Goal: Transaction & Acquisition: Obtain resource

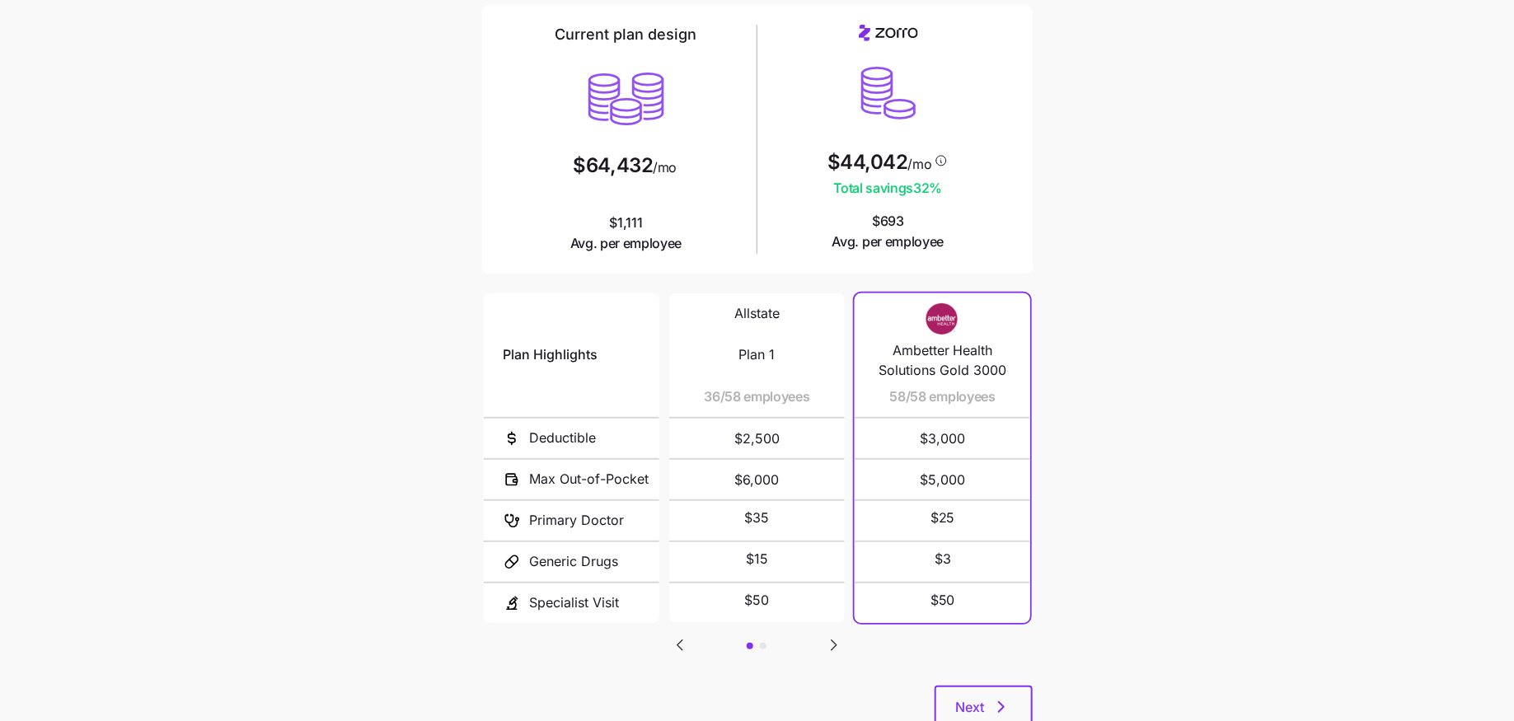
scroll to position [178, 0]
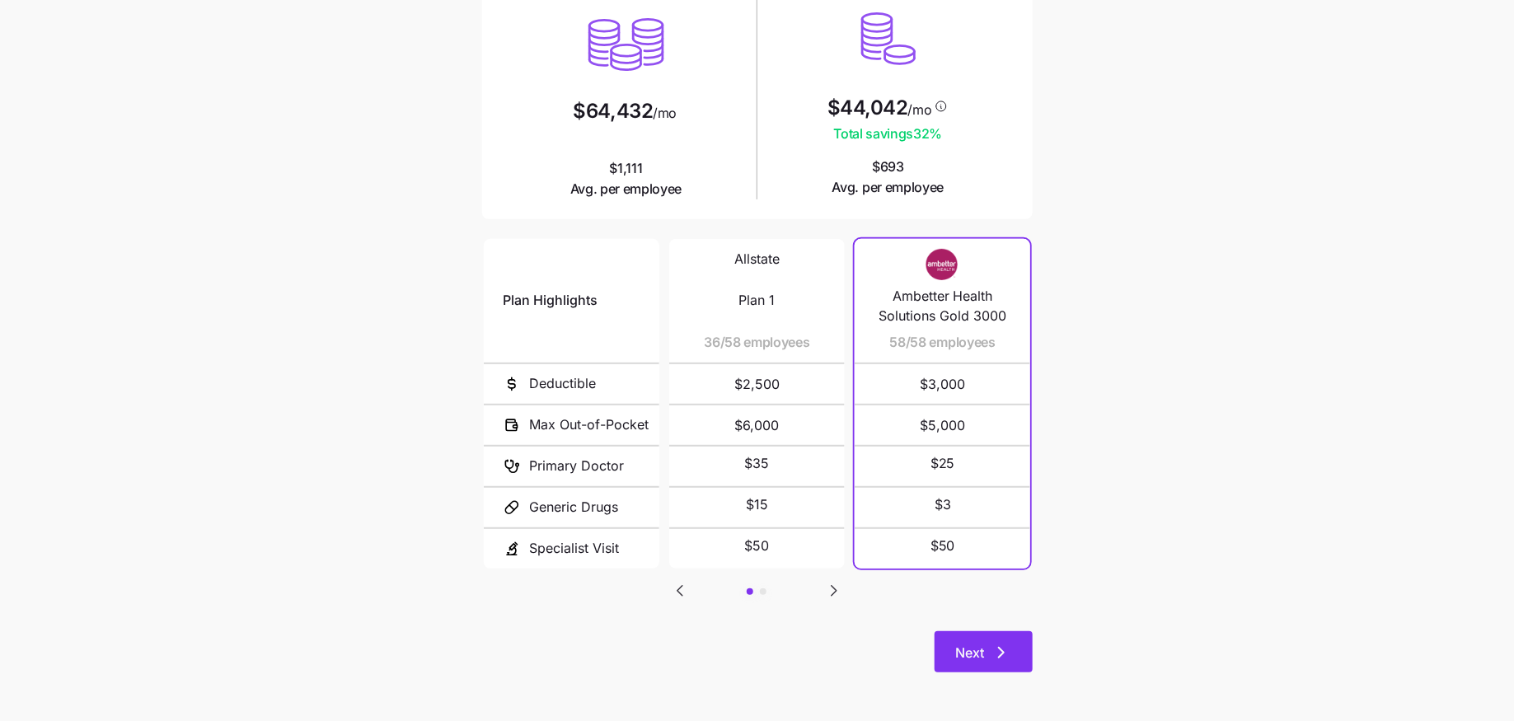
click at [976, 658] on span "Next" at bounding box center [970, 653] width 29 height 20
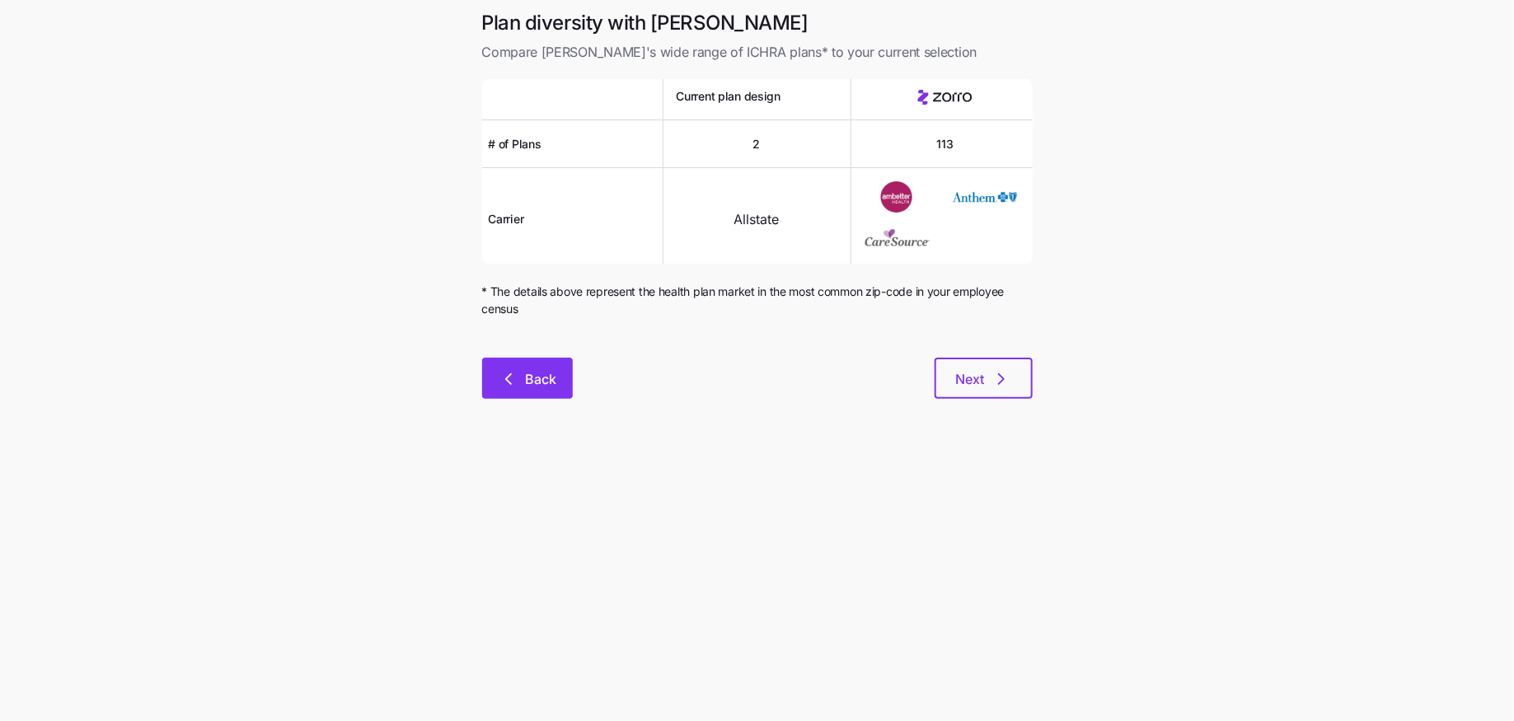
click at [547, 380] on span "Back" at bounding box center [540, 379] width 31 height 20
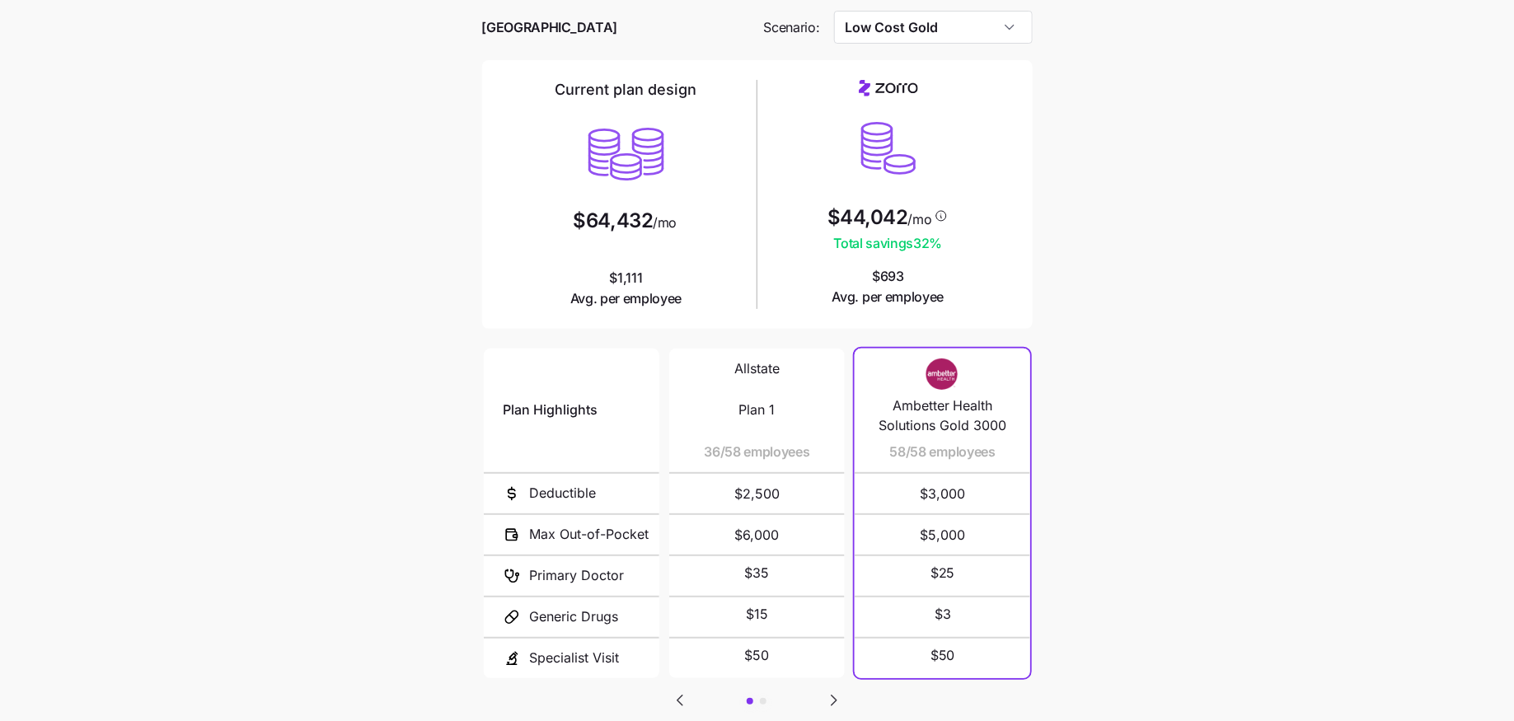
scroll to position [178, 0]
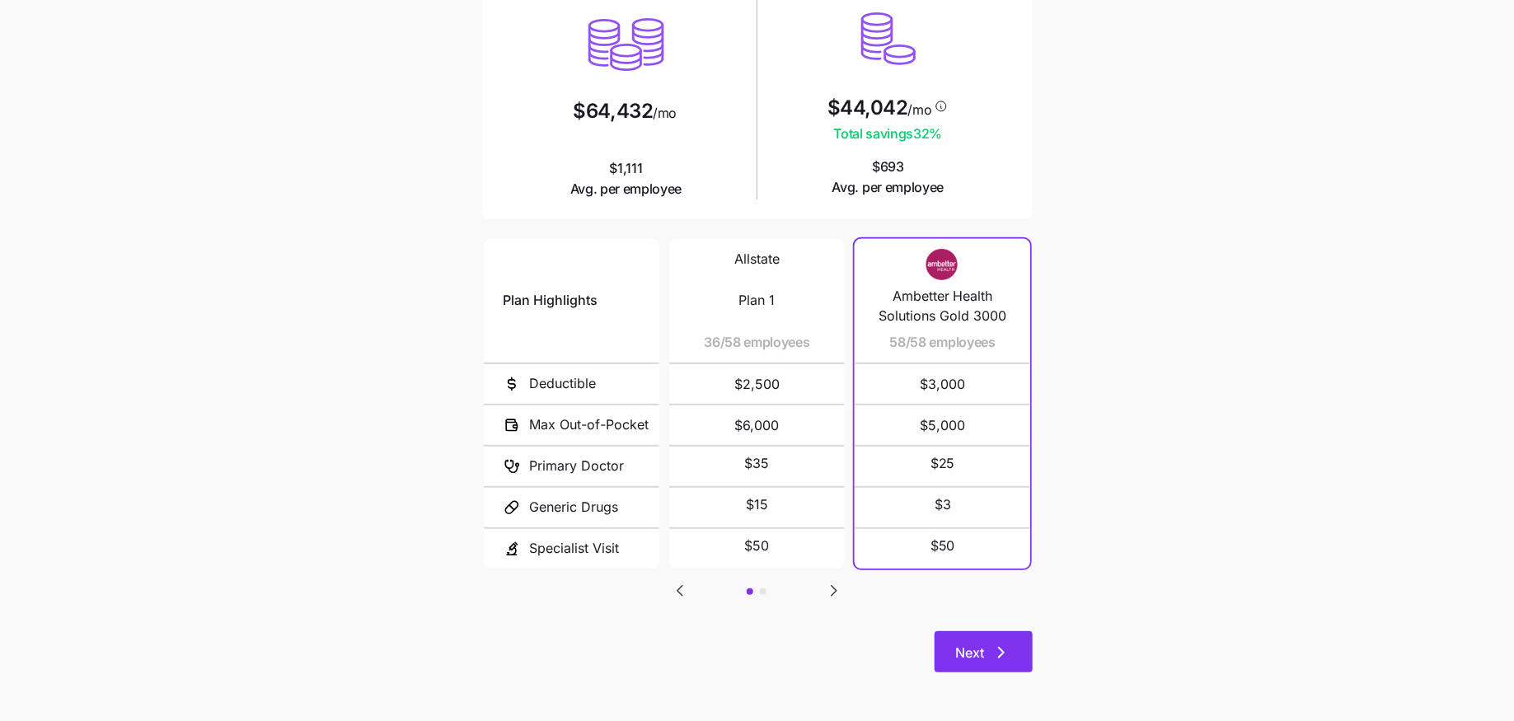
click at [993, 657] on icon "button" at bounding box center [1001, 653] width 20 height 20
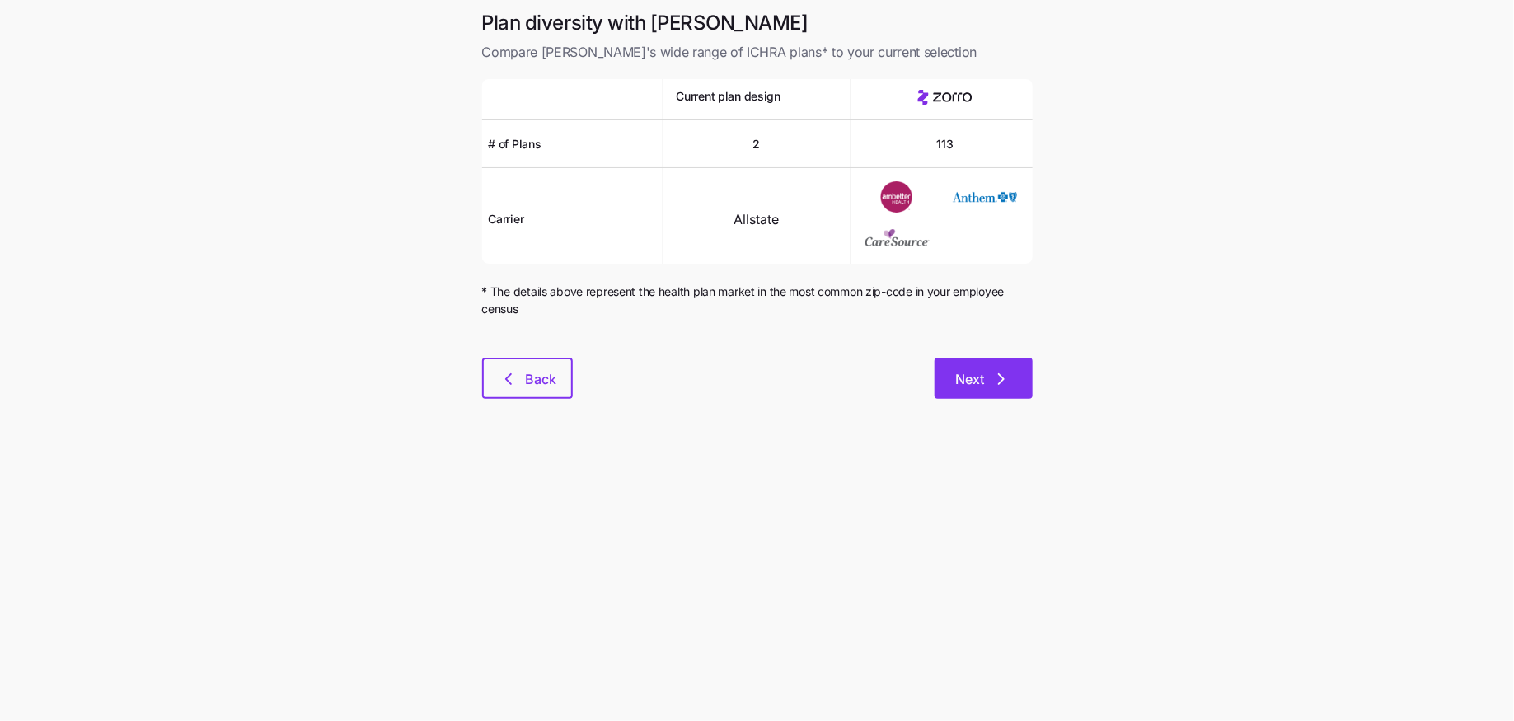
click at [959, 385] on span "Next" at bounding box center [970, 379] width 29 height 20
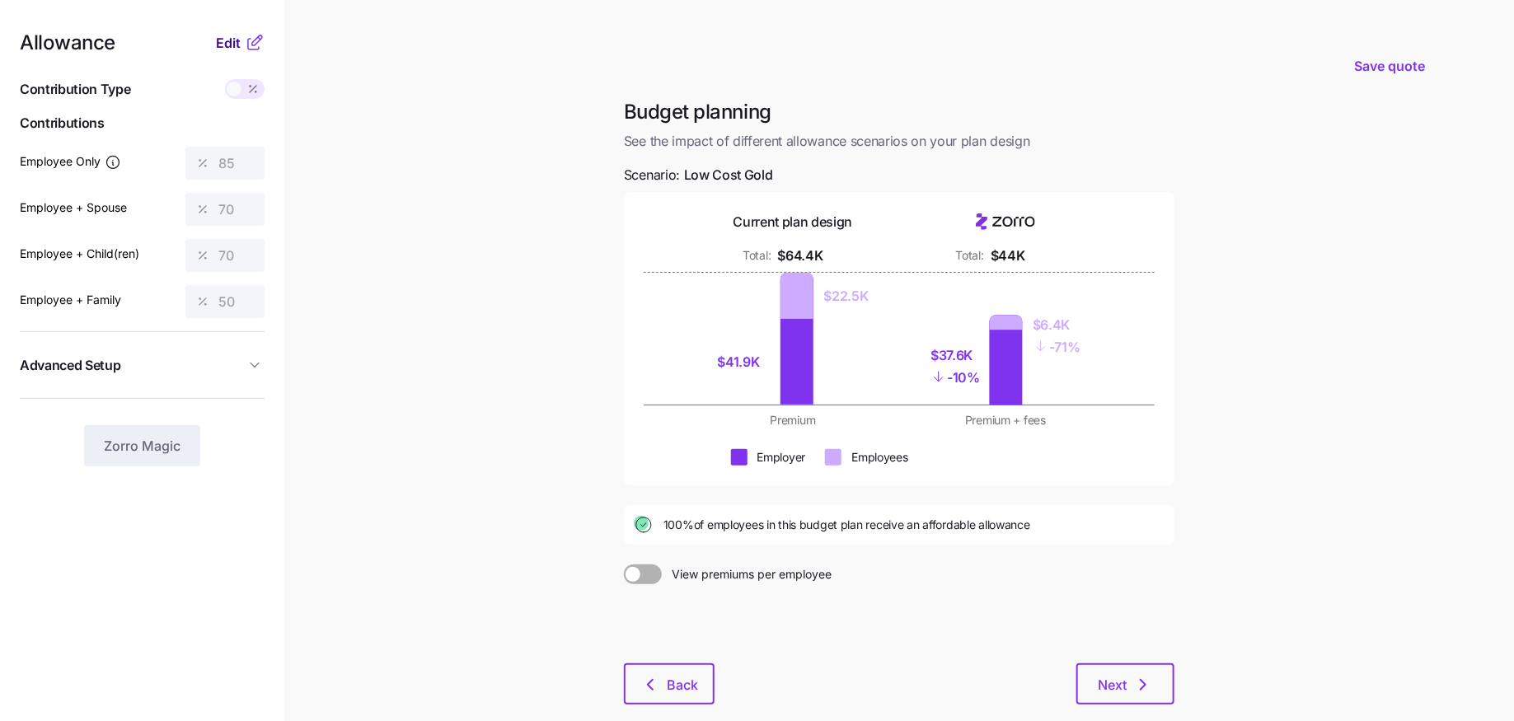
click at [217, 43] on span "Edit" at bounding box center [228, 43] width 25 height 20
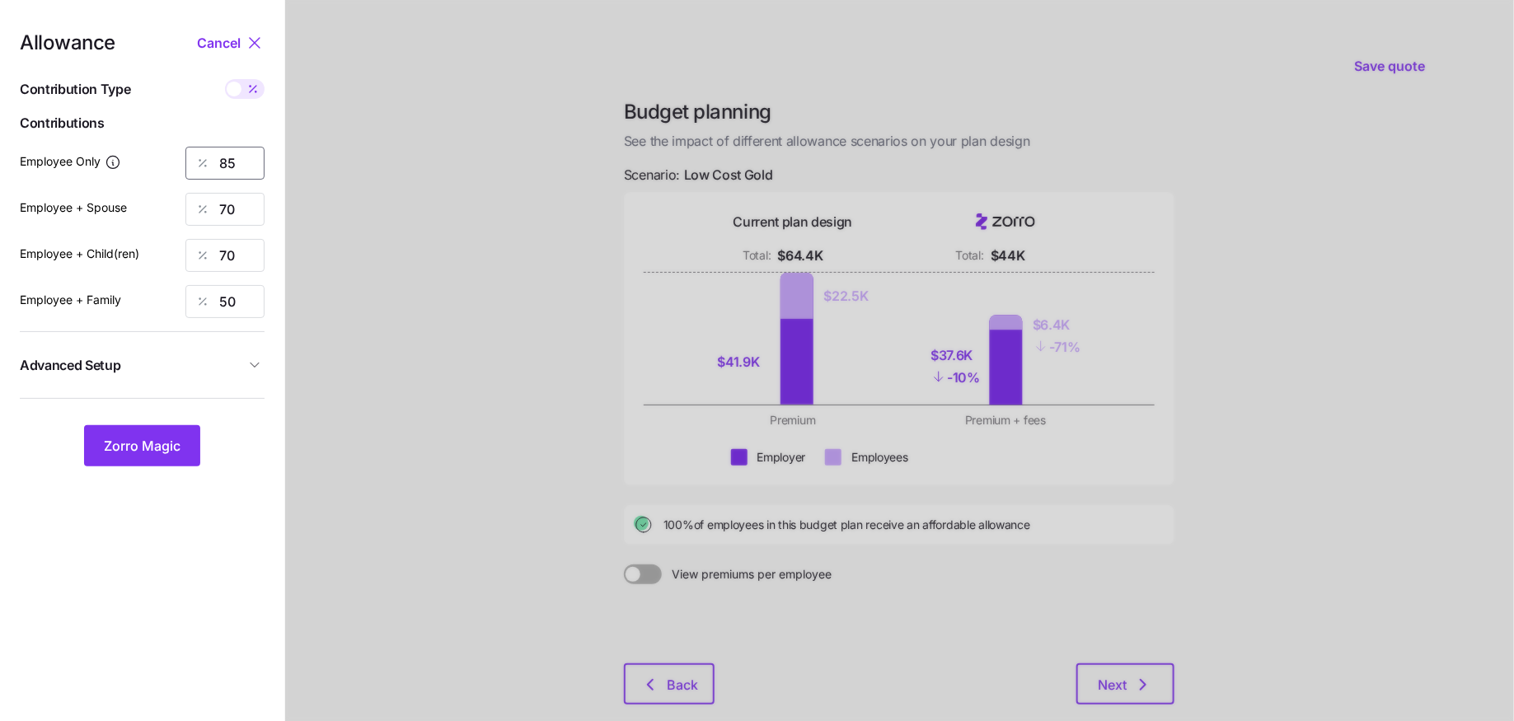
drag, startPoint x: 242, startPoint y: 152, endPoint x: 149, endPoint y: 152, distance: 93.1
click at [149, 152] on div "Employee Only 85" at bounding box center [142, 163] width 245 height 33
type input "67"
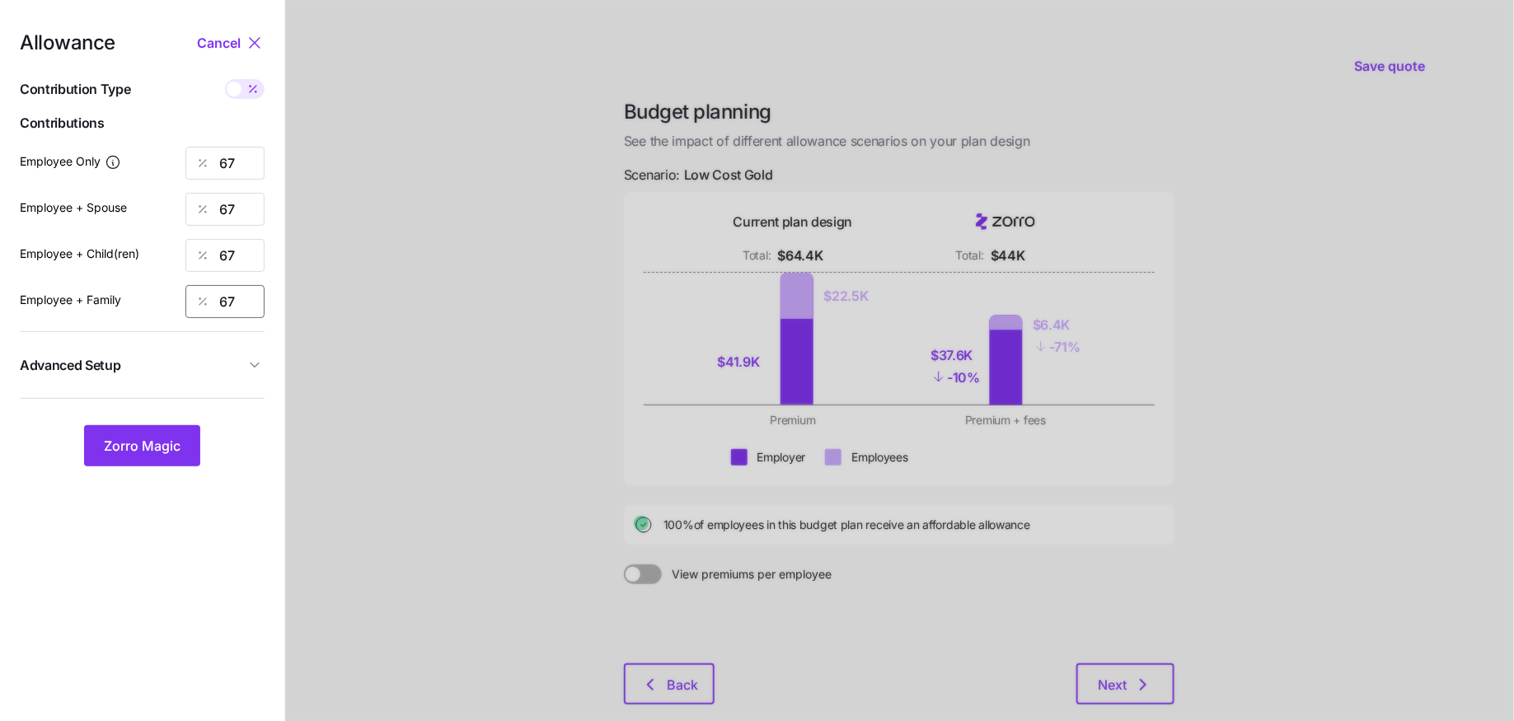
type input "67"
click at [245, 372] on button "Advanced Setup" at bounding box center [142, 365] width 245 height 40
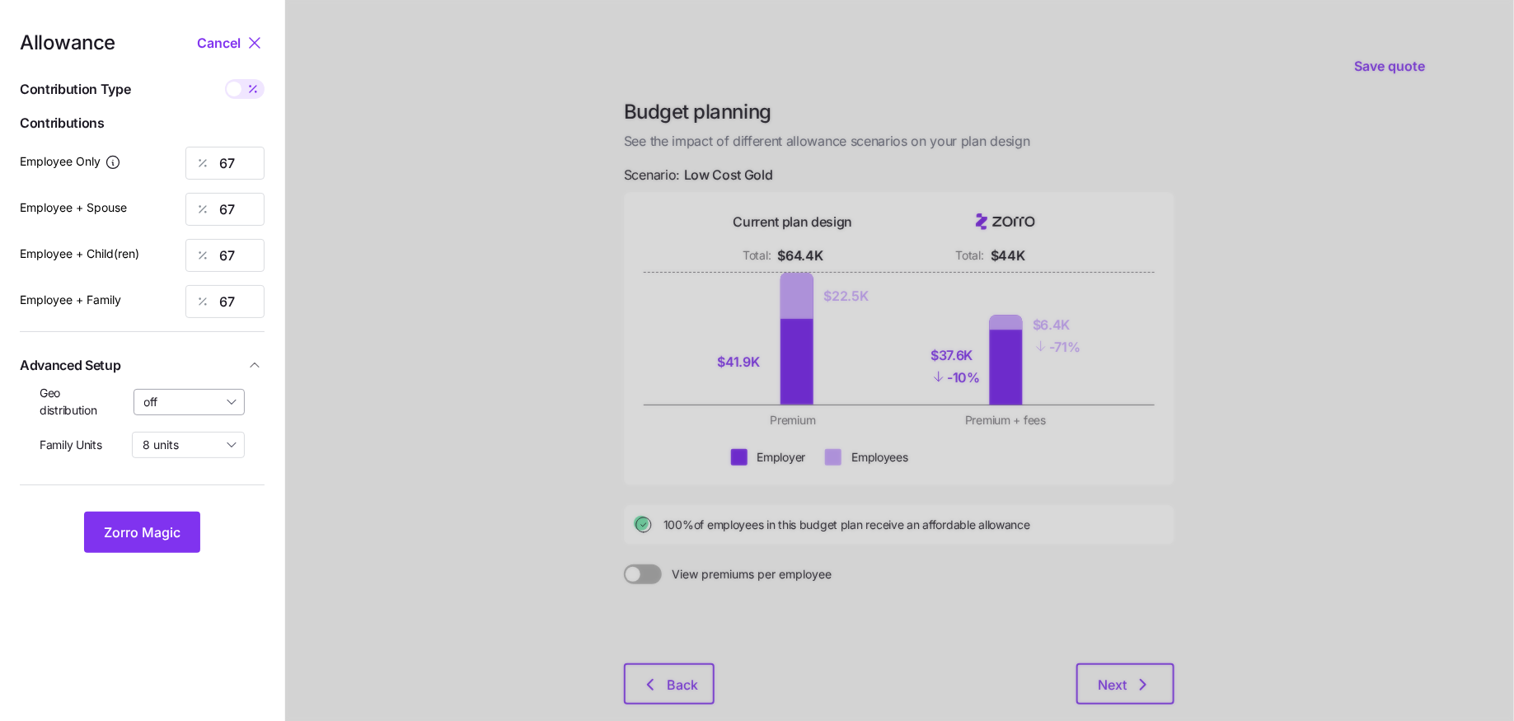
click at [190, 399] on input "off" at bounding box center [189, 402] width 112 height 26
click at [180, 496] on span "By state (1)" at bounding box center [179, 498] width 61 height 18
type input "By state (1)"
click at [161, 531] on span "Zorro Magic" at bounding box center [142, 532] width 77 height 20
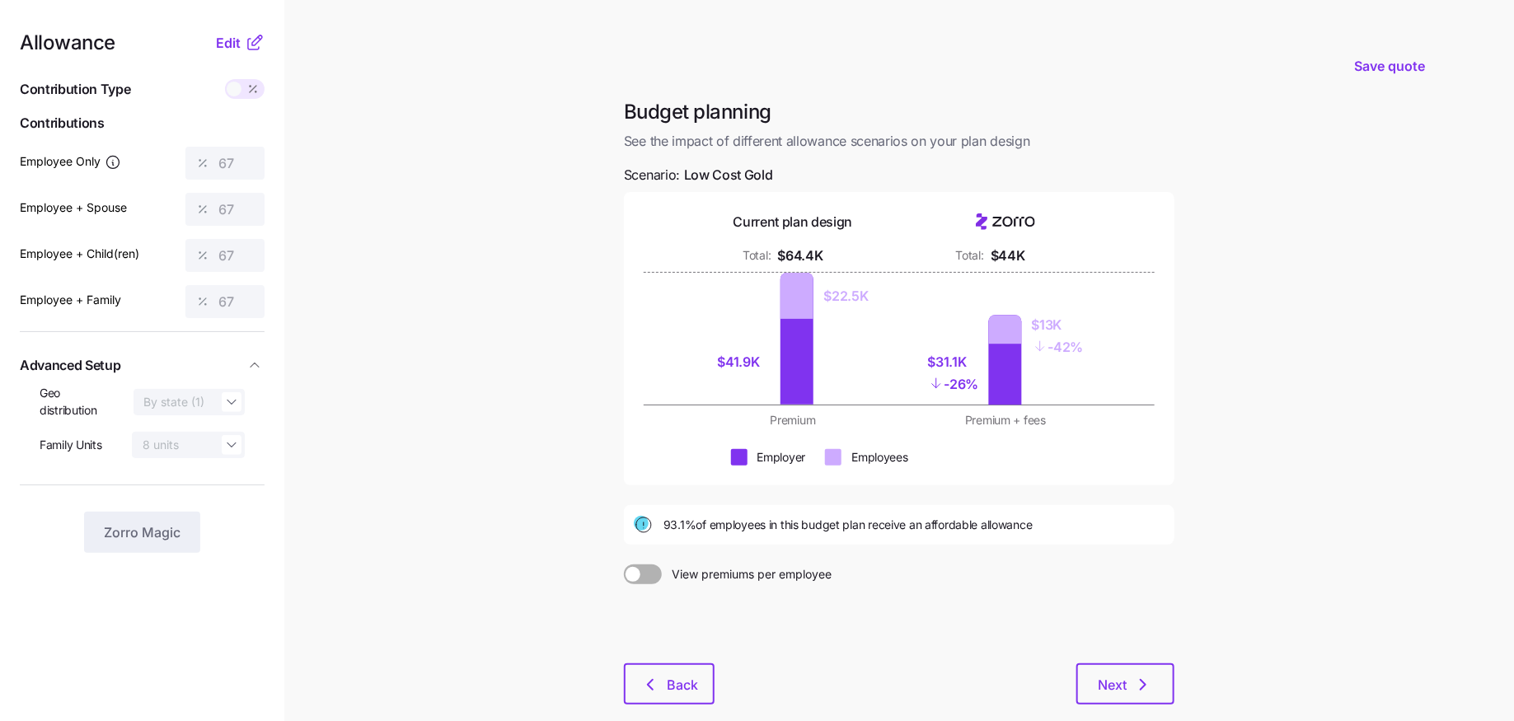
click at [1168, 479] on div "Current plan design Total: $64.4K Total: $44K $41.9K $22.5K $31.1K - 26% $13K -…" at bounding box center [899, 338] width 550 height 293
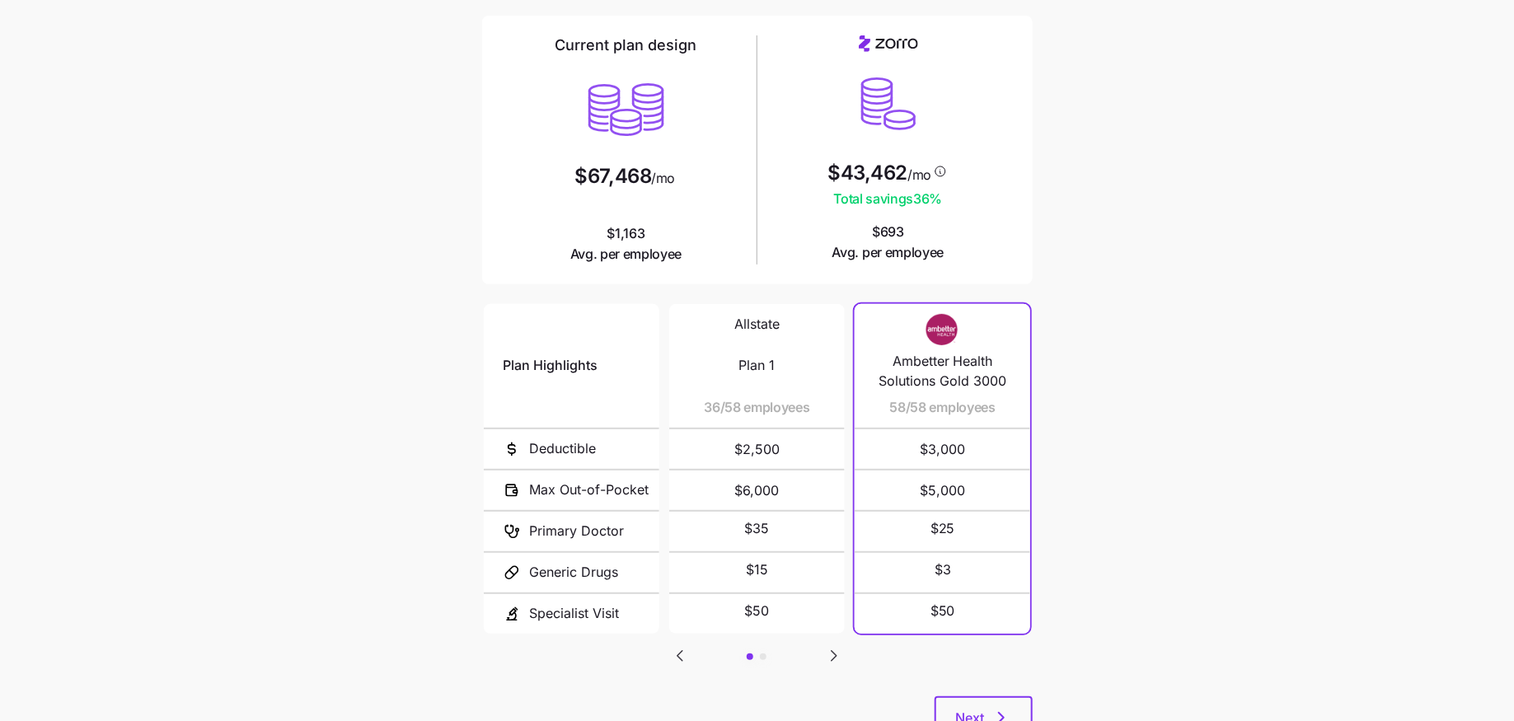
scroll to position [126, 0]
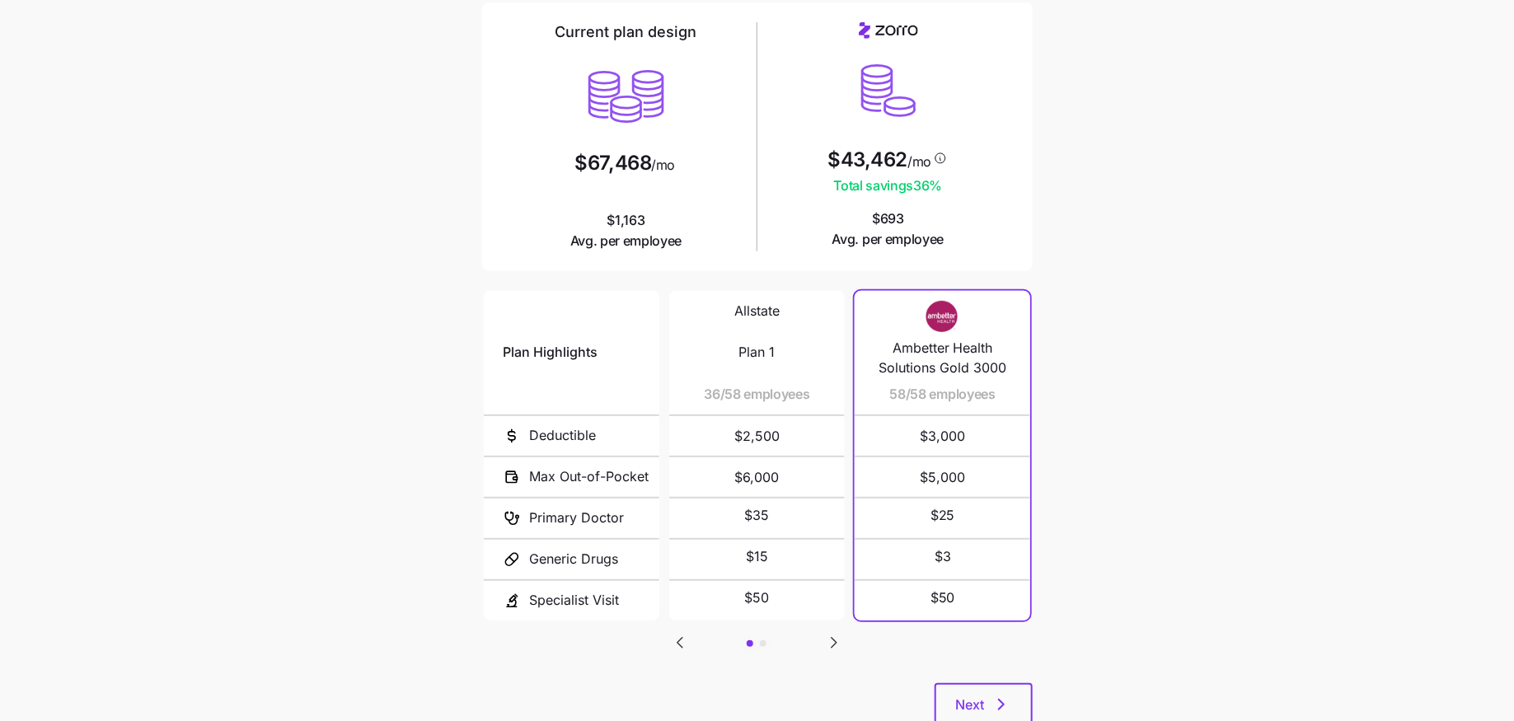
click at [837, 640] on icon "Go to next slide" at bounding box center [834, 643] width 20 height 20
click at [676, 639] on icon "Go to previous slide" at bounding box center [680, 643] width 20 height 20
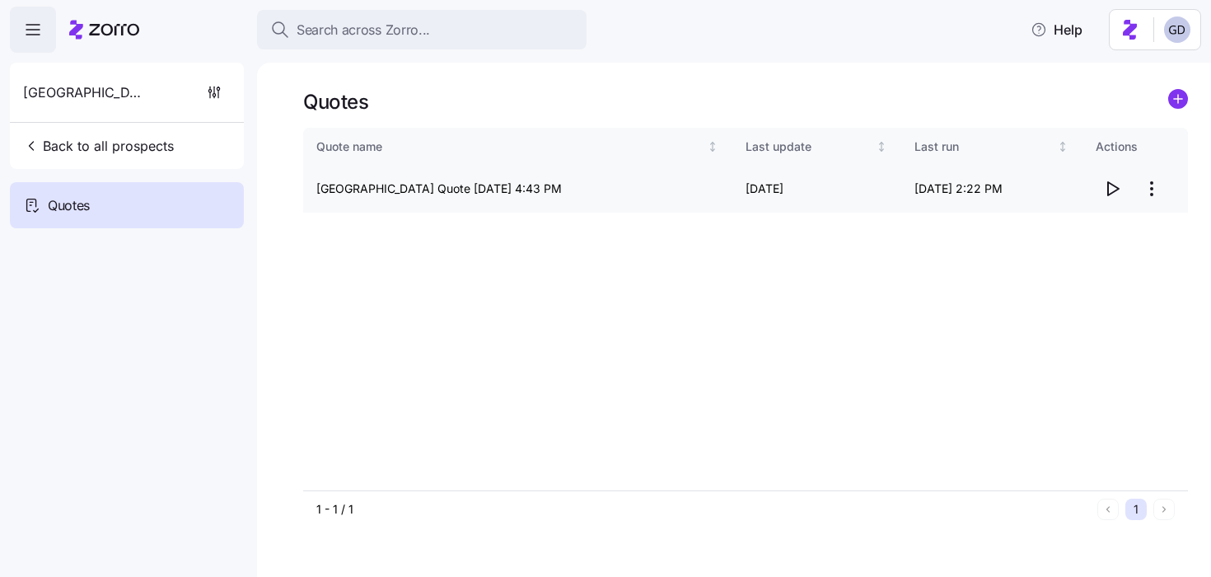
click at [1099, 184] on span "button" at bounding box center [1112, 188] width 31 height 31
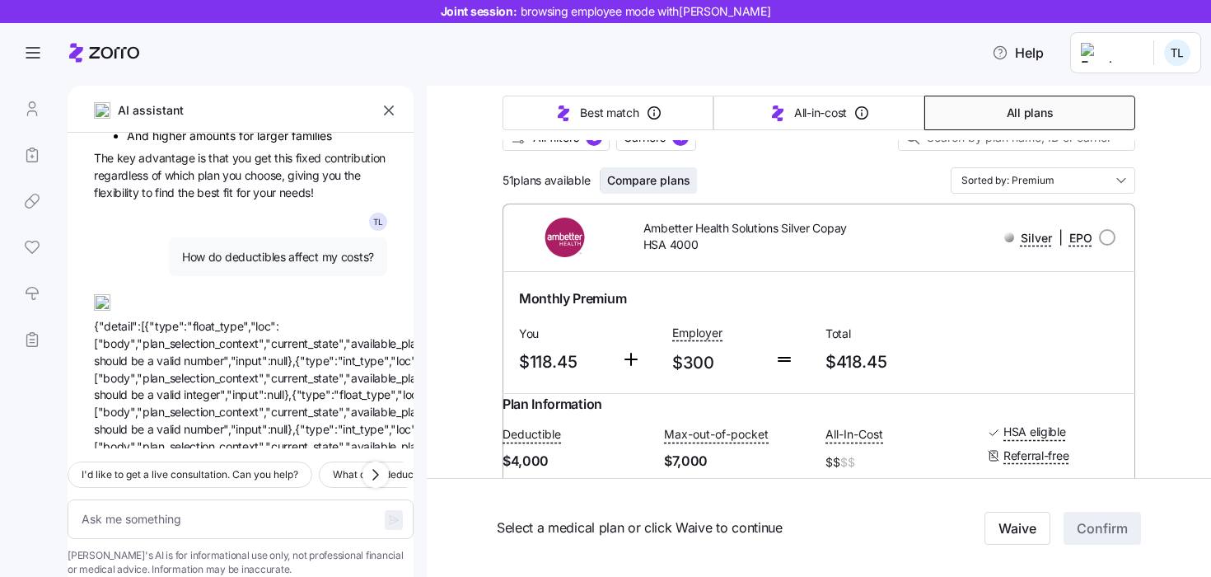
scroll to position [222, 0]
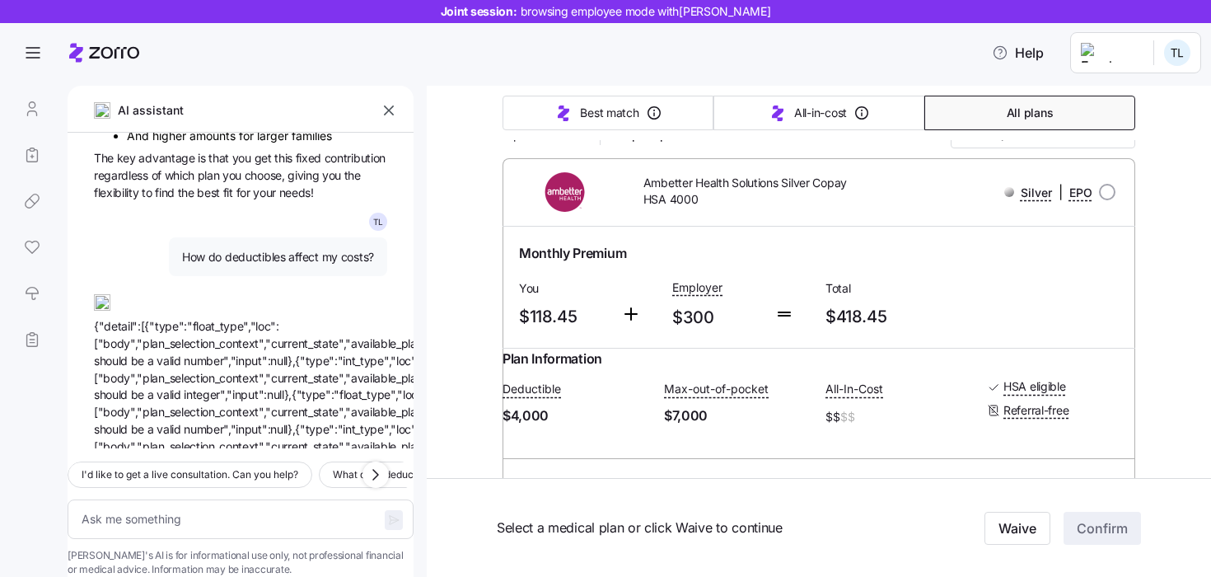
click at [386, 111] on icon "button" at bounding box center [389, 110] width 16 height 16
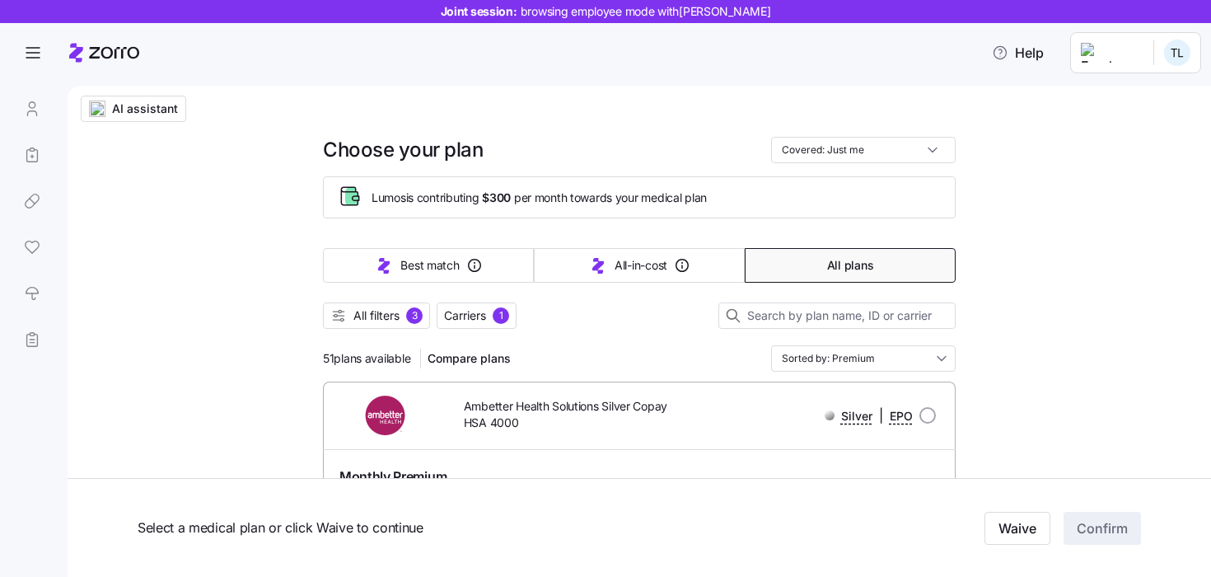
scroll to position [0, 0]
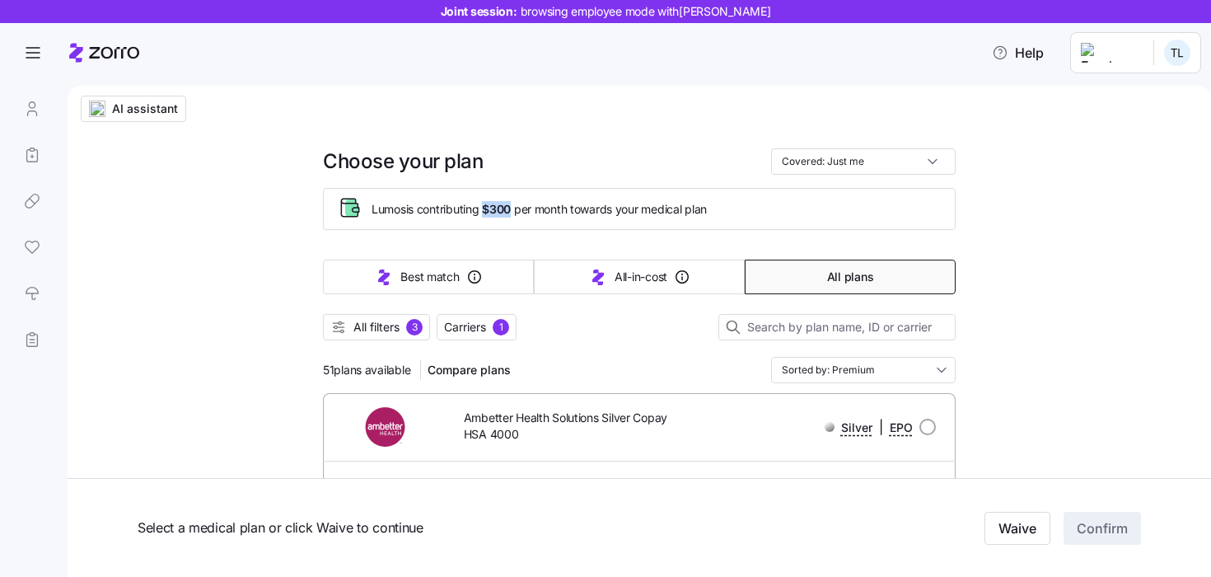
drag, startPoint x: 488, startPoint y: 208, endPoint x: 517, endPoint y: 208, distance: 29.7
click at [517, 208] on span "Lumos is contributing $300 per month towards your medical plan" at bounding box center [539, 209] width 335 height 16
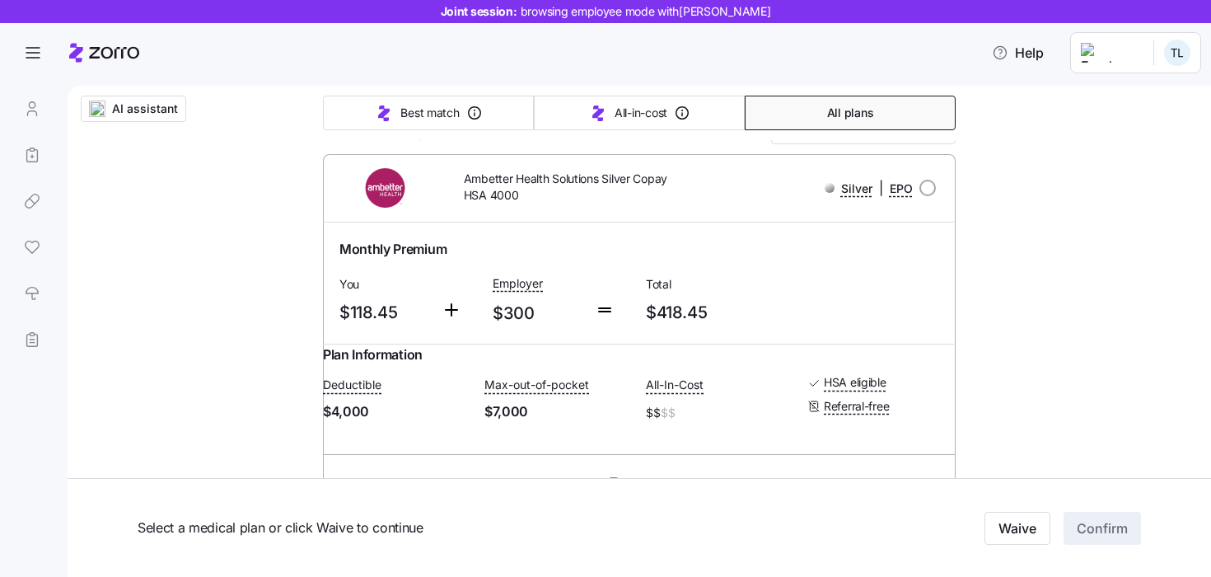
scroll to position [245, 0]
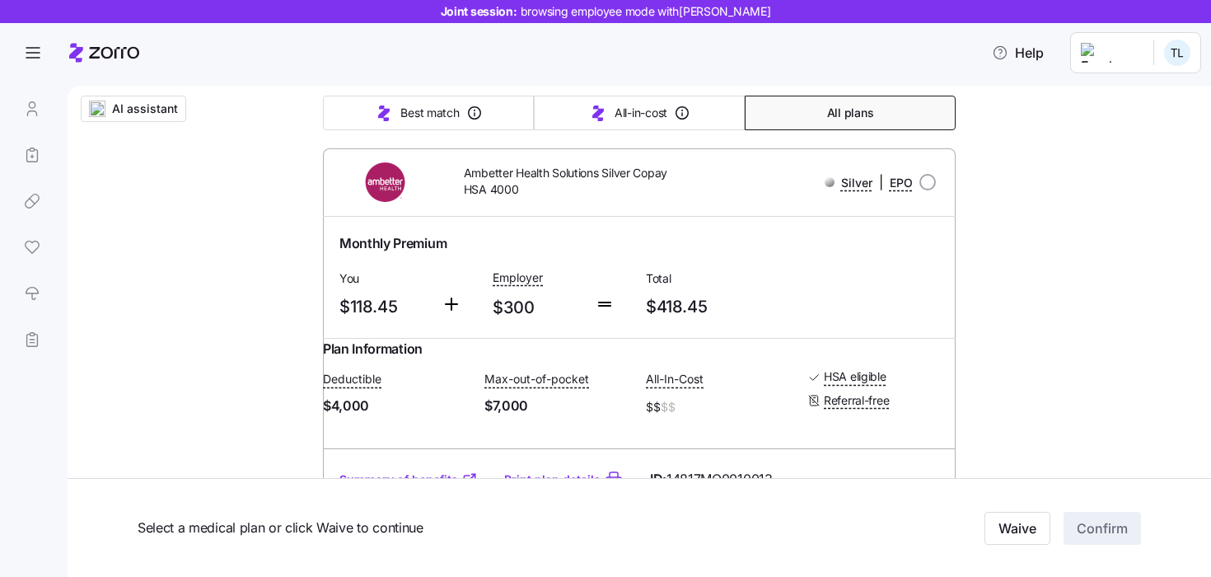
click at [2, 173] on nav at bounding box center [34, 326] width 68 height 501
click at [39, 163] on link at bounding box center [32, 155] width 44 height 46
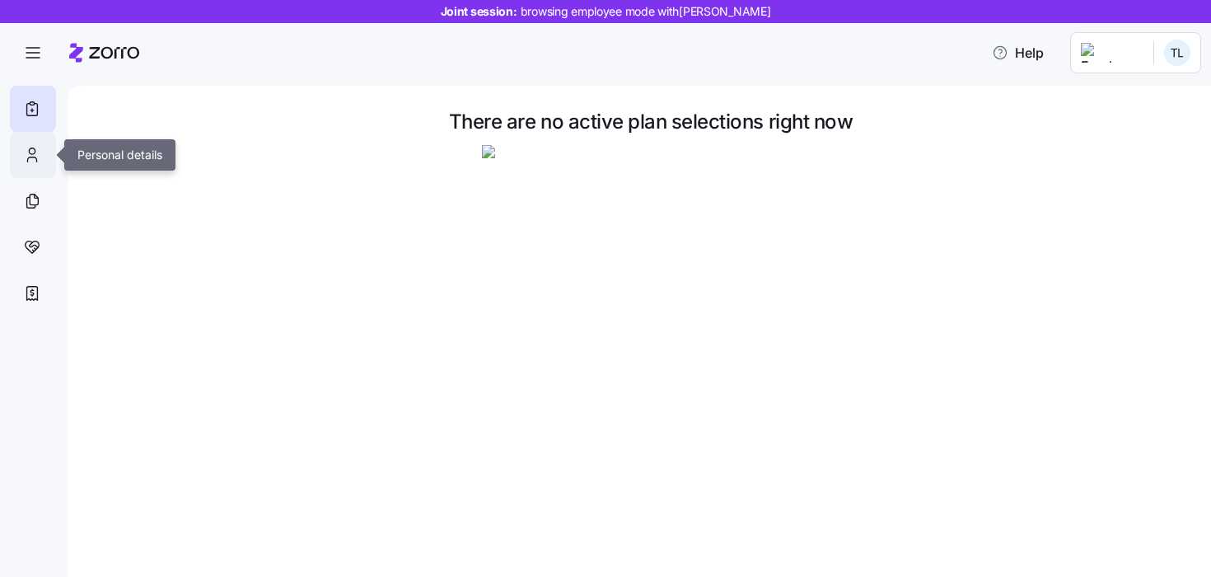
click at [30, 161] on icon at bounding box center [32, 155] width 18 height 20
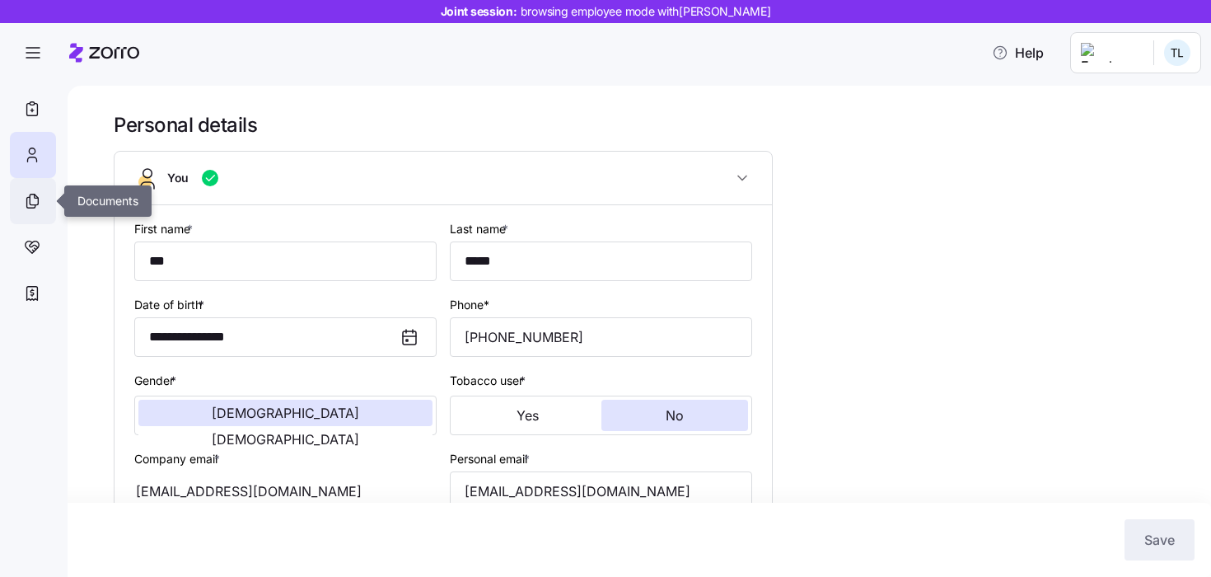
click at [40, 197] on icon at bounding box center [32, 201] width 18 height 20
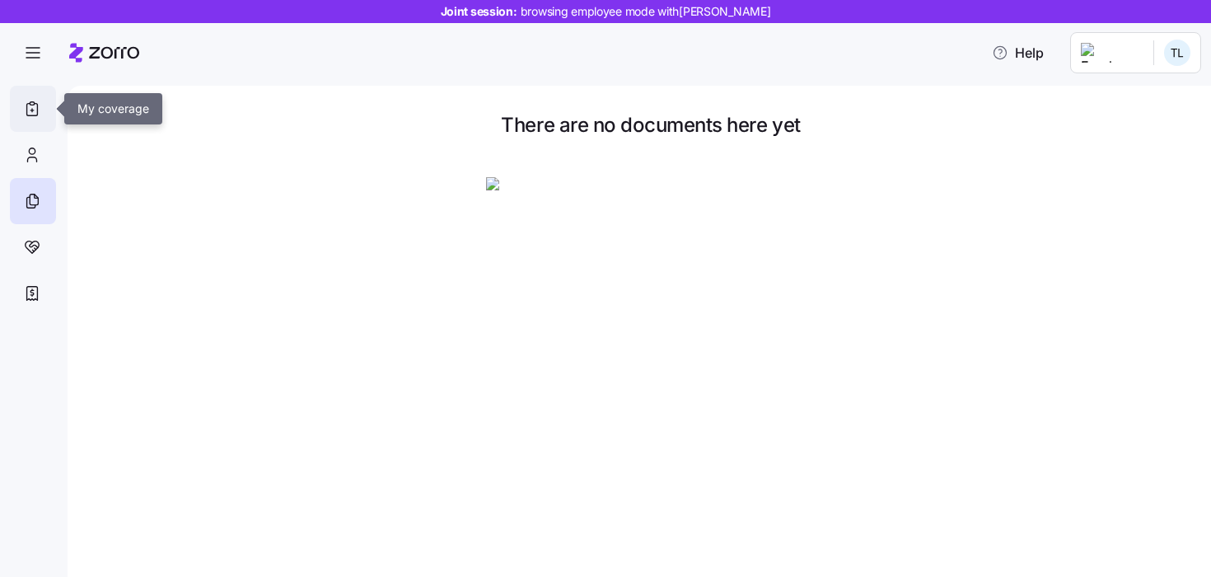
click at [33, 106] on icon at bounding box center [32, 109] width 18 height 20
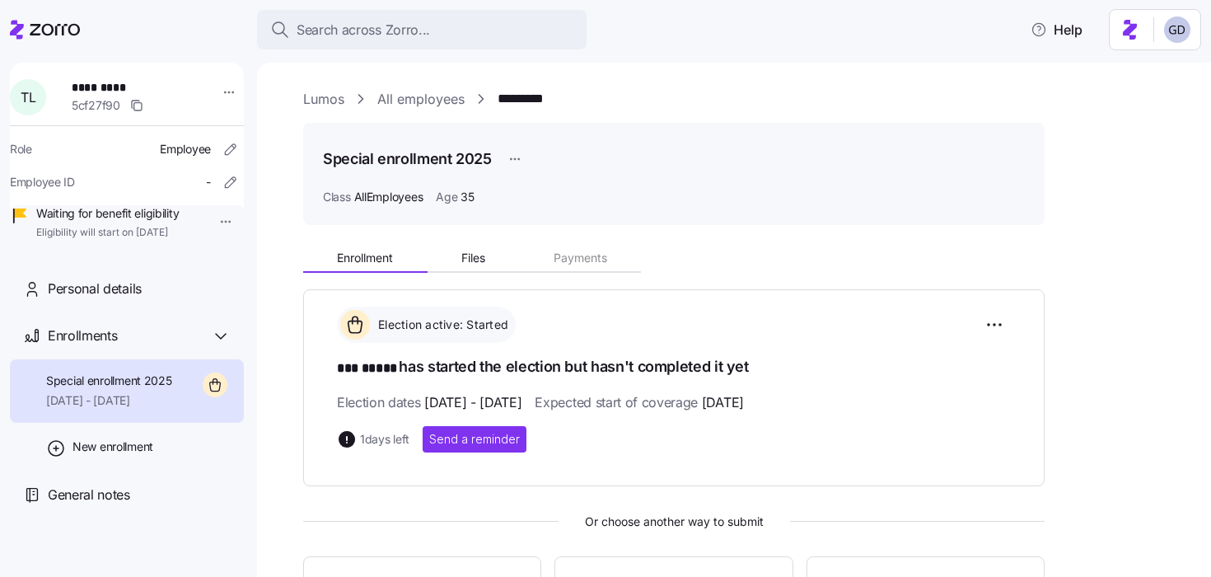
scroll to position [159, 0]
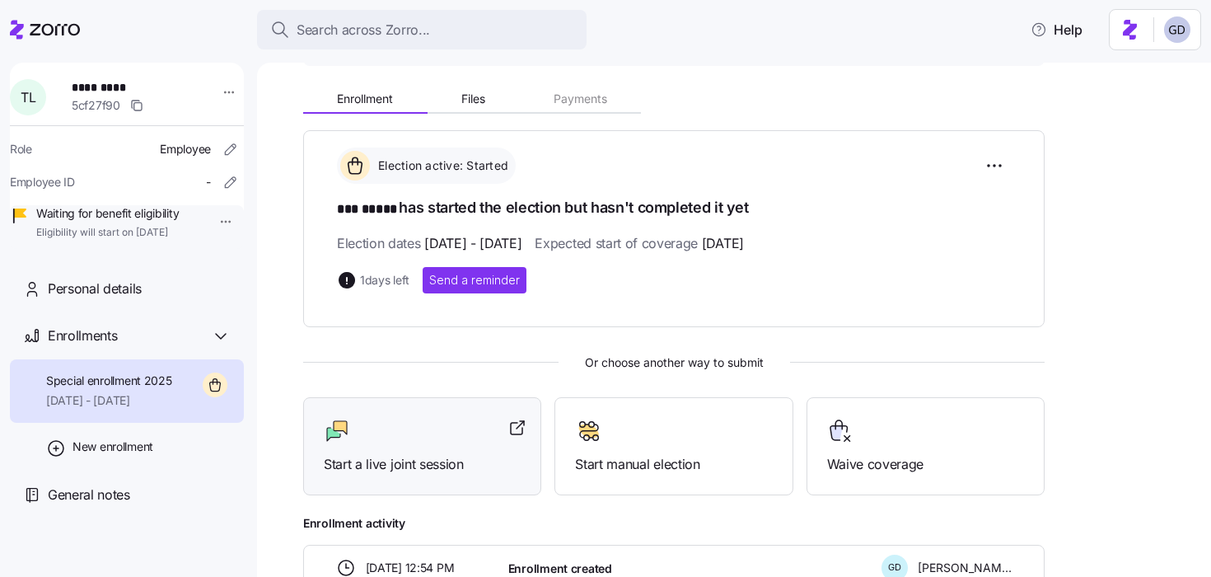
click at [414, 450] on div "Start a live joint session" at bounding box center [422, 446] width 197 height 57
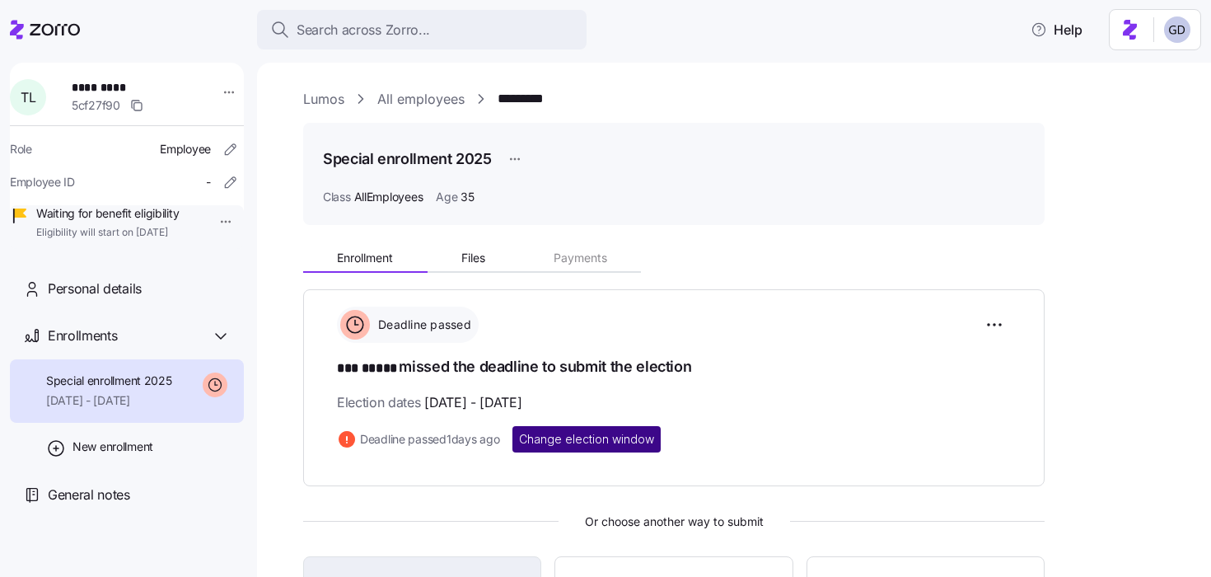
click at [611, 446] on button "Change election window" at bounding box center [587, 439] width 148 height 26
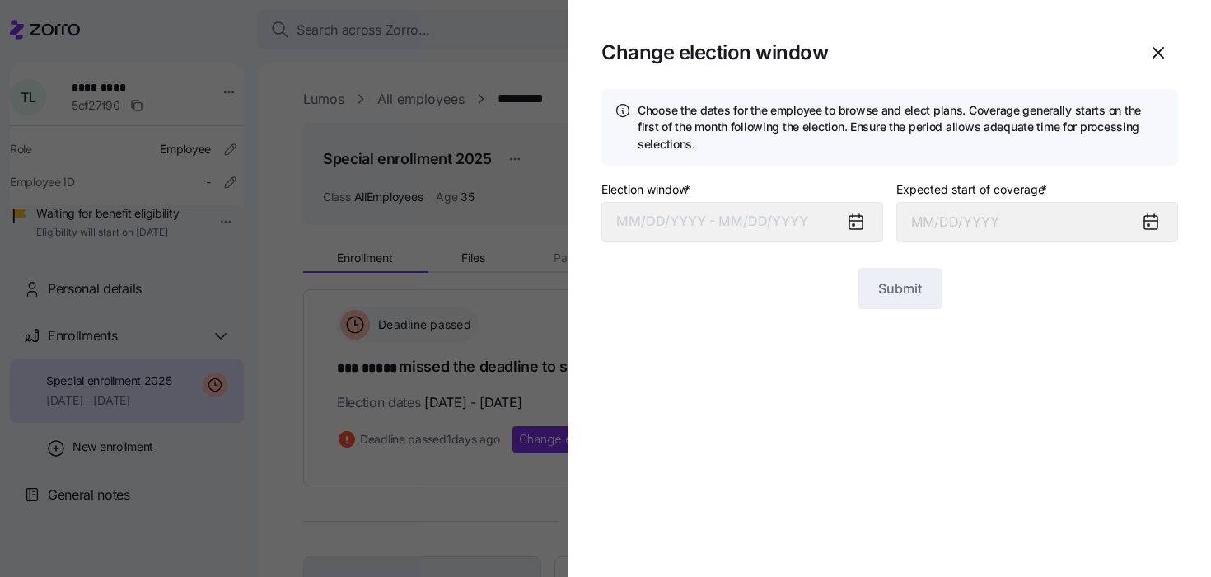
type input "September 1, 2025"
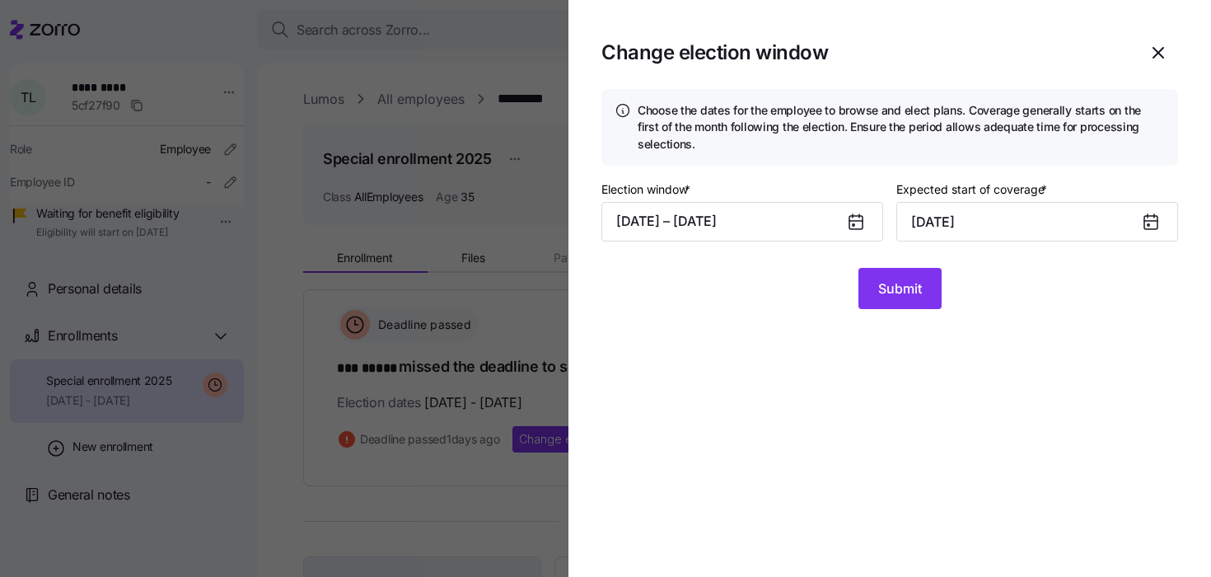
click at [857, 225] on icon at bounding box center [856, 222] width 13 height 13
click at [807, 224] on button "08/06/2025 – 08/10/2025" at bounding box center [742, 222] width 282 height 40
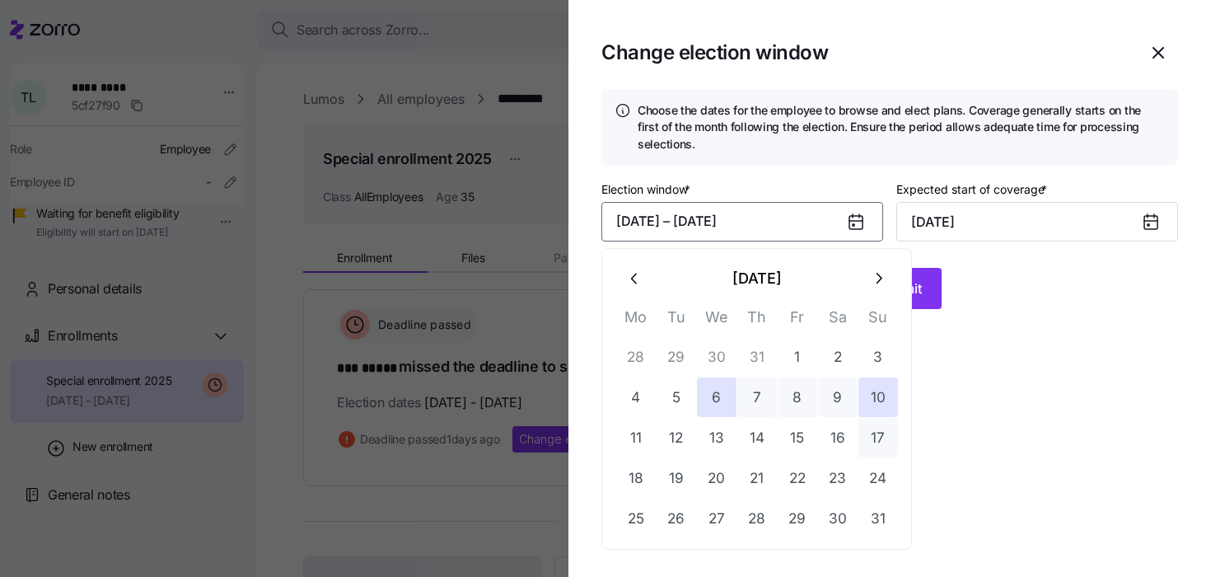
click at [878, 436] on button "17" at bounding box center [879, 438] width 40 height 40
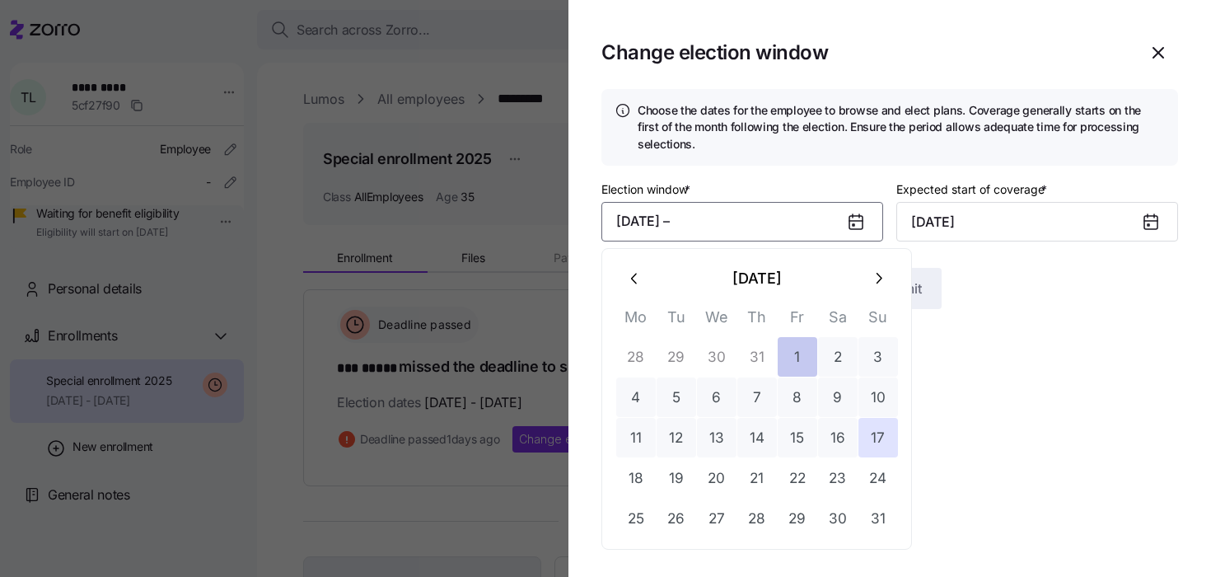
click at [780, 351] on button "1" at bounding box center [798, 357] width 40 height 40
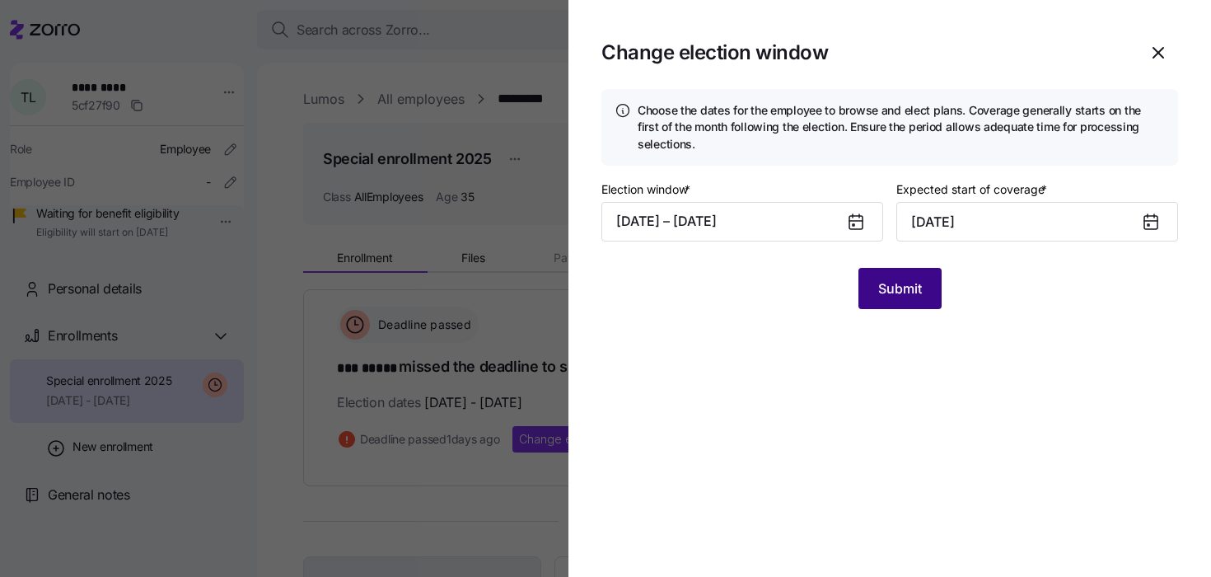
click at [913, 294] on span "Submit" at bounding box center [900, 289] width 44 height 20
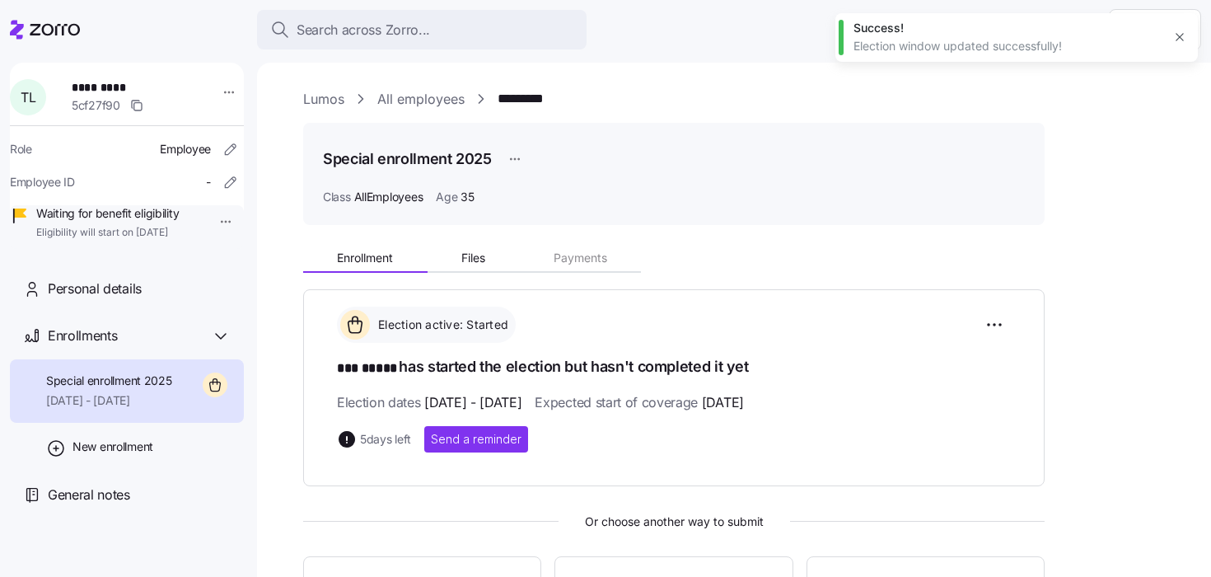
scroll to position [95, 0]
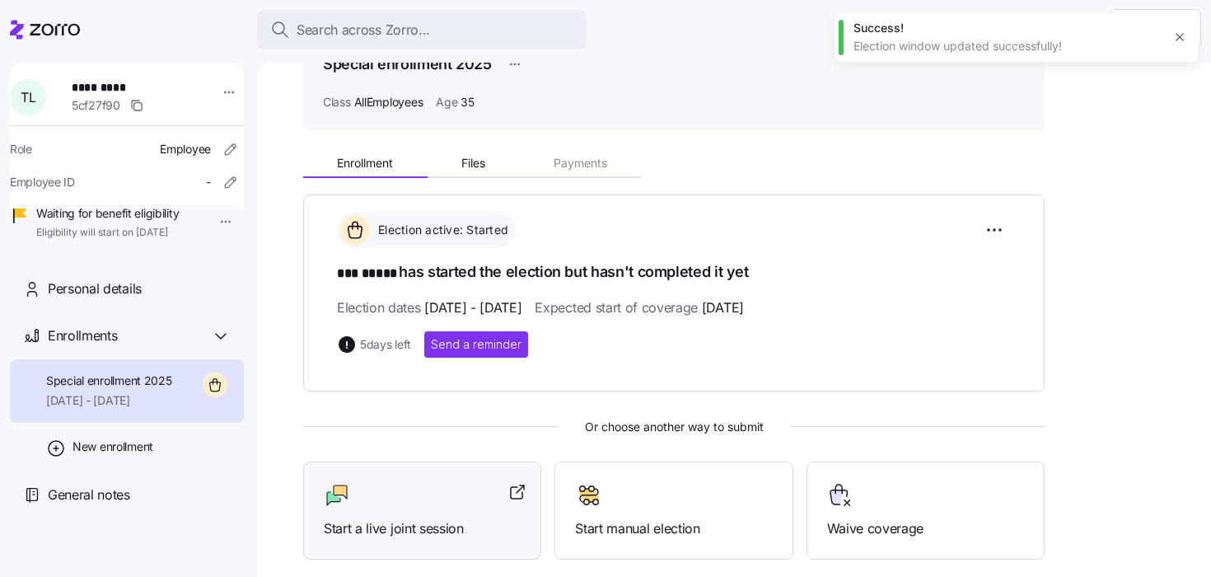
click at [415, 504] on div at bounding box center [422, 495] width 197 height 26
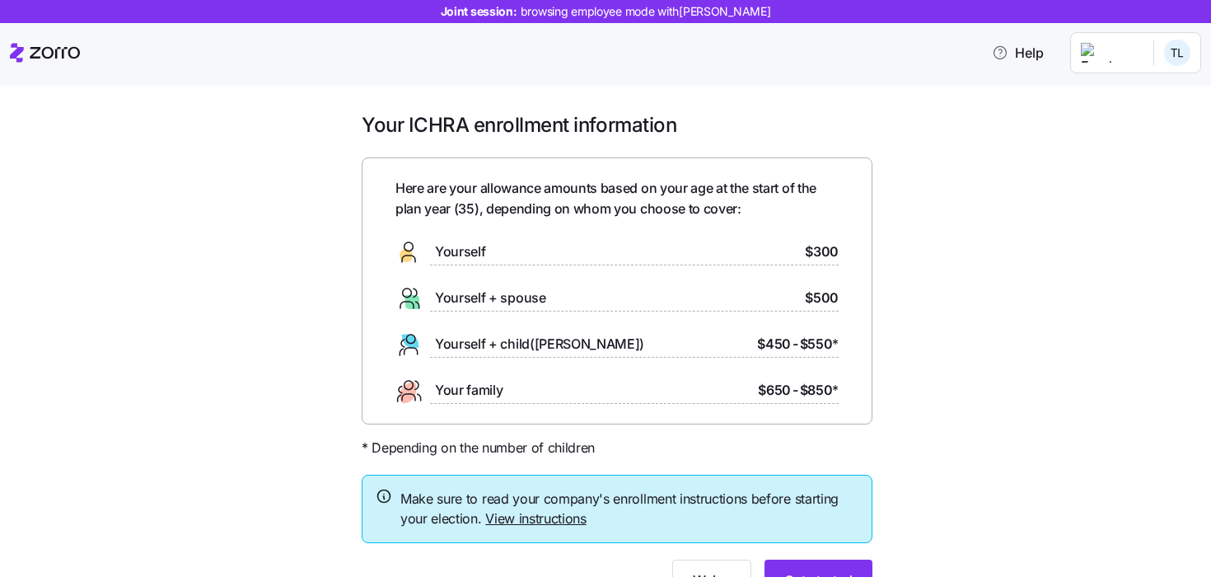
scroll to position [83, 0]
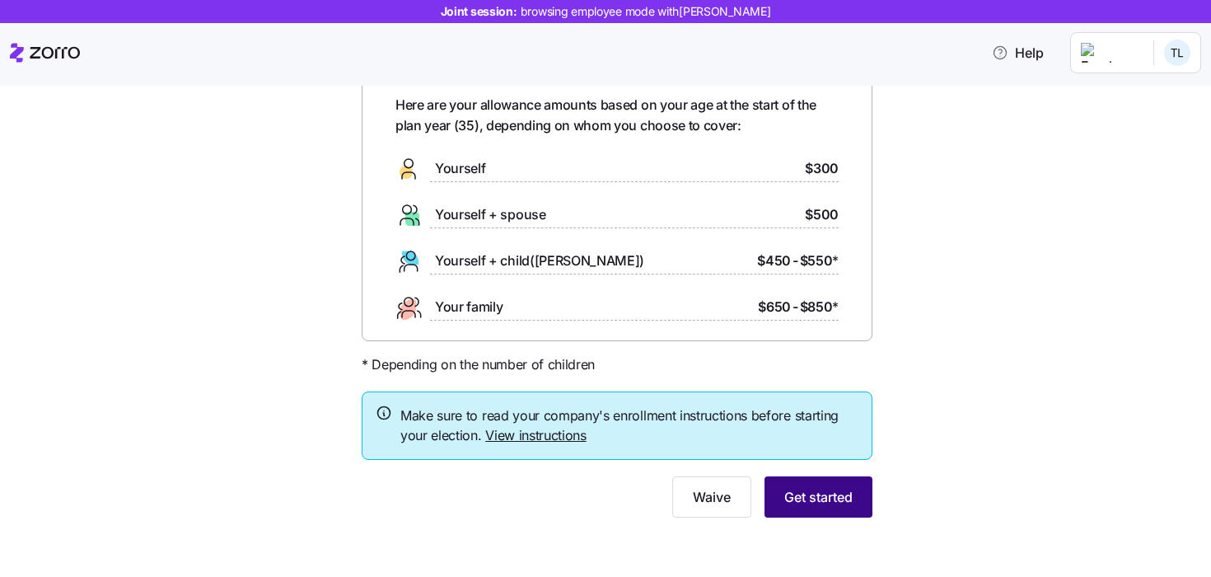
click at [801, 513] on button "Get started" at bounding box center [819, 496] width 108 height 41
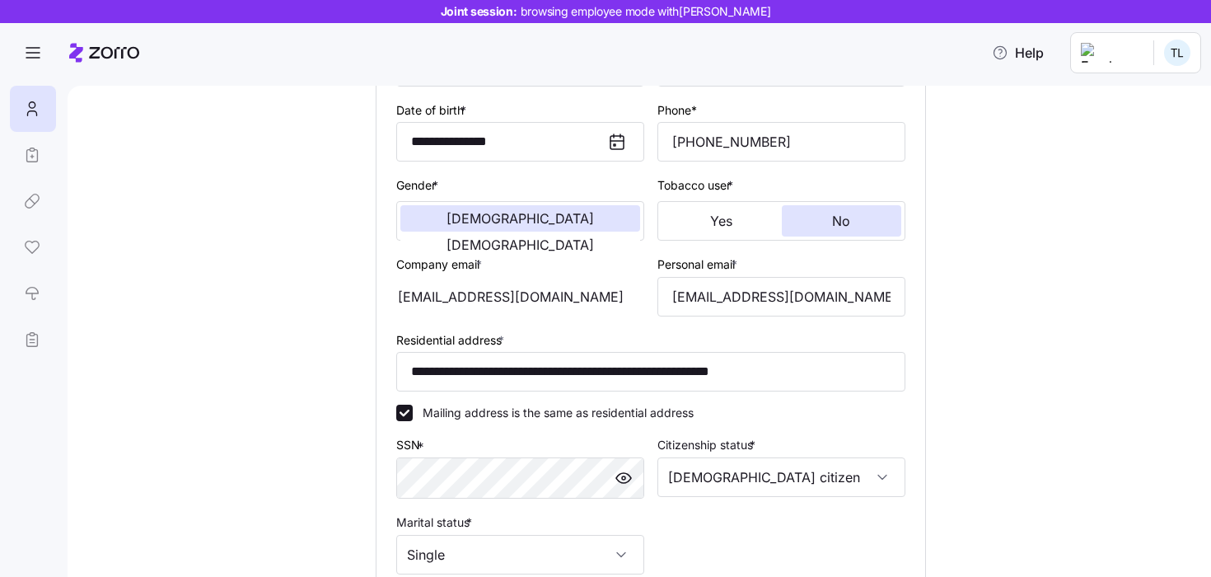
scroll to position [470, 0]
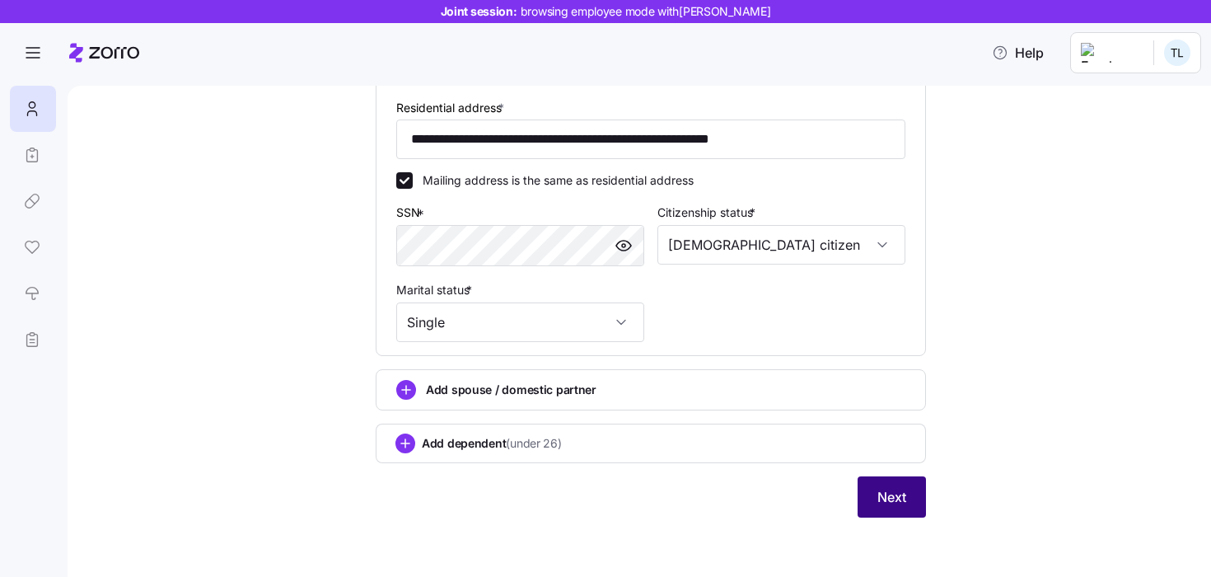
click at [882, 508] on button "Next" at bounding box center [892, 496] width 68 height 41
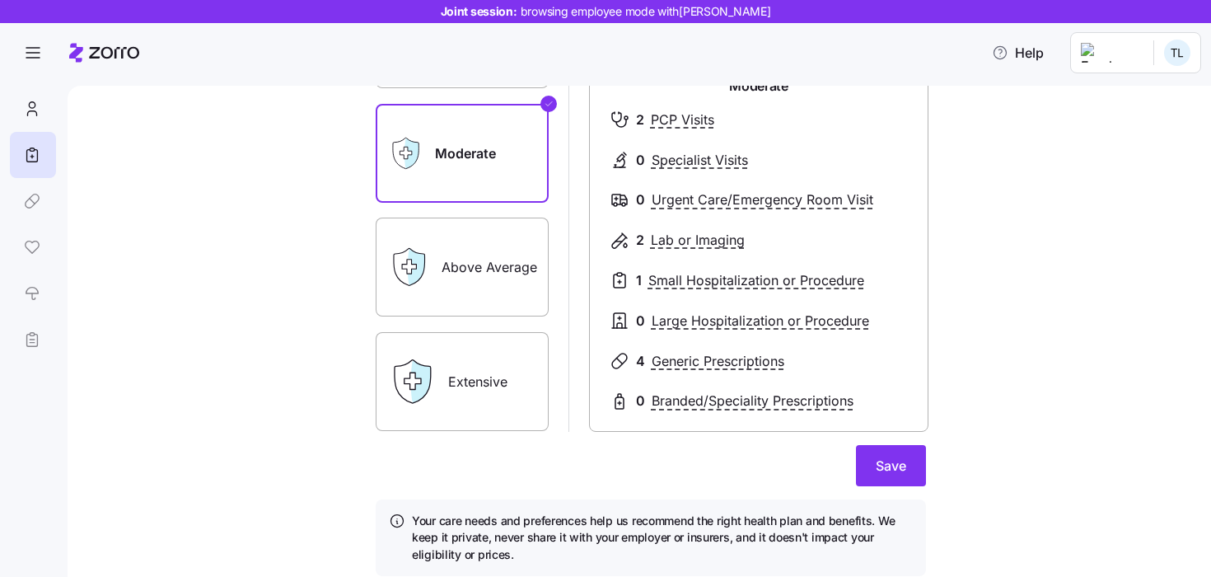
scroll to position [204, 0]
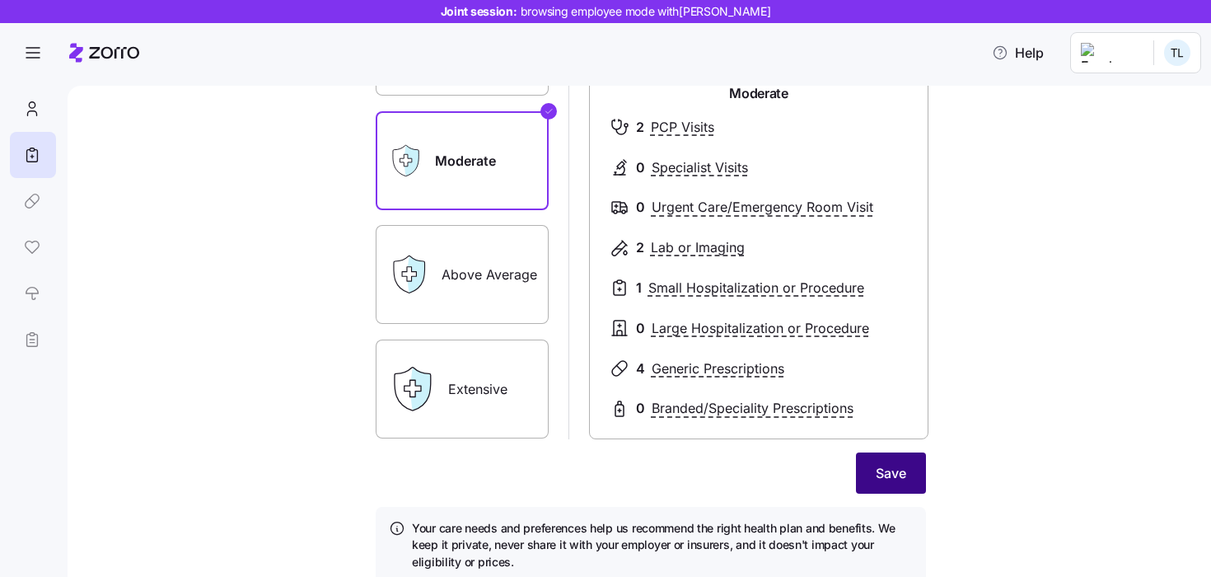
click at [885, 468] on span "Save" at bounding box center [891, 473] width 30 height 20
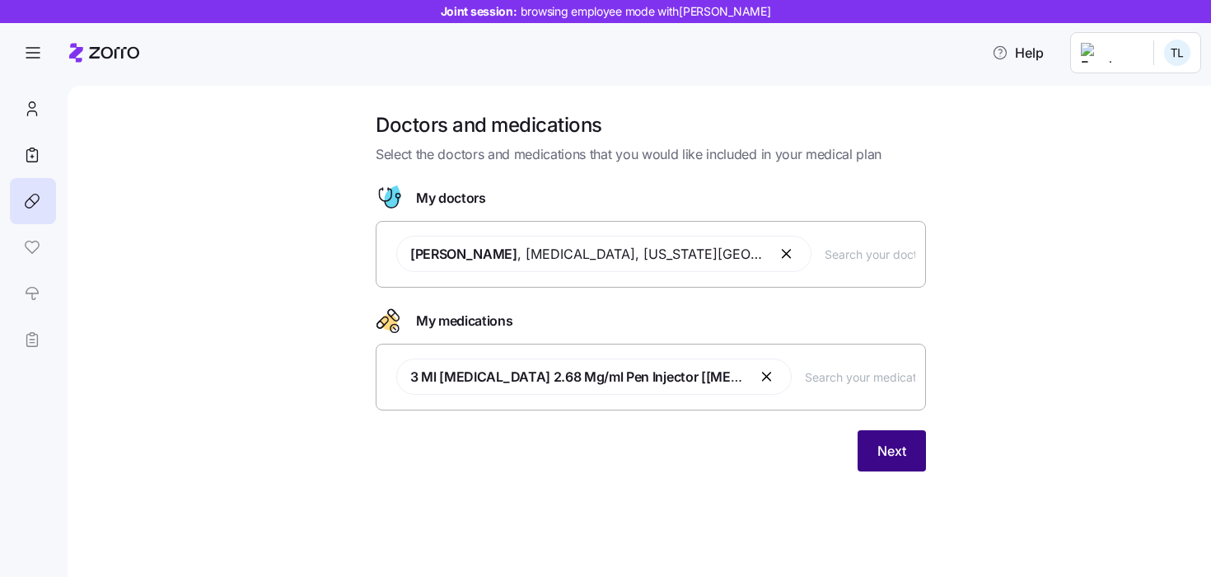
click at [895, 461] on button "Next" at bounding box center [892, 450] width 68 height 41
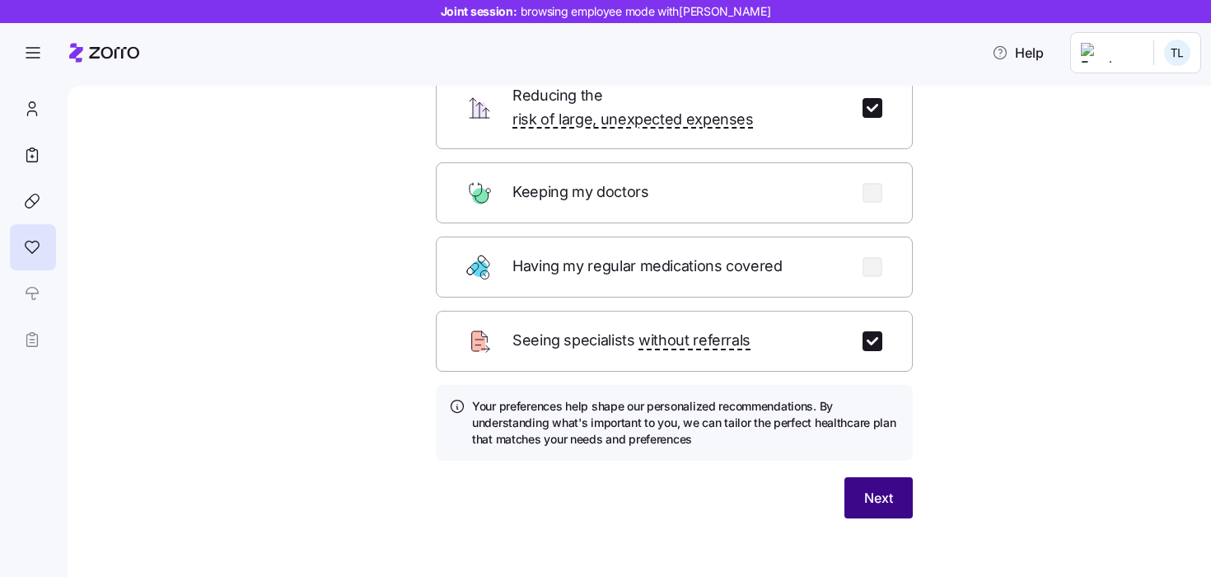
click at [889, 488] on span "Next" at bounding box center [878, 498] width 29 height 20
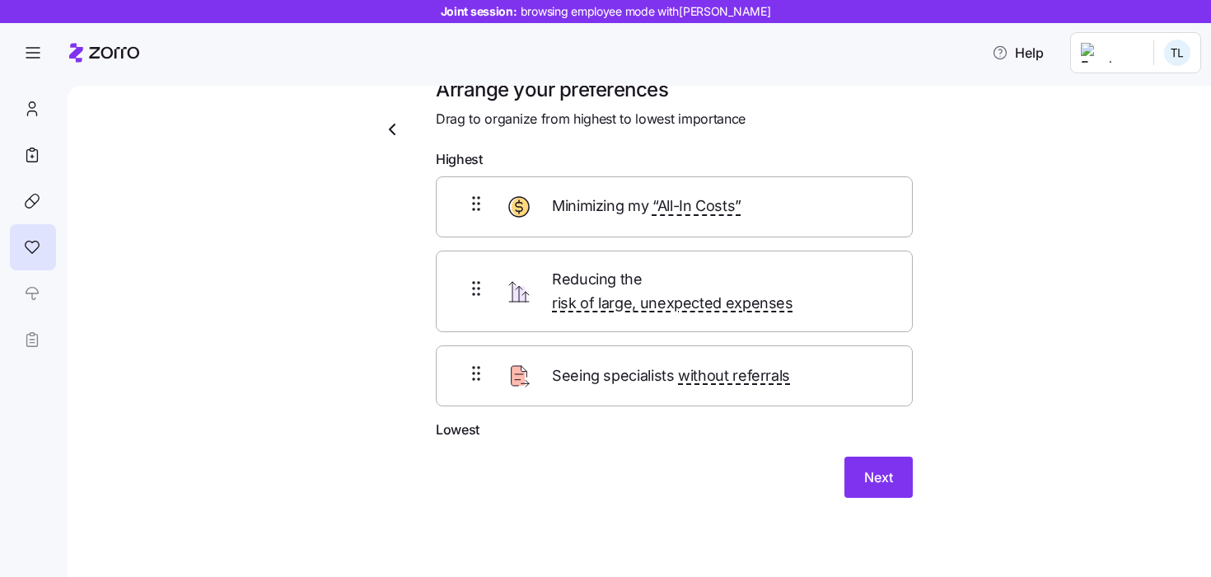
scroll to position [14, 0]
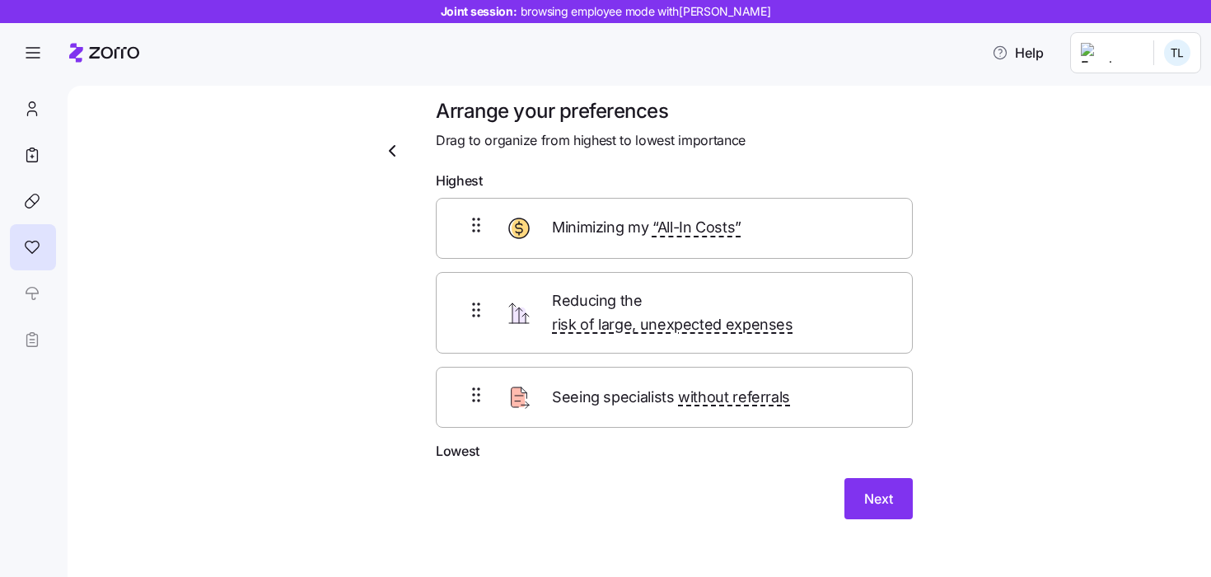
click at [892, 499] on div "Arrange your preferences Drag to organize from highest to lowest importance Hig…" at bounding box center [674, 318] width 503 height 441
click at [889, 489] on span "Next" at bounding box center [878, 499] width 29 height 20
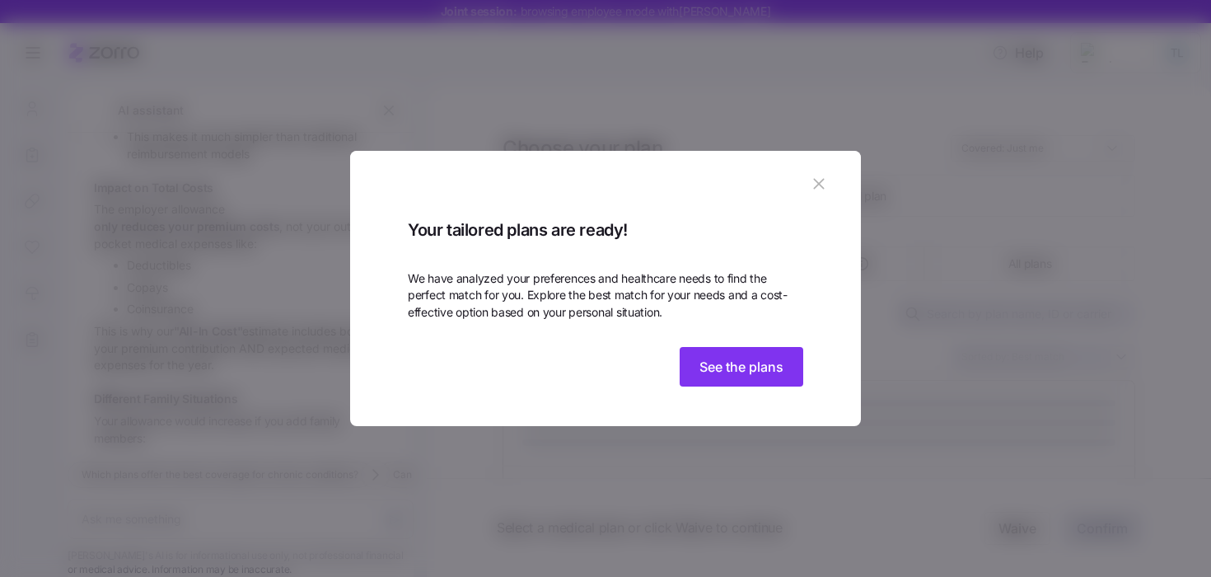
scroll to position [686, 0]
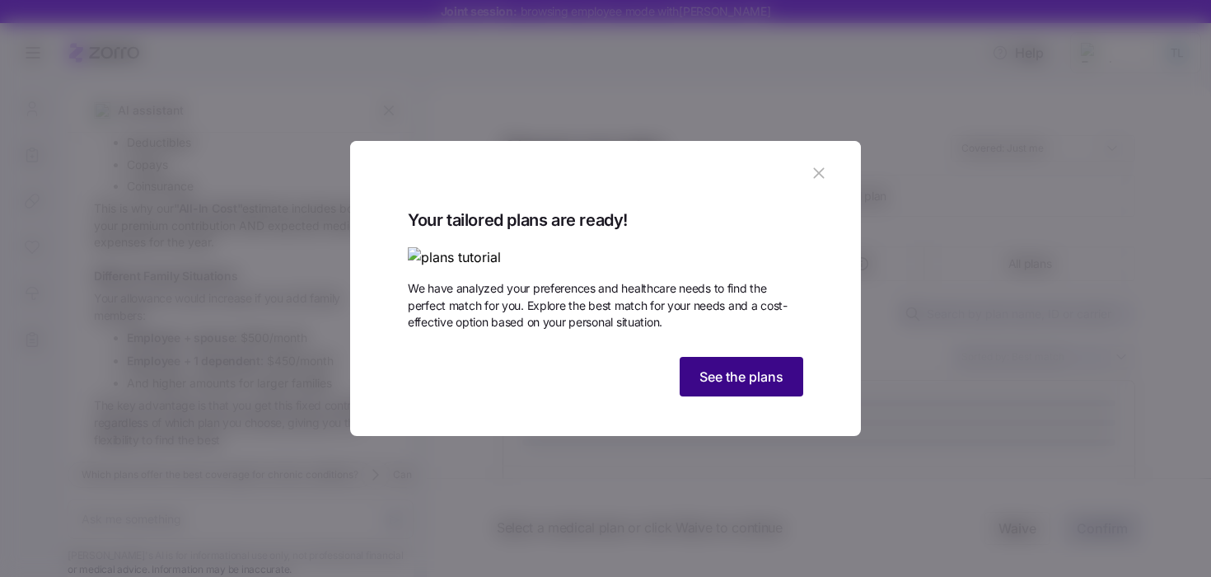
click at [728, 386] on span "See the plans" at bounding box center [742, 377] width 84 height 20
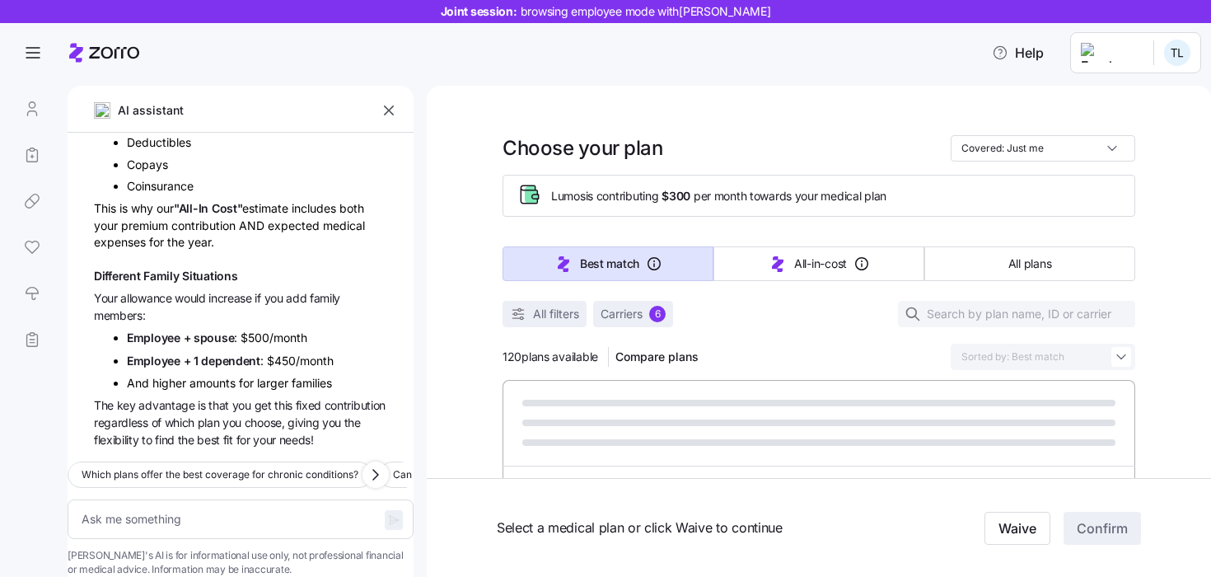
type textarea "x"
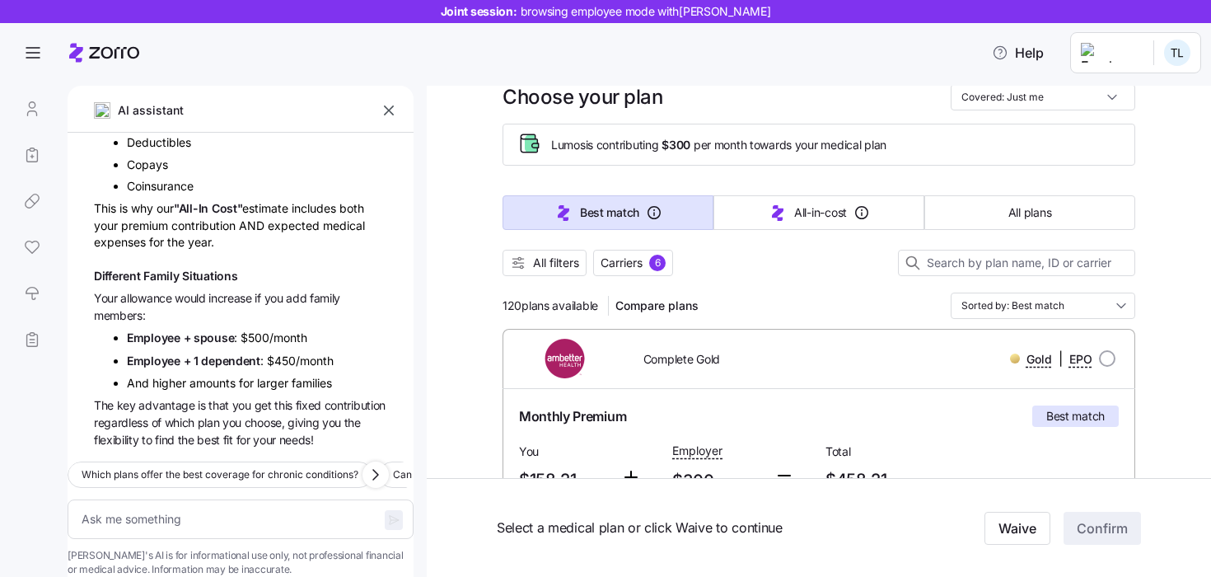
scroll to position [63, 0]
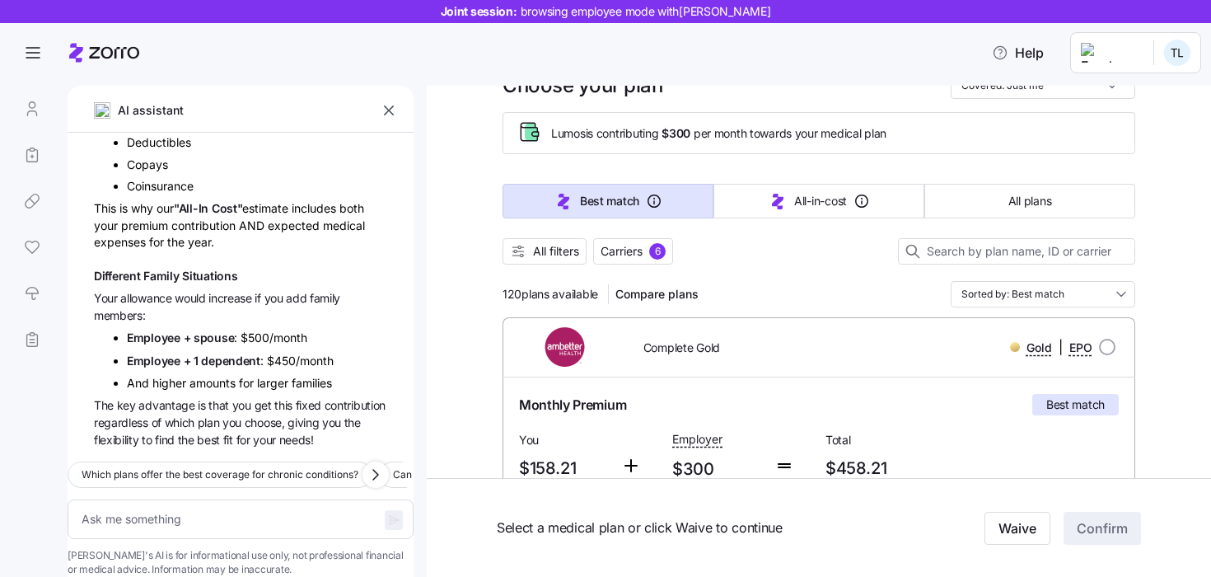
click at [387, 119] on button "button" at bounding box center [388, 110] width 23 height 23
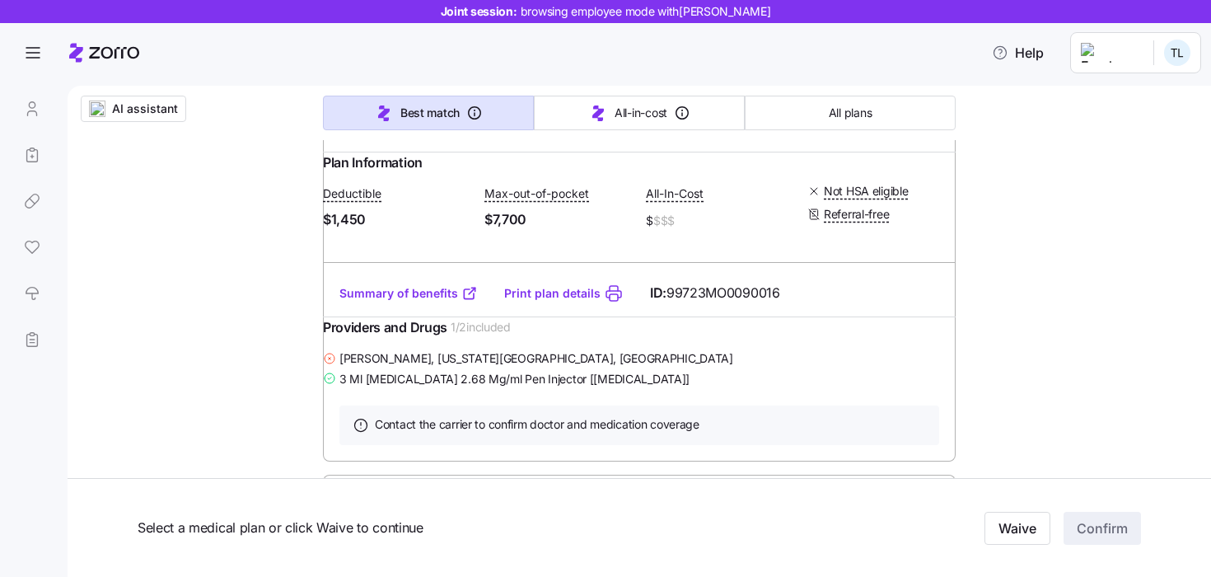
scroll to position [428, 0]
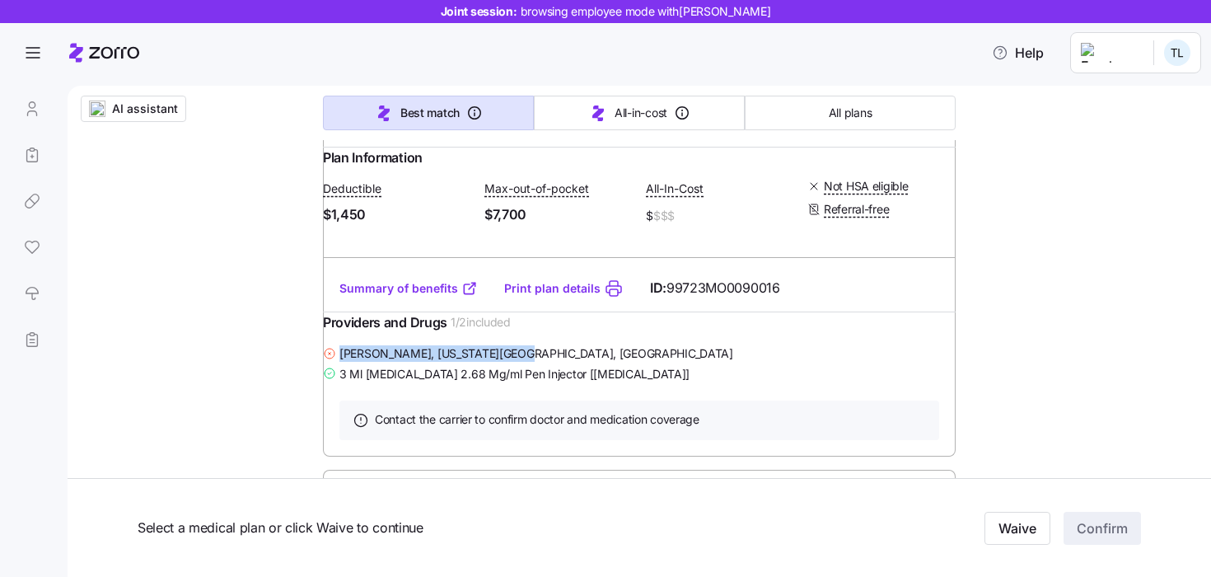
drag, startPoint x: 358, startPoint y: 387, endPoint x: 541, endPoint y: 391, distance: 182.1
click at [541, 363] on div "Jessica Sanchez , Kansas City, MO" at bounding box center [639, 353] width 633 height 21
click at [563, 363] on div "Jessica Sanchez , Kansas City, MO" at bounding box center [639, 353] width 633 height 21
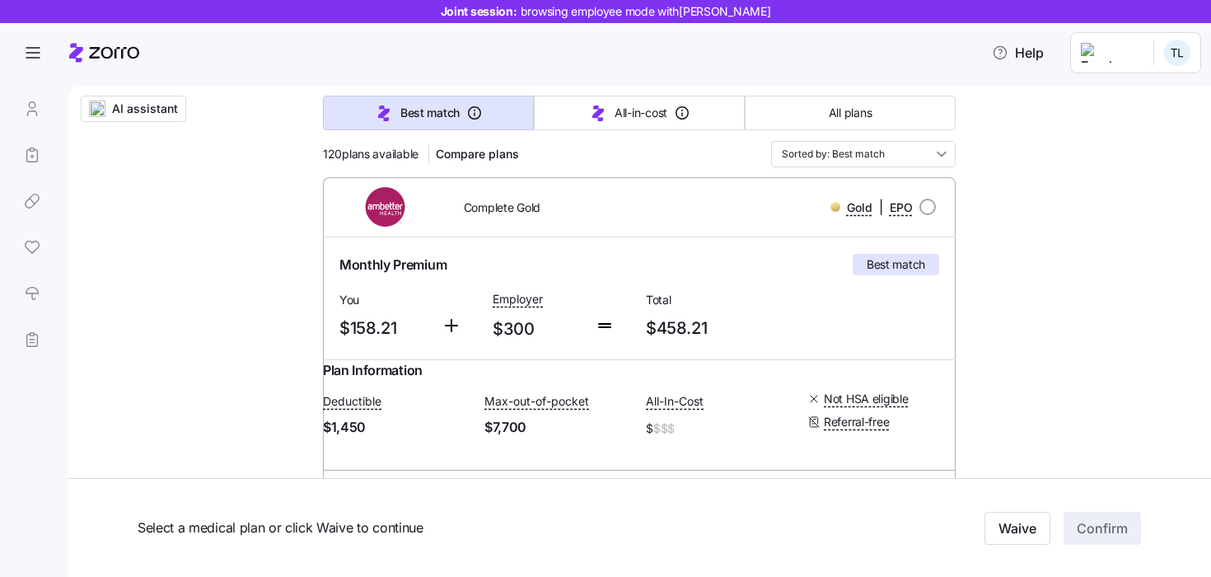
scroll to position [433, 0]
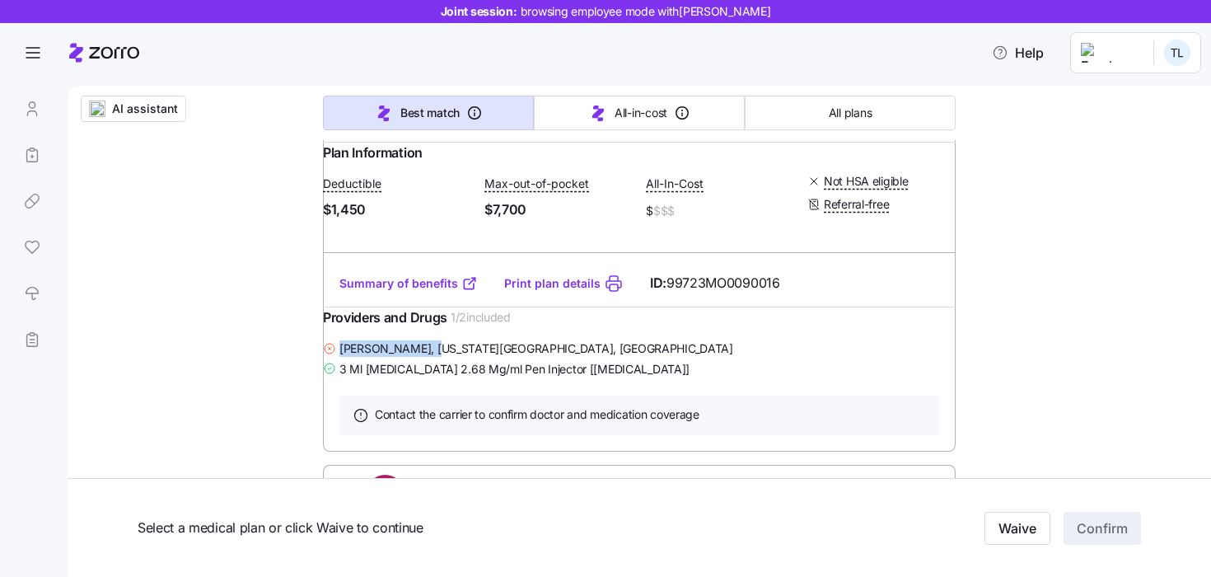
drag, startPoint x: 355, startPoint y: 380, endPoint x: 597, endPoint y: 381, distance: 242.2
click at [597, 358] on div "Jessica Sanchez , Kansas City, MO" at bounding box center [639, 348] width 633 height 21
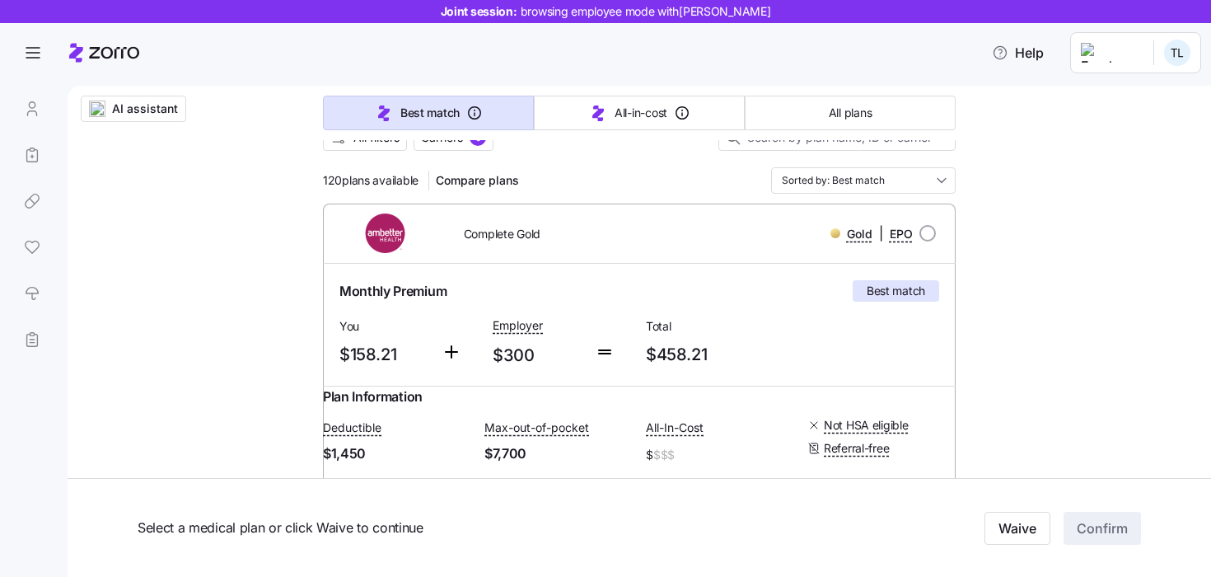
scroll to position [87, 0]
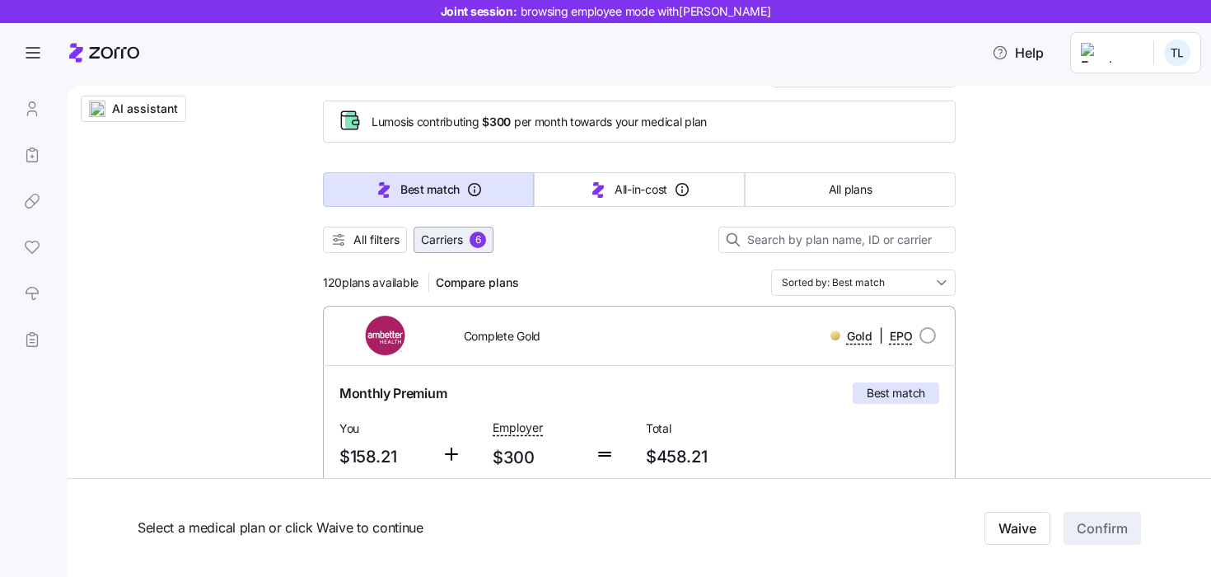
click at [452, 243] on span "Carriers" at bounding box center [442, 240] width 42 height 16
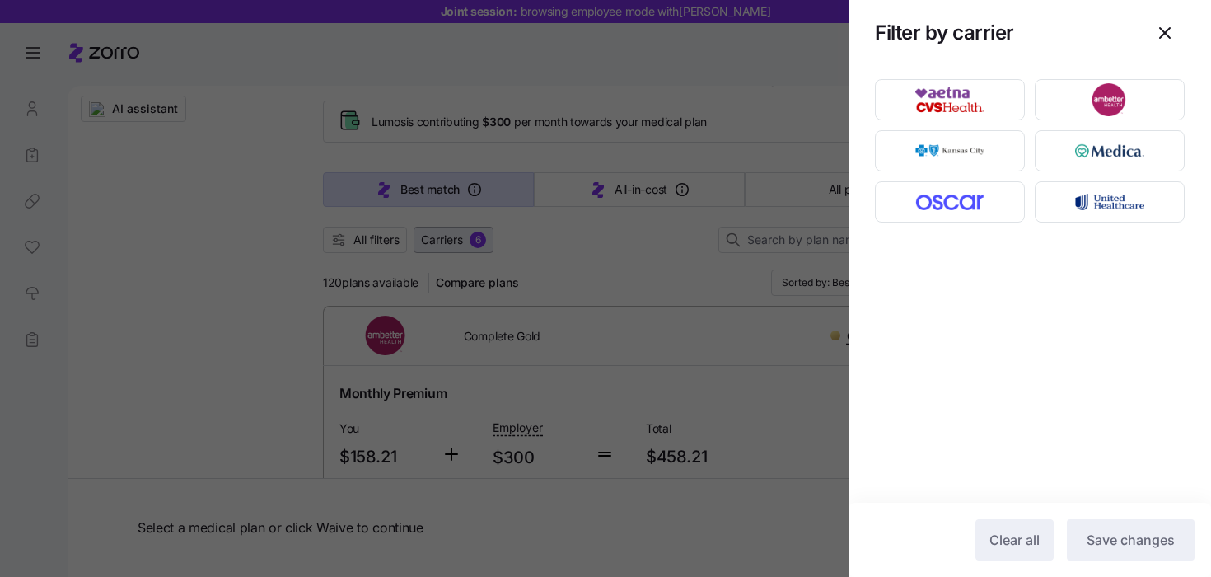
click at [452, 243] on div at bounding box center [605, 288] width 1211 height 577
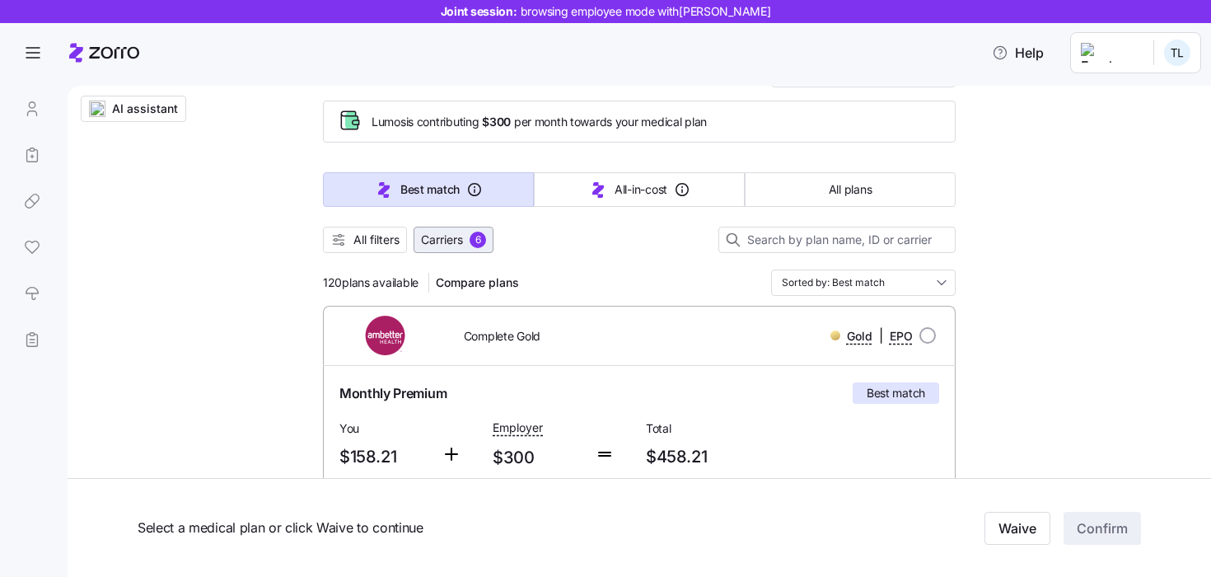
click at [472, 243] on span "6" at bounding box center [478, 240] width 16 height 16
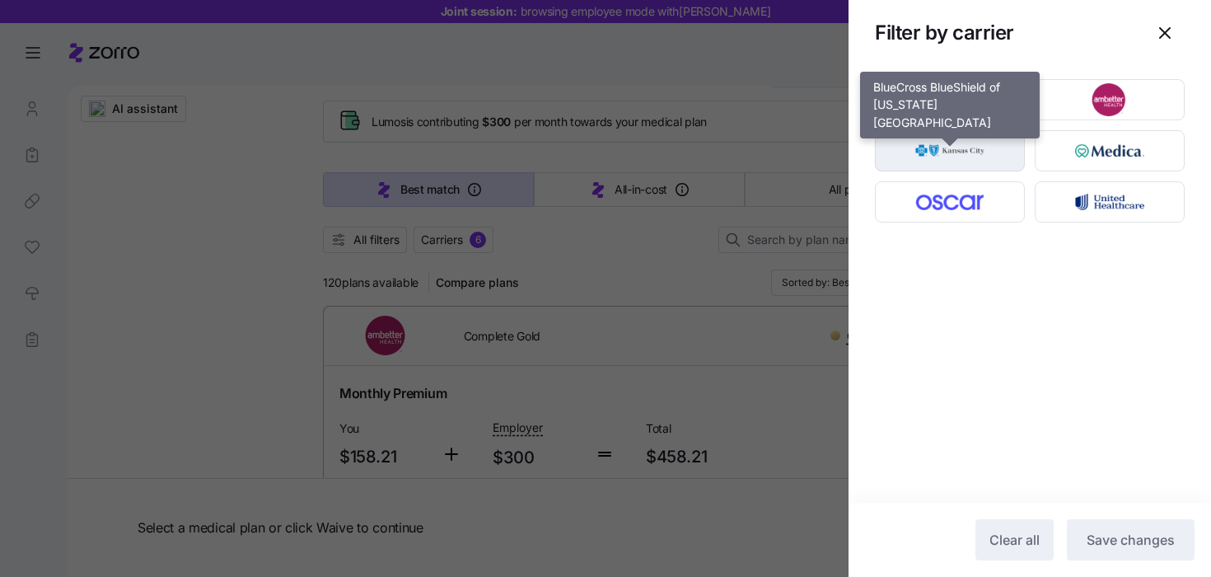
click at [982, 157] on img "button" at bounding box center [950, 150] width 121 height 33
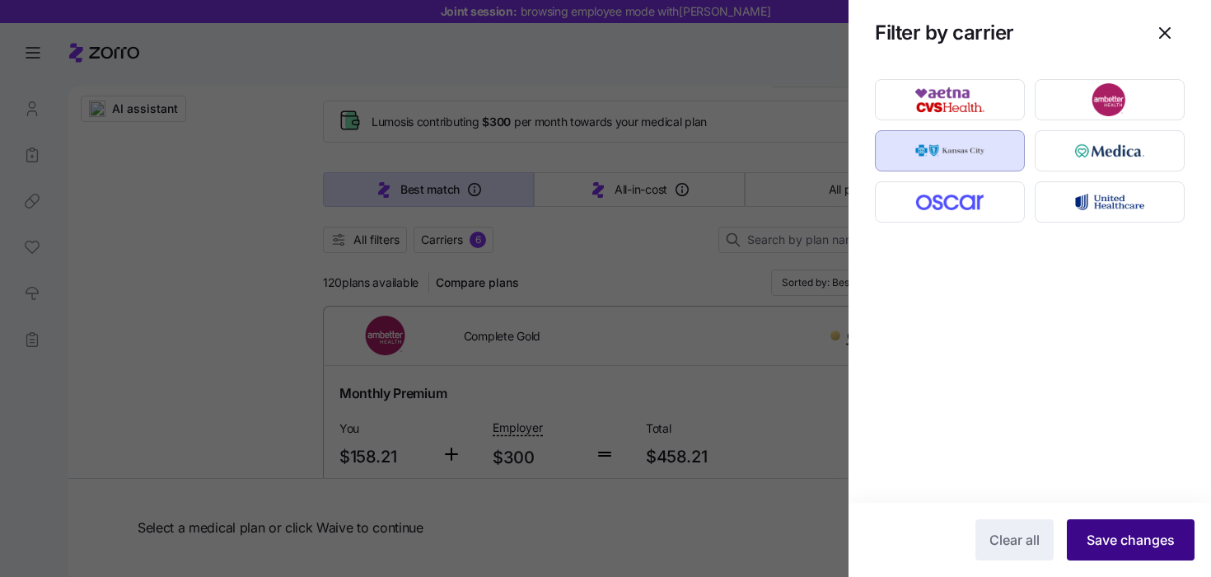
click at [1140, 529] on button "Save changes" at bounding box center [1131, 539] width 128 height 41
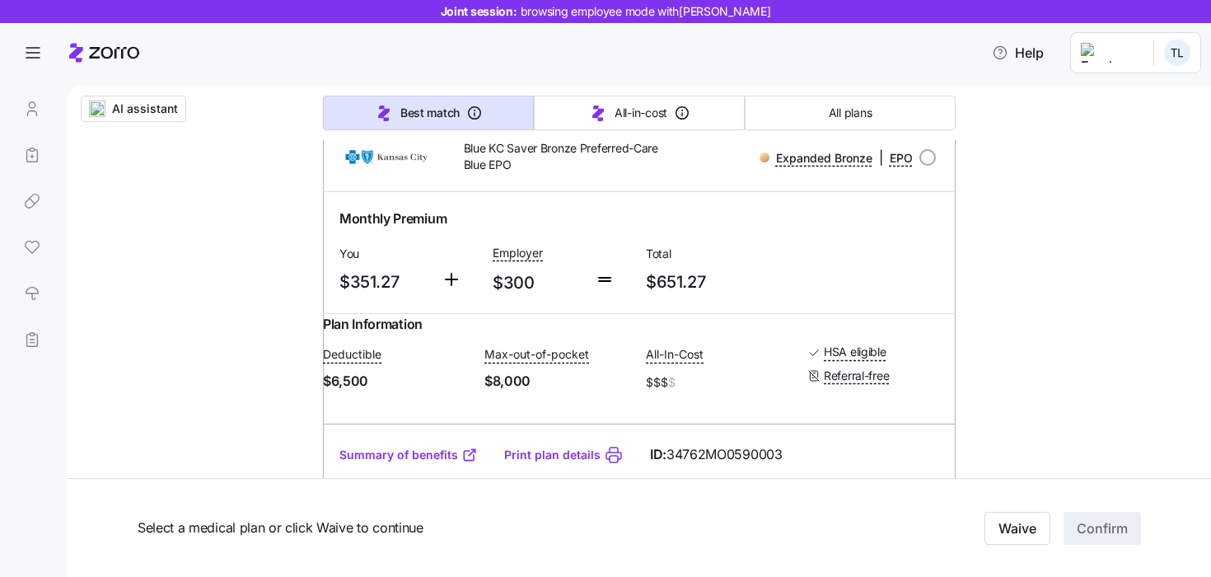
scroll to position [220, 0]
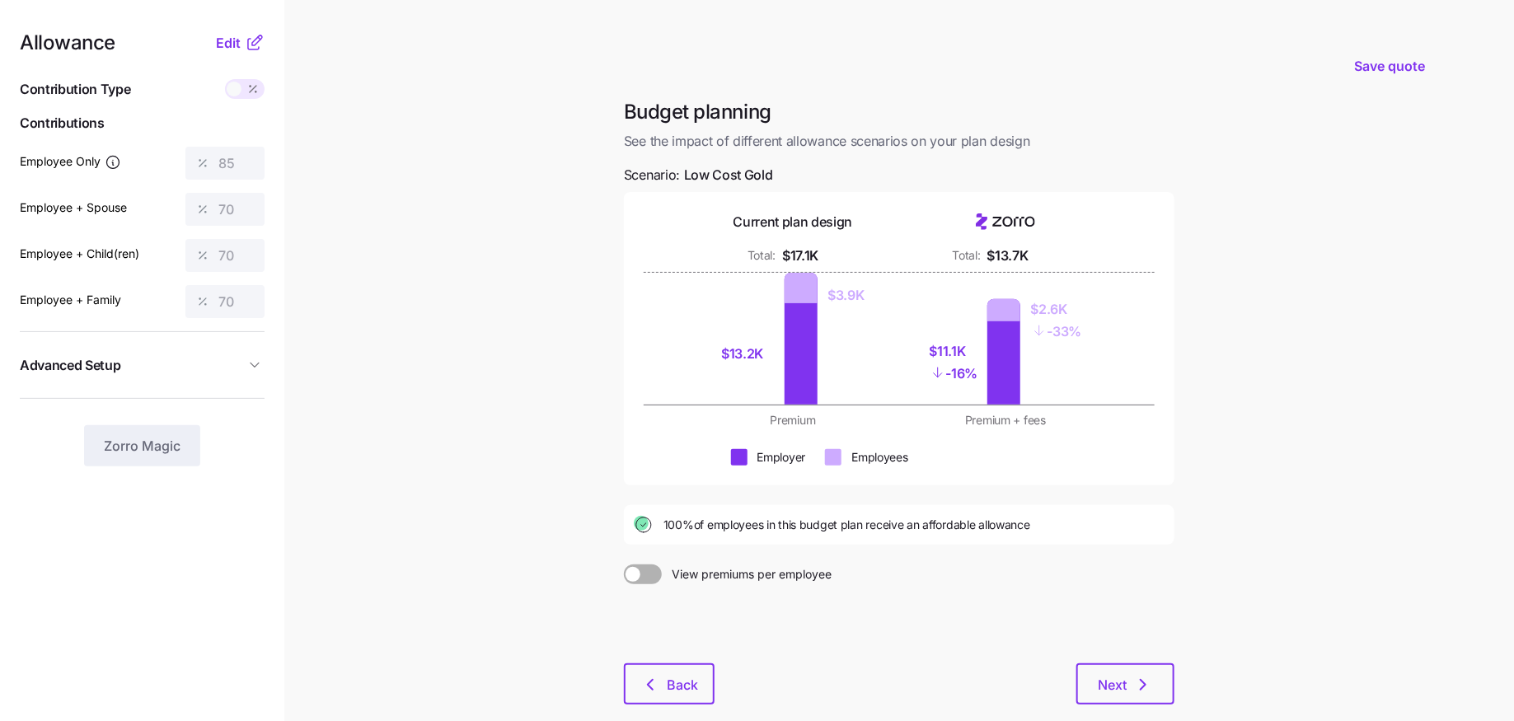
scroll to position [9, 0]
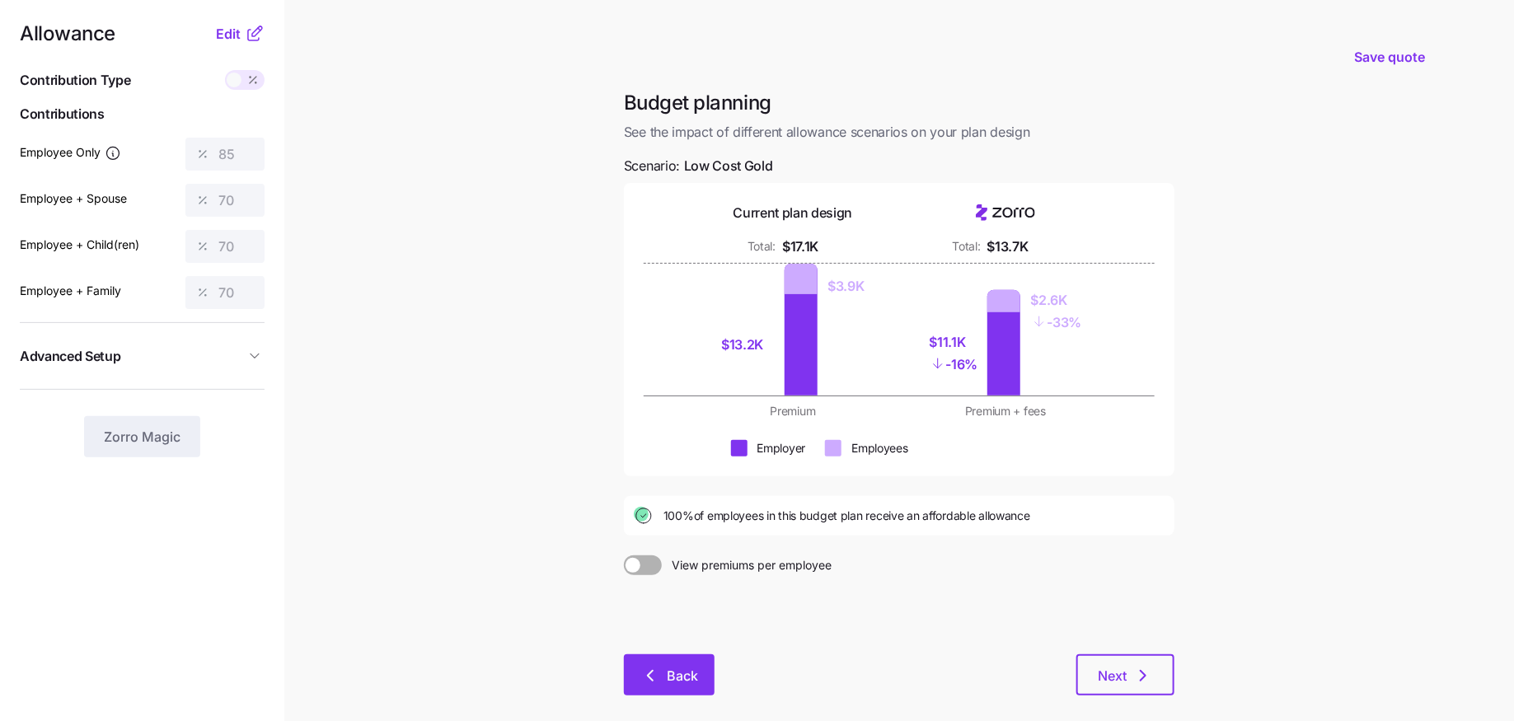
click at [667, 671] on span "Back" at bounding box center [682, 676] width 31 height 20
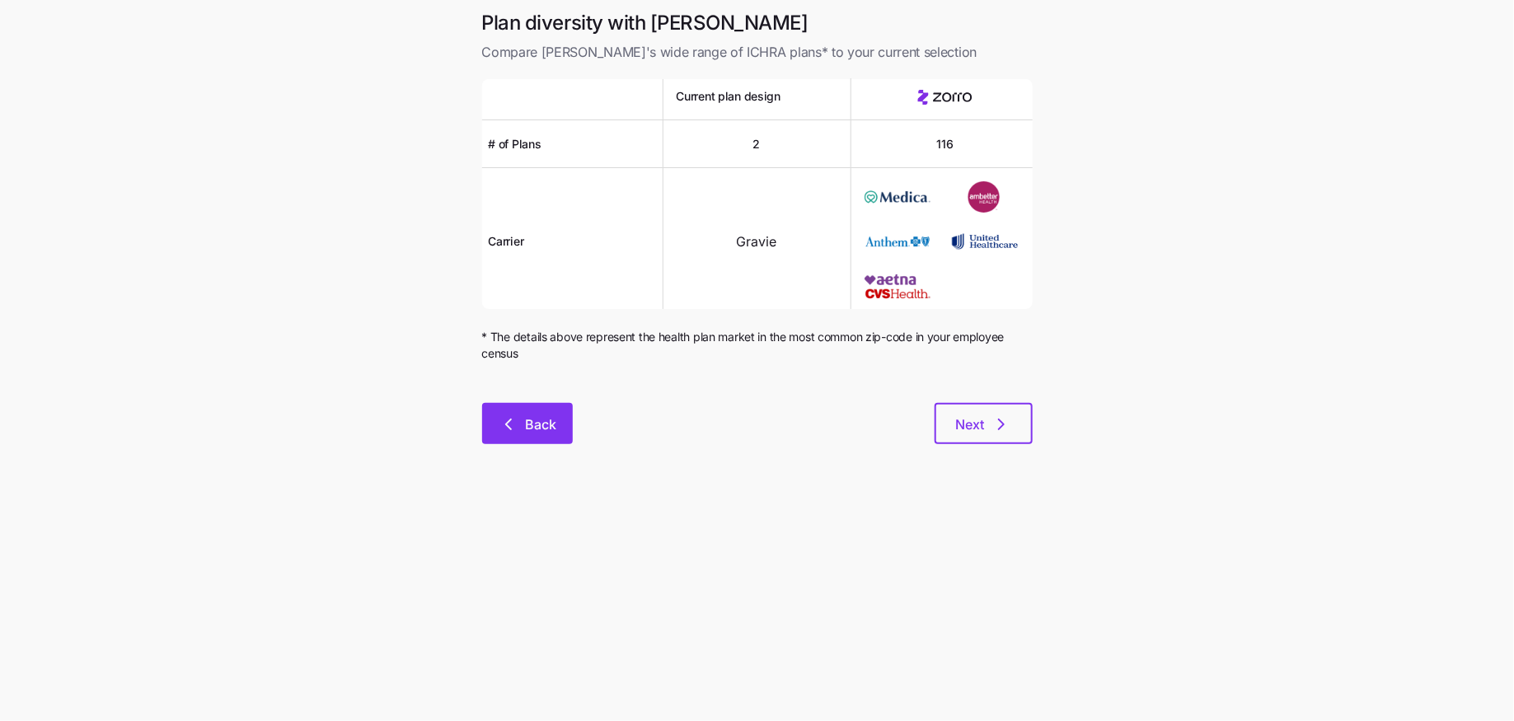
click at [519, 441] on button "Back" at bounding box center [527, 423] width 91 height 41
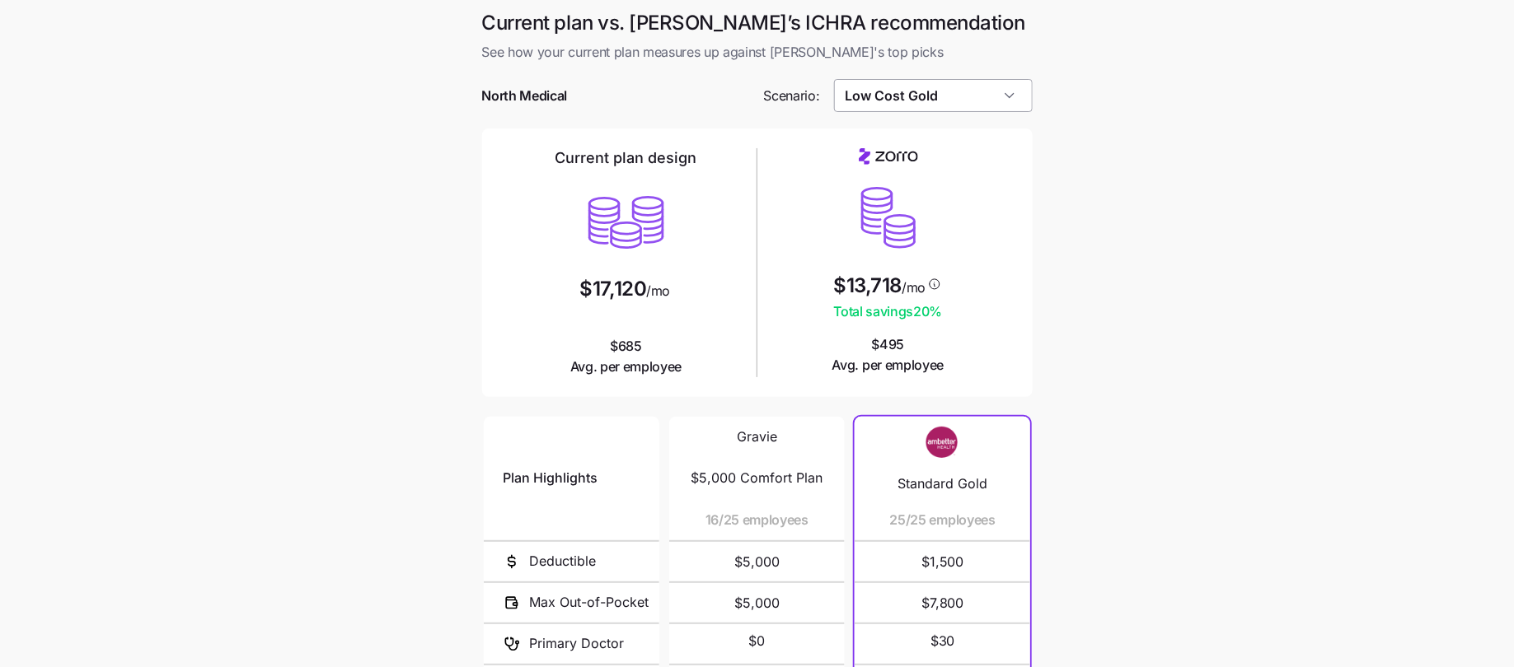
click at [909, 96] on input "Low Cost Gold" at bounding box center [933, 95] width 199 height 33
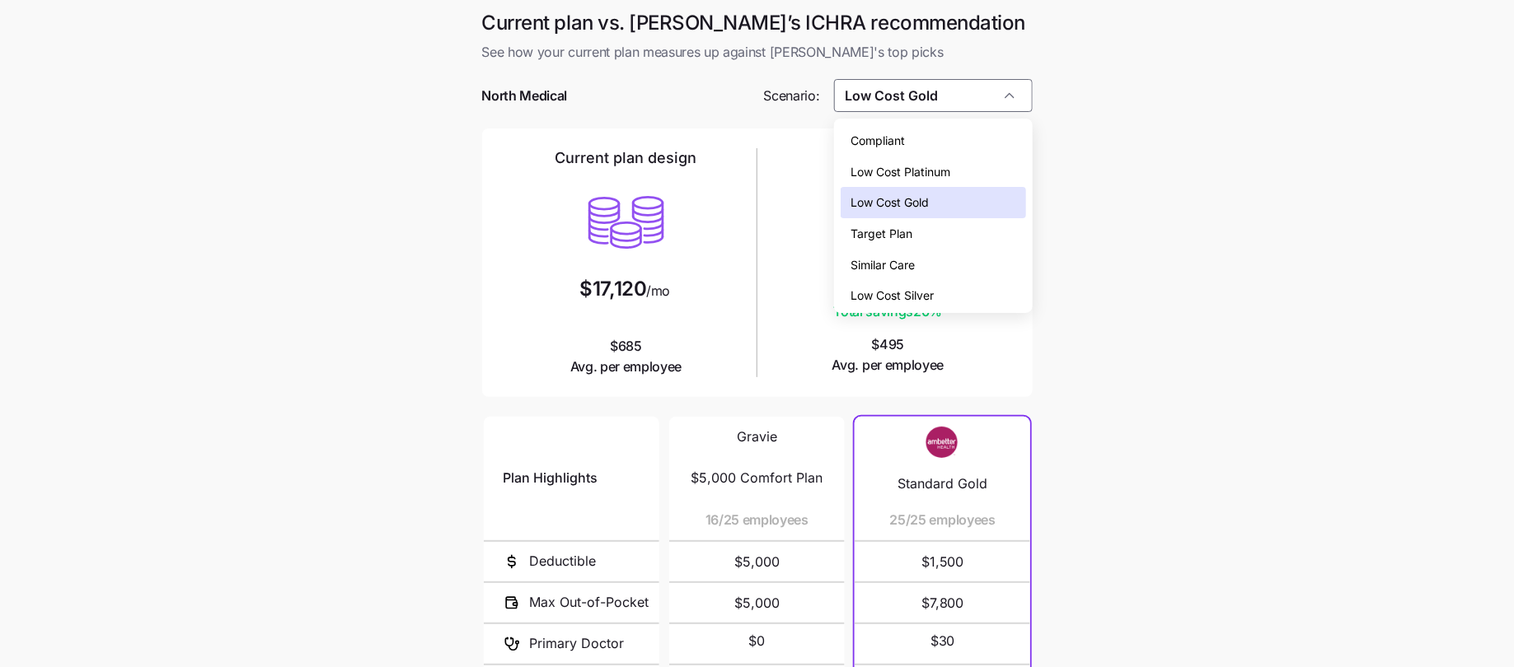
click at [1098, 81] on main "Current plan vs. [PERSON_NAME]’s ICHRA recommendation See how your current plan…" at bounding box center [757, 450] width 1514 height 900
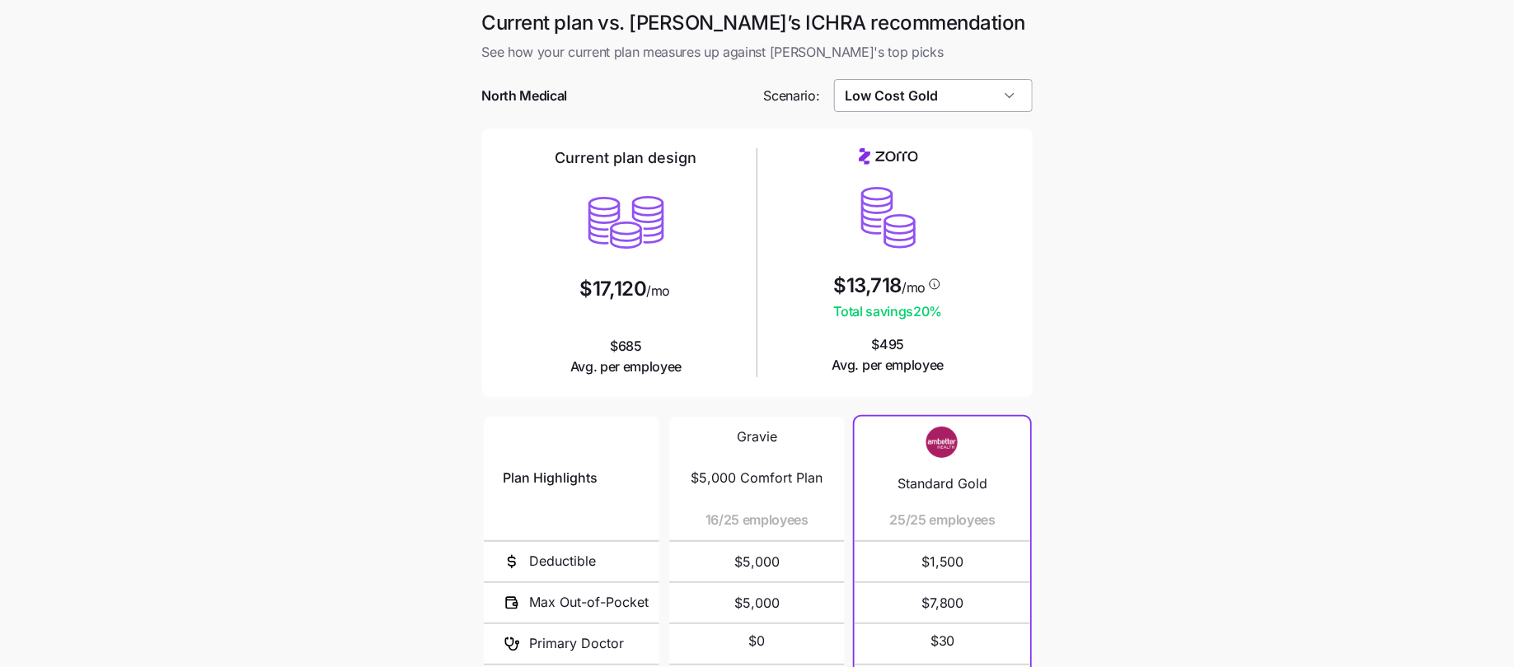
click at [926, 99] on input "Low Cost Gold" at bounding box center [933, 95] width 199 height 33
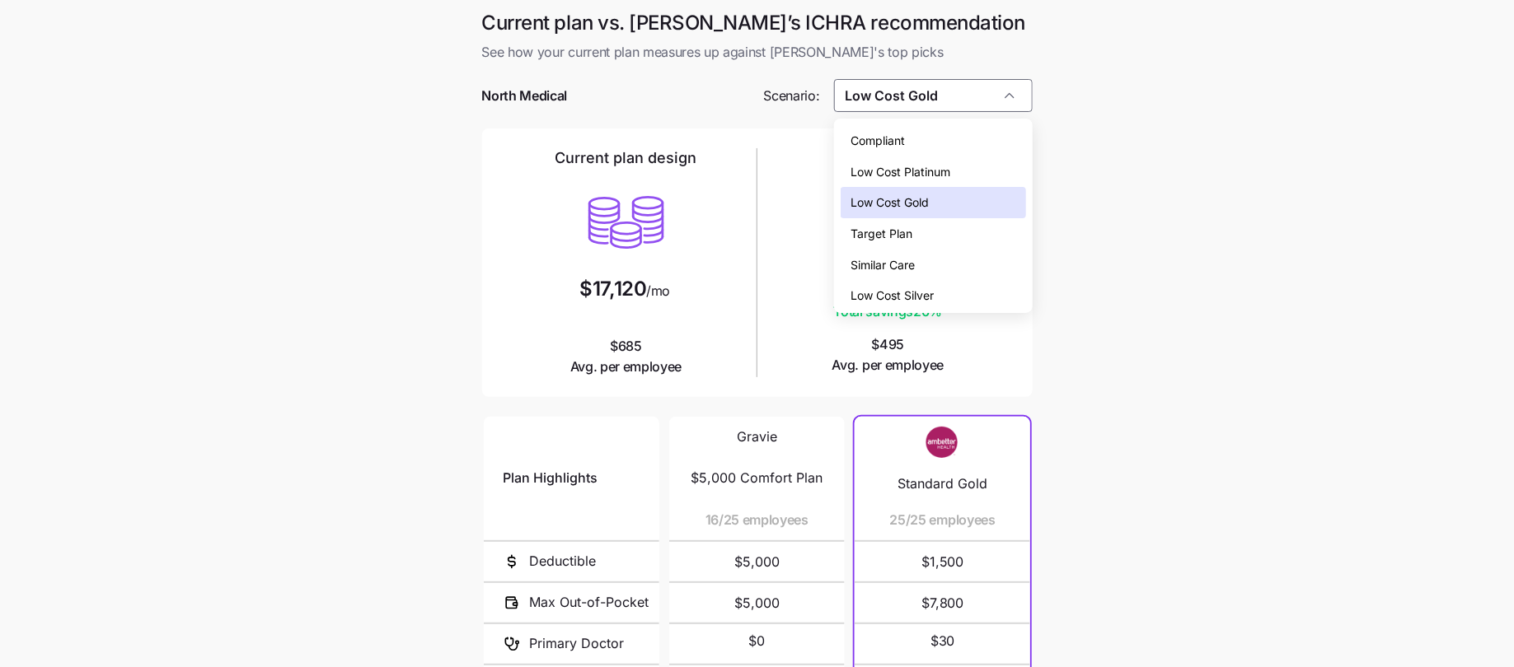
click at [900, 294] on span "Low Cost Silver" at bounding box center [891, 296] width 83 height 18
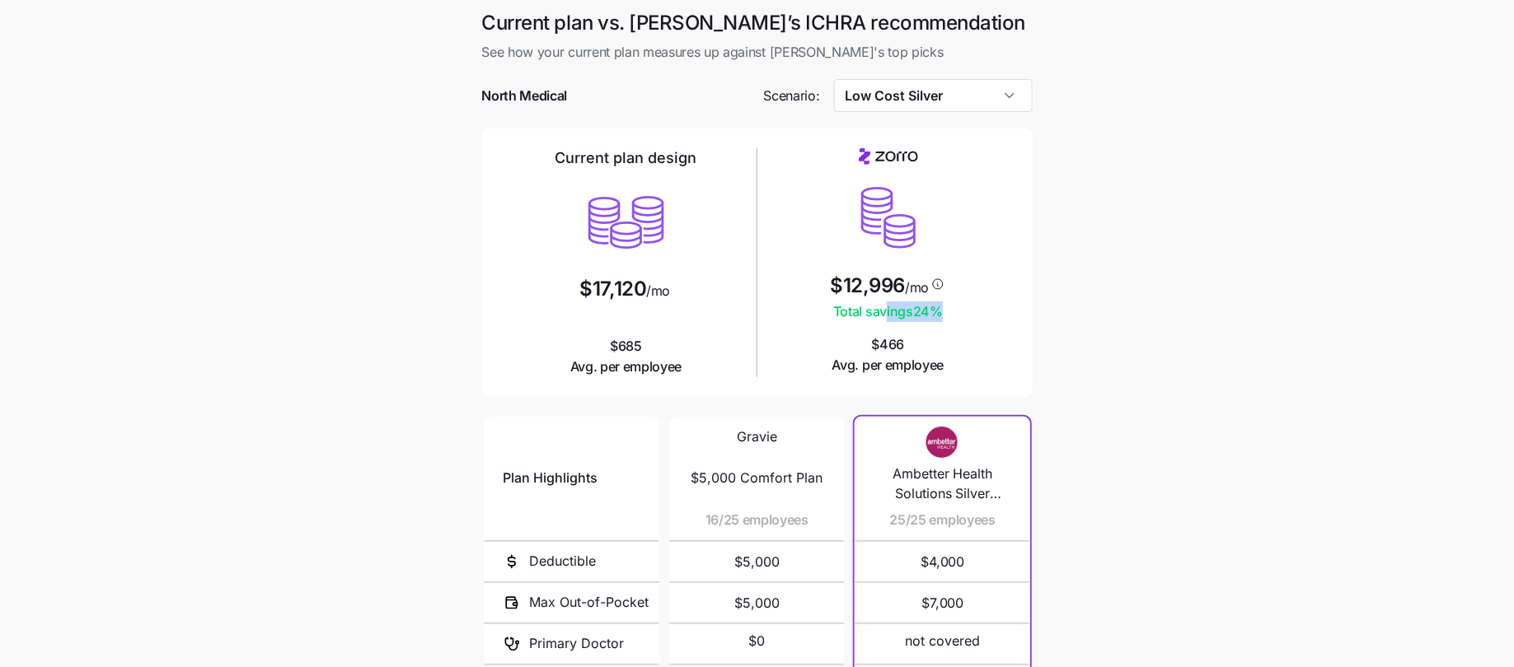
drag, startPoint x: 946, startPoint y: 315, endPoint x: 867, endPoint y: 315, distance: 79.1
click at [873, 315] on div "$12,996 /mo Total savings 24 % $466 Avg. per employee" at bounding box center [888, 261] width 249 height 227
click at [1073, 338] on main "Current plan vs. [PERSON_NAME]’s ICHRA recommendation See how your current plan…" at bounding box center [757, 450] width 1514 height 900
drag, startPoint x: 581, startPoint y: 129, endPoint x: 751, endPoint y: 287, distance: 232.6
click at [751, 287] on div "Current plan design $17,120 /mo $685 Avg. per employee $12,996 /mo Total saving…" at bounding box center [757, 263] width 550 height 269
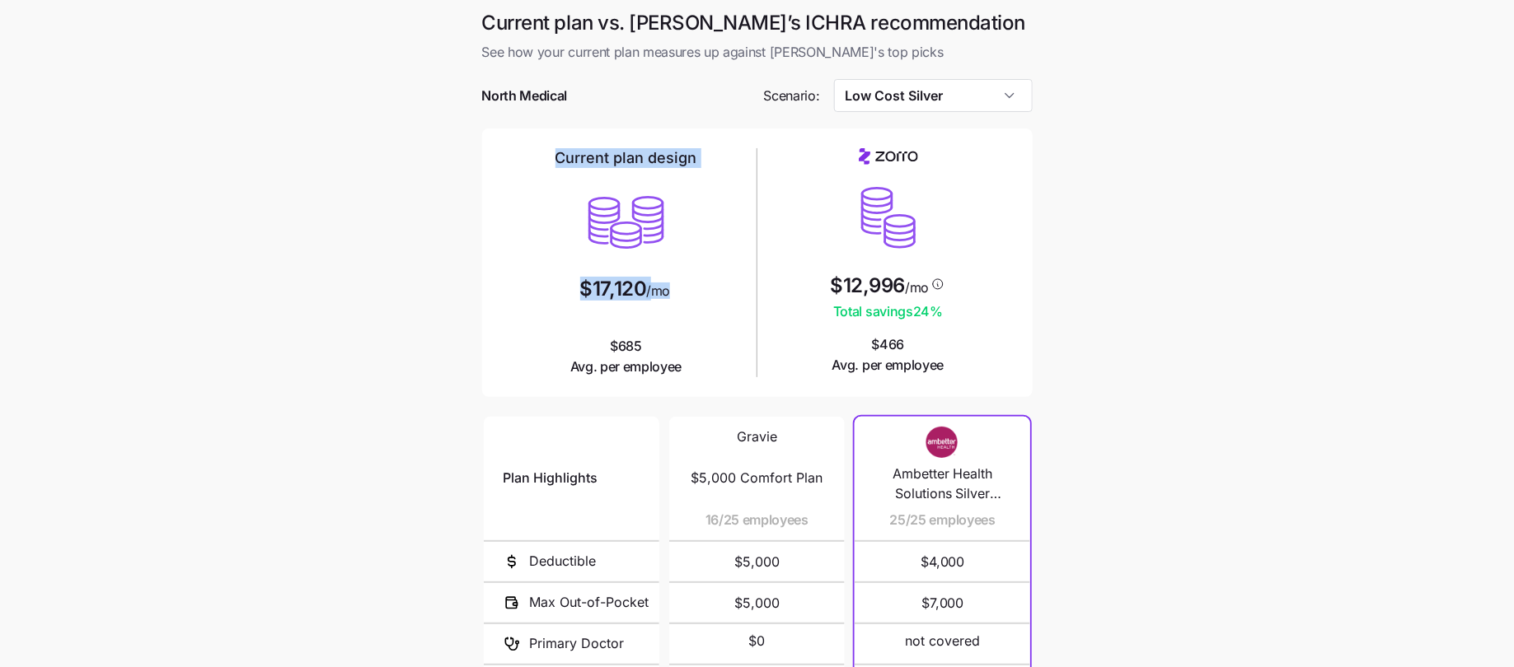
click at [751, 287] on div "Current plan design $17,120 /mo $685 Avg. per employee" at bounding box center [626, 263] width 262 height 242
drag, startPoint x: 679, startPoint y: 293, endPoint x: 515, endPoint y: 293, distance: 164.0
click at [515, 293] on div "Current plan design $17,120 /mo $685 Avg. per employee" at bounding box center [626, 262] width 249 height 229
click at [694, 324] on div "Current plan design $17,120 /mo $685 Avg. per employee" at bounding box center [626, 262] width 249 height 229
drag, startPoint x: 962, startPoint y: 321, endPoint x: 880, endPoint y: 322, distance: 81.6
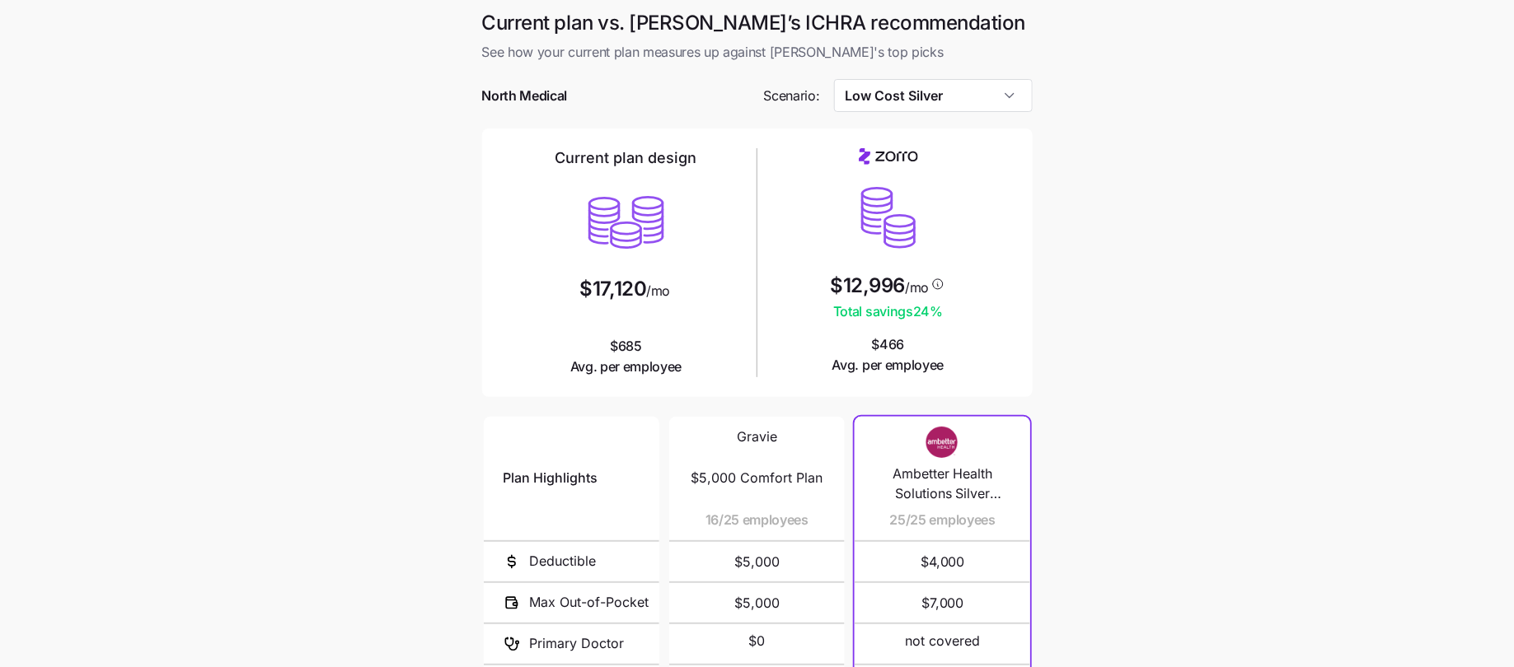
click at [879, 322] on div "$12,996 /mo Total savings 24 % $466 Avg. per employee" at bounding box center [888, 261] width 249 height 227
click at [972, 324] on div "$12,996 /mo Total savings 24 % $466 Avg. per employee" at bounding box center [888, 261] width 249 height 227
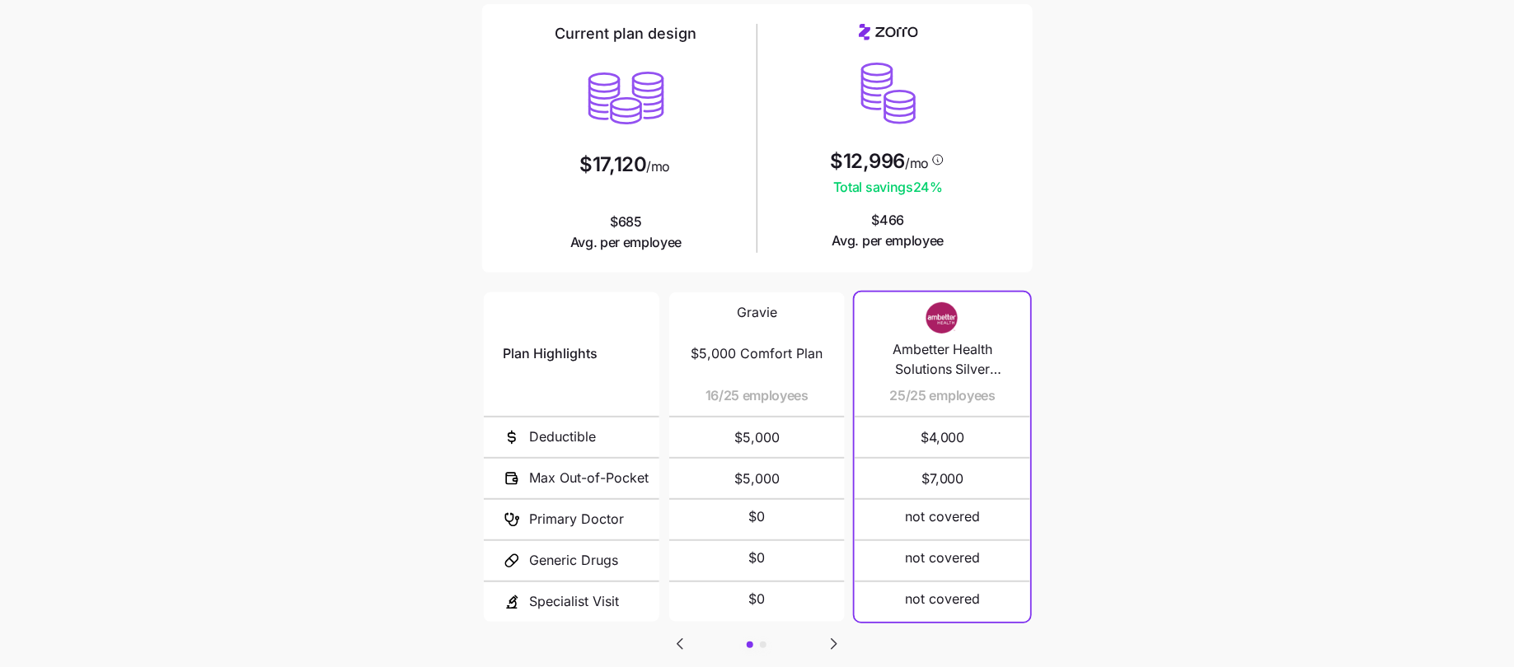
scroll to position [166, 0]
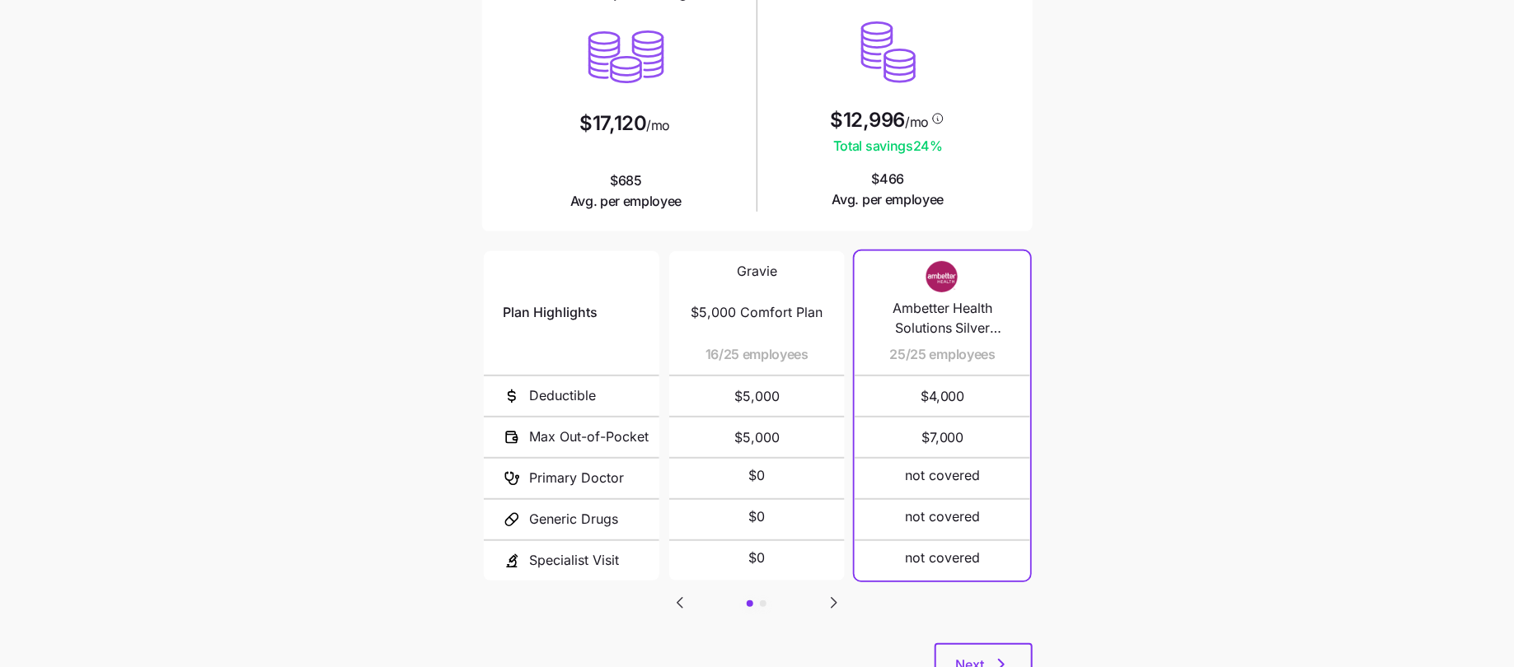
click at [822, 597] on div "Plan Highlights Deductible Max Out-of-Pocket Primary Doctor Generic Drugs Speci…" at bounding box center [757, 446] width 550 height 396
click at [836, 611] on div "Plan Highlights Deductible Max Out-of-Pocket Primary Doctor Generic Drugs Speci…" at bounding box center [757, 446] width 550 height 396
click at [835, 606] on icon "Go to next slide" at bounding box center [834, 603] width 20 height 20
click at [676, 625] on div "Plan Highlights Deductible Max Out-of-Pocket Primary Doctor Generic Drugs Speci…" at bounding box center [757, 446] width 550 height 396
click at [676, 593] on icon "Go to previous slide" at bounding box center [680, 603] width 20 height 20
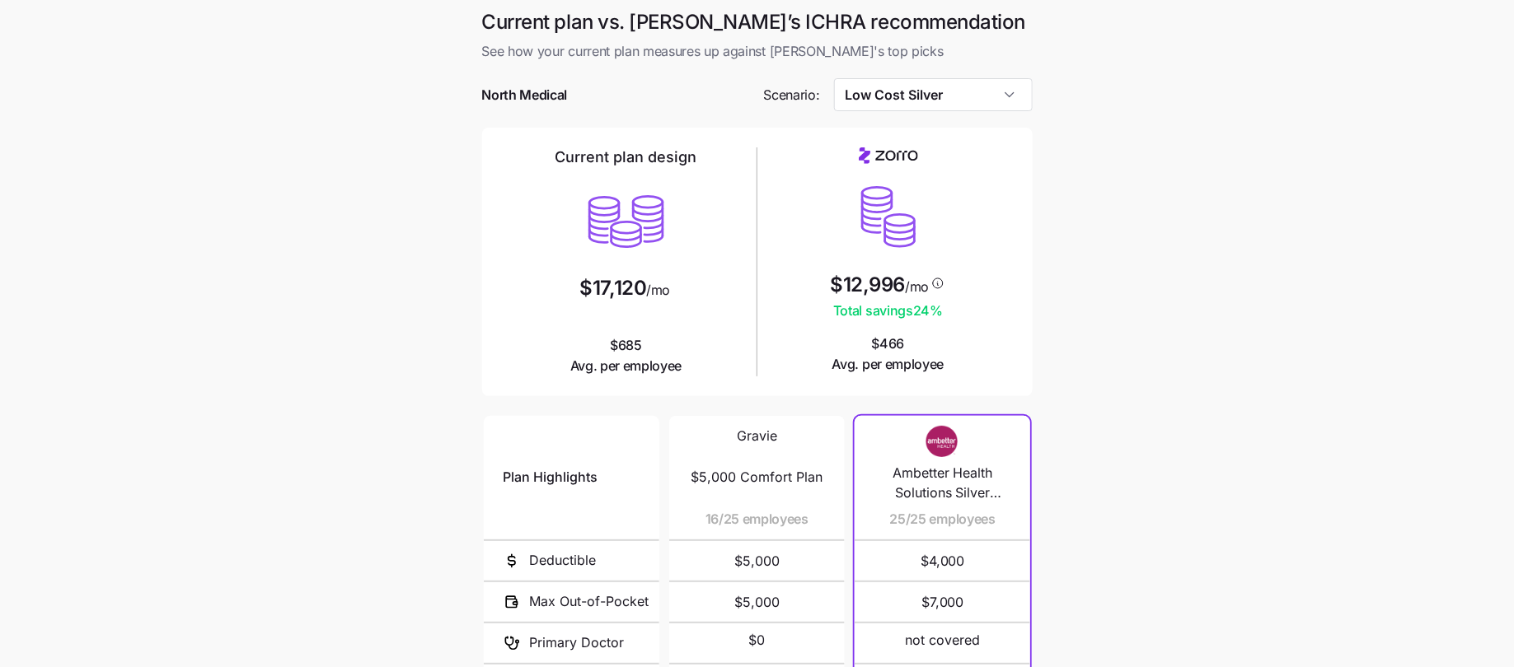
scroll to position [0, 0]
click at [942, 102] on input "Low Cost Silver" at bounding box center [933, 95] width 199 height 33
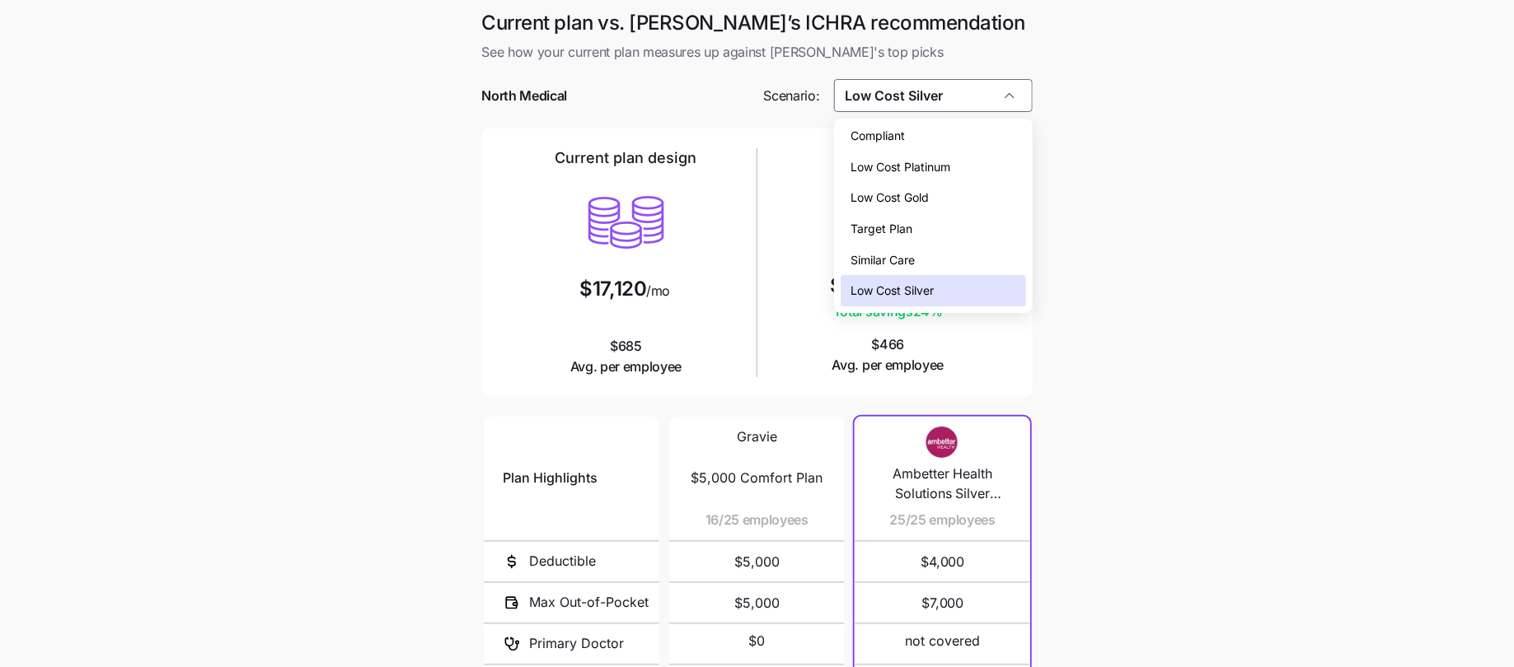
click at [898, 189] on span "Low Cost Gold" at bounding box center [889, 198] width 78 height 18
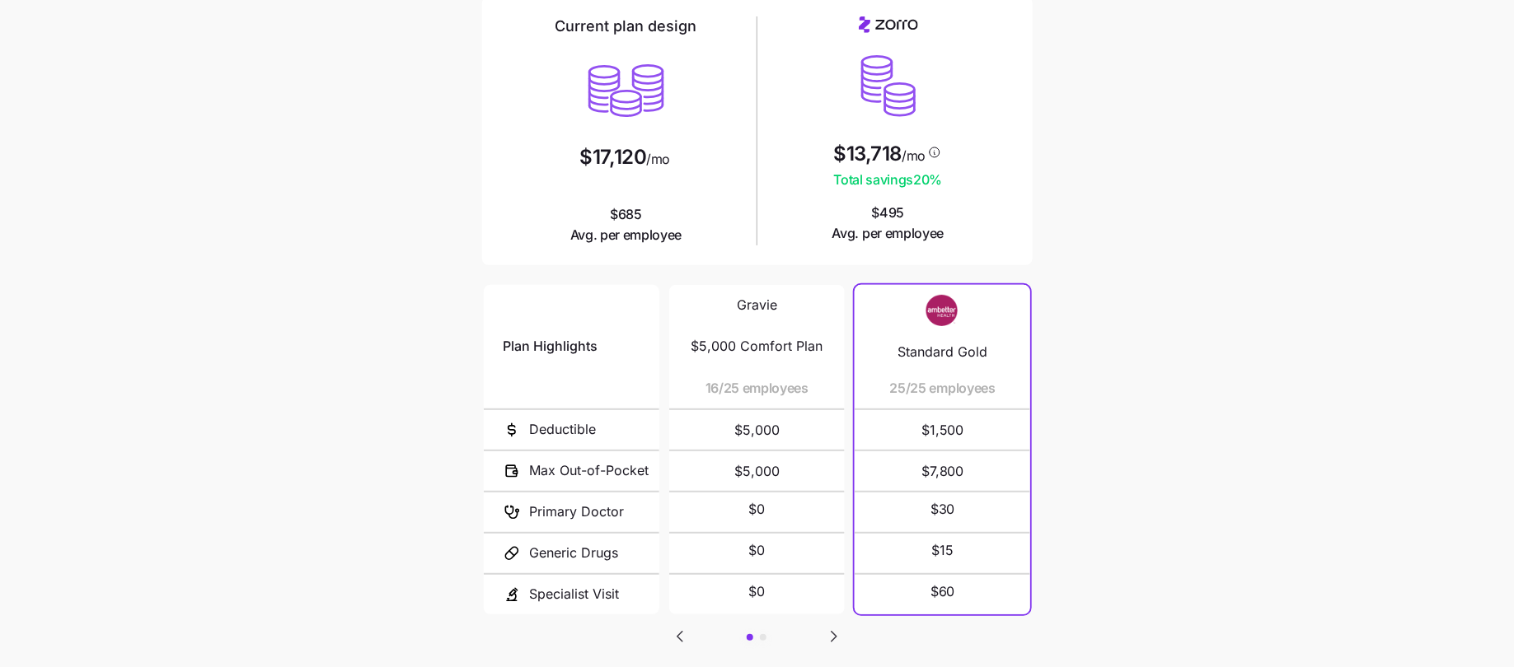
scroll to position [133, 0]
drag, startPoint x: 979, startPoint y: 433, endPoint x: 891, endPoint y: 433, distance: 88.2
click at [891, 433] on span "$1,500" at bounding box center [942, 430] width 136 height 40
click at [1084, 433] on main "Current plan vs. Zorro’s ICHRA recommendation See how your current plan measure…" at bounding box center [757, 317] width 1514 height 900
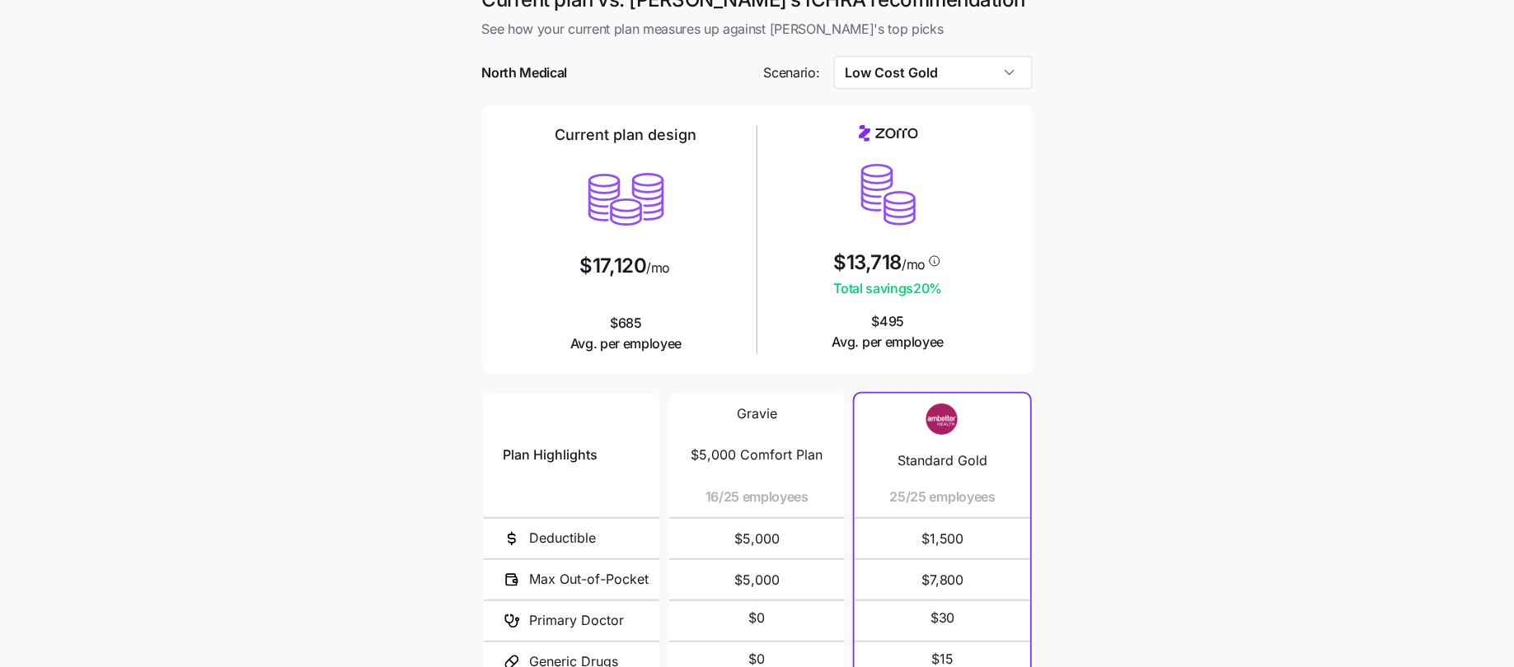
scroll to position [0, 0]
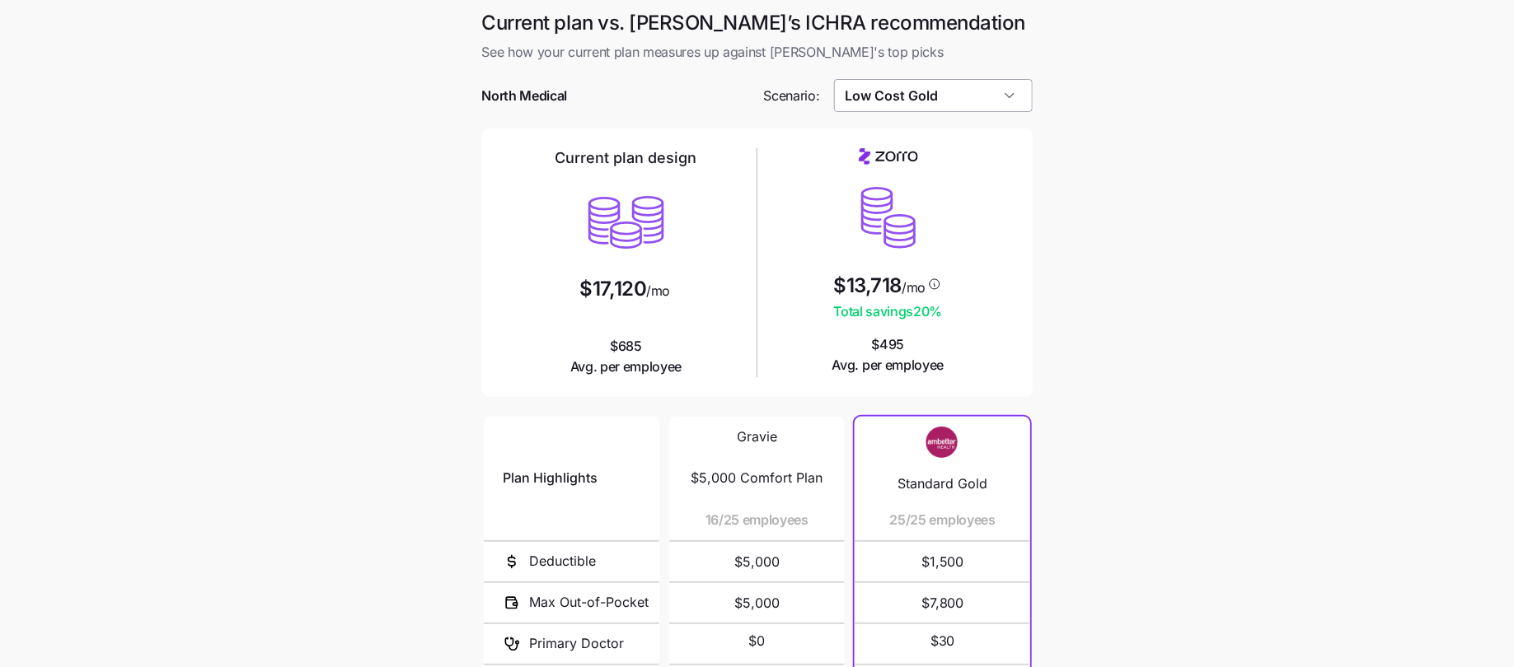
click at [907, 94] on input "Low Cost Gold" at bounding box center [933, 95] width 199 height 33
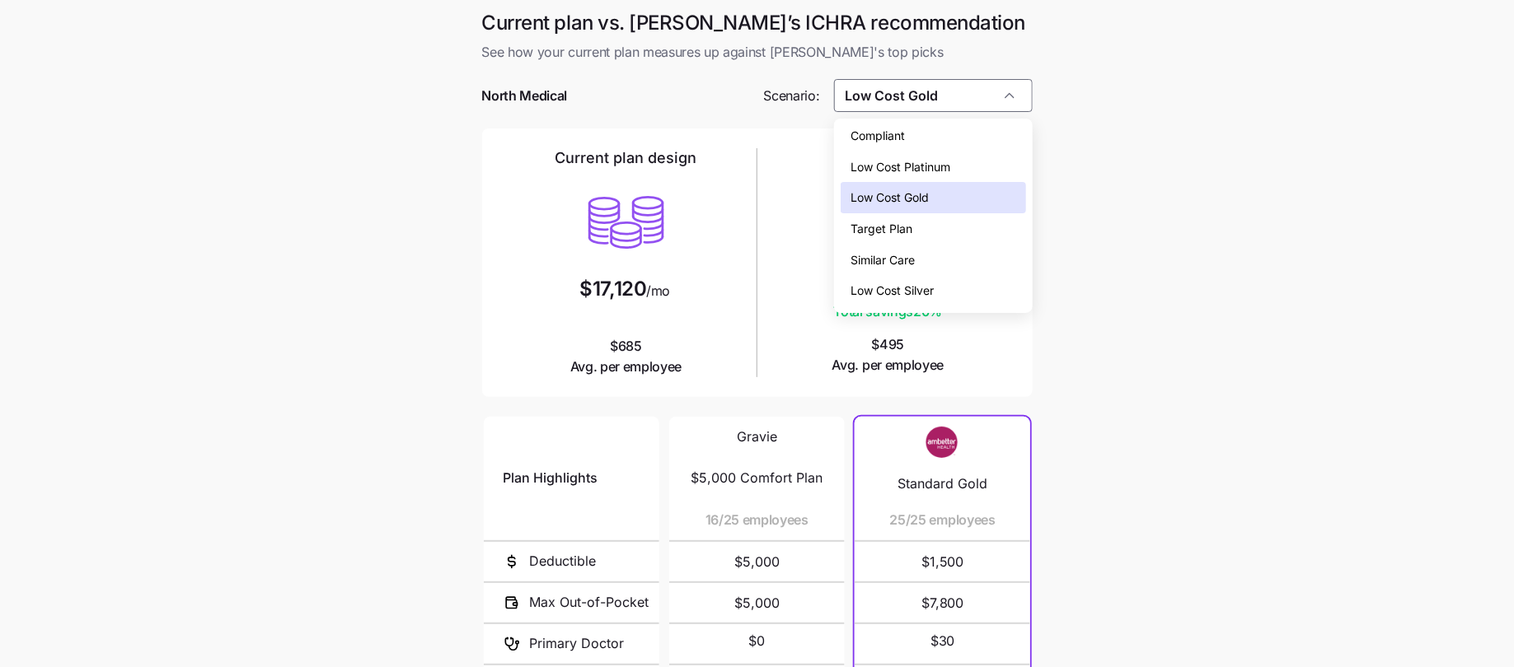
click at [873, 233] on span "Target Plan" at bounding box center [881, 229] width 62 height 18
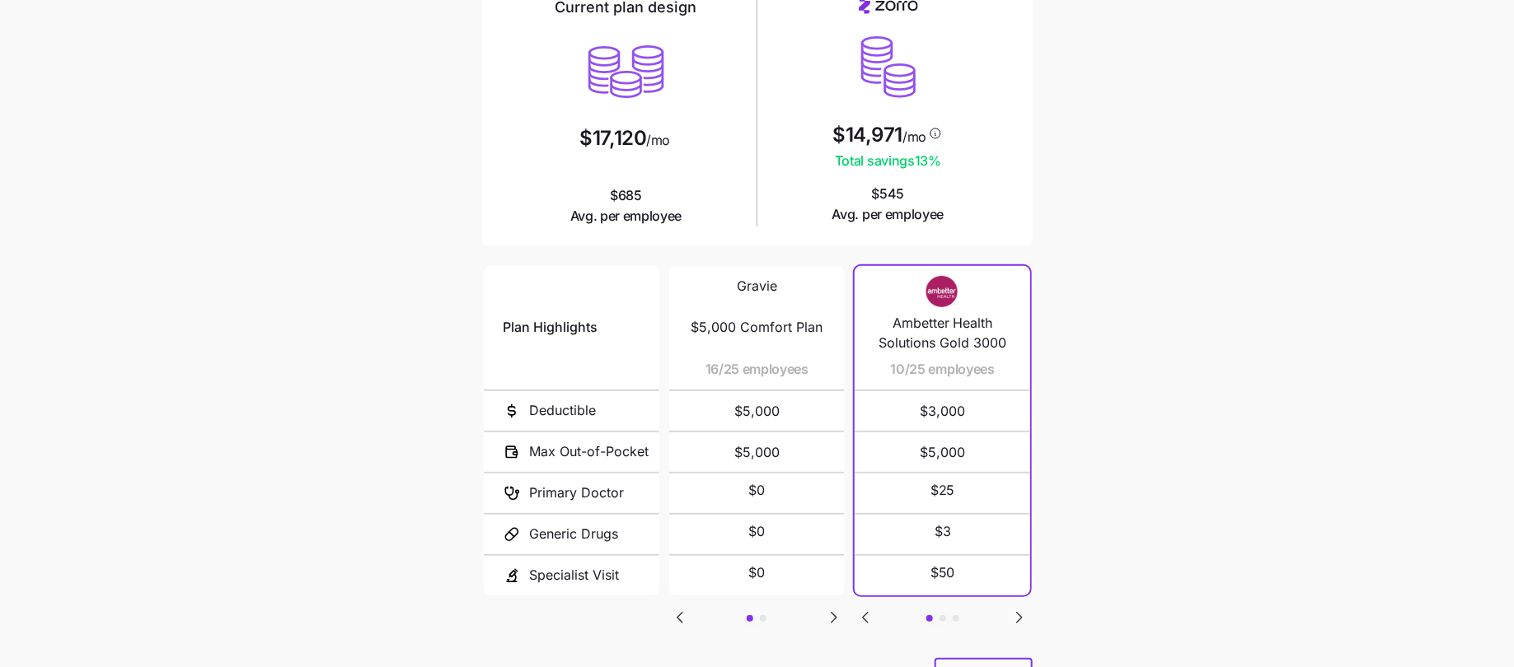
scroll to position [173, 0]
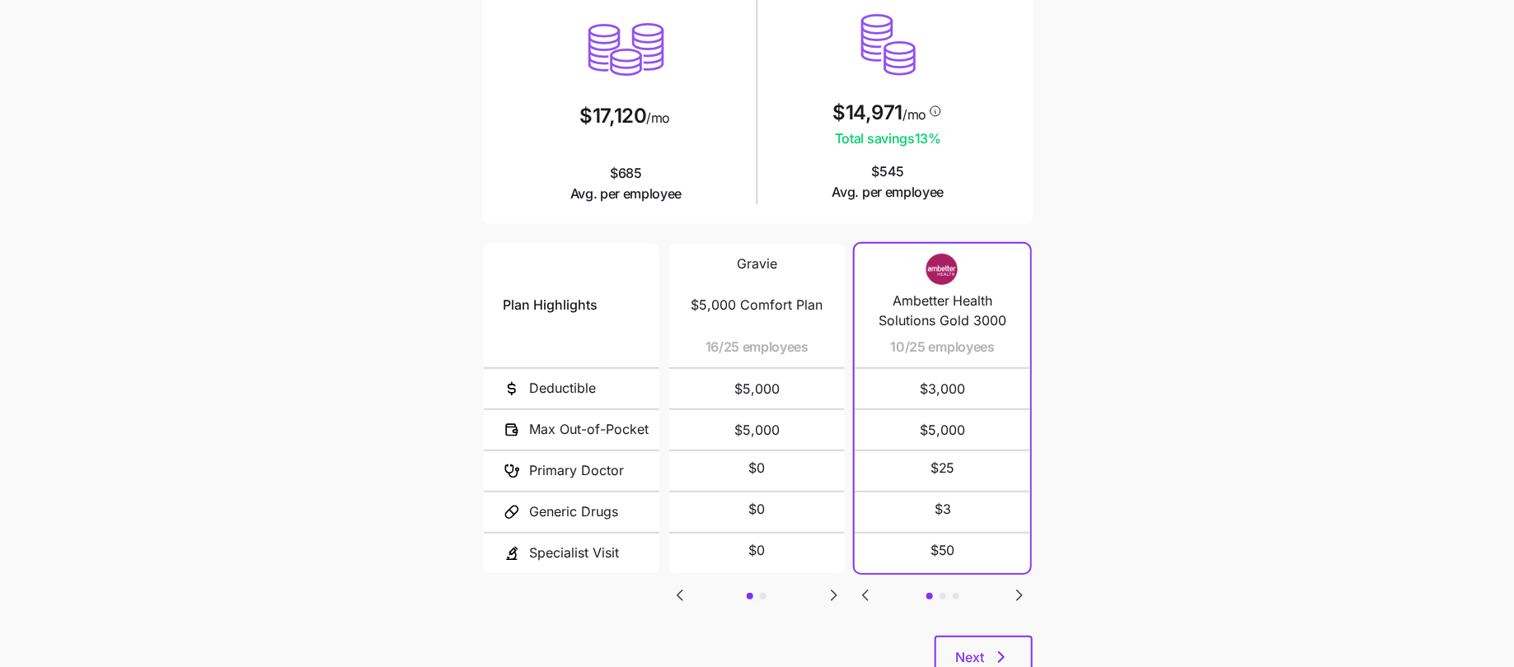
click at [1020, 595] on icon "Go to next slide" at bounding box center [1019, 596] width 20 height 20
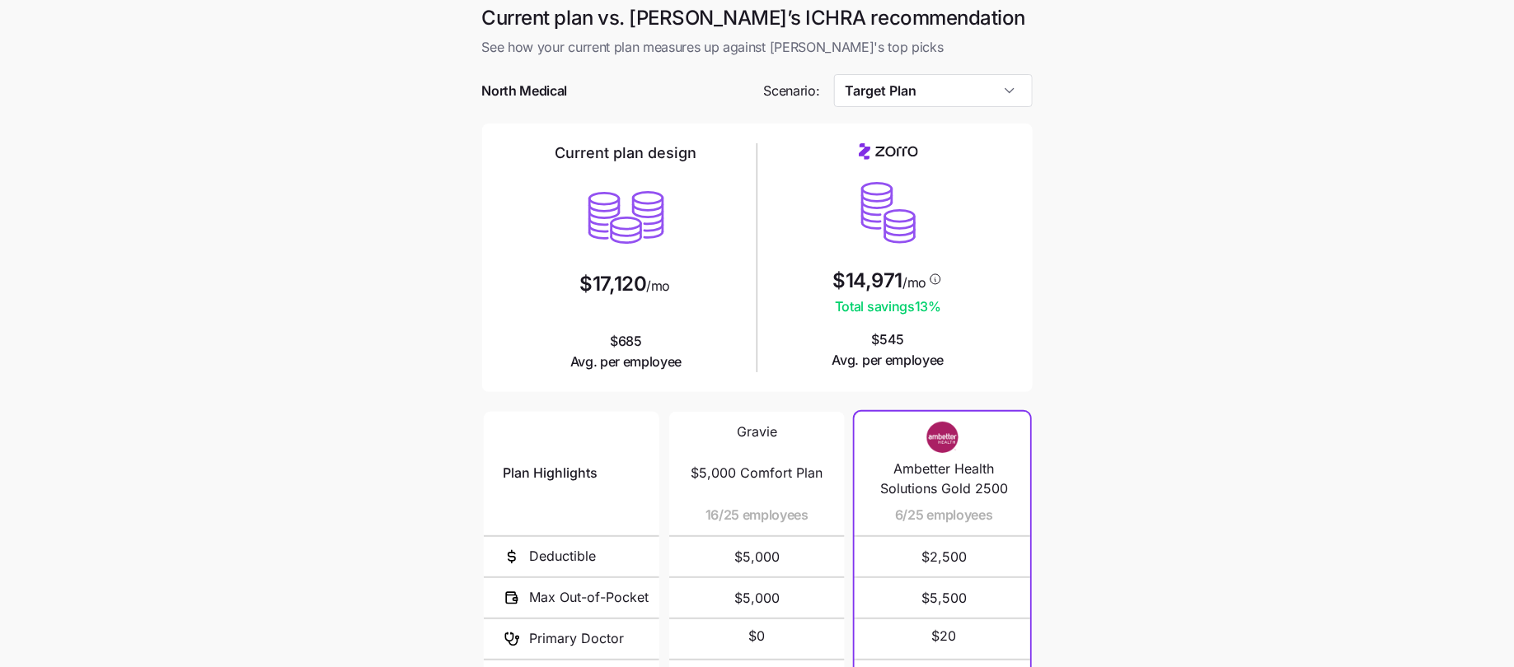
scroll to position [0, 0]
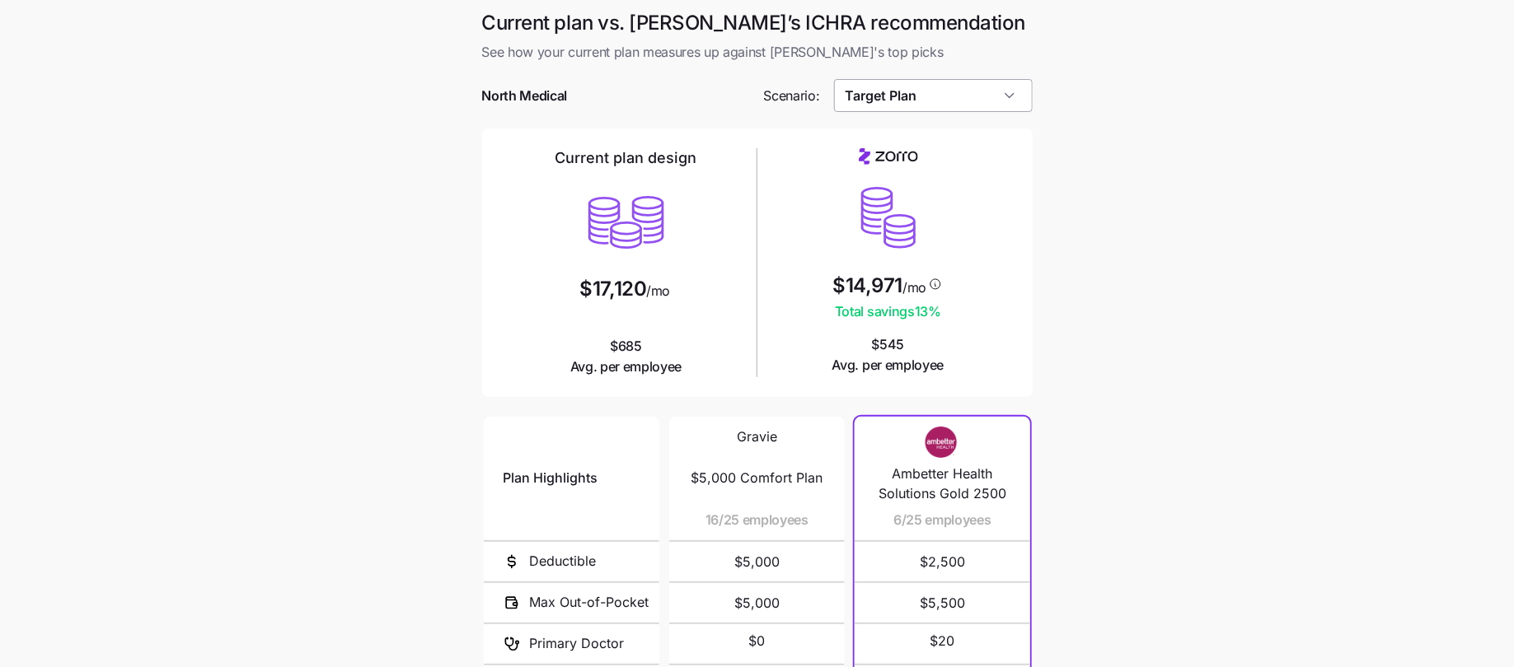
click at [932, 107] on input "Target Plan" at bounding box center [933, 95] width 199 height 33
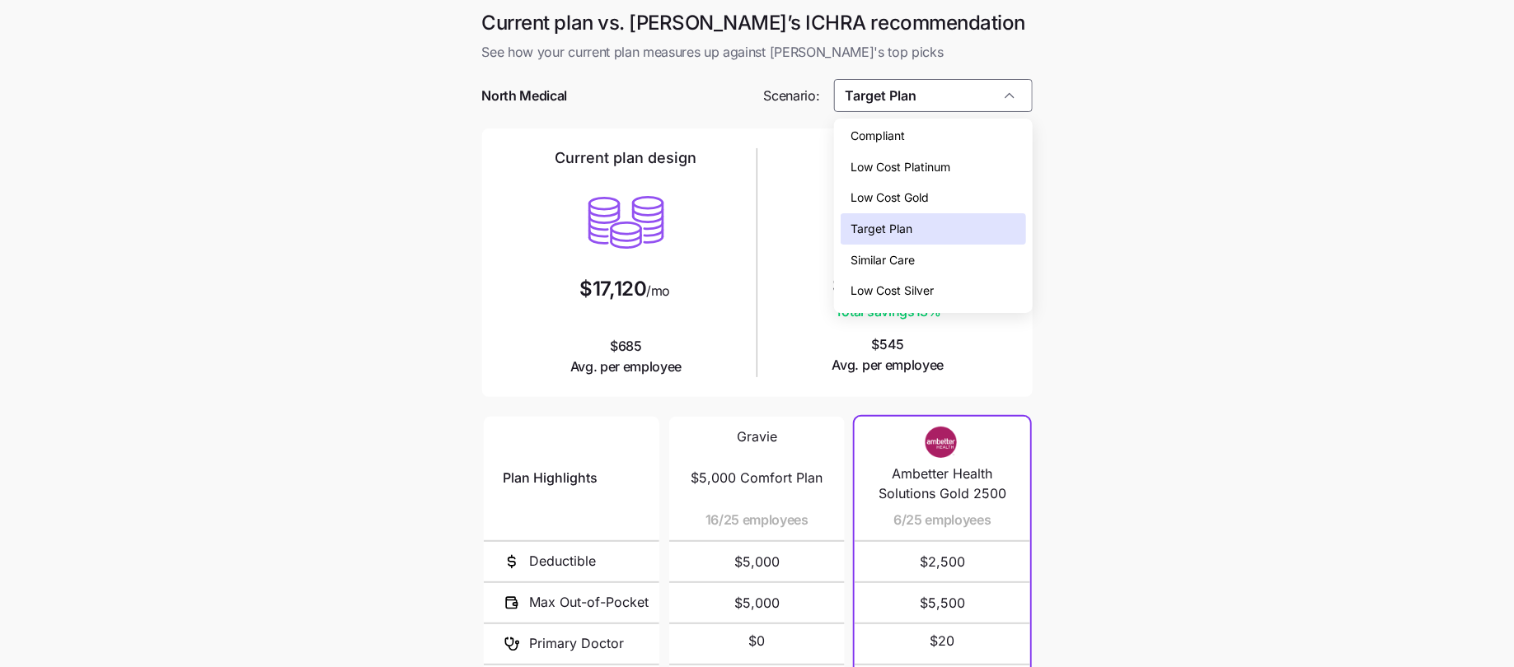
click at [908, 192] on span "Low Cost Gold" at bounding box center [889, 198] width 78 height 18
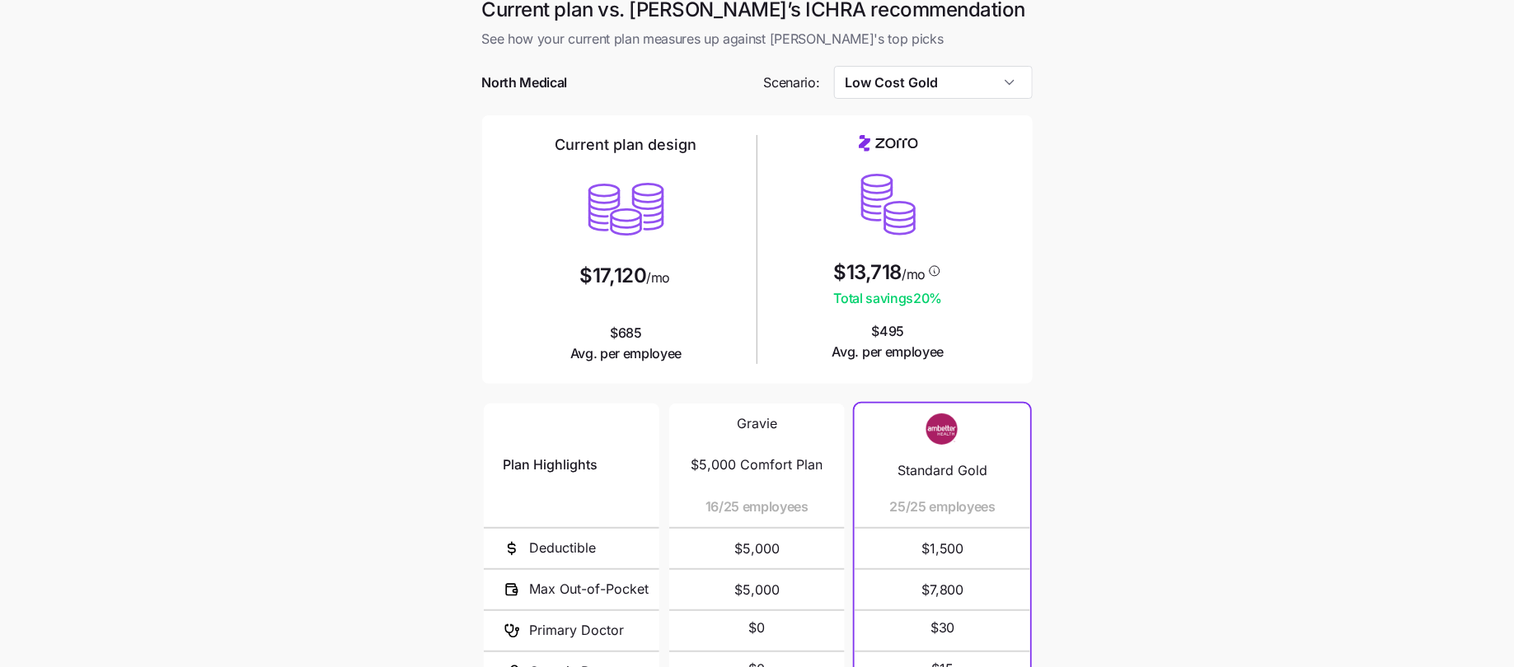
scroll to position [11, 0]
click at [876, 73] on input "Low Cost Gold" at bounding box center [933, 84] width 199 height 33
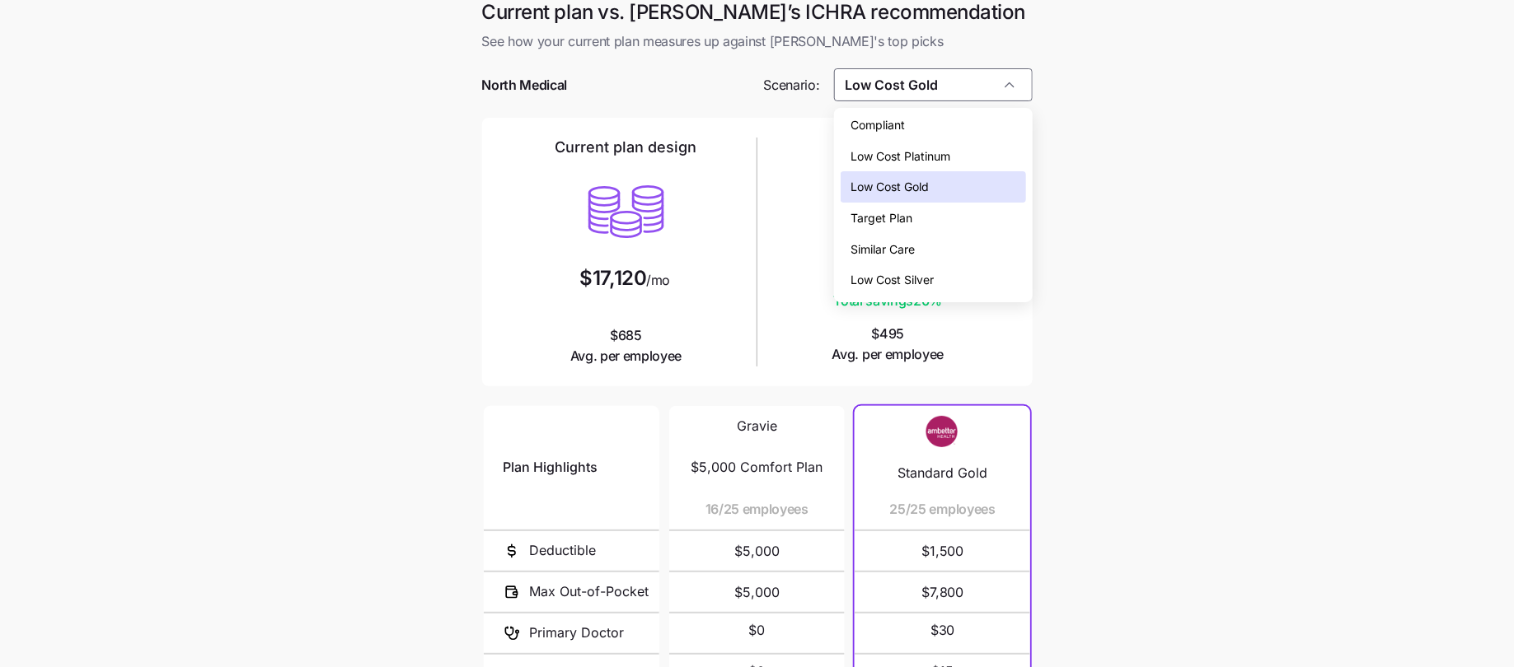
click at [913, 281] on span "Low Cost Silver" at bounding box center [891, 280] width 83 height 18
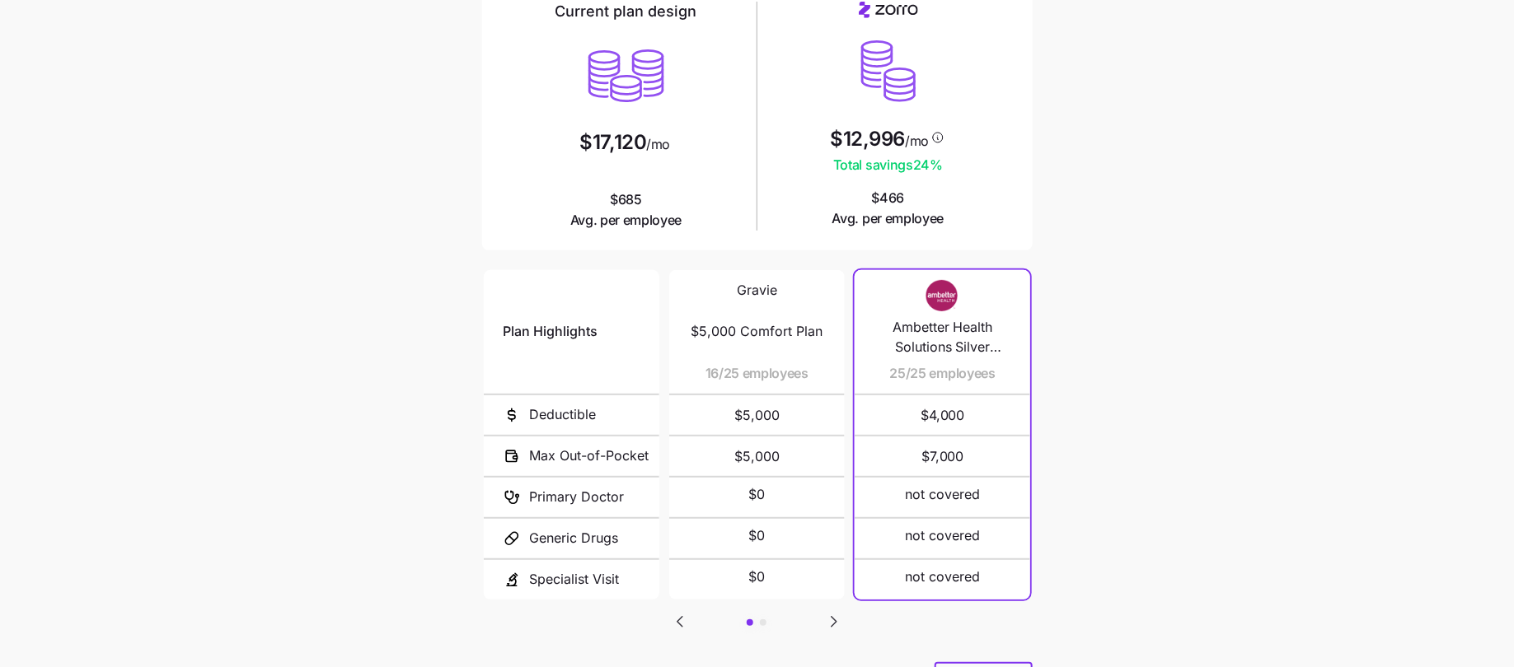
scroll to position [0, 0]
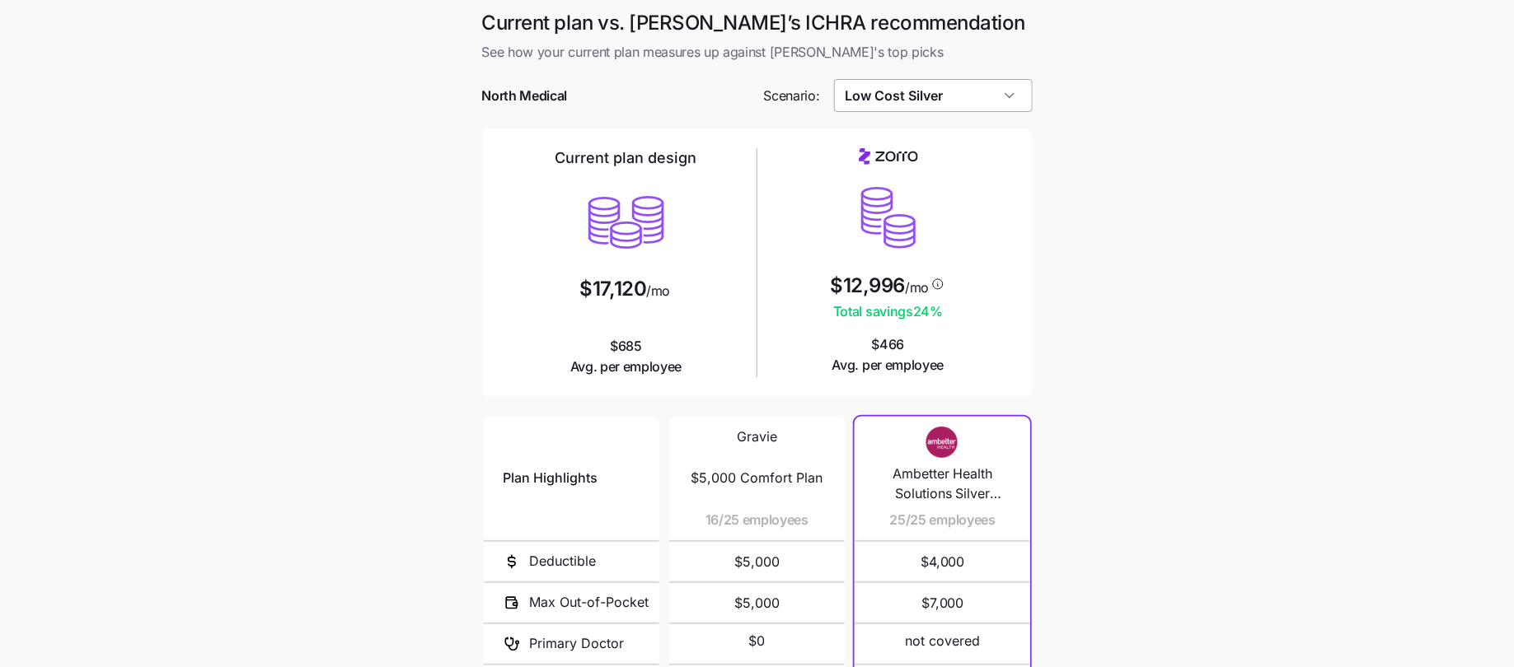
click at [879, 97] on input "Low Cost Silver" at bounding box center [933, 95] width 199 height 33
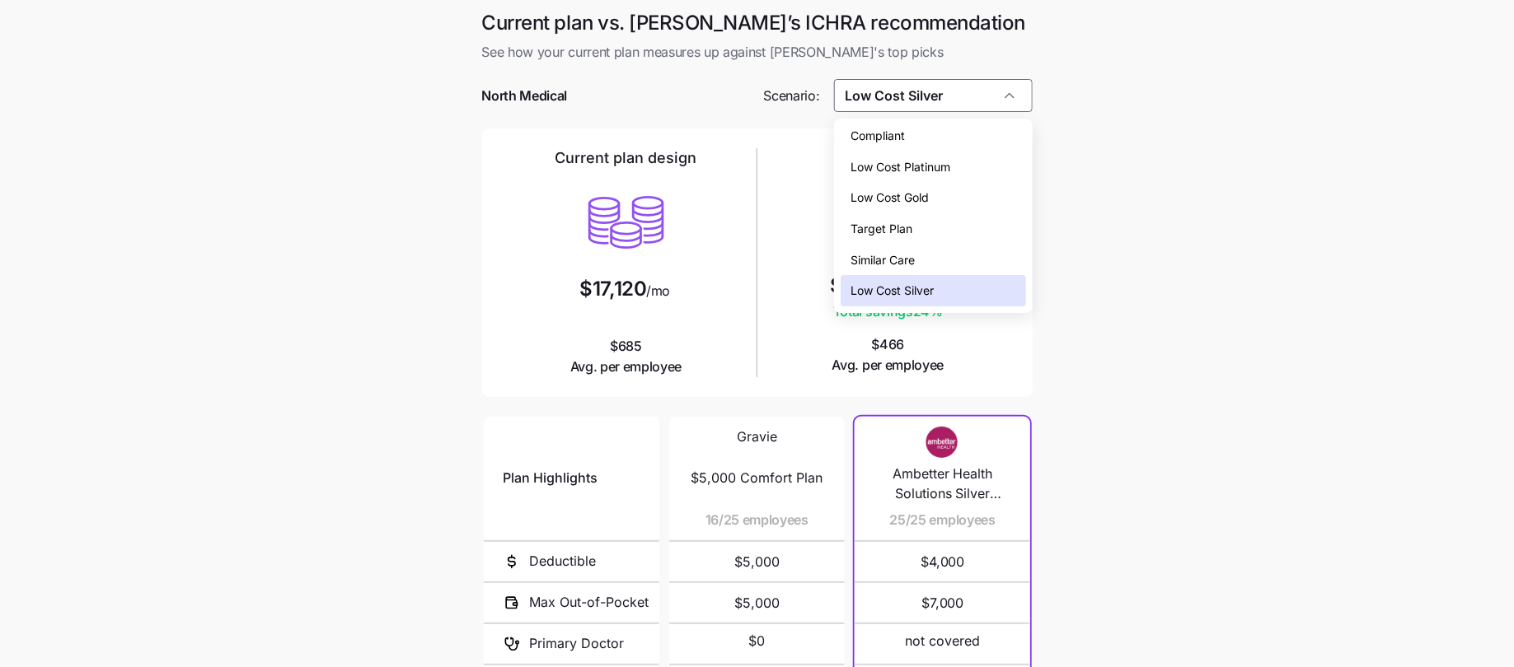
click at [896, 227] on span "Target Plan" at bounding box center [881, 229] width 62 height 18
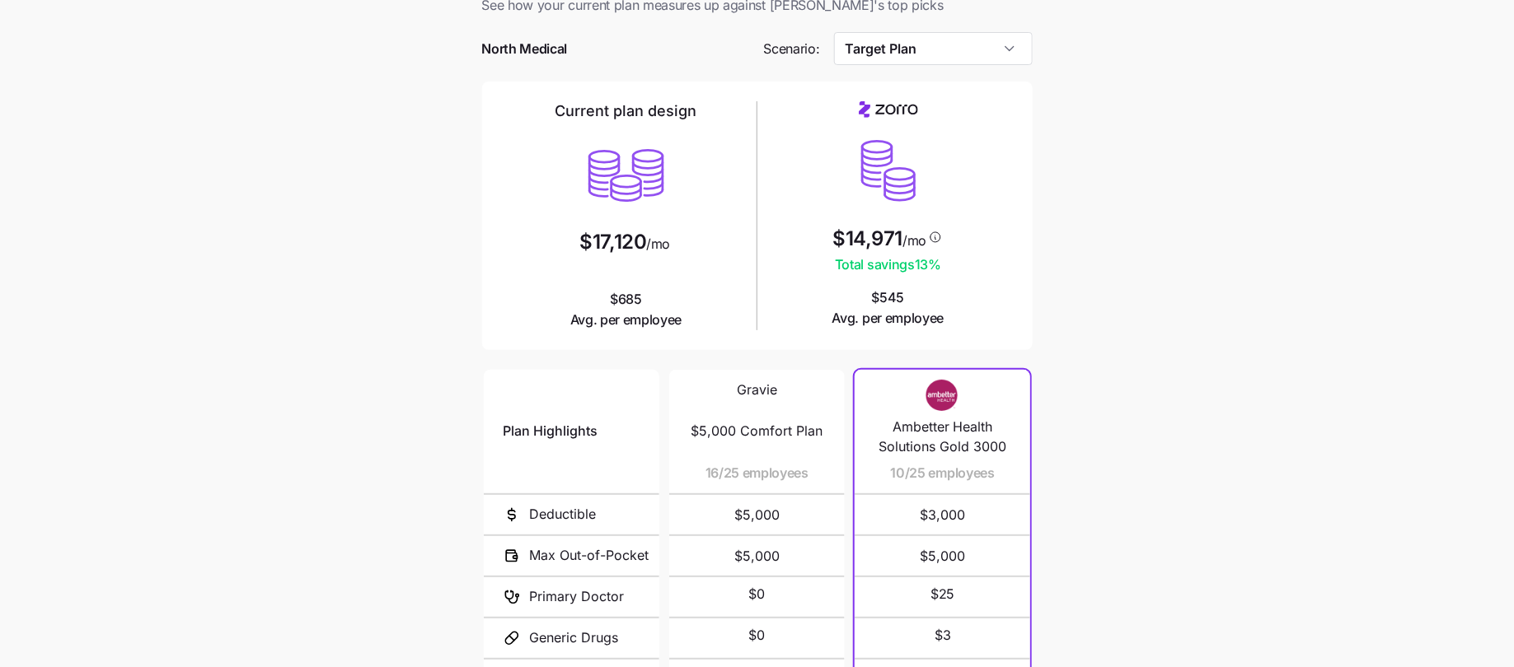
scroll to position [171, 0]
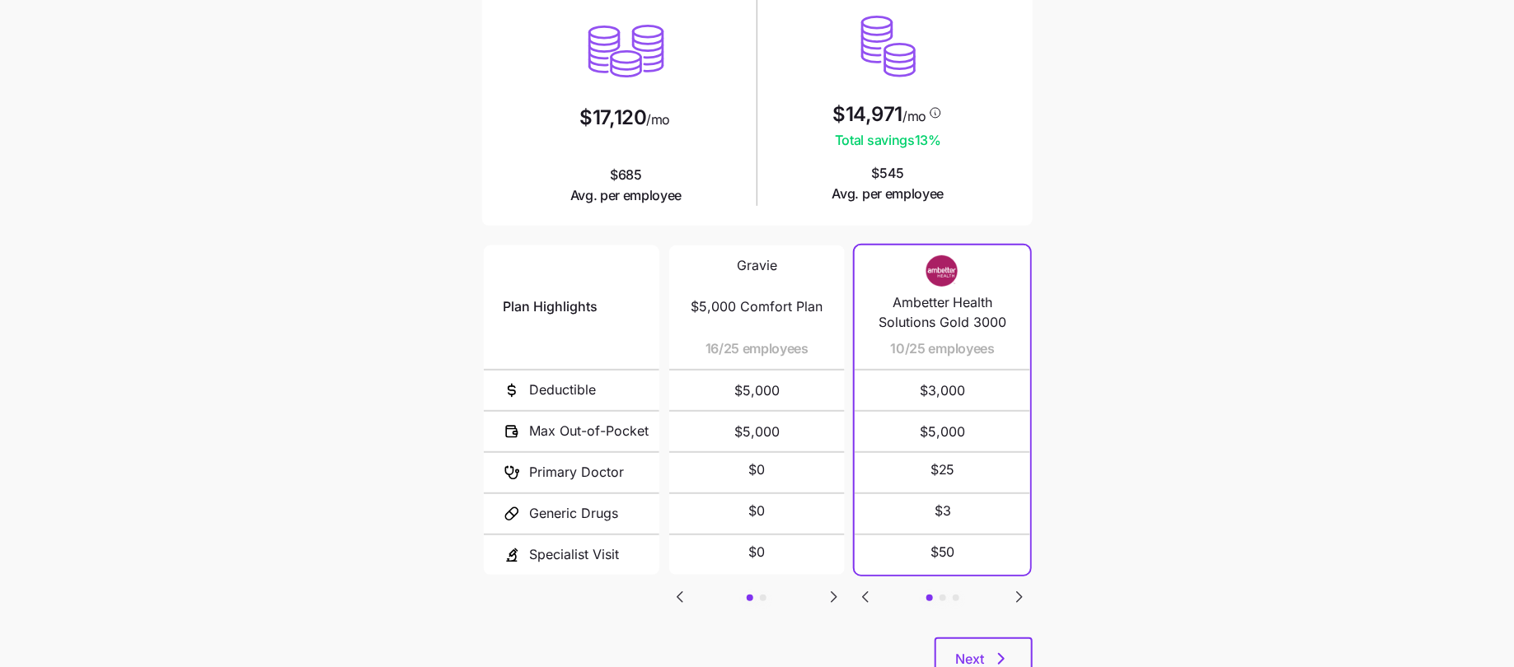
click at [1033, 591] on div "Current plan vs. Zorro’s ICHRA recommendation See how your current plan measure…" at bounding box center [757, 269] width 577 height 860
click at [1027, 592] on icon "Go to next slide" at bounding box center [1019, 597] width 20 height 20
drag, startPoint x: 889, startPoint y: 347, endPoint x: 927, endPoint y: 347, distance: 37.9
click at [927, 347] on div "Complete Silver 9/25 employees" at bounding box center [943, 308] width 136 height 124
click at [1088, 409] on main "Current plan vs. Zorro’s ICHRA recommendation See how your current plan measure…" at bounding box center [757, 279] width 1514 height 900
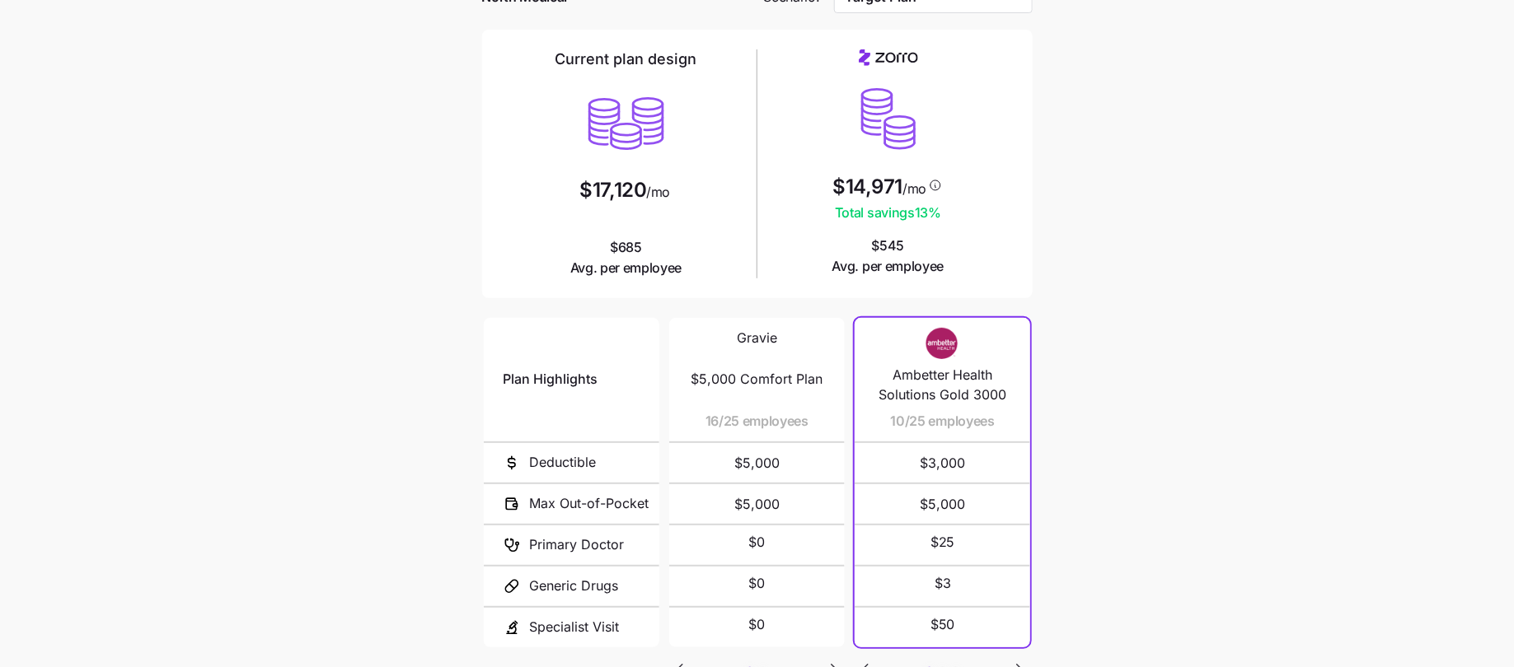
scroll to position [232, 0]
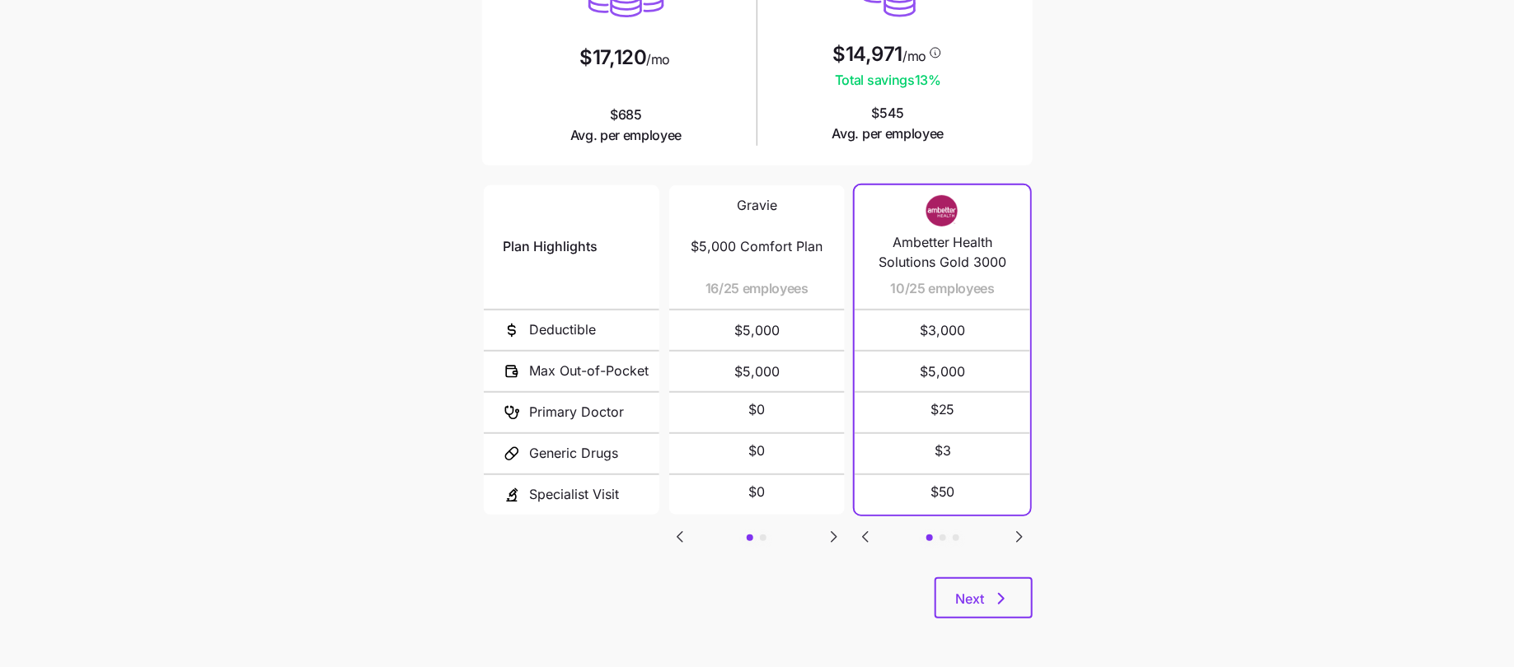
click at [1019, 535] on icon "Go to next slide" at bounding box center [1019, 537] width 5 height 10
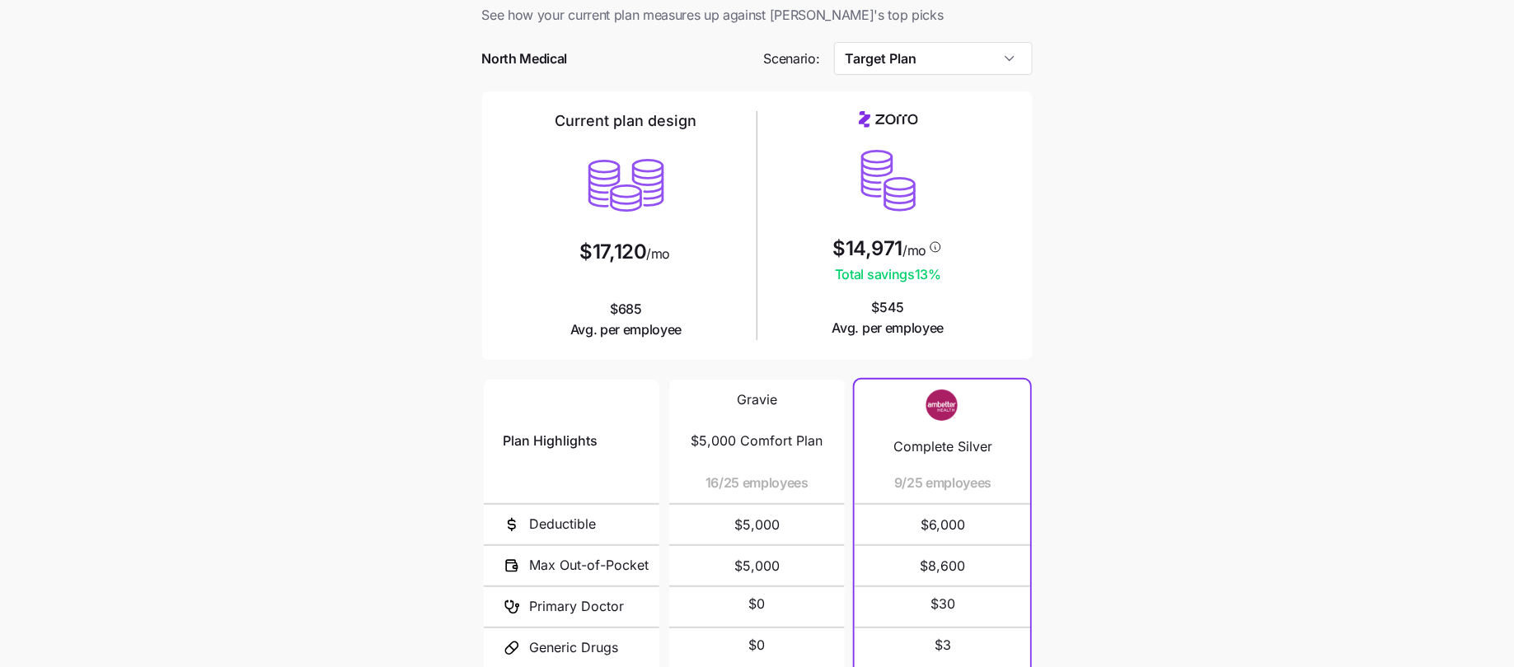
scroll to position [0, 0]
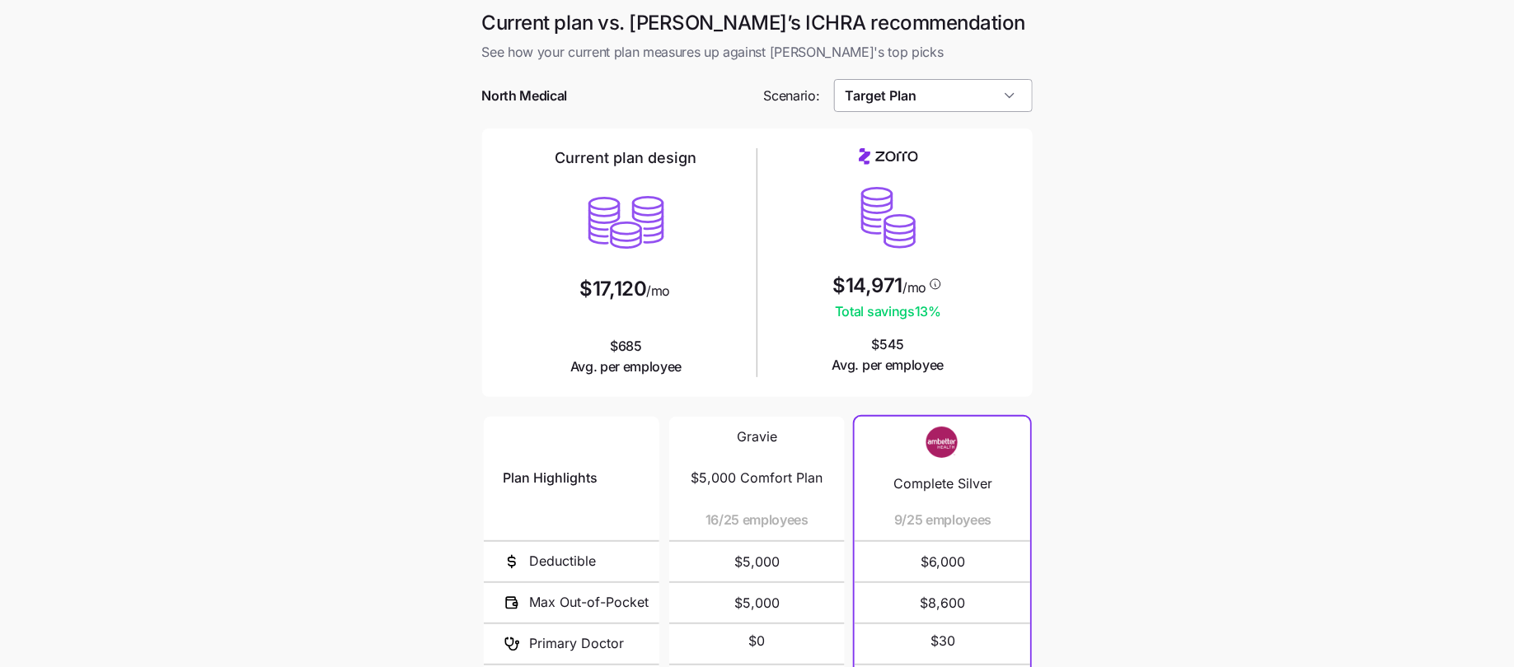
click at [901, 87] on input "Target Plan" at bounding box center [933, 95] width 199 height 33
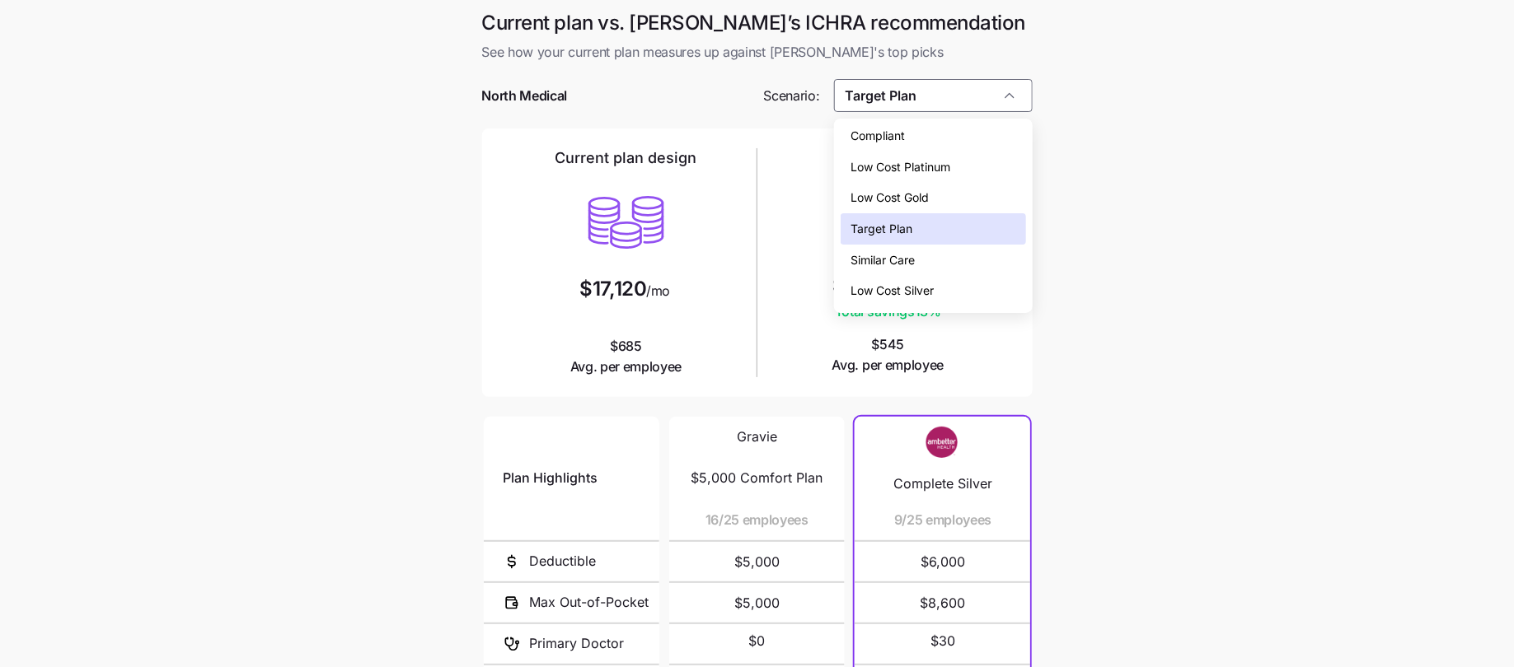
click at [892, 194] on span "Low Cost Gold" at bounding box center [889, 198] width 78 height 18
type input "Low Cost Gold"
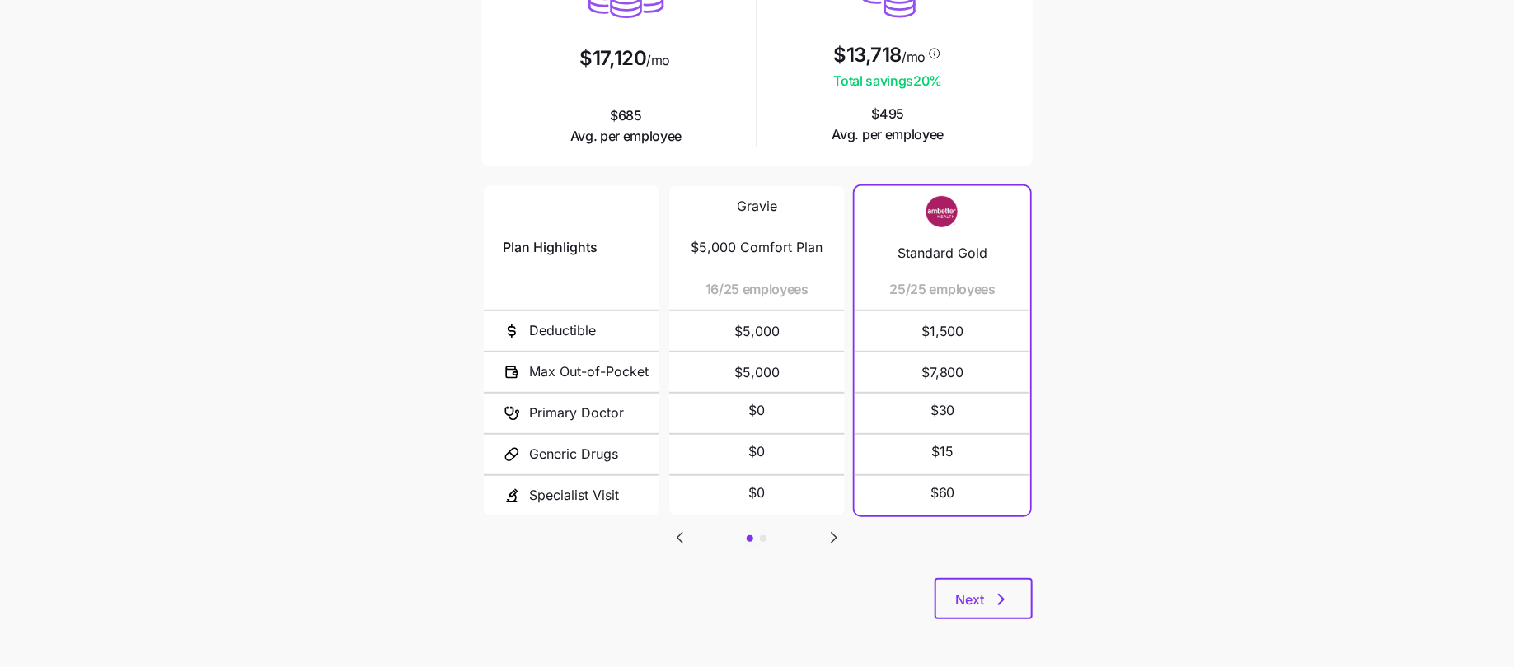
scroll to position [232, 0]
click at [1007, 595] on icon "button" at bounding box center [1001, 599] width 20 height 20
click at [995, 599] on icon "button" at bounding box center [1001, 599] width 20 height 20
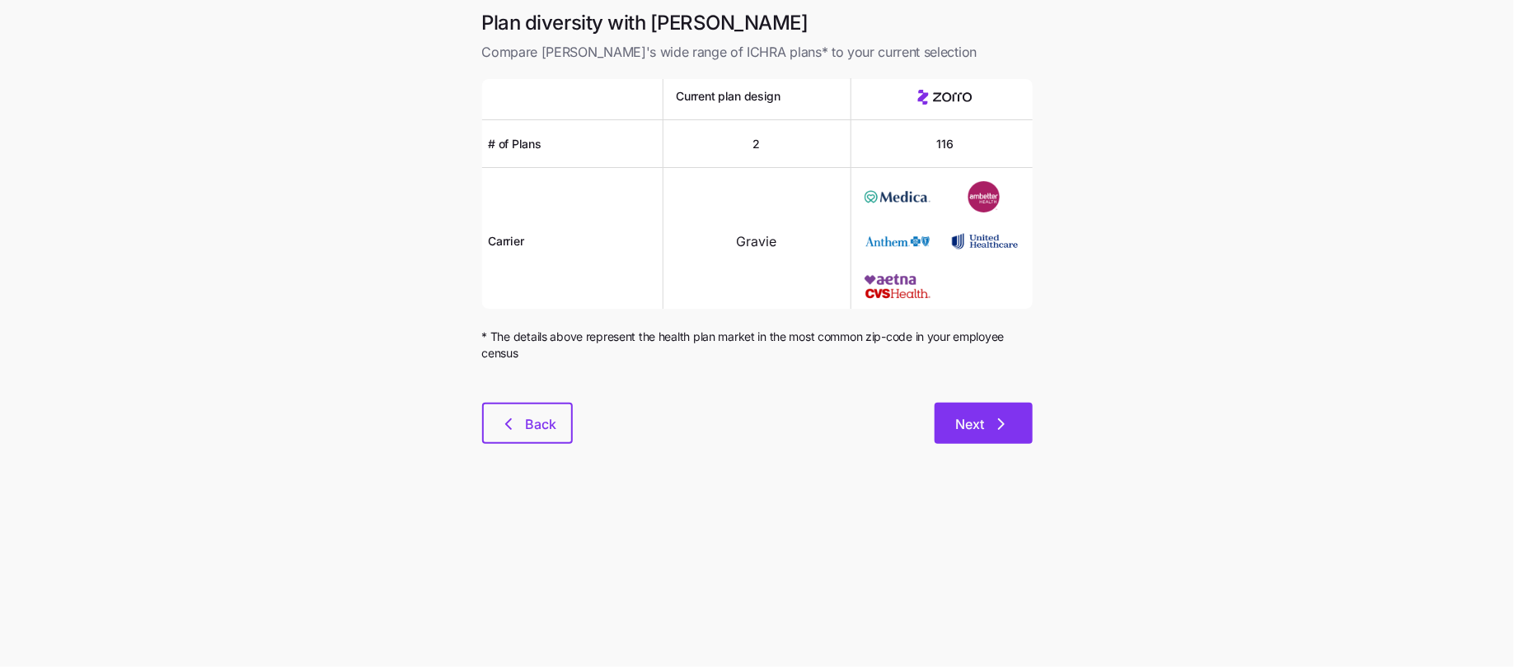
click at [964, 425] on span "Next" at bounding box center [970, 424] width 29 height 20
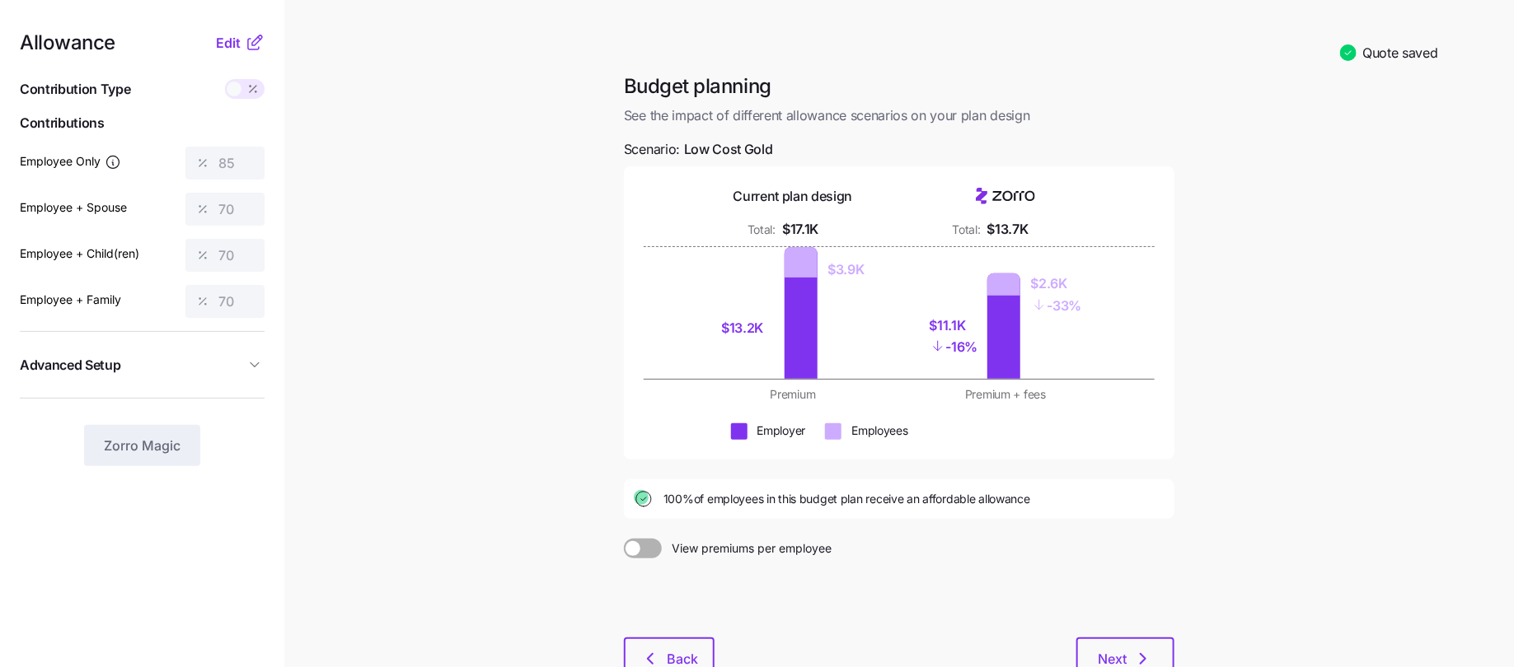
click at [241, 54] on div "Allowance Edit Contribution Type Use classes Contributions Employee Only 85 Emp…" at bounding box center [142, 249] width 245 height 433
click at [241, 41] on button "Edit" at bounding box center [230, 43] width 29 height 20
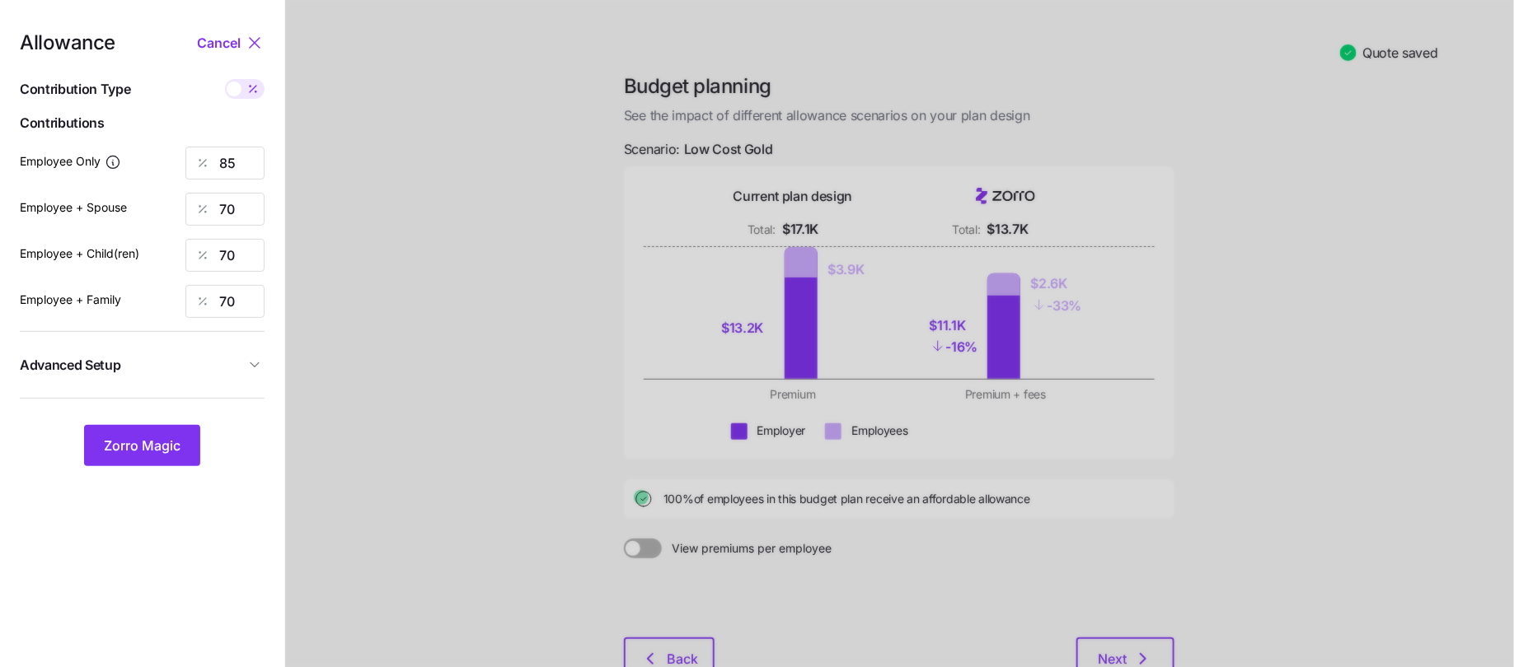
click at [250, 37] on icon at bounding box center [255, 43] width 20 height 20
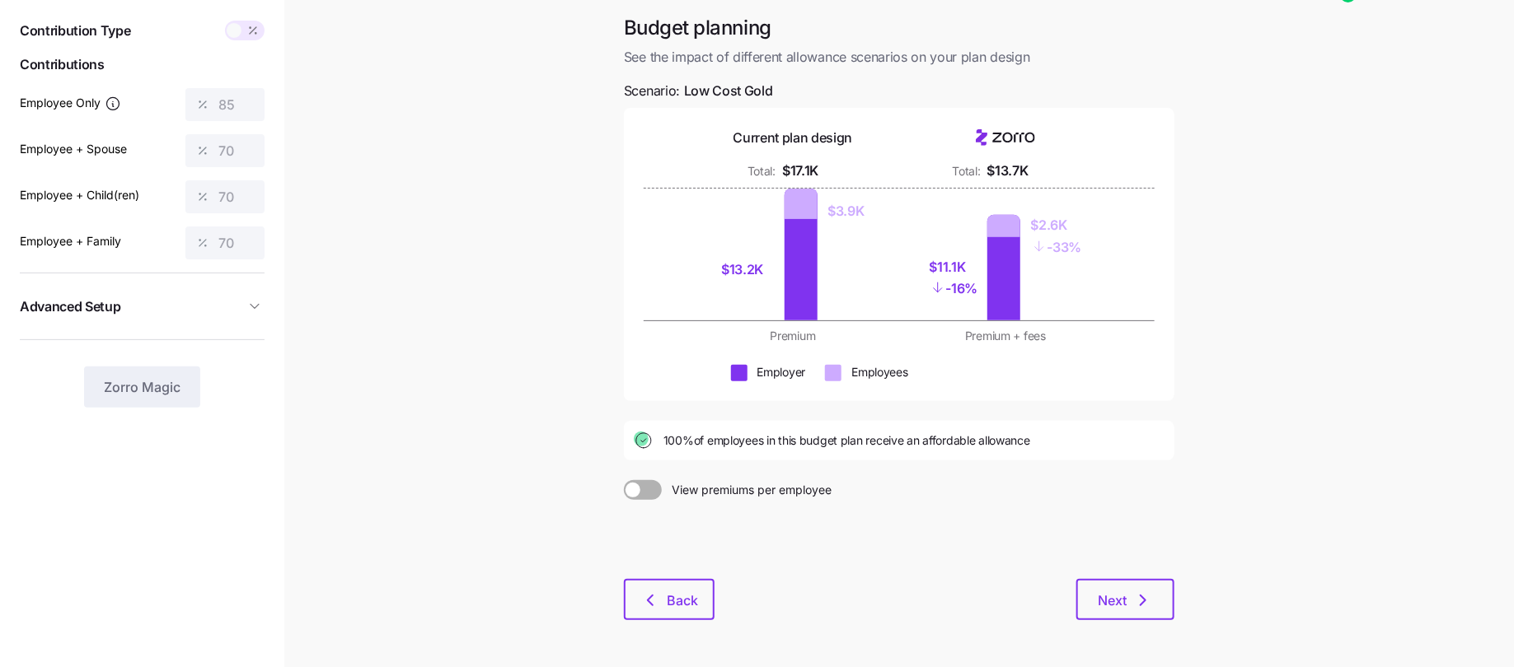
scroll to position [68, 0]
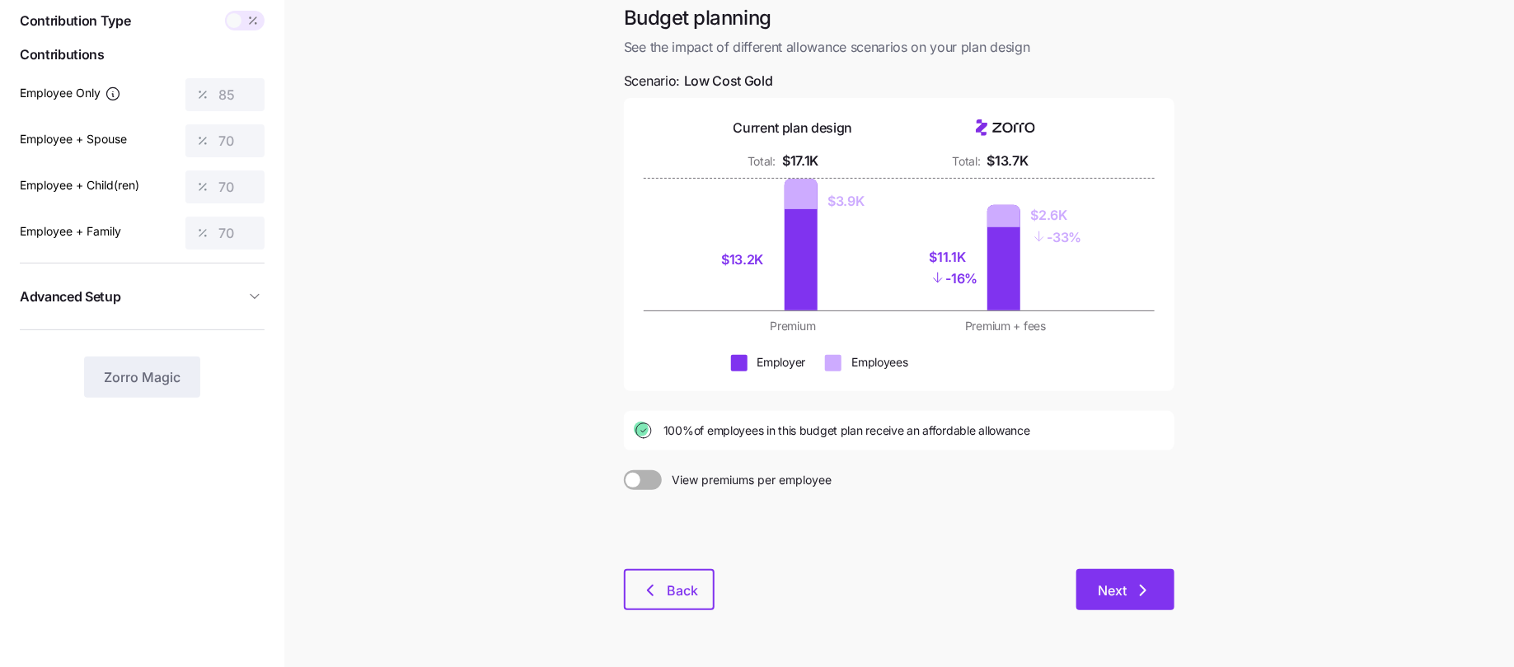
click at [1140, 581] on icon "button" at bounding box center [1143, 591] width 20 height 20
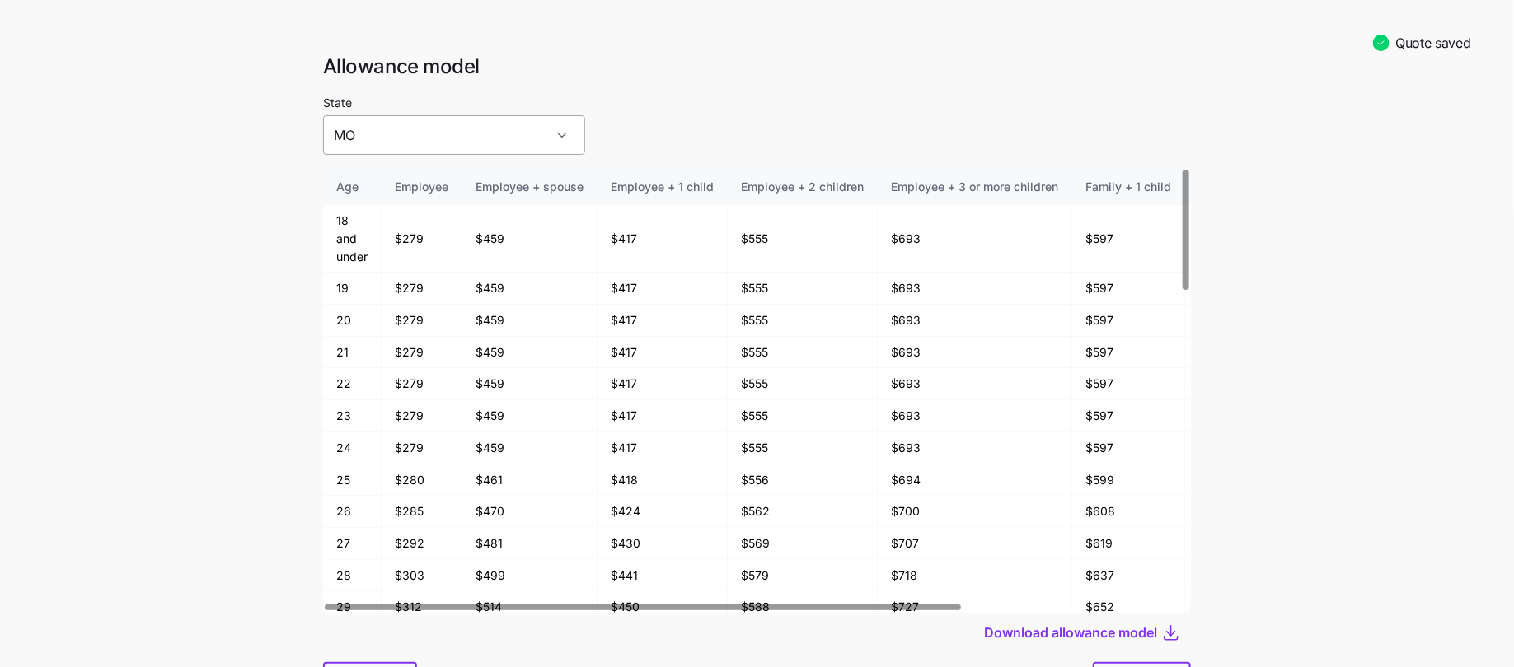
click at [420, 141] on input "MO" at bounding box center [454, 135] width 262 height 40
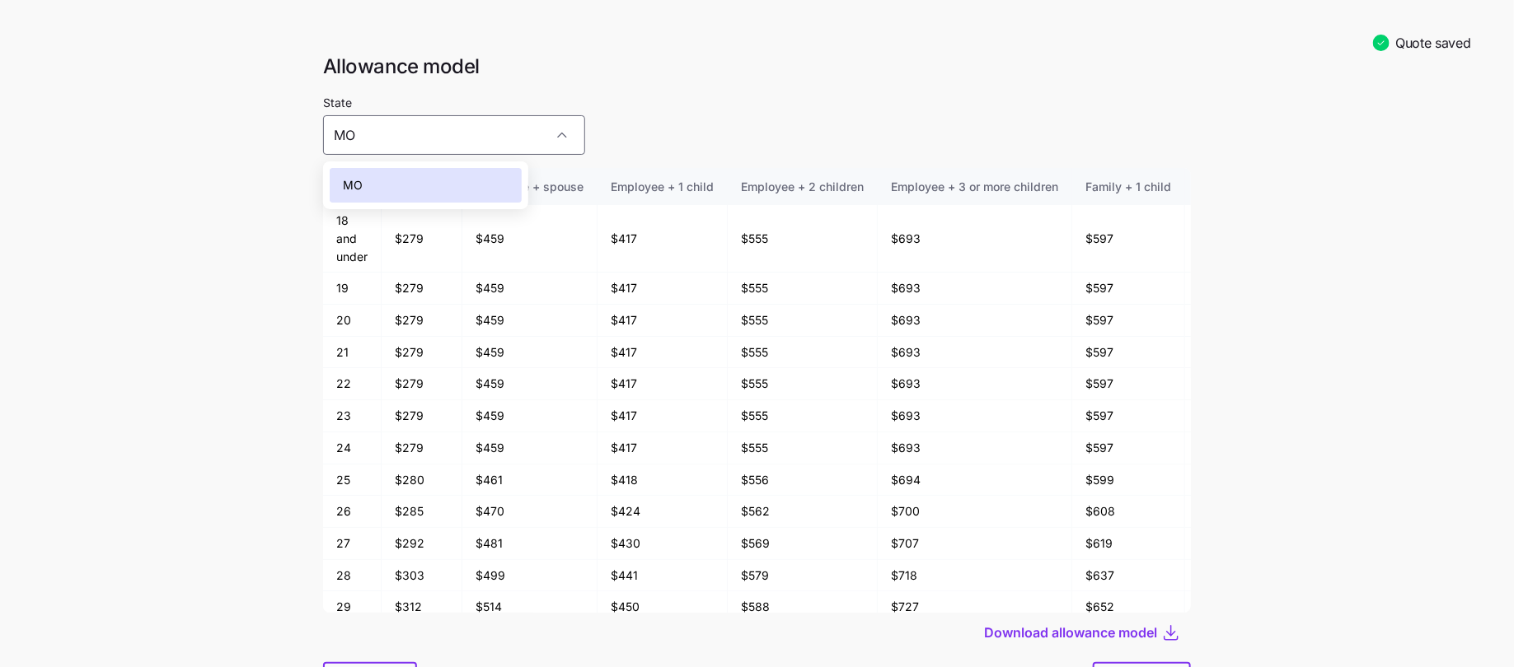
click at [405, 180] on div "MO" at bounding box center [426, 185] width 192 height 35
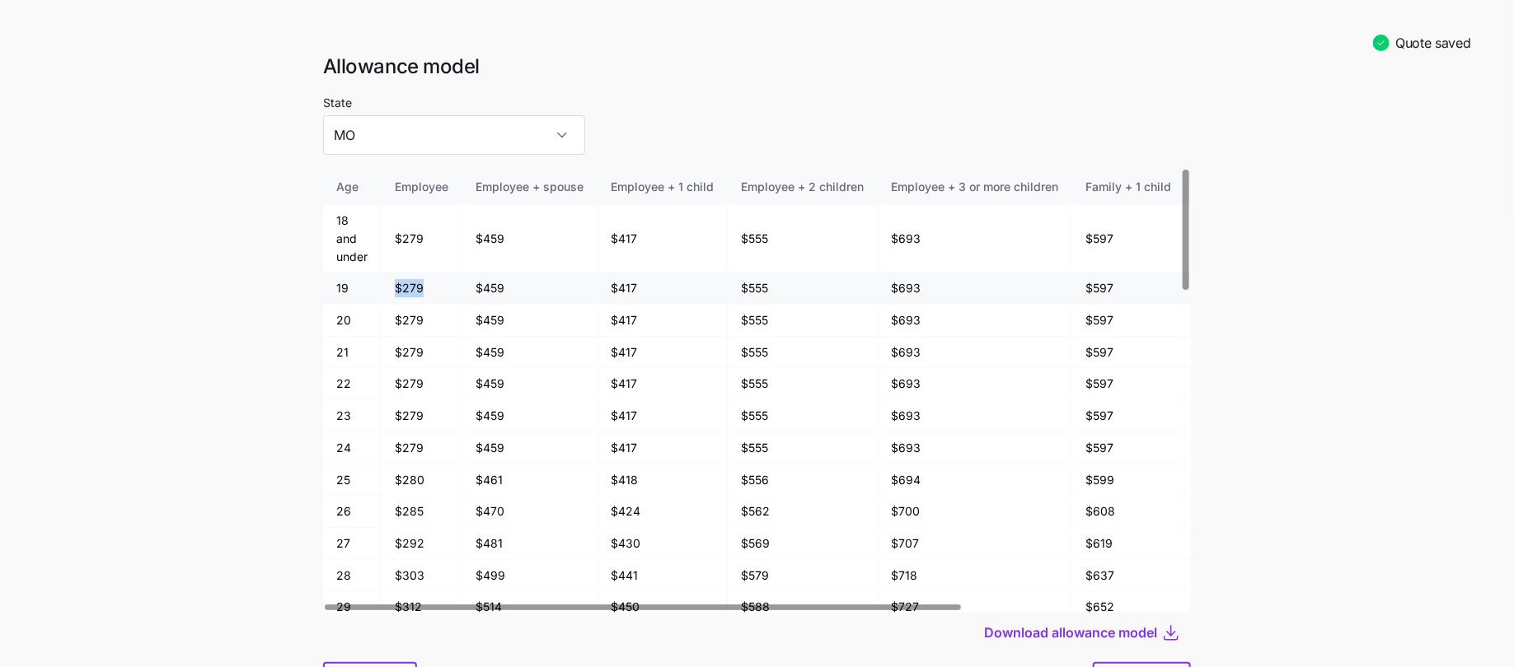
drag, startPoint x: 433, startPoint y: 284, endPoint x: 358, endPoint y: 284, distance: 75.0
click at [358, 284] on tr "19 $279 $459 $417 $555 $693 $597 $736 $874" at bounding box center [908, 289] width 1171 height 32
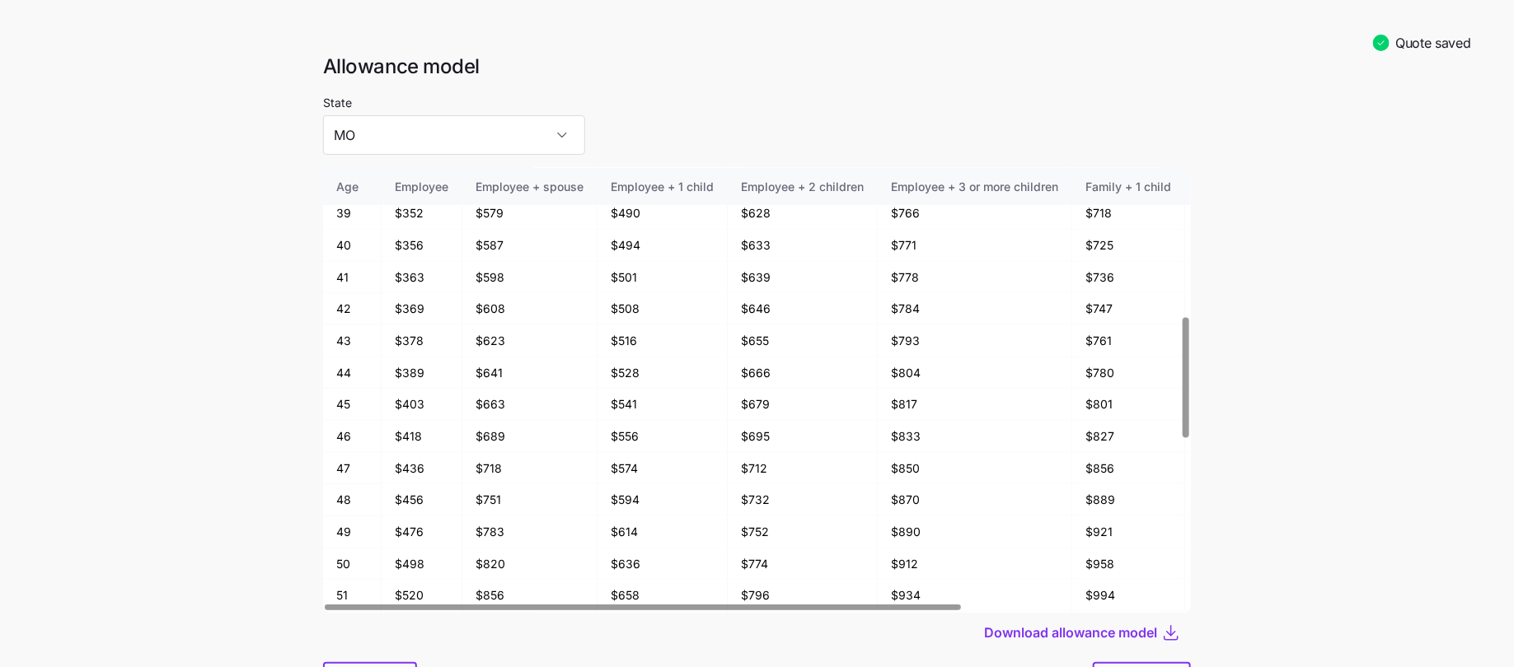
scroll to position [1147, 0]
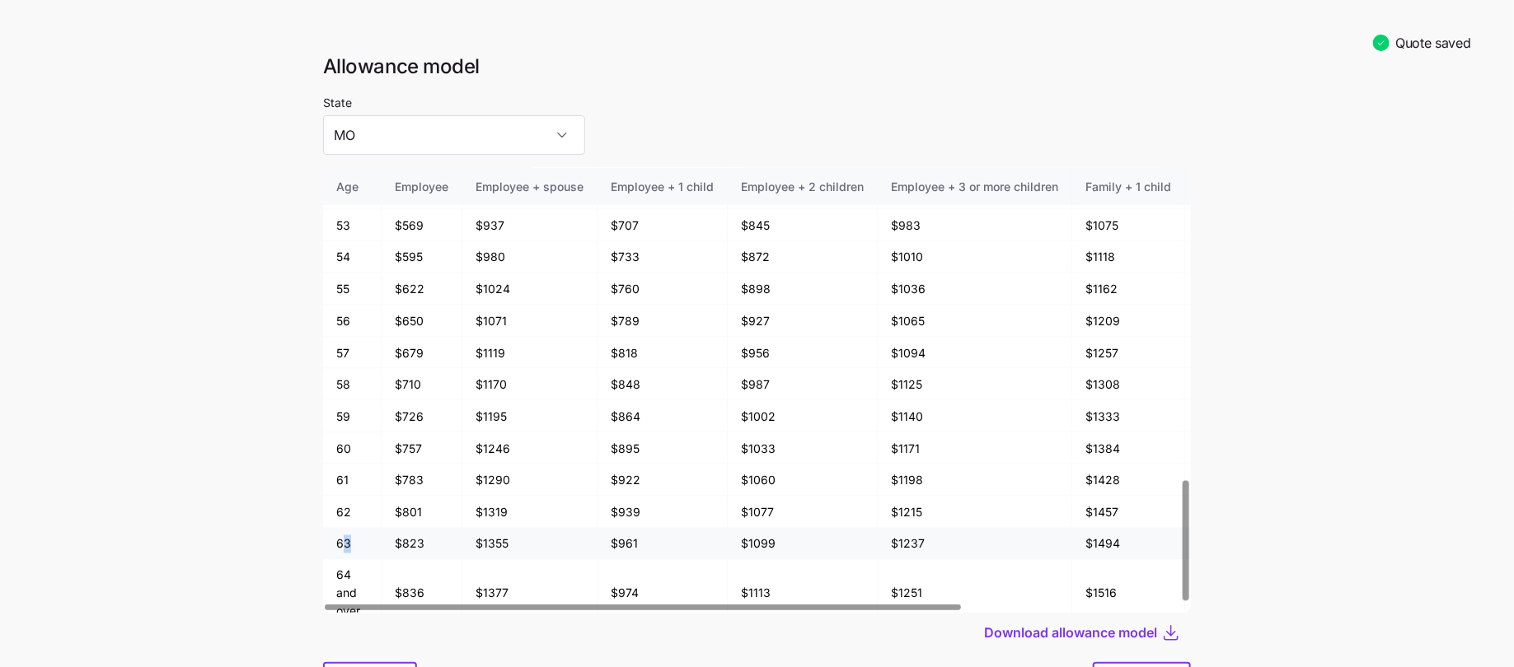
click at [345, 530] on td "63" at bounding box center [352, 545] width 59 height 32
click at [274, 501] on main "Quote saved Allowance model State MO Age Employee Employee + spouse Employee + …" at bounding box center [757, 376] width 1514 height 753
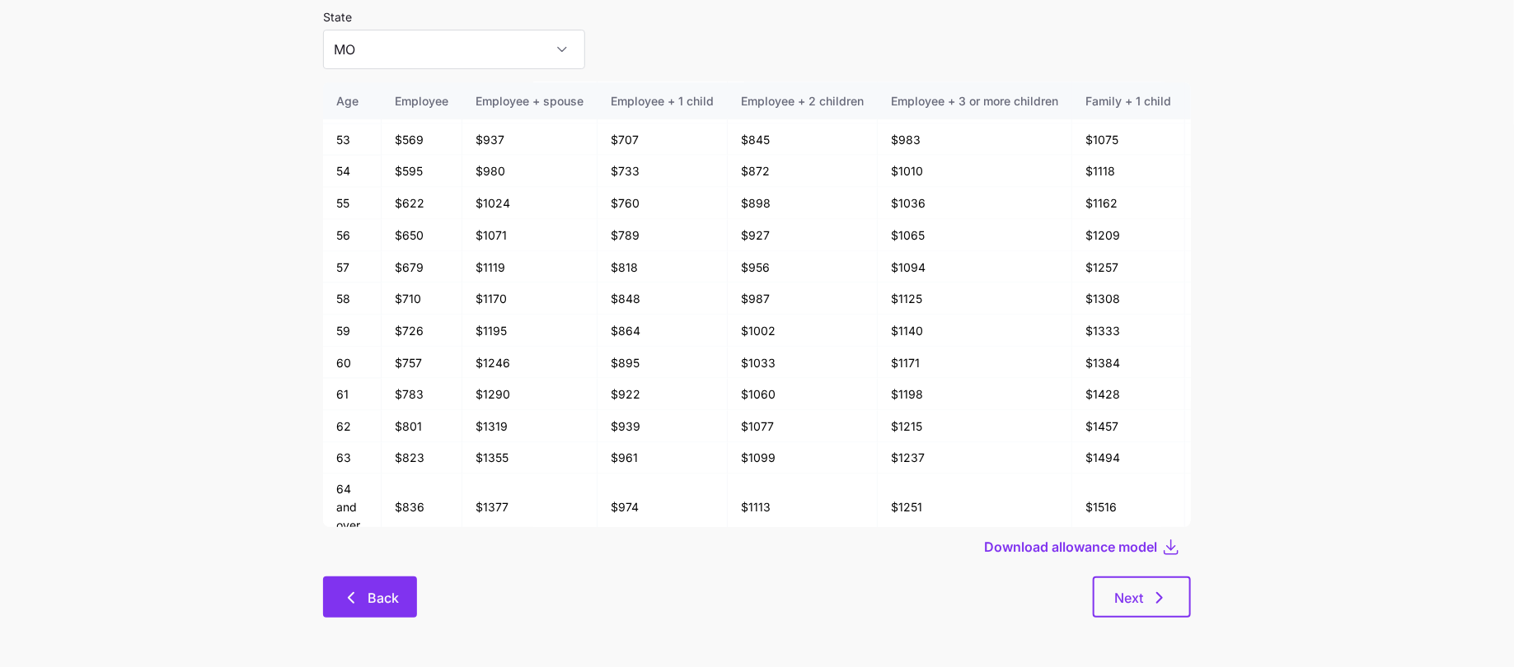
click at [396, 584] on button "Back" at bounding box center [370, 597] width 94 height 41
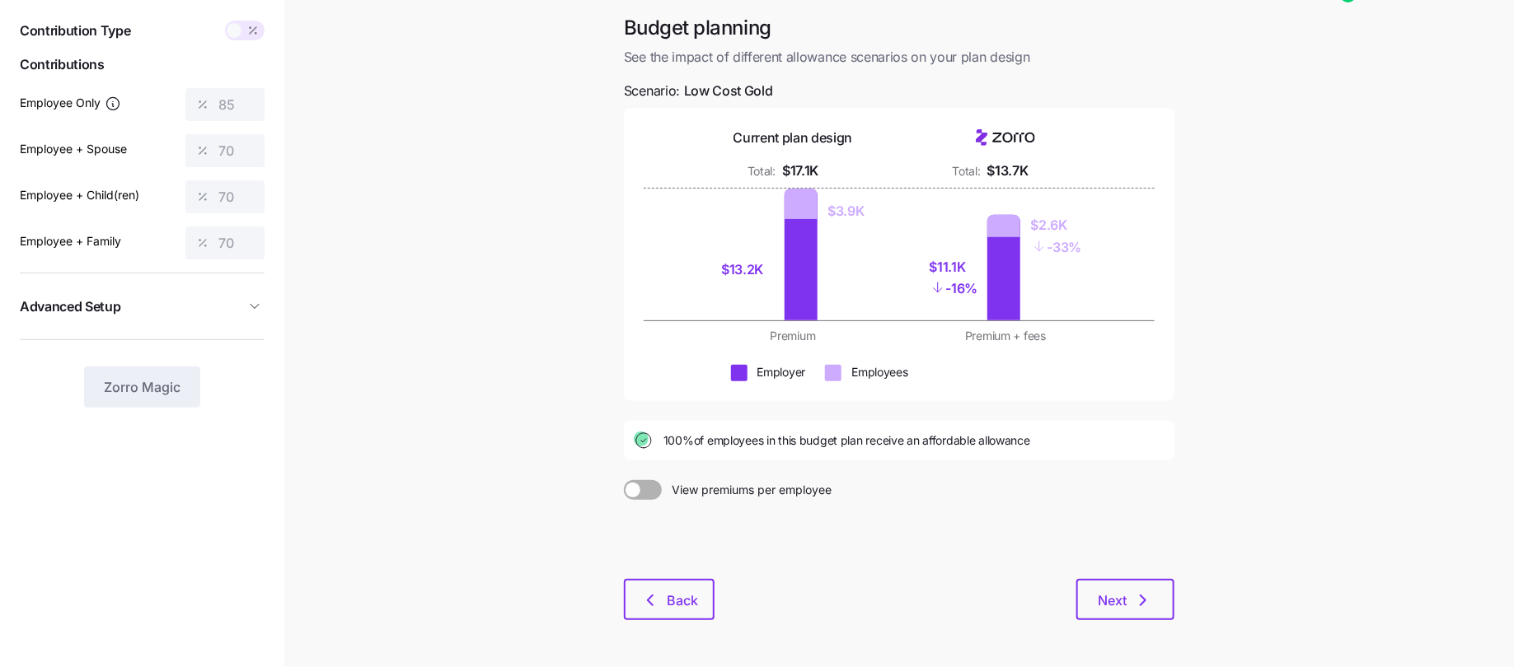
scroll to position [93, 0]
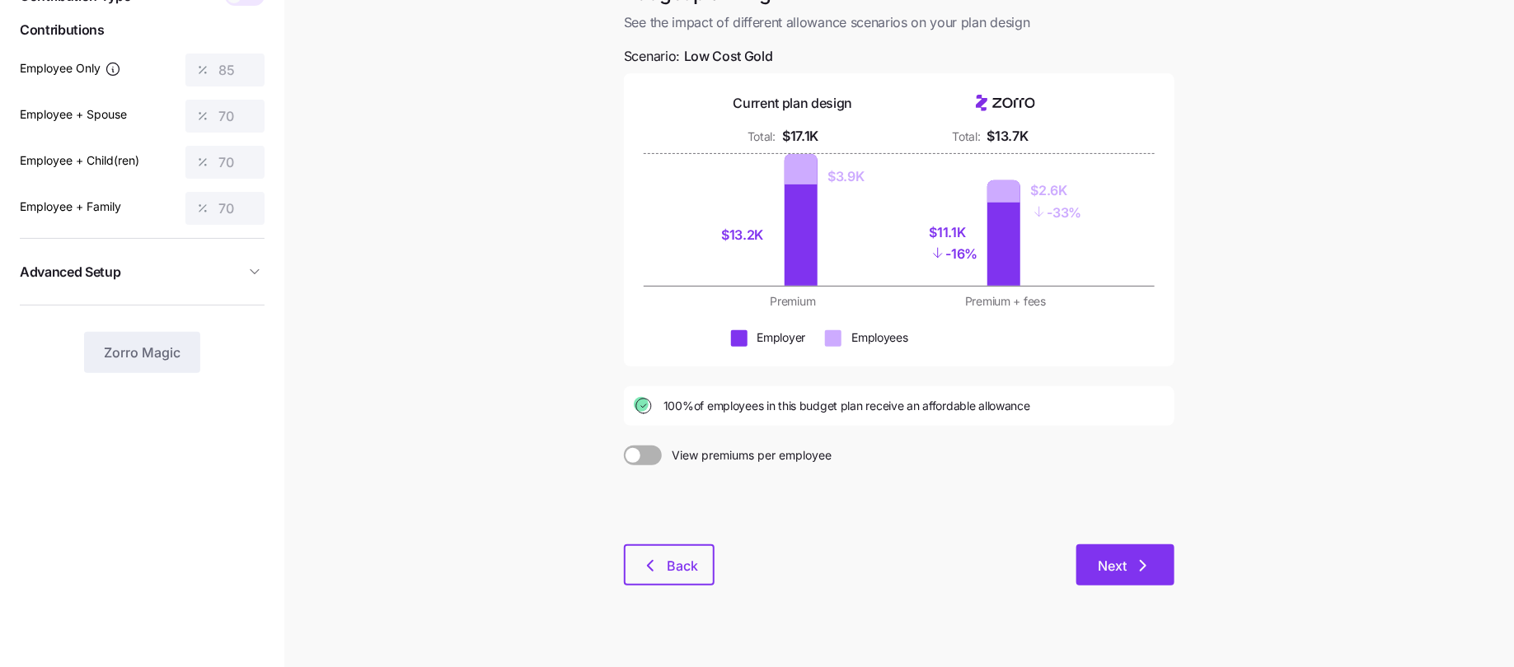
click at [1124, 578] on button "Next" at bounding box center [1125, 565] width 98 height 41
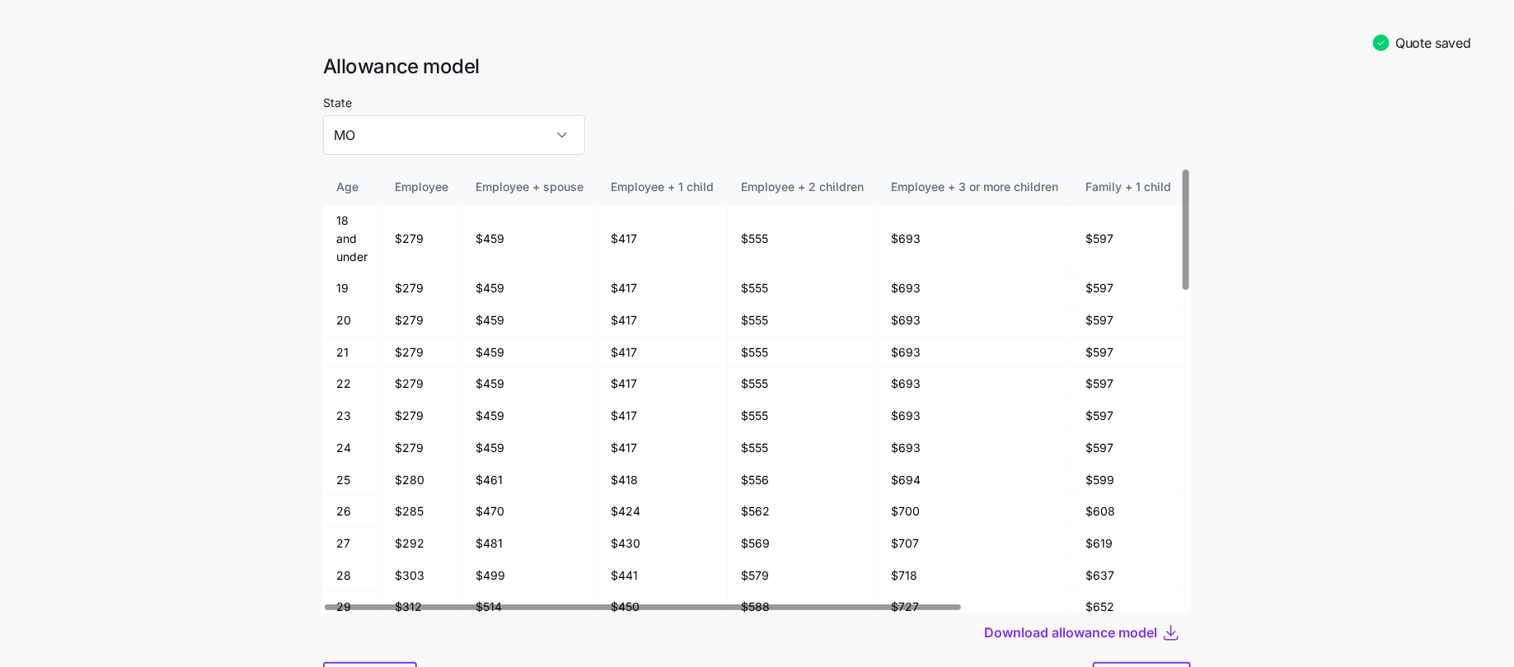
scroll to position [86, 0]
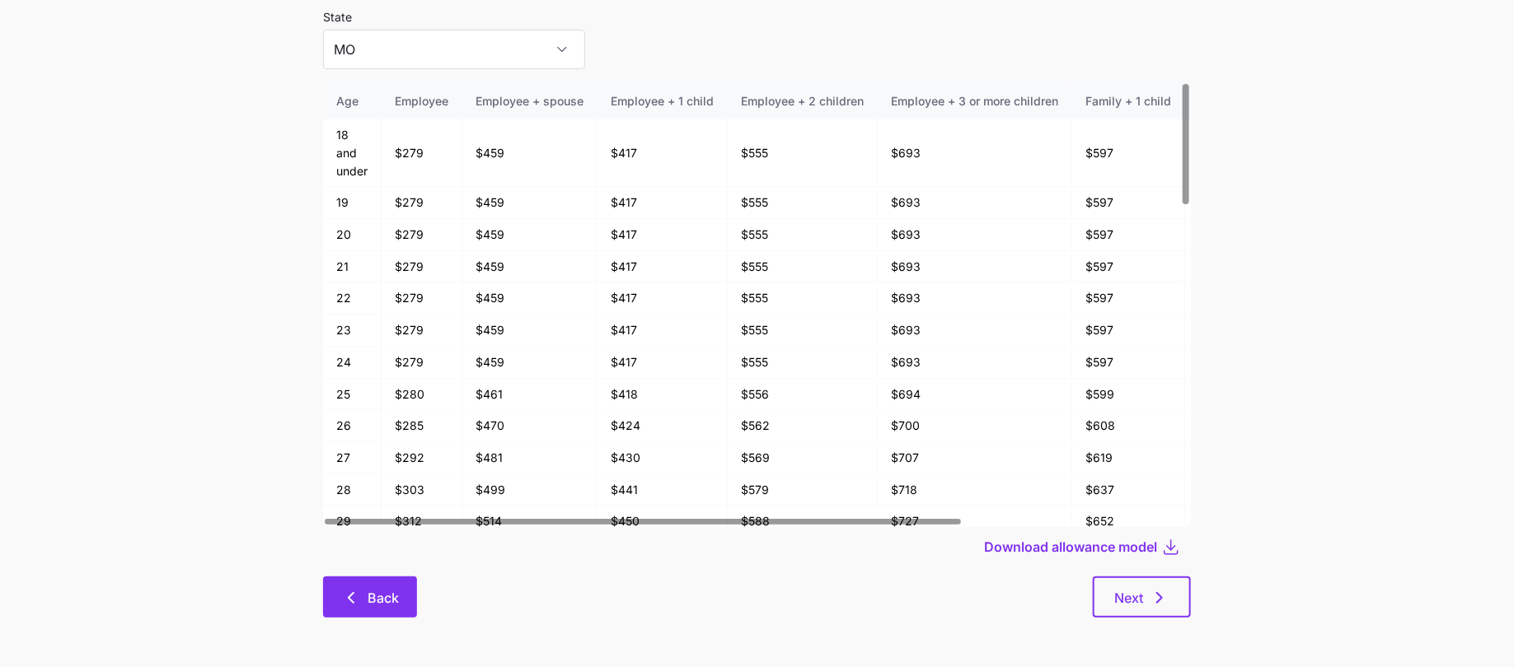
click at [394, 603] on span "Back" at bounding box center [382, 598] width 31 height 20
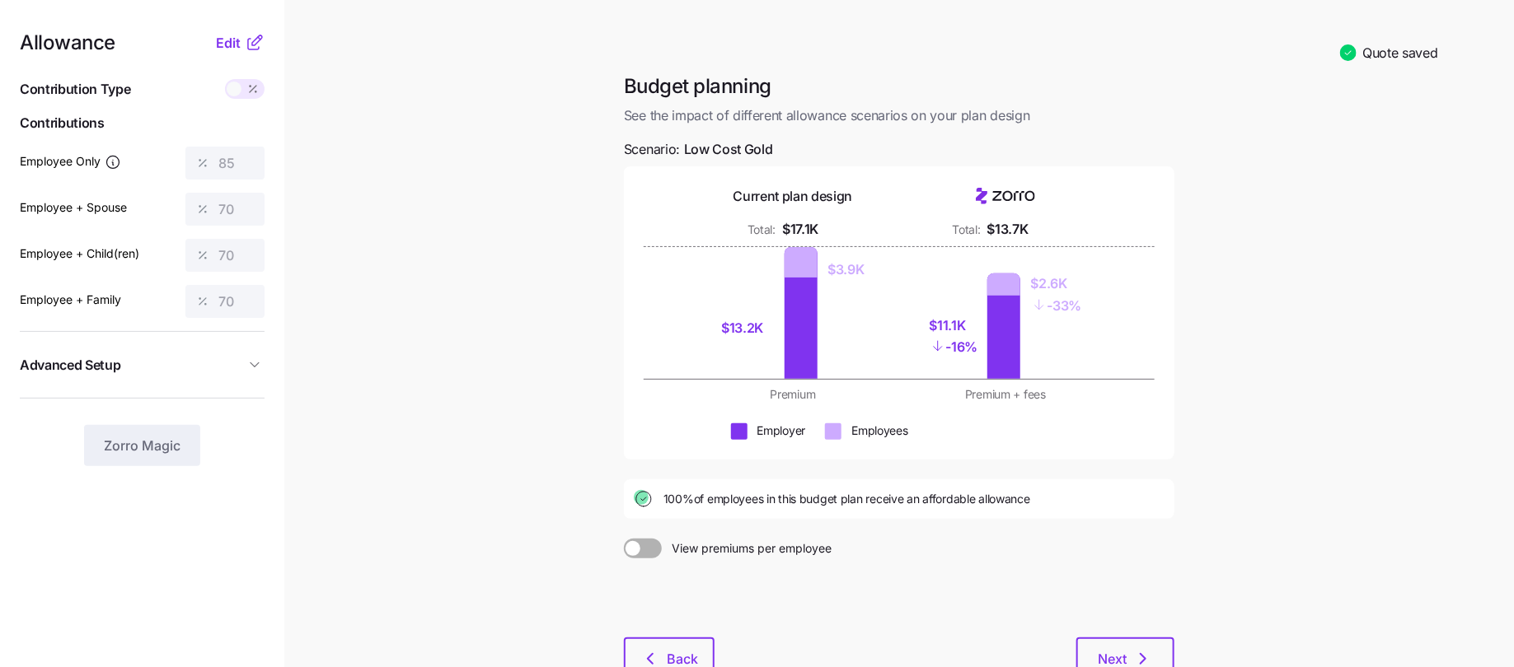
click at [250, 35] on icon at bounding box center [255, 43] width 20 height 20
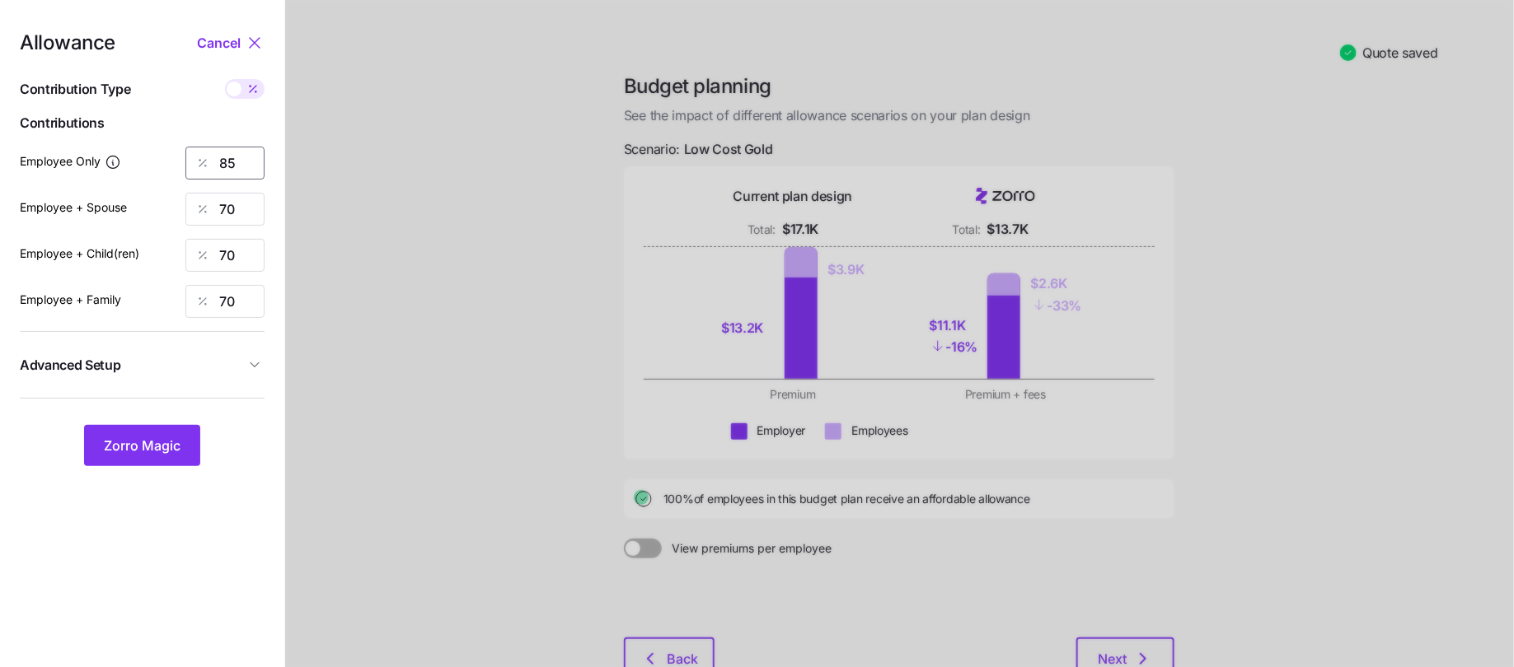
click at [257, 163] on input "85" at bounding box center [224, 163] width 79 height 33
type input "8"
type input "75"
click at [171, 433] on button "Zorro Magic" at bounding box center [142, 445] width 116 height 41
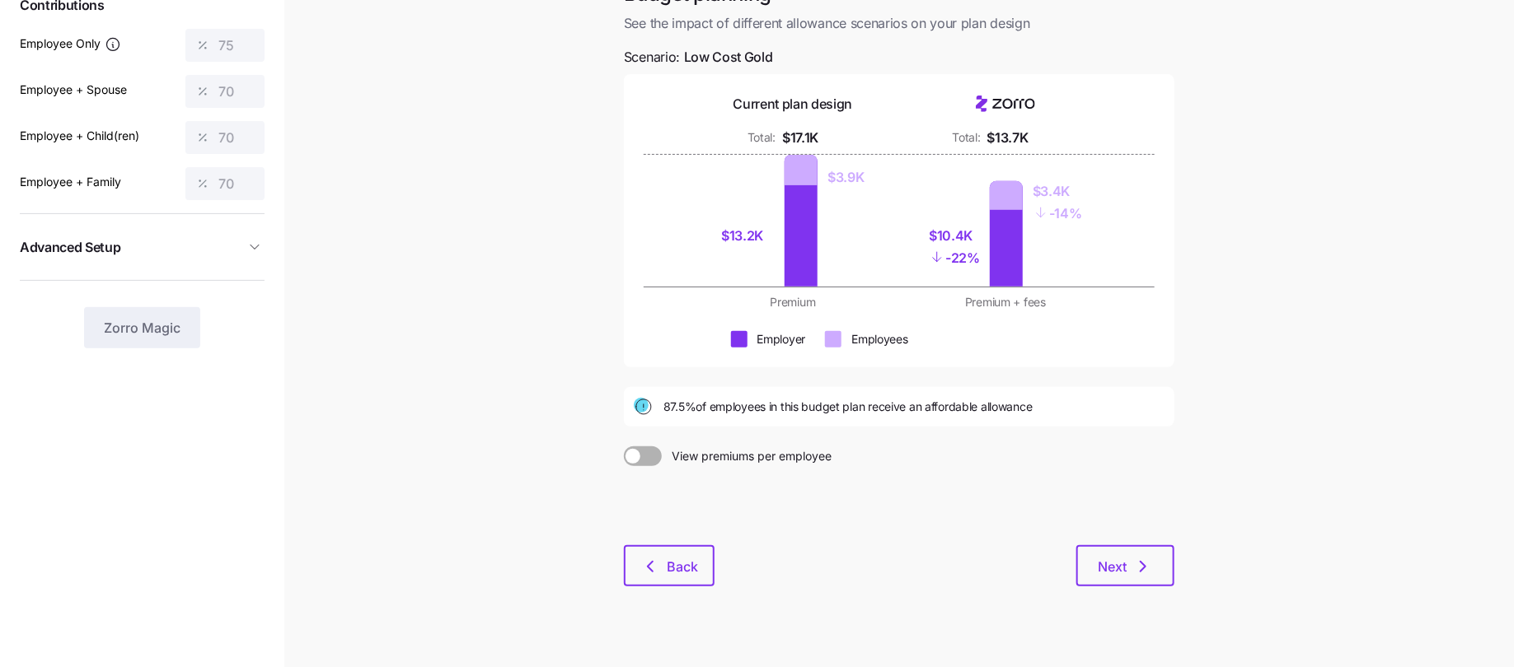
scroll to position [124, 0]
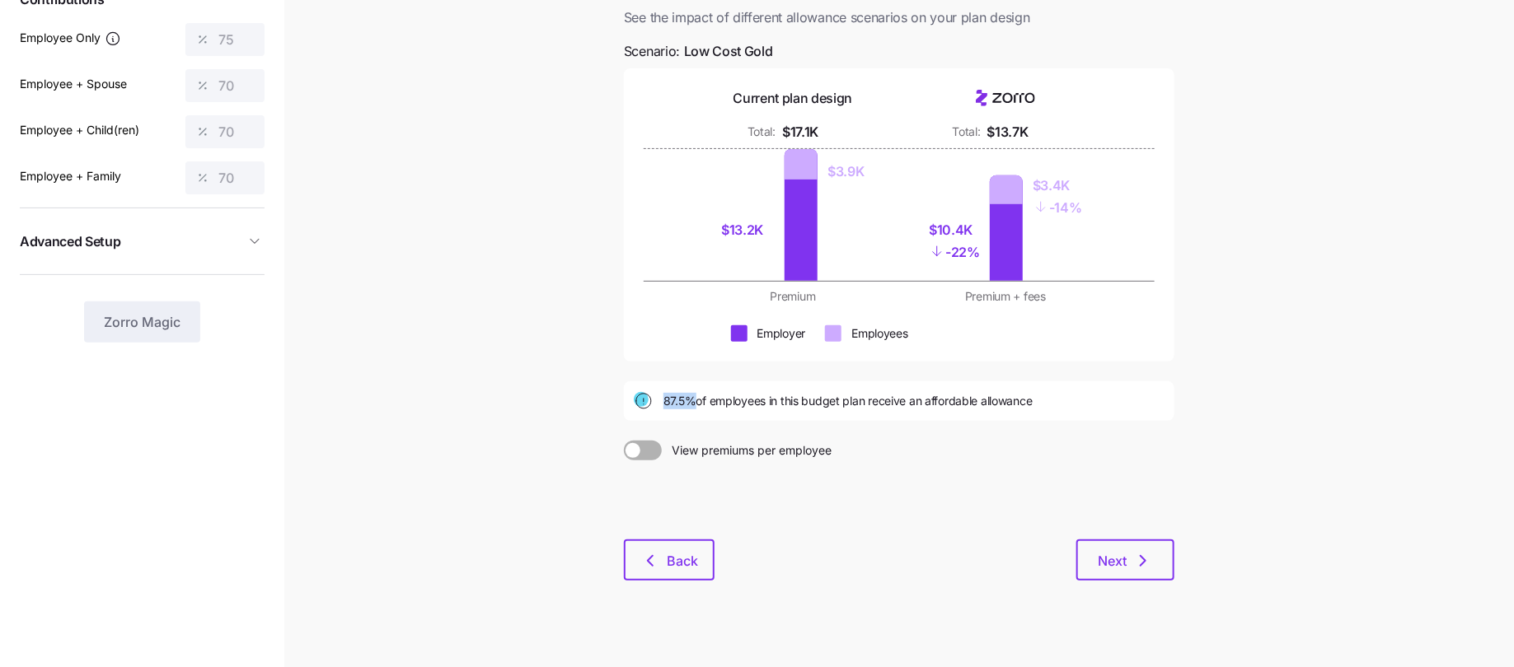
drag, startPoint x: 692, startPoint y: 399, endPoint x: 652, endPoint y: 398, distance: 40.4
click at [650, 398] on div "87.5% of employees in this budget plan receive an affordable allowance" at bounding box center [899, 401] width 531 height 20
click at [1003, 413] on div "87.5% of employees in this budget plan receive an affordable allowance" at bounding box center [899, 401] width 550 height 40
click at [1128, 541] on button "Next" at bounding box center [1125, 560] width 98 height 41
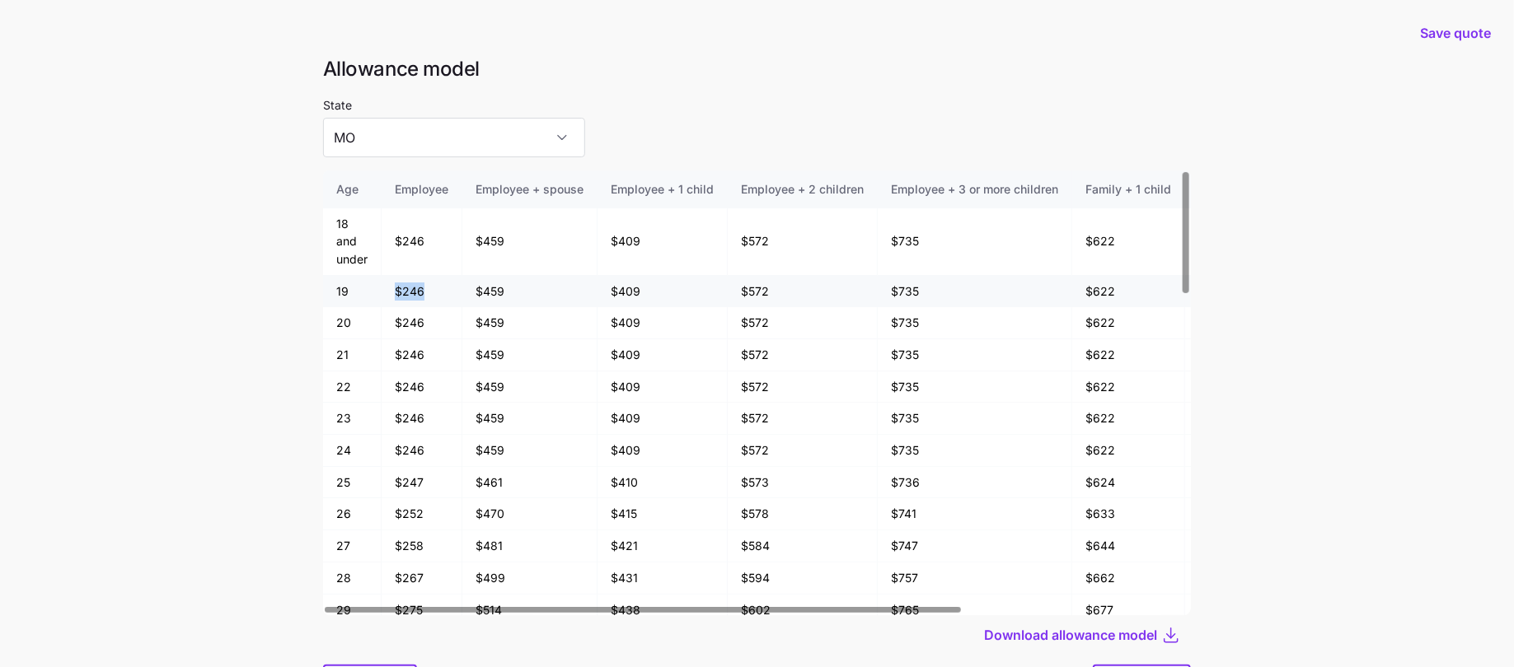
drag, startPoint x: 426, startPoint y: 292, endPoint x: 381, endPoint y: 292, distance: 45.3
click at [381, 292] on tr "19 $246 $459 $409 $572 $735 $622 $785 $949" at bounding box center [908, 292] width 1171 height 32
click at [272, 319] on main "Save quote Allowance model State MO Age Employee Employee + spouse Employee + 1…" at bounding box center [757, 378] width 1514 height 756
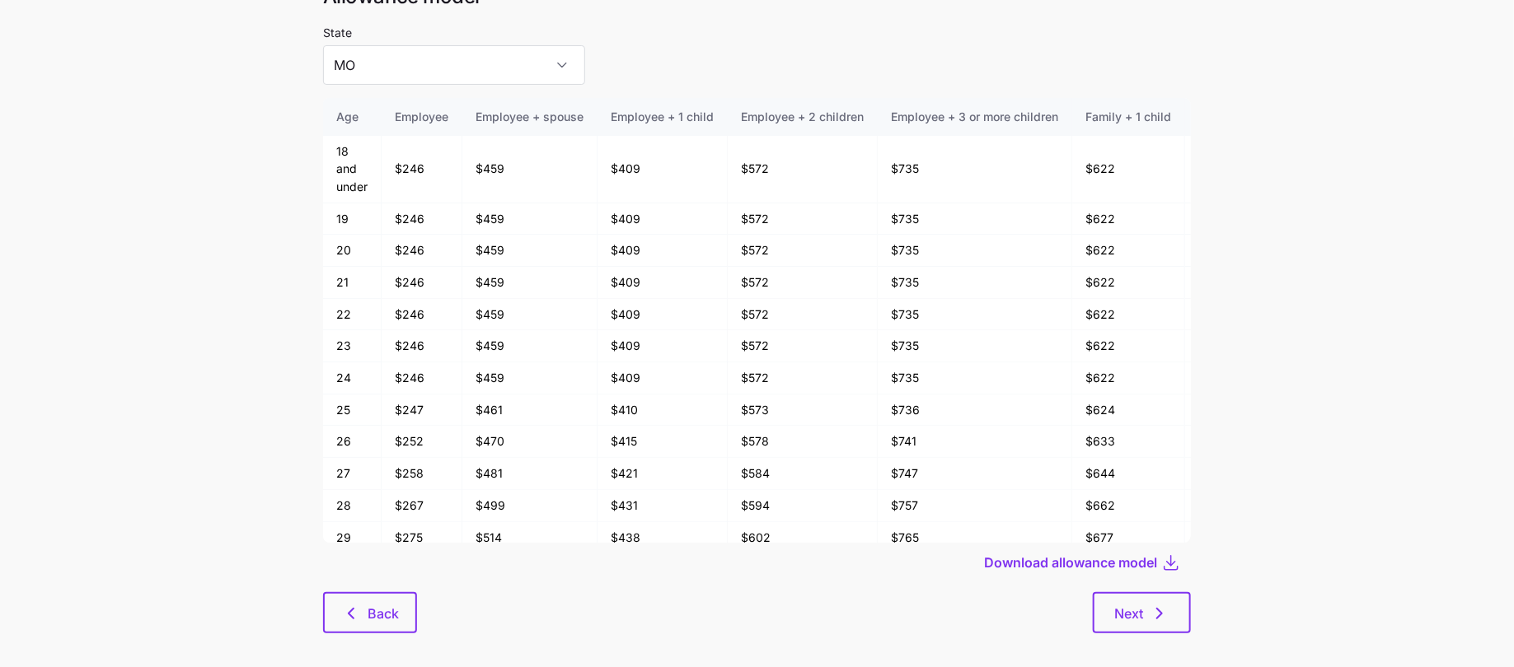
scroll to position [74, 0]
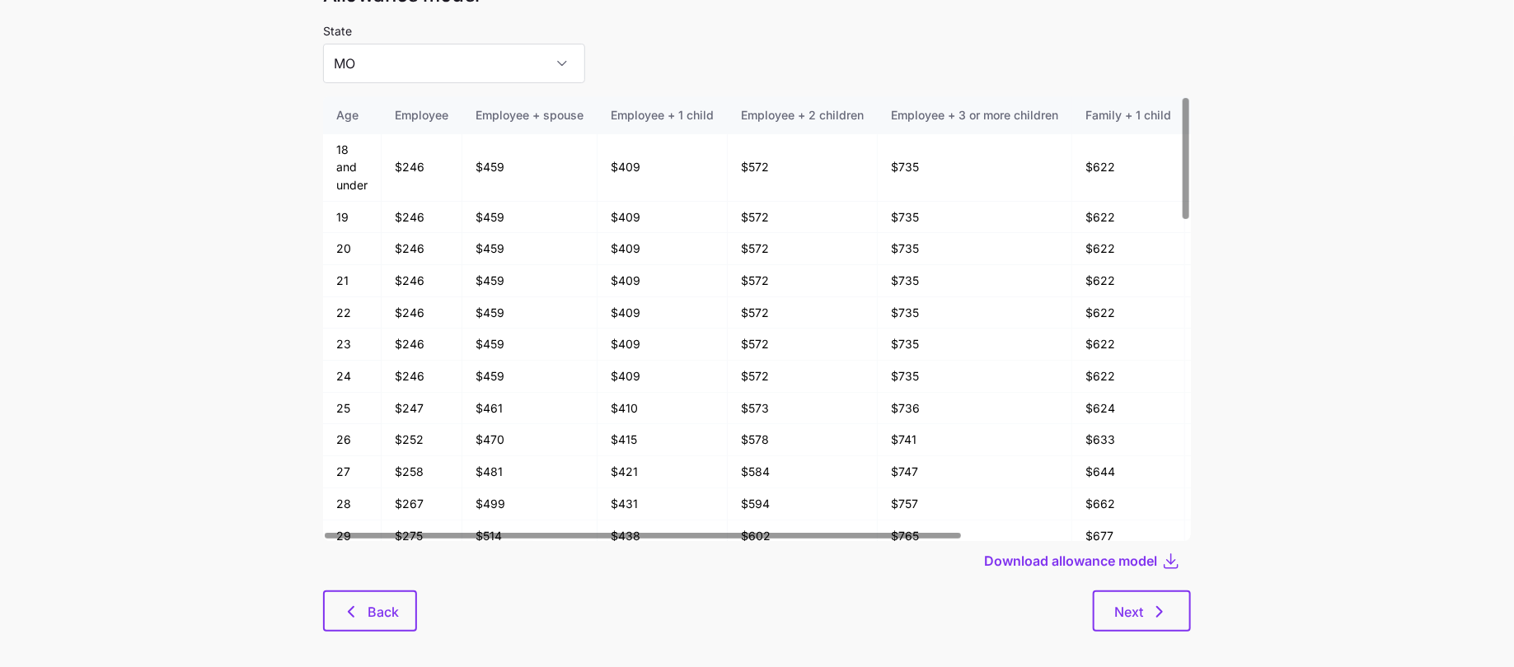
click at [1243, 456] on main "Save quote Allowance model State MO Age Employee Employee + spouse Employee + 1…" at bounding box center [757, 304] width 1514 height 756
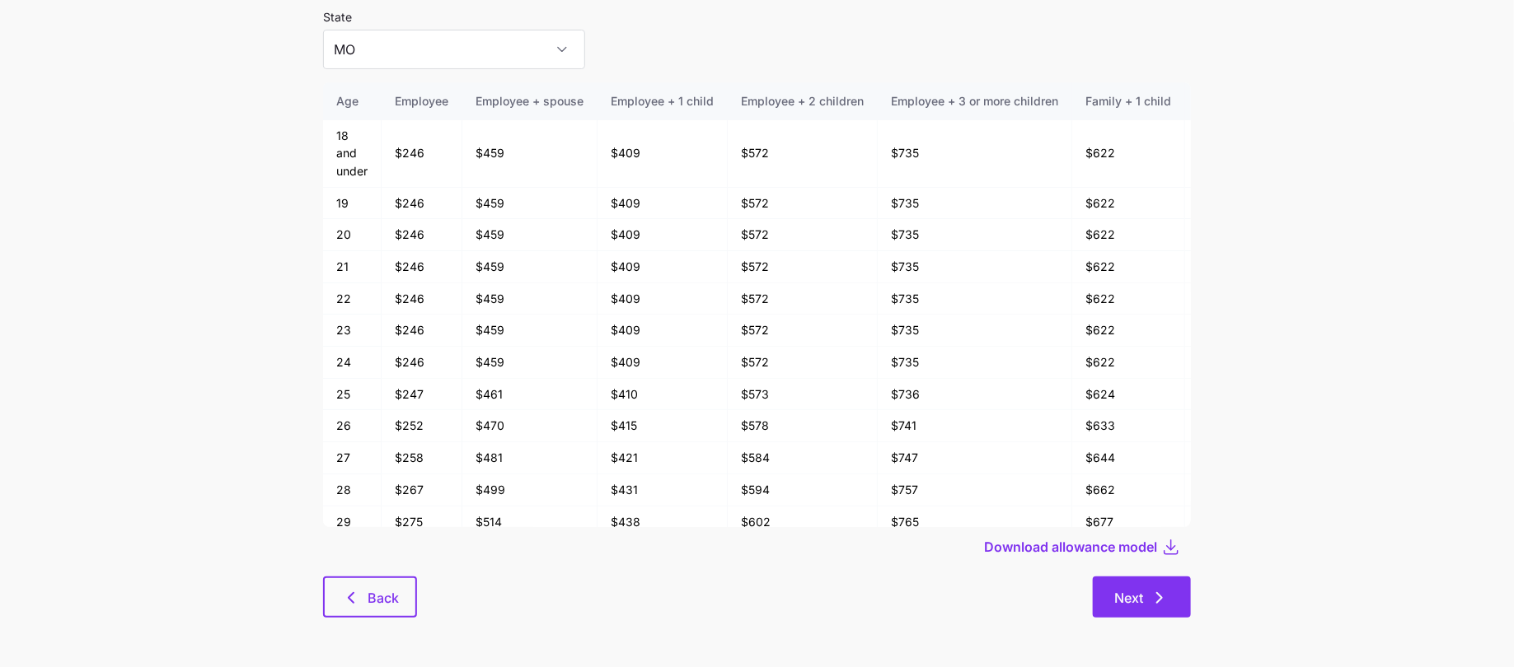
click at [1172, 592] on button "Next" at bounding box center [1142, 597] width 98 height 41
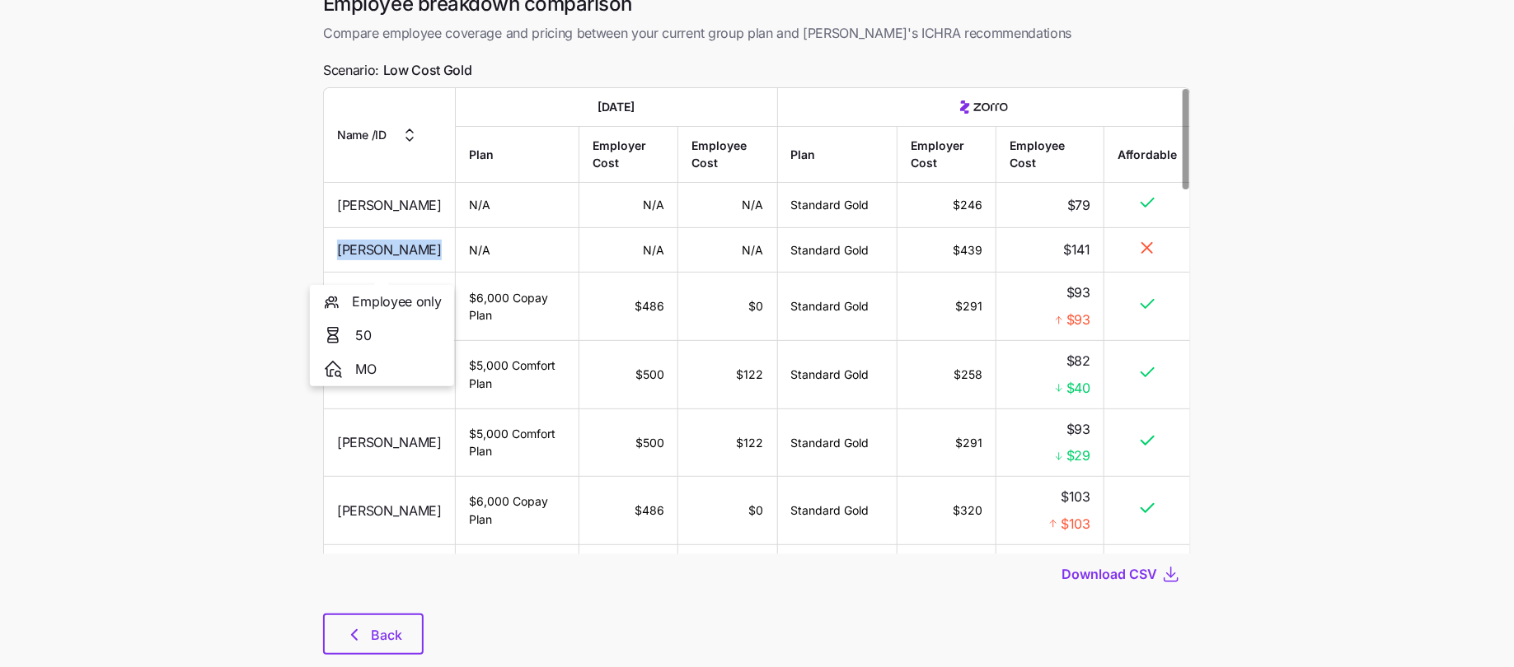
drag, startPoint x: 425, startPoint y: 261, endPoint x: 321, endPoint y: 260, distance: 104.6
click at [321, 260] on div "Employee breakdown comparison Compare employee coverage and pricing between you…" at bounding box center [757, 333] width 894 height 684
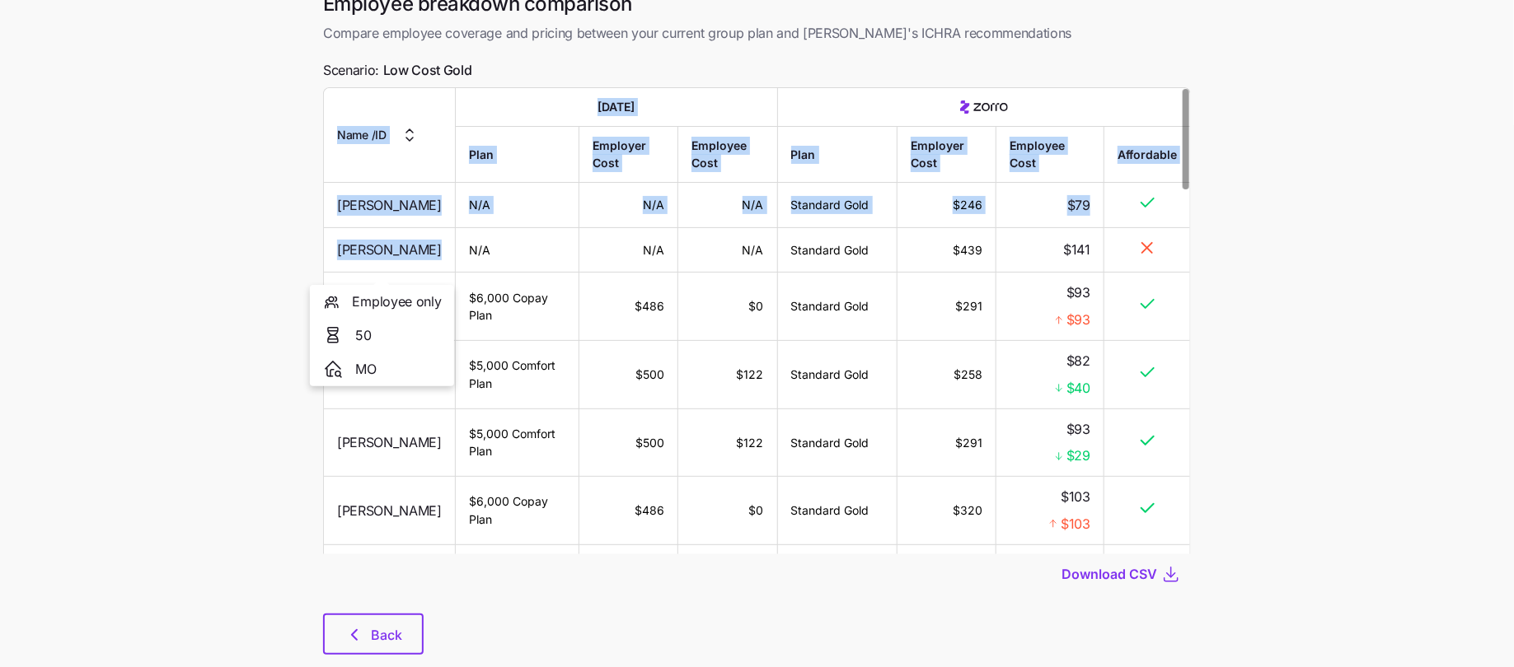
click at [400, 260] on span "Anthony Silas" at bounding box center [389, 250] width 105 height 21
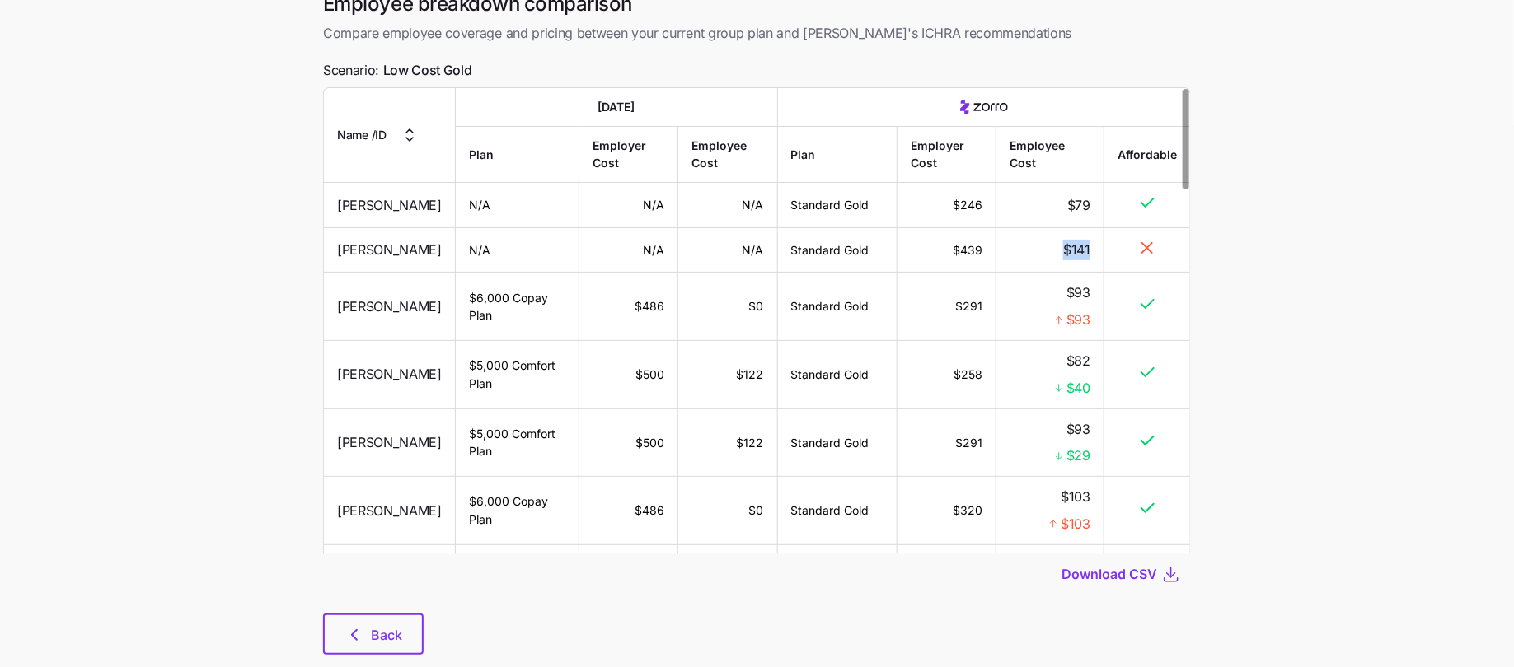
drag, startPoint x: 1093, startPoint y: 267, endPoint x: 1051, endPoint y: 267, distance: 41.2
click at [1051, 267] on td "$141" at bounding box center [1050, 250] width 108 height 45
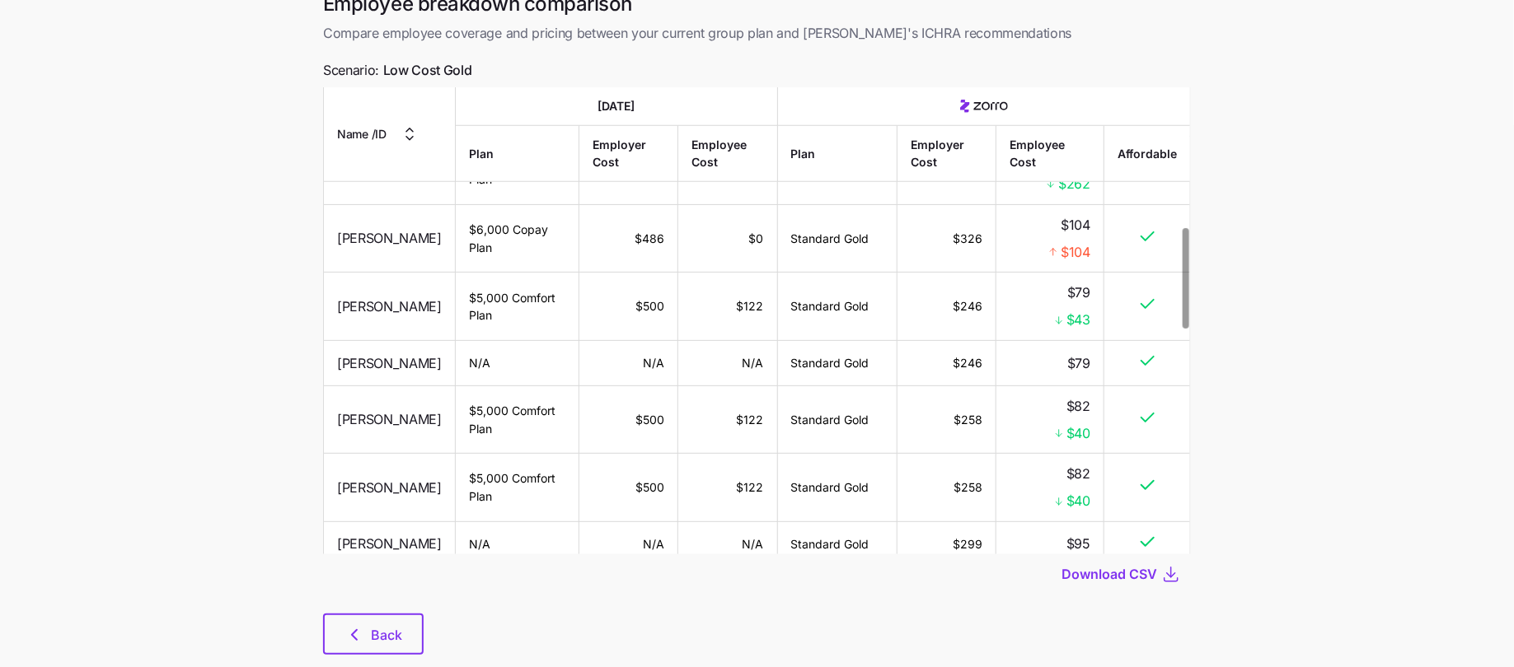
scroll to position [639, 0]
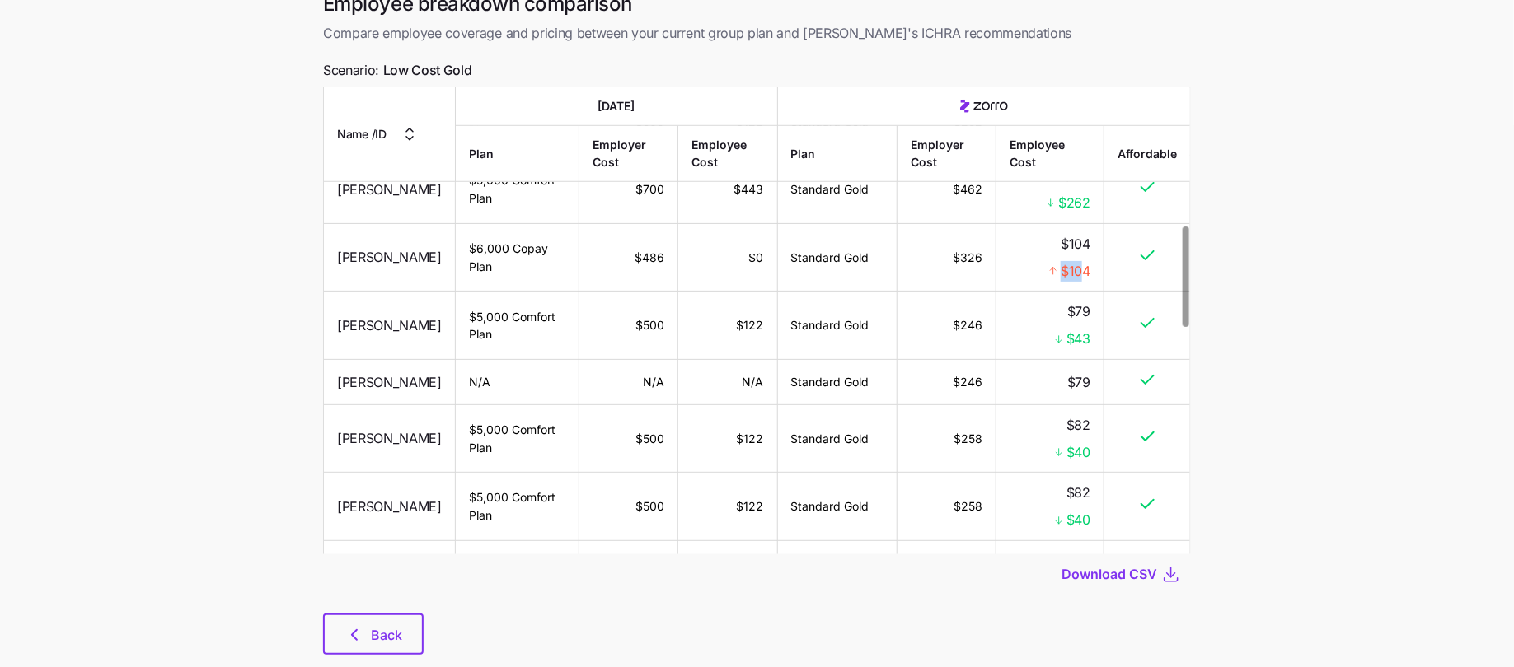
drag, startPoint x: 1084, startPoint y: 283, endPoint x: 1046, endPoint y: 283, distance: 37.9
click at [1046, 281] on div "$104" at bounding box center [1049, 270] width 81 height 21
click at [1079, 281] on span "$104" at bounding box center [1075, 270] width 30 height 21
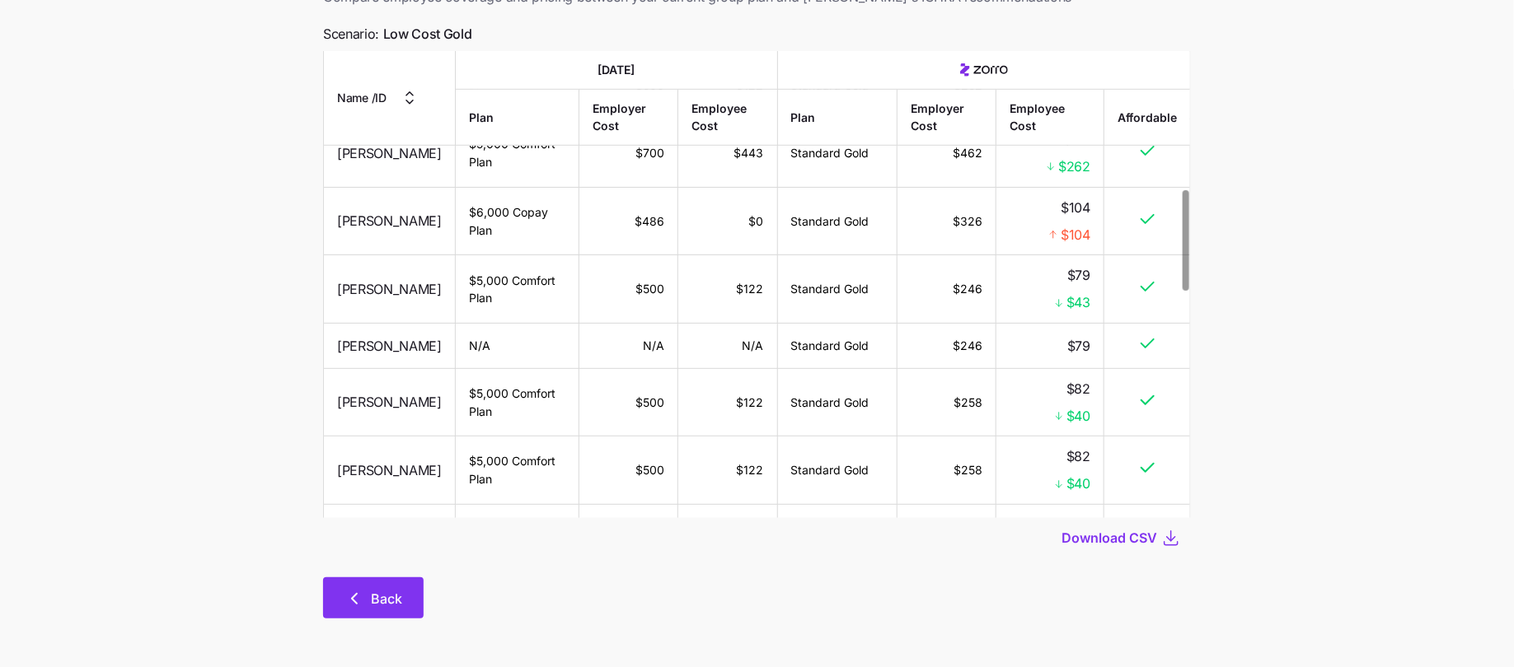
click at [379, 593] on span "Back" at bounding box center [386, 599] width 31 height 20
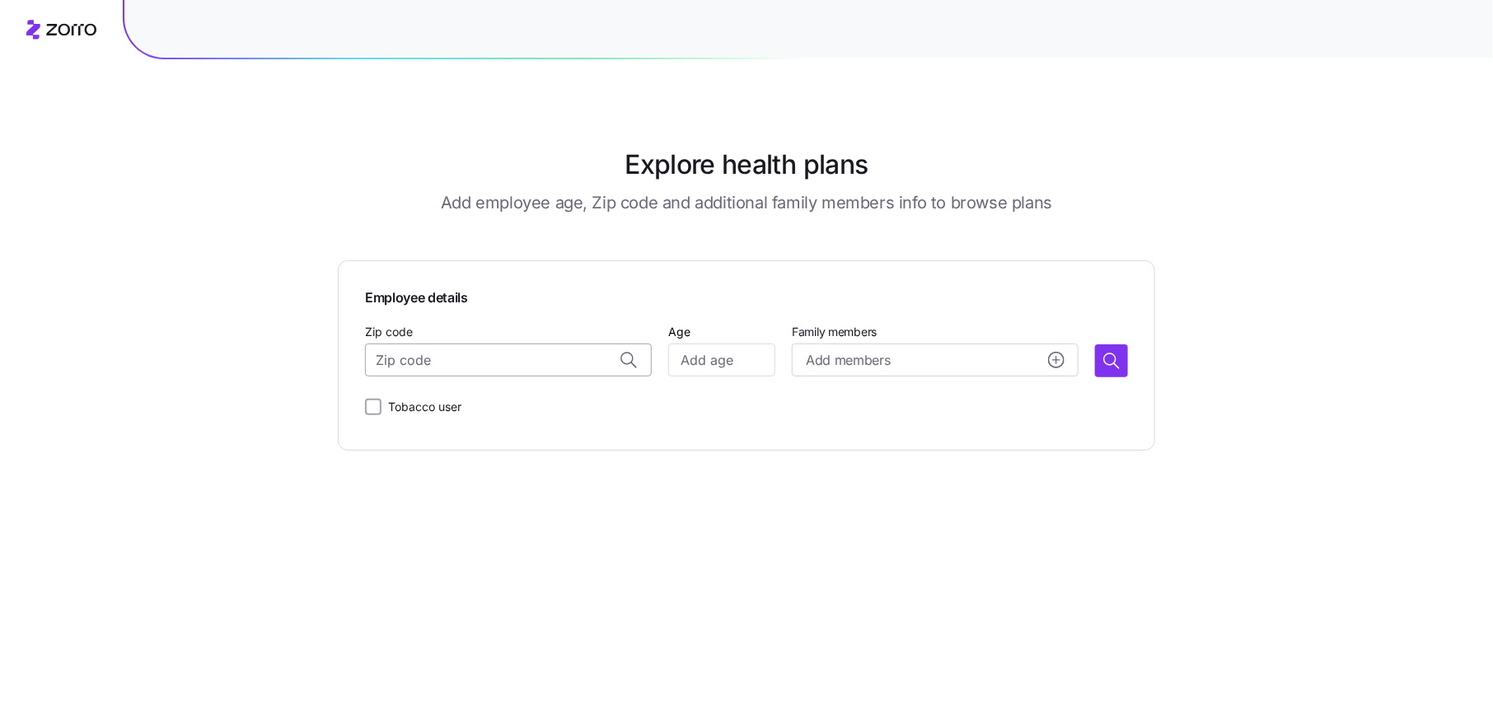
click at [499, 364] on input "Zip code" at bounding box center [508, 360] width 287 height 33
paste input "47396"
click at [570, 411] on span "47396, Delaware County, IN" at bounding box center [525, 404] width 231 height 21
type input "47396, Delaware County, IN"
click at [723, 363] on input "Age" at bounding box center [721, 360] width 107 height 33
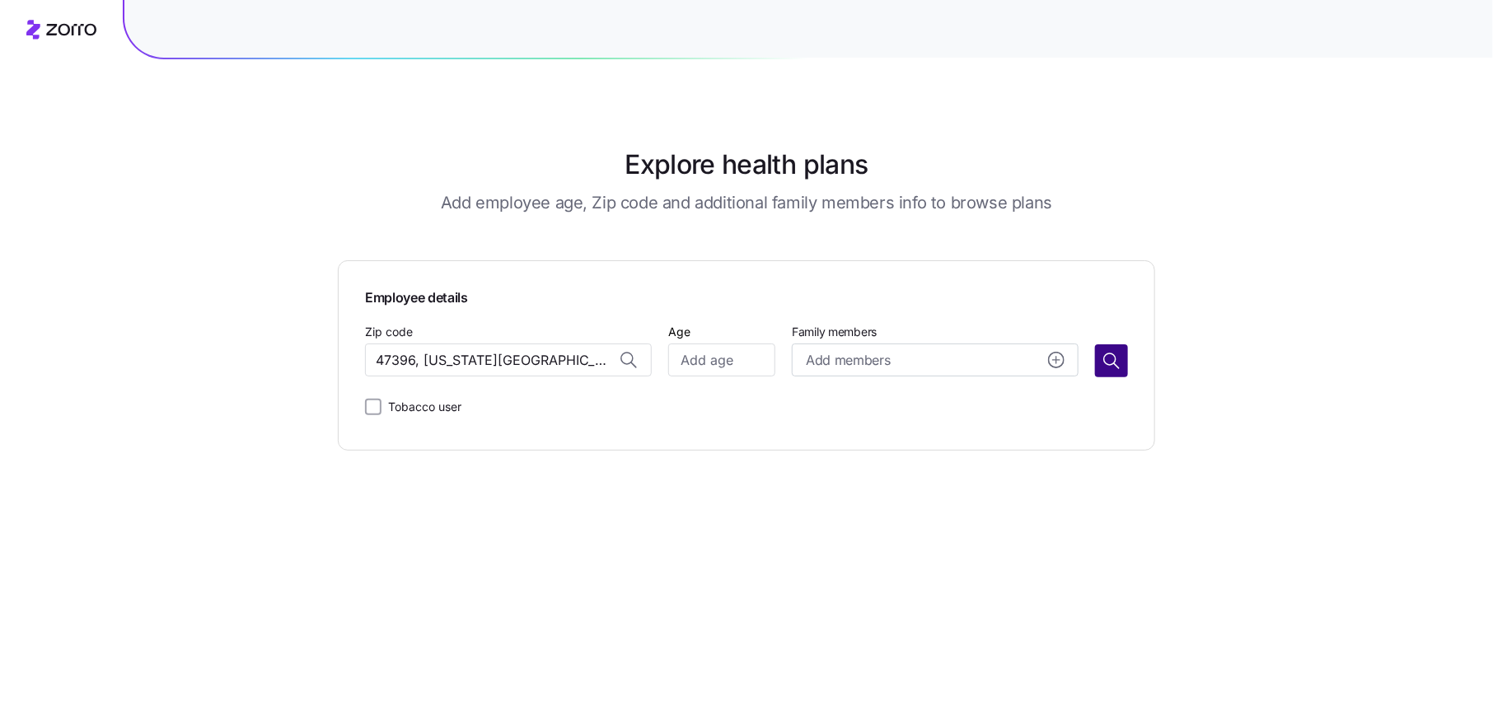
click at [1108, 354] on icon "button" at bounding box center [1112, 361] width 20 height 20
click at [728, 362] on input "Age" at bounding box center [721, 360] width 107 height 33
type input "50"
click at [1128, 369] on div "Employee details Zip code 47396, Delaware County, IN Age 50 Family members Add …" at bounding box center [746, 355] width 817 height 190
click at [1115, 357] on icon "button" at bounding box center [1112, 361] width 20 height 20
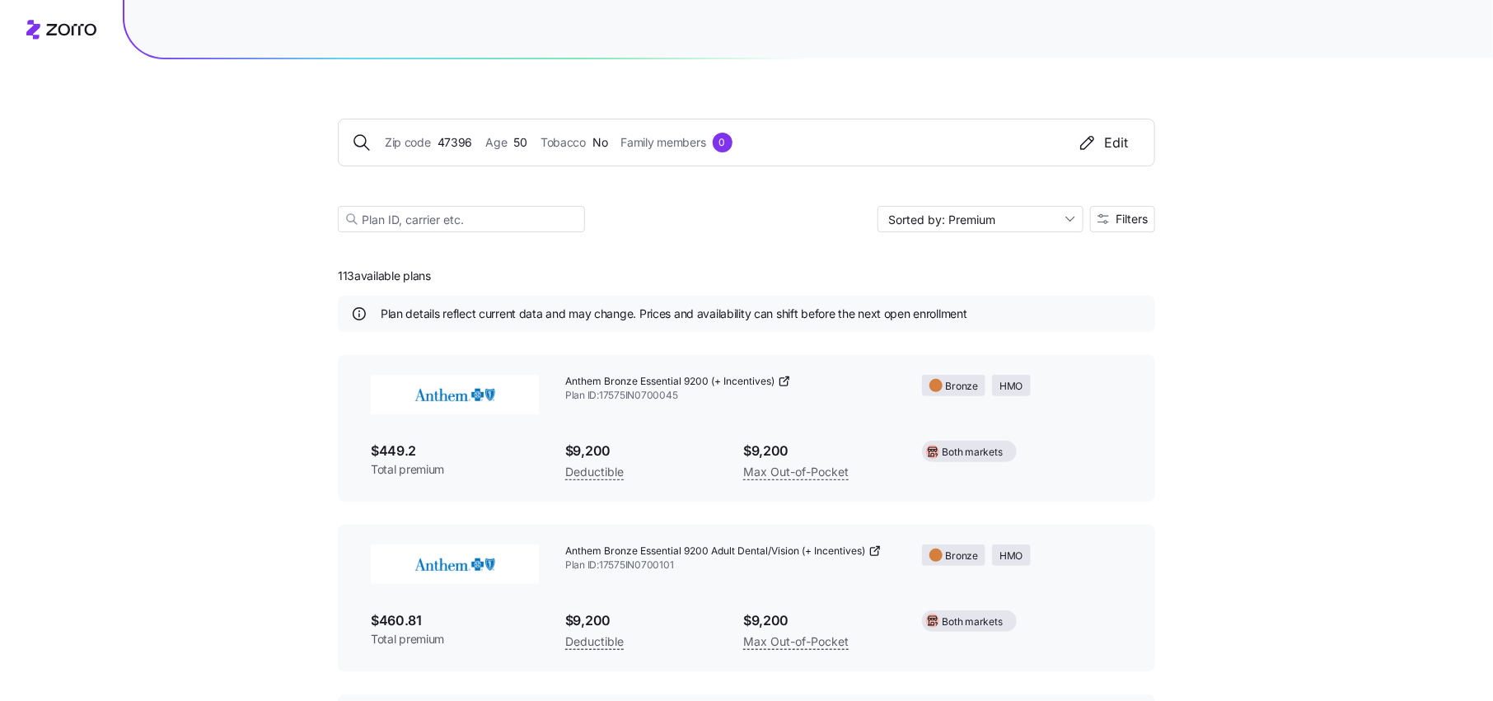
click at [498, 226] on input at bounding box center [461, 219] width 247 height 26
click at [784, 232] on div "Zip code 47396 Age 50 Tobacco No Family members 0 Edit Sorted by: Premium Filte…" at bounding box center [746, 155] width 817 height 193
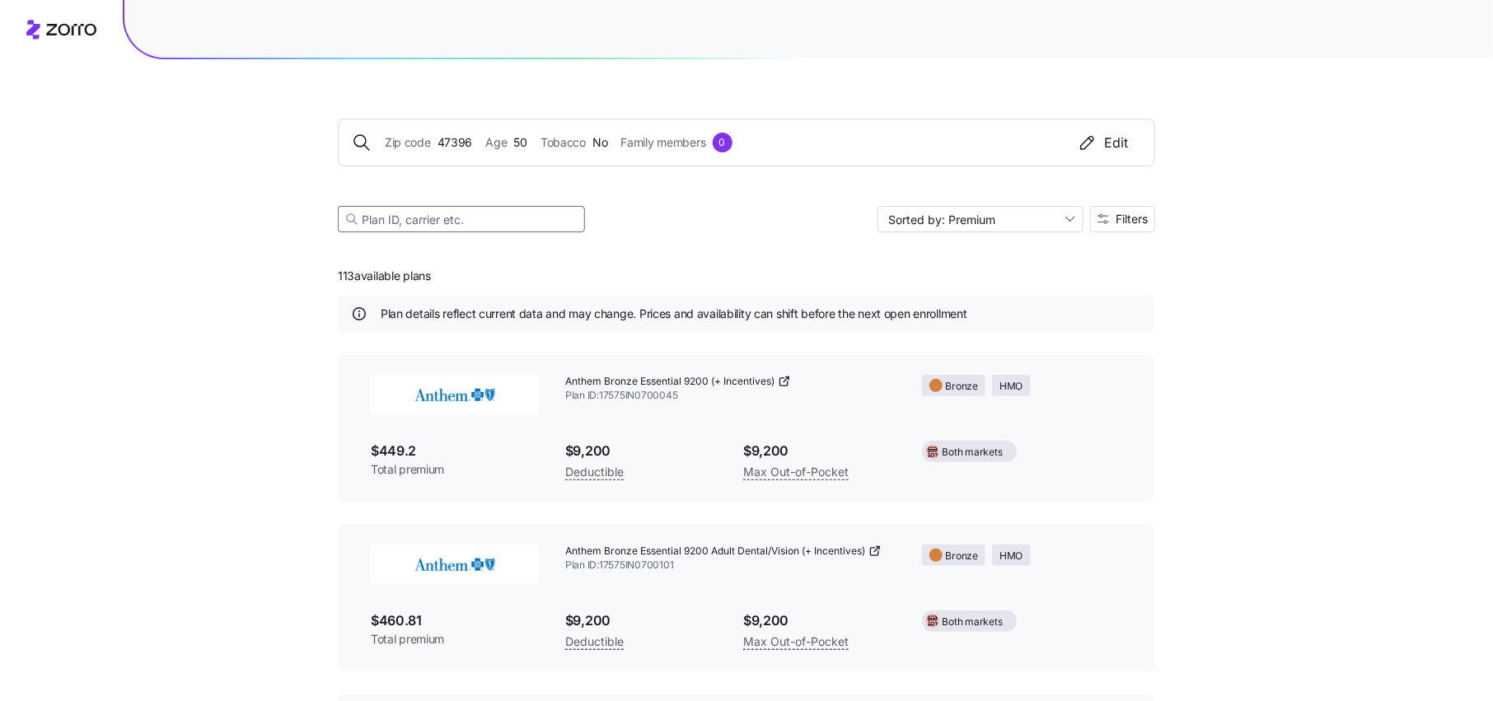
click at [521, 218] on input at bounding box center [461, 219] width 247 height 26
click at [367, 98] on div "Zip code 47396 Age 50 Tobacco No Family members 0 Edit Sorted by: Premium Filte…" at bounding box center [746, 155] width 817 height 193
click at [451, 142] on span "47396" at bounding box center [455, 142] width 35 height 18
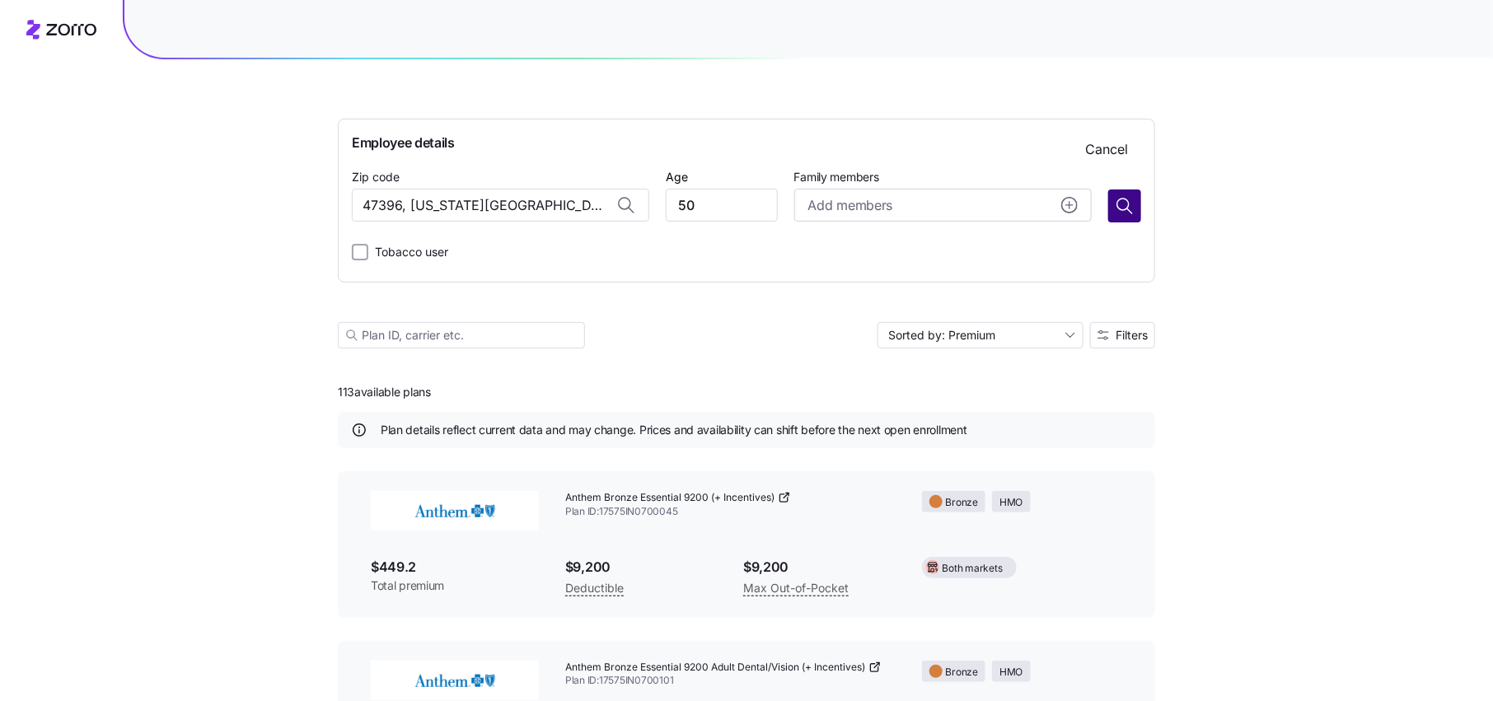
click at [1138, 216] on button "button" at bounding box center [1124, 206] width 33 height 33
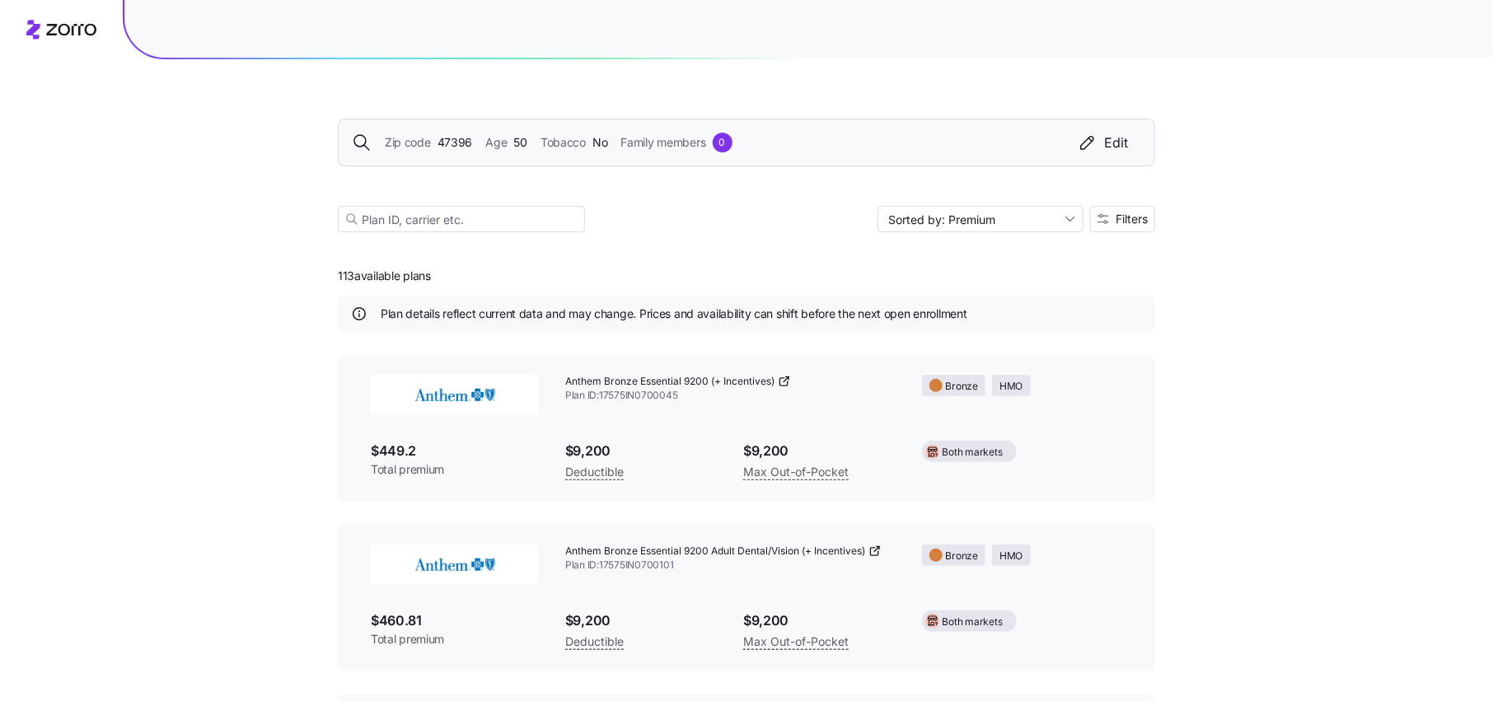
click at [471, 389] on img at bounding box center [455, 395] width 168 height 40
click at [1126, 222] on span "Filters" at bounding box center [1132, 219] width 32 height 12
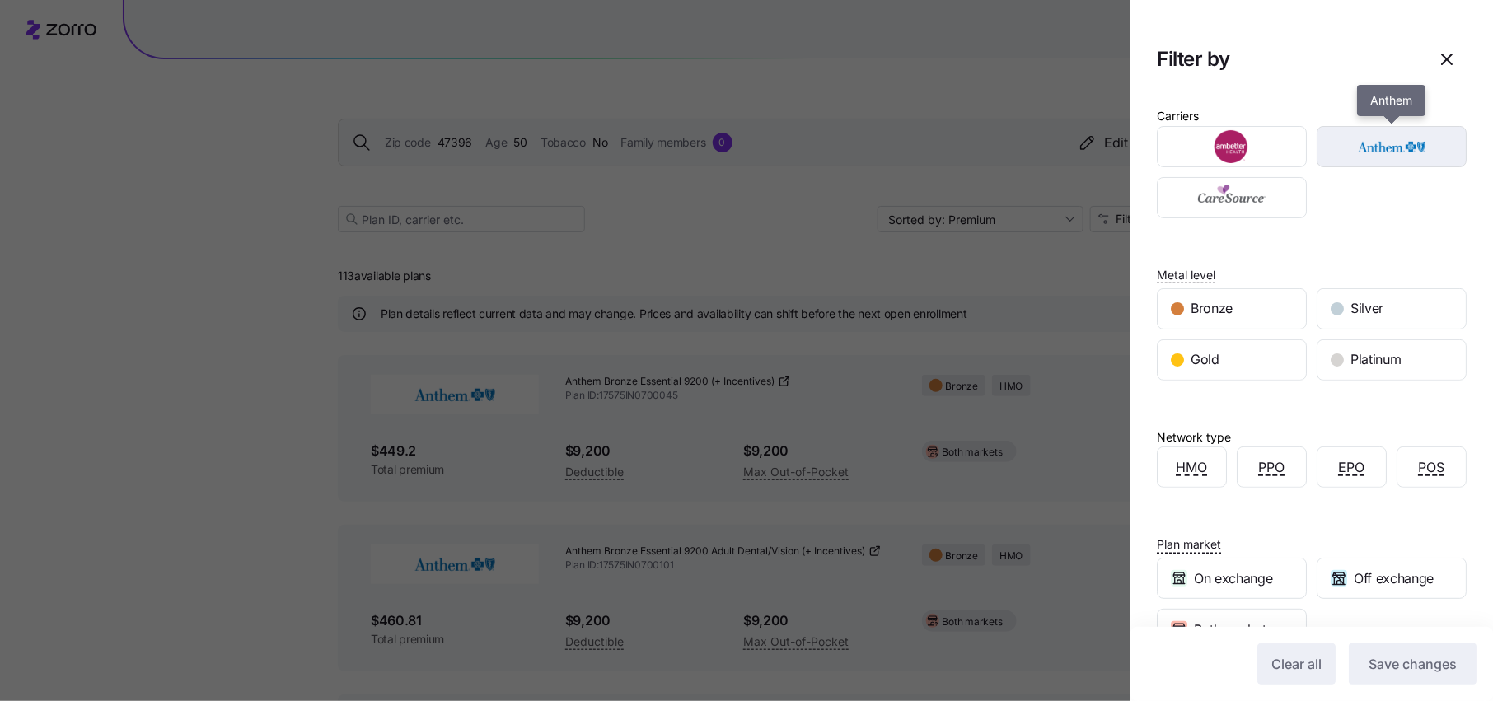
click at [1350, 149] on img "button" at bounding box center [1392, 146] width 121 height 33
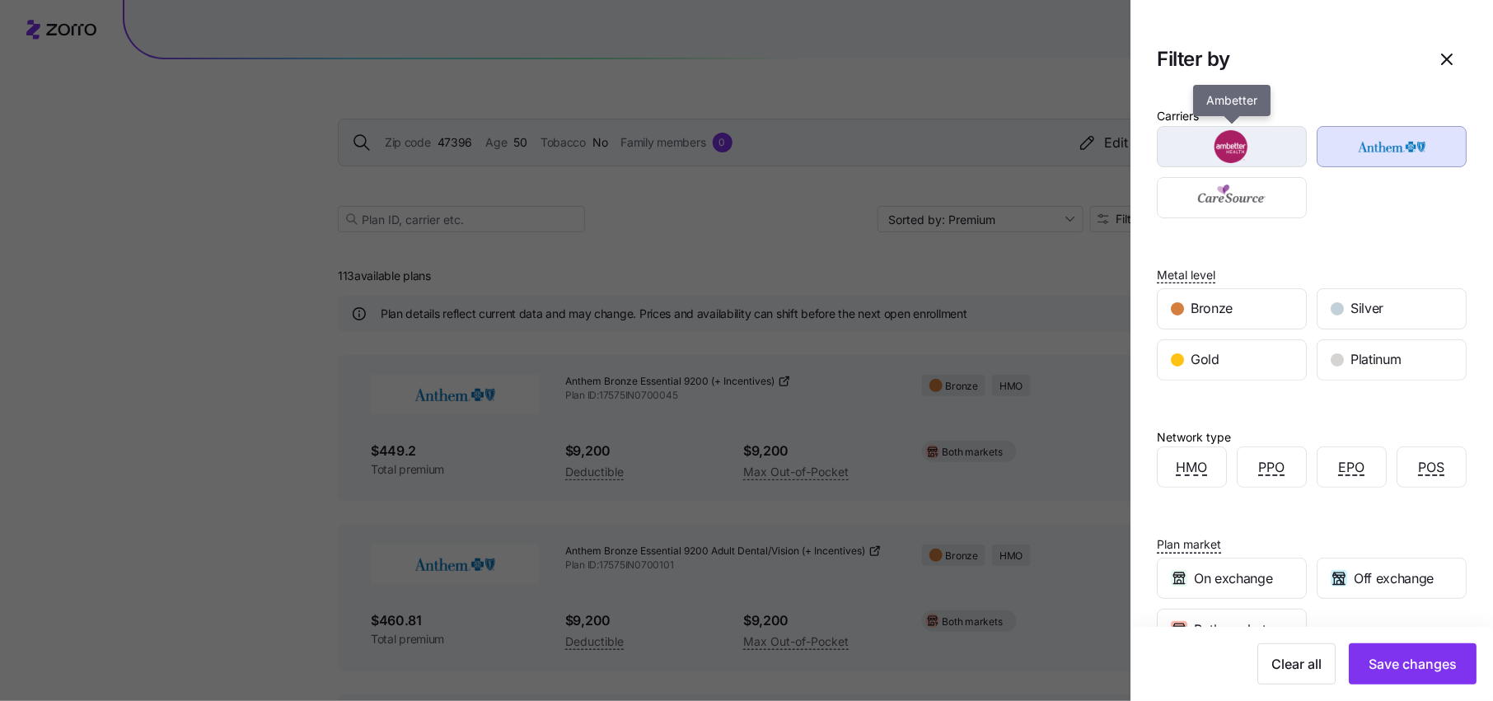
click at [1239, 149] on img "button" at bounding box center [1232, 146] width 121 height 33
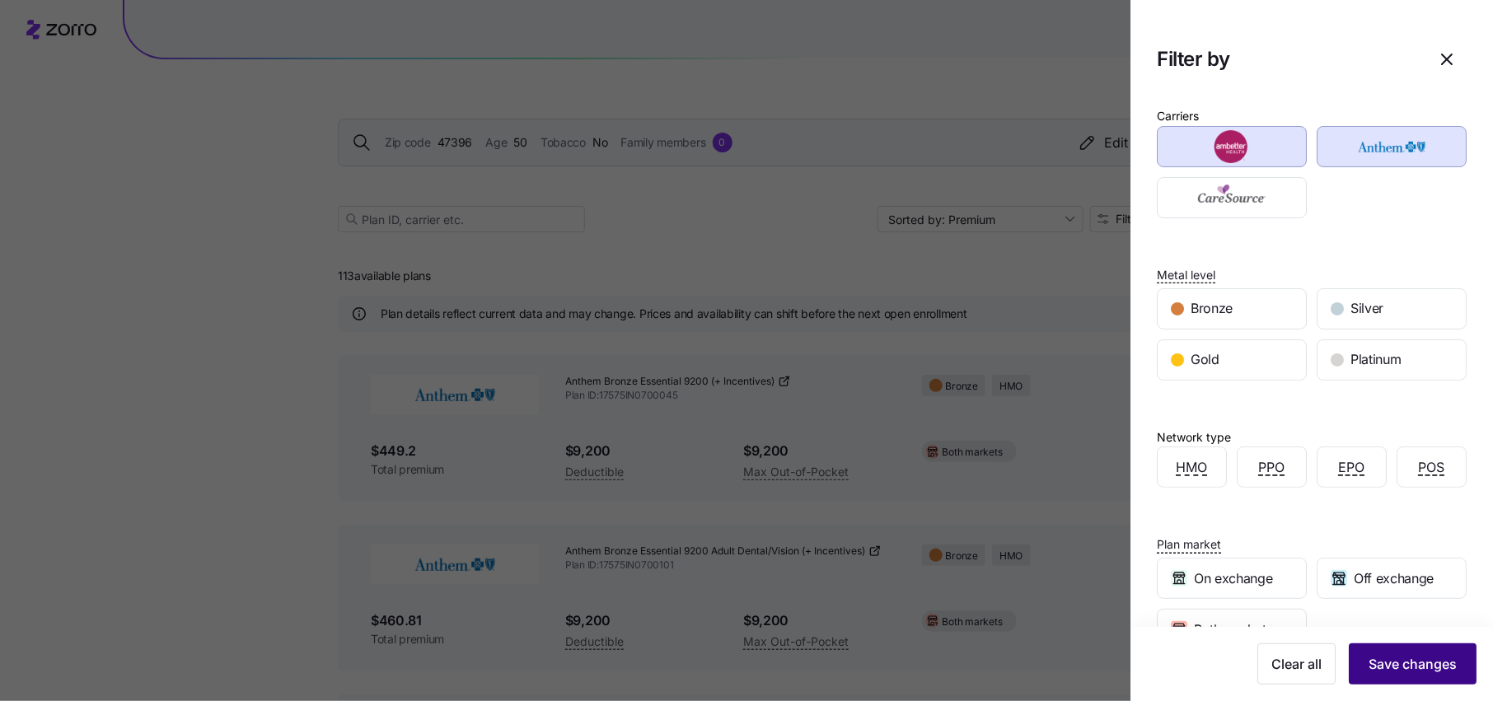
click at [1398, 651] on button "Save changes" at bounding box center [1413, 664] width 128 height 41
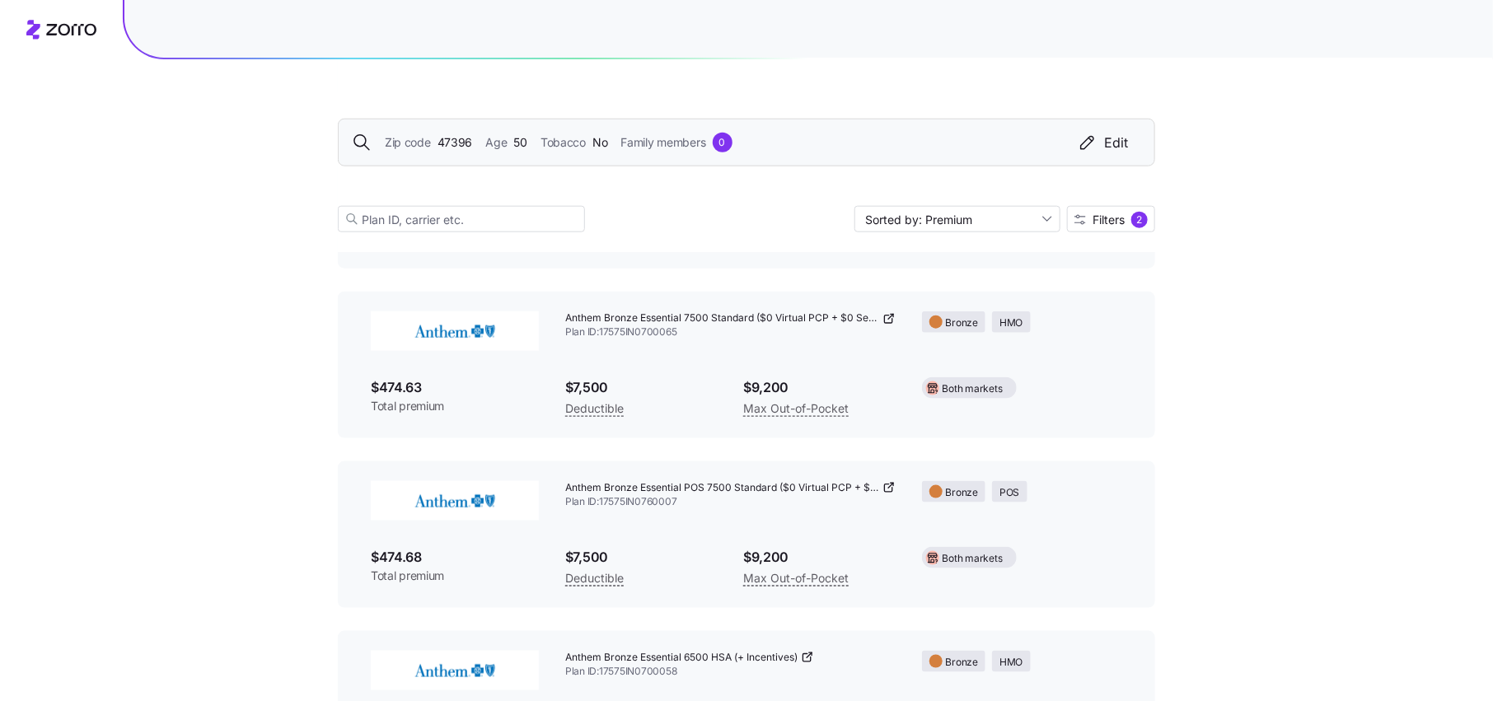
scroll to position [789, 0]
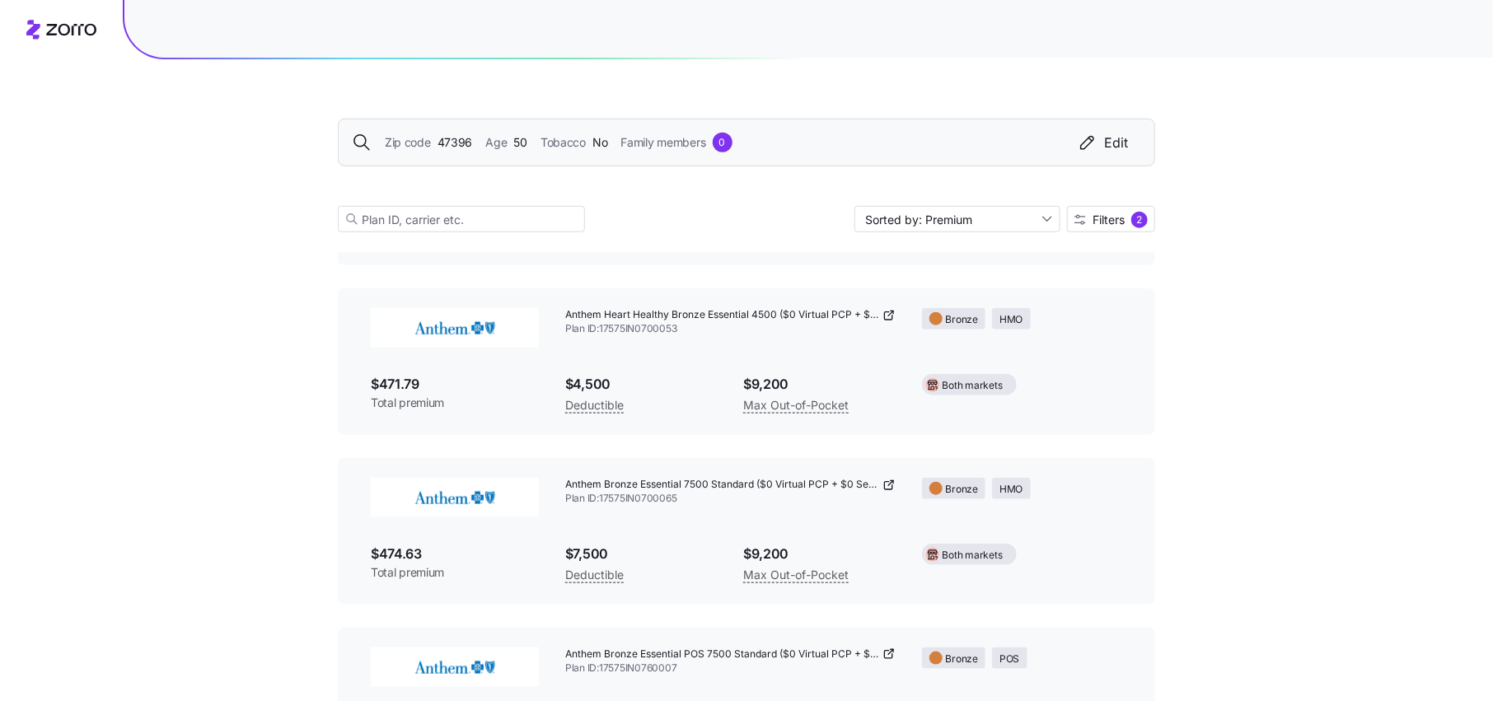
scroll to position [585, 0]
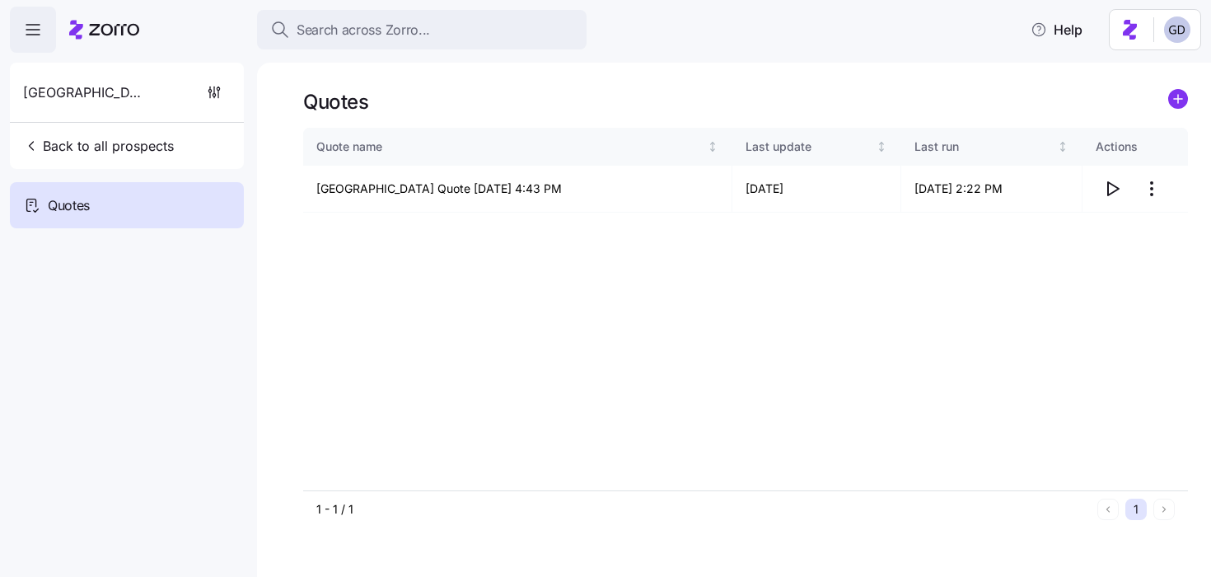
click at [383, 30] on span "Search across Zorro..." at bounding box center [363, 30] width 133 height 21
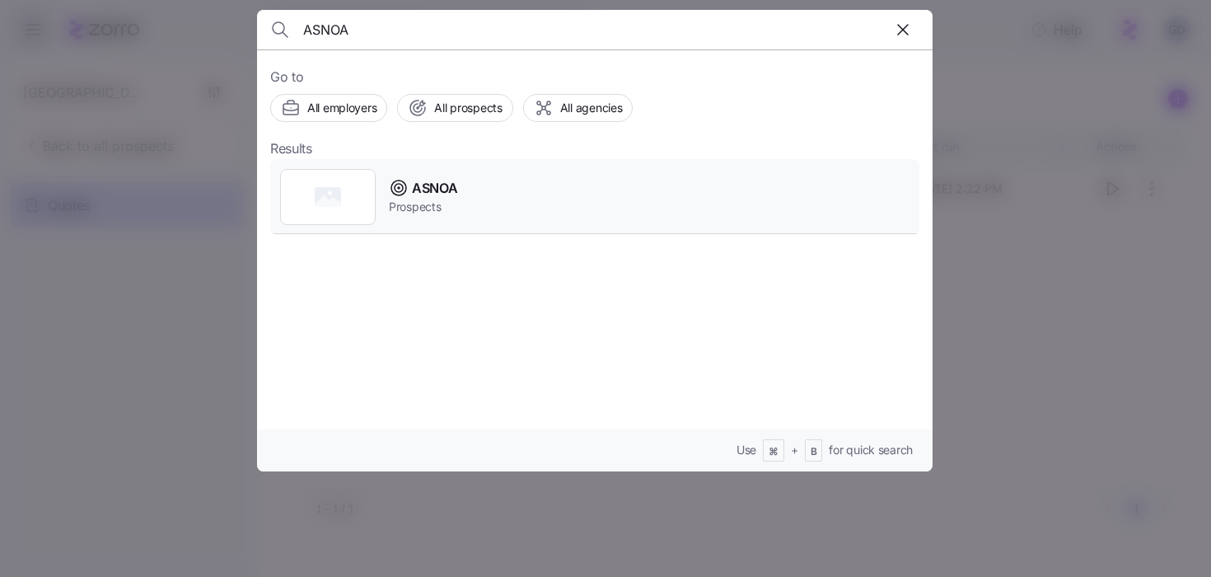
type input "ASNOA"
click at [436, 188] on span "ASNOA" at bounding box center [434, 188] width 45 height 21
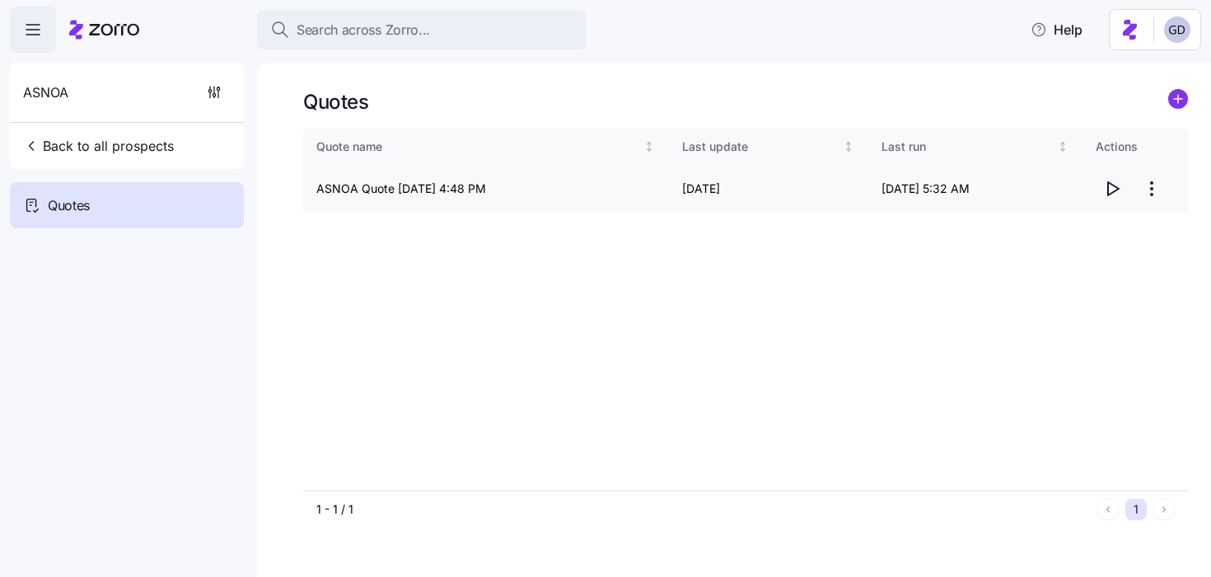
click at [1112, 187] on icon "button" at bounding box center [1112, 189] width 20 height 20
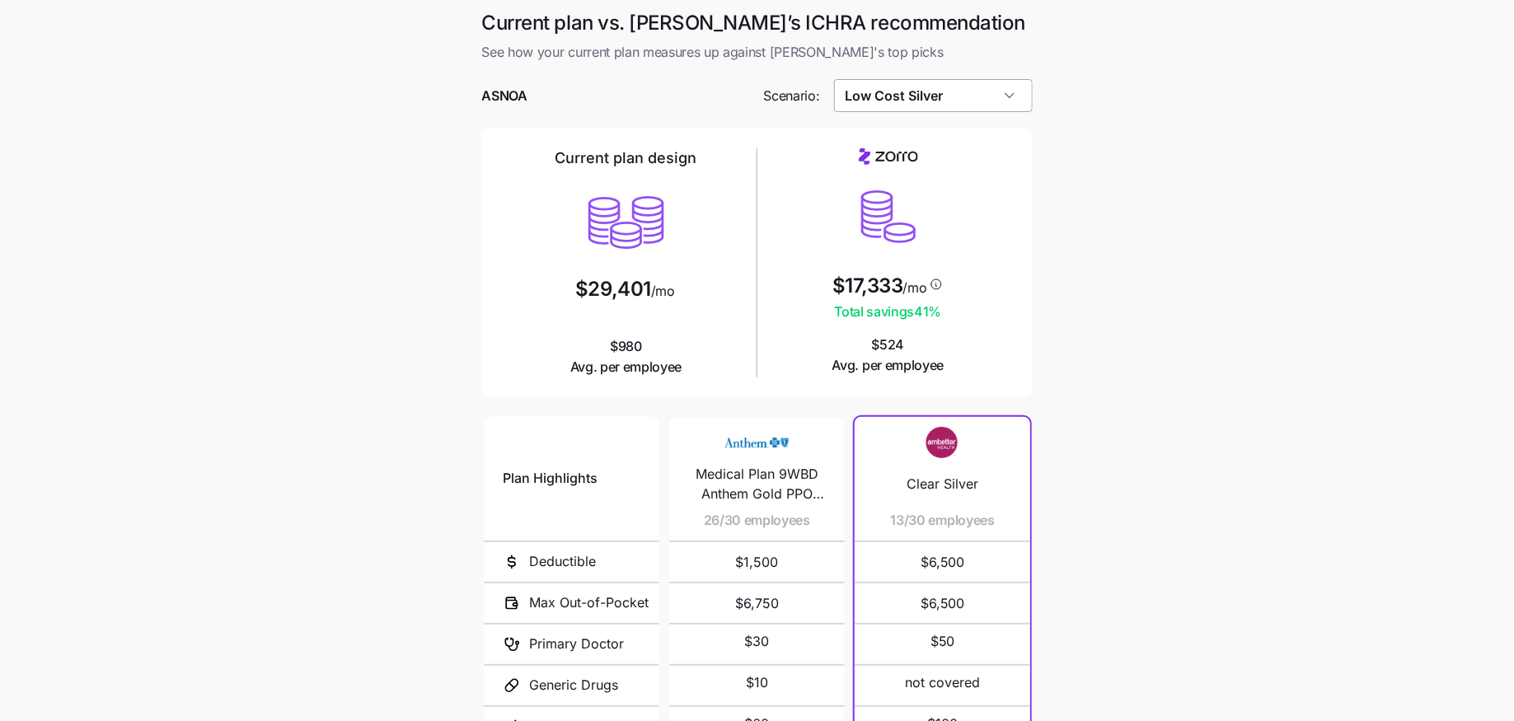
click at [962, 87] on input "Low Cost Silver" at bounding box center [933, 95] width 199 height 33
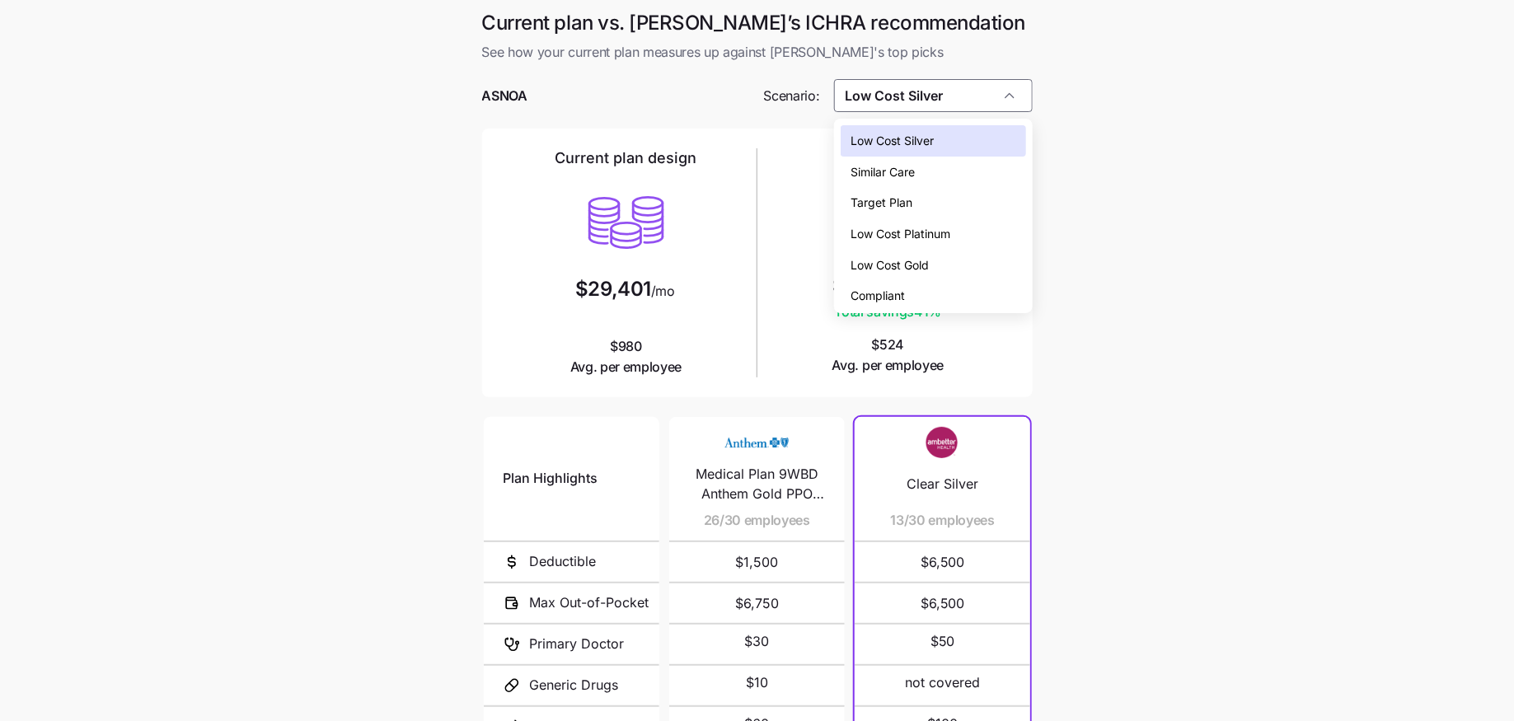
click at [880, 255] on div "Low Cost Gold" at bounding box center [932, 265] width 185 height 31
type input "Low Cost Gold"
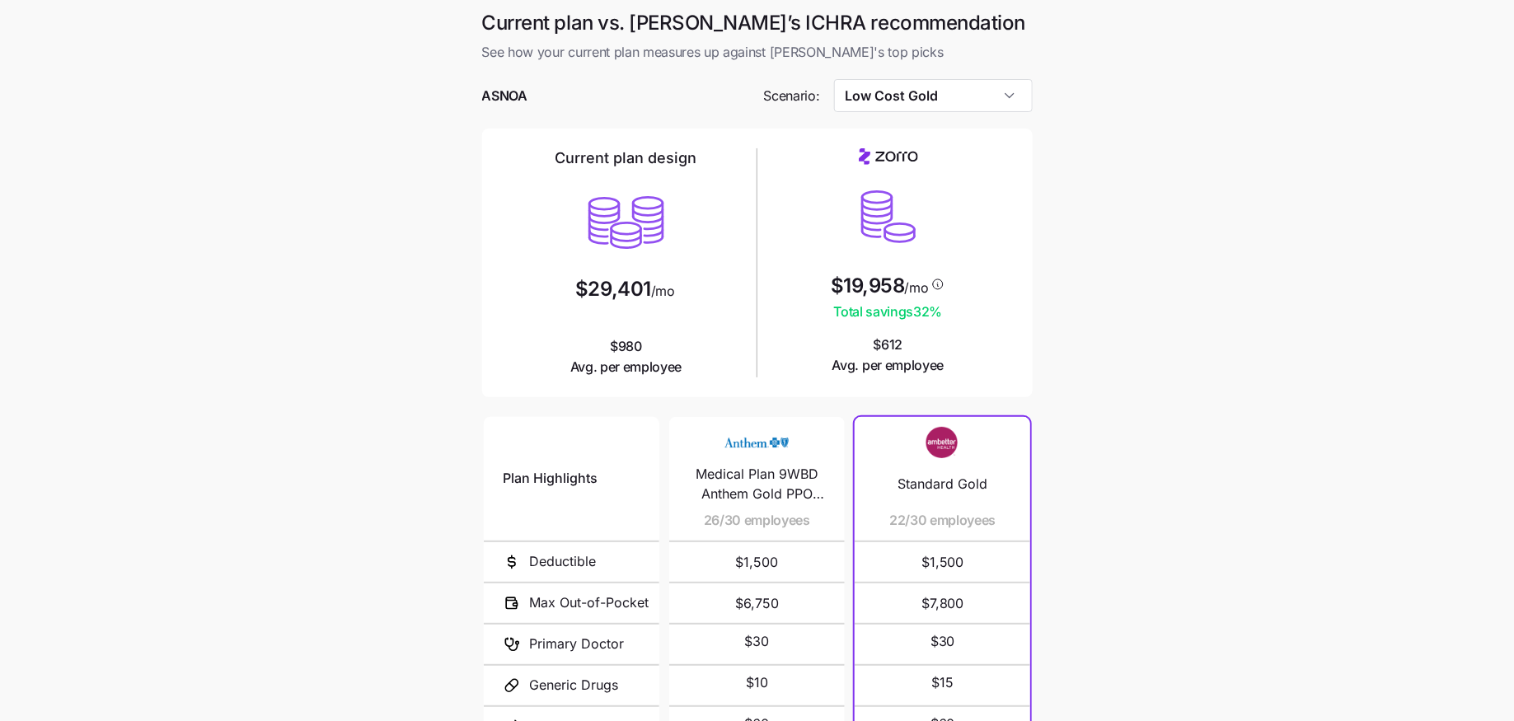
click at [1144, 365] on main "Current plan vs. [PERSON_NAME]’s ICHRA recommendation See how your current plan…" at bounding box center [757, 450] width 1514 height 900
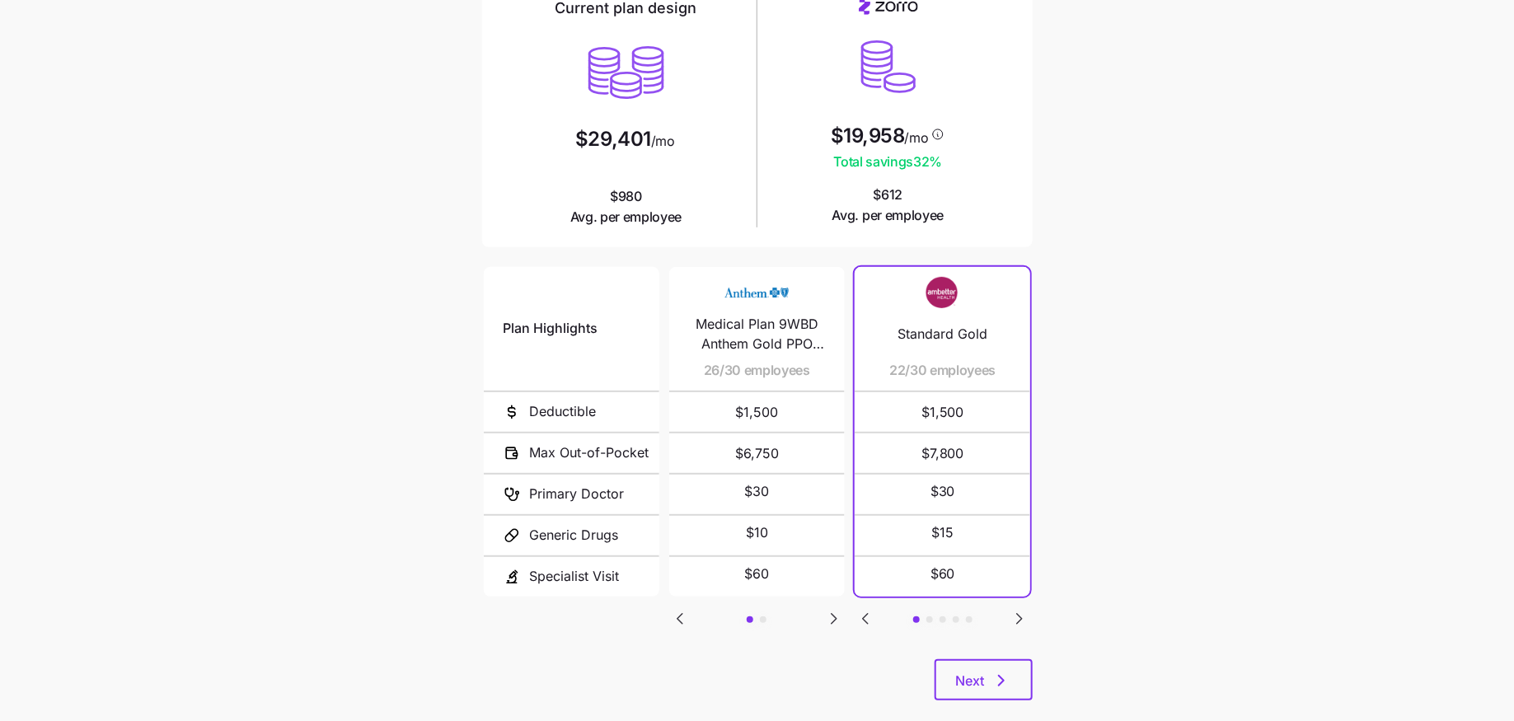
scroll to position [132, 0]
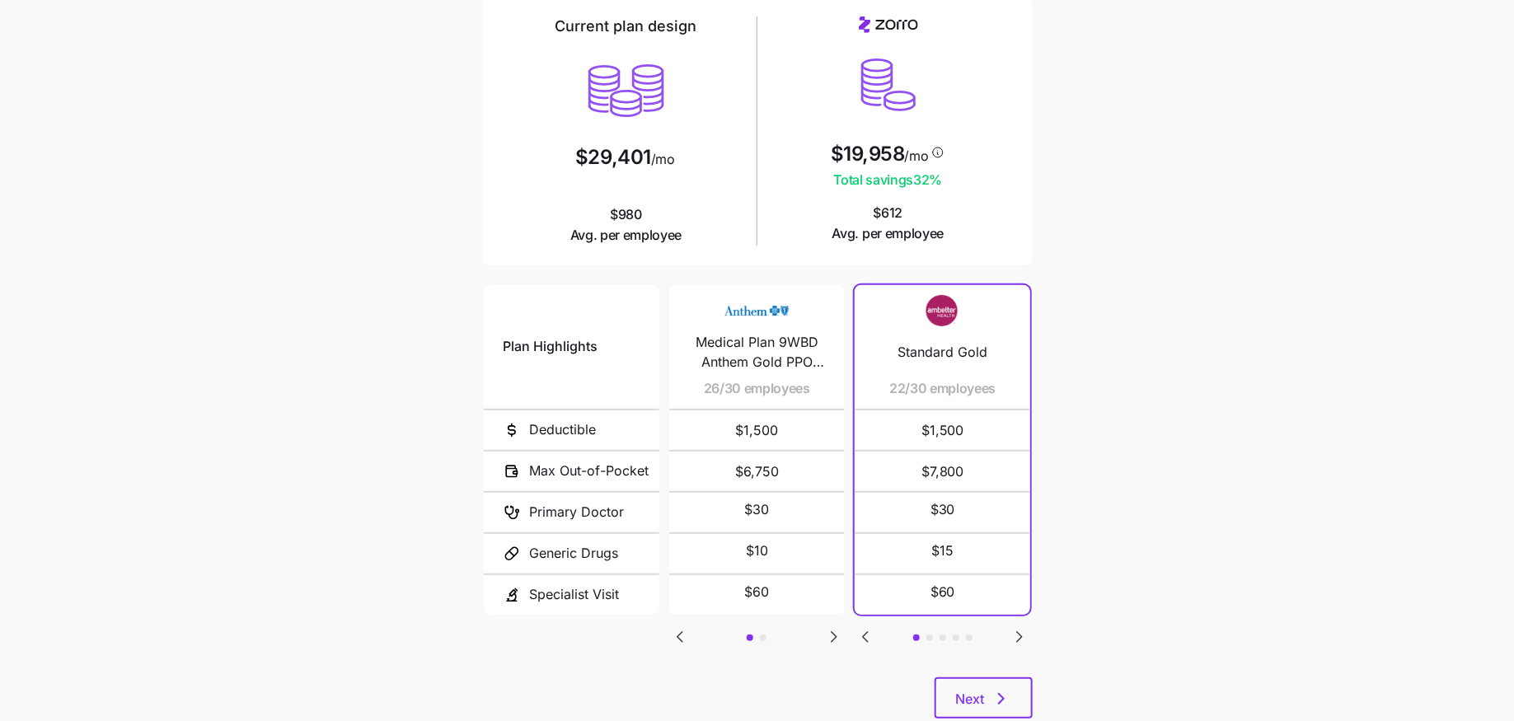
click at [1018, 634] on icon "Go to next slide" at bounding box center [1019, 637] width 5 height 10
click at [1018, 632] on icon "Go to next slide" at bounding box center [1019, 637] width 5 height 10
click at [1087, 520] on main "Current plan vs. [PERSON_NAME]’s ICHRA recommendation See how your current plan…" at bounding box center [757, 318] width 1514 height 900
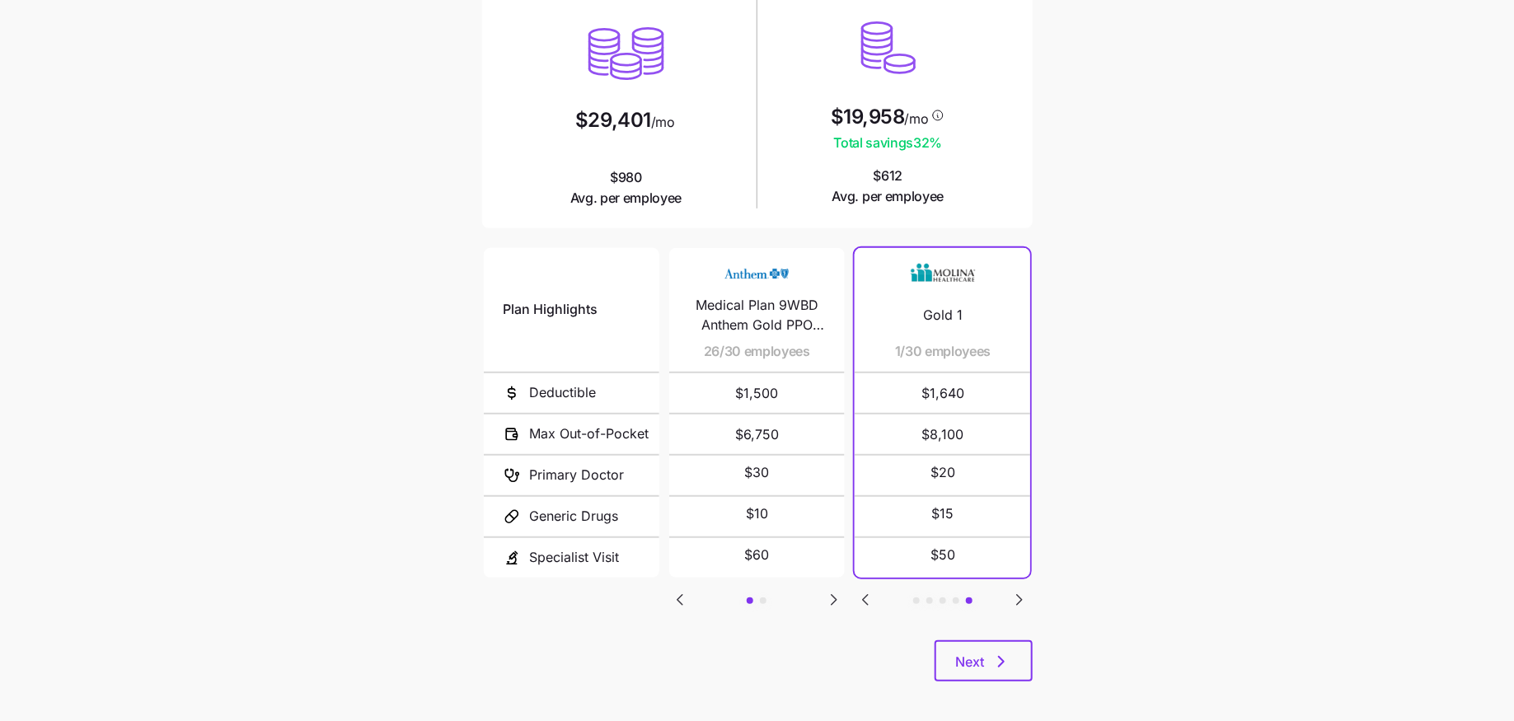
scroll to position [176, 0]
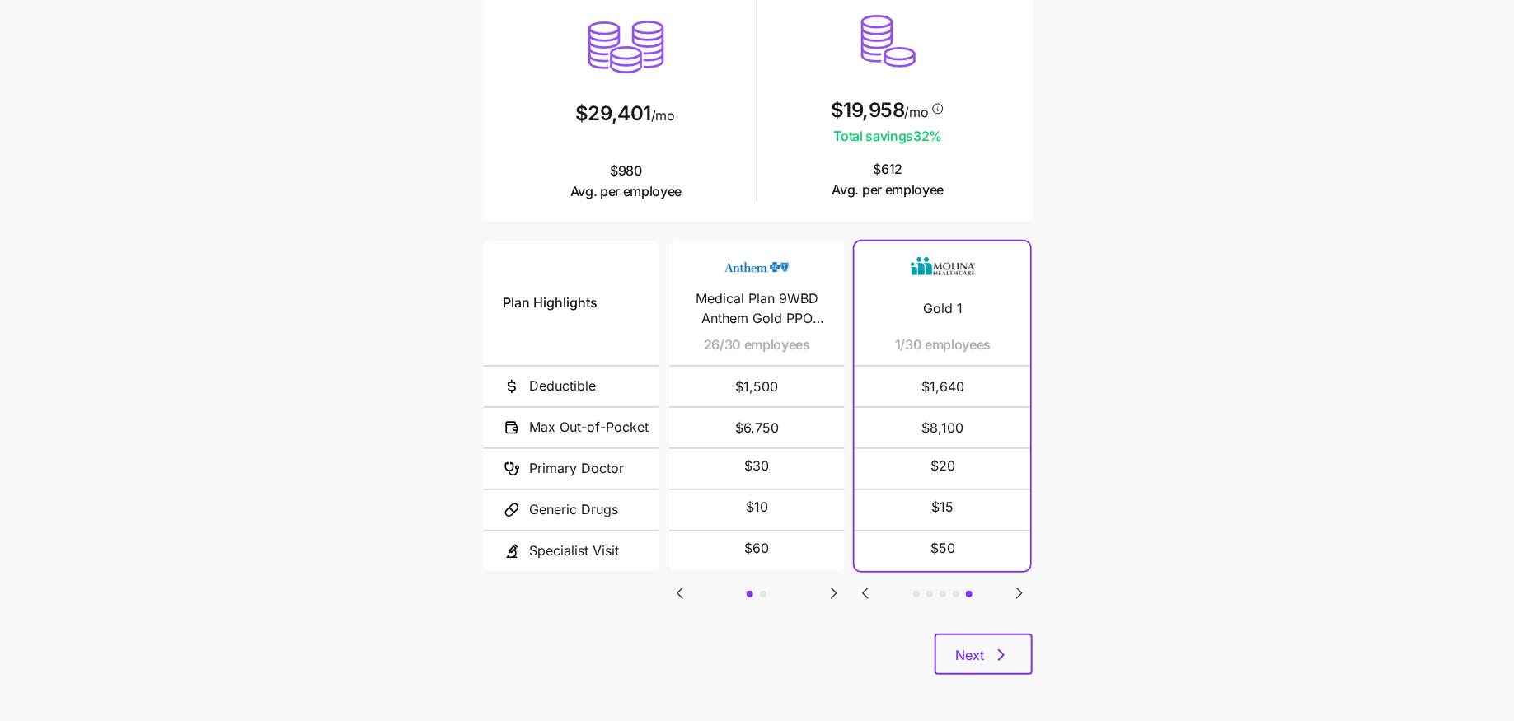
click at [864, 588] on icon "Go to previous slide" at bounding box center [865, 593] width 5 height 10
click at [1145, 480] on main "Current plan vs. Zorro’s ICHRA recommendation See how your current plan measure…" at bounding box center [757, 274] width 1514 height 900
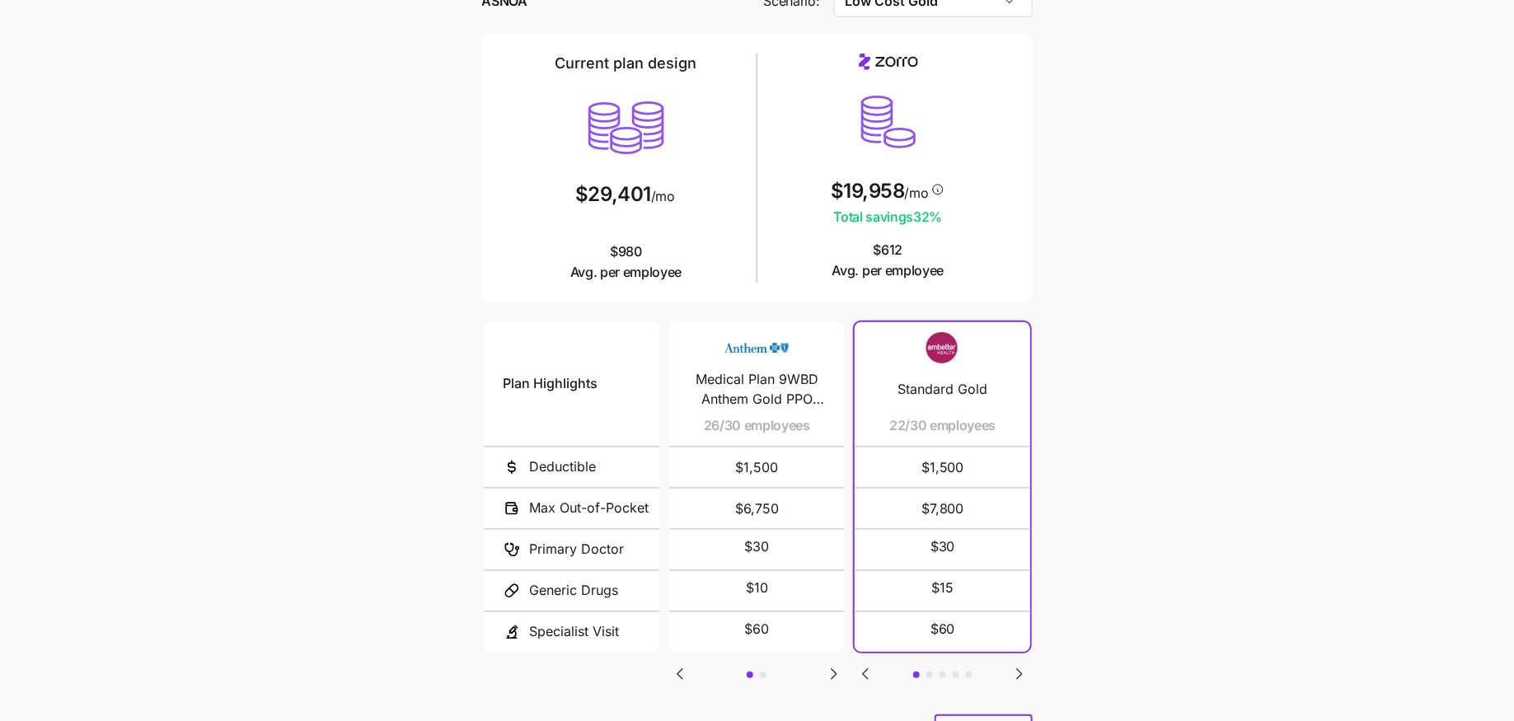
scroll to position [178, 0]
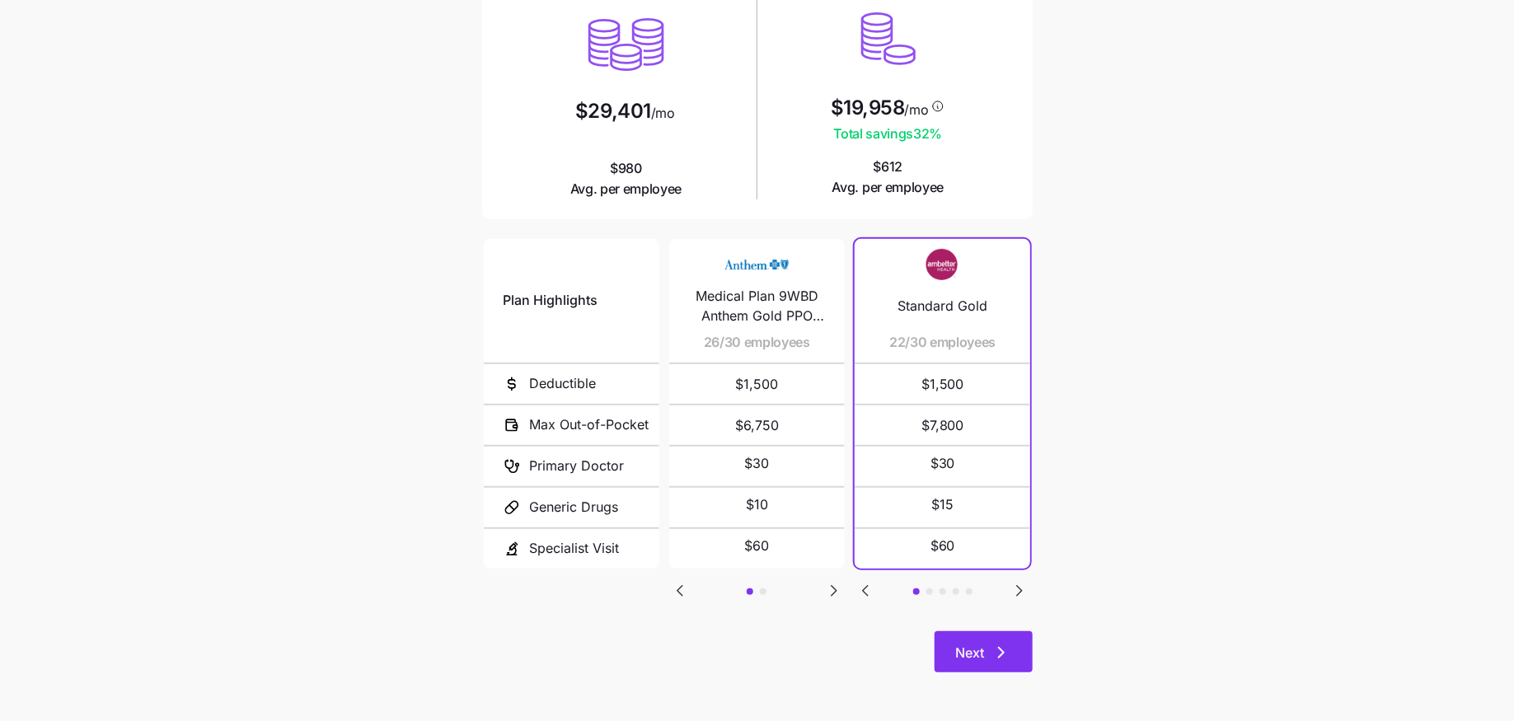
click at [972, 648] on span "Next" at bounding box center [970, 653] width 29 height 20
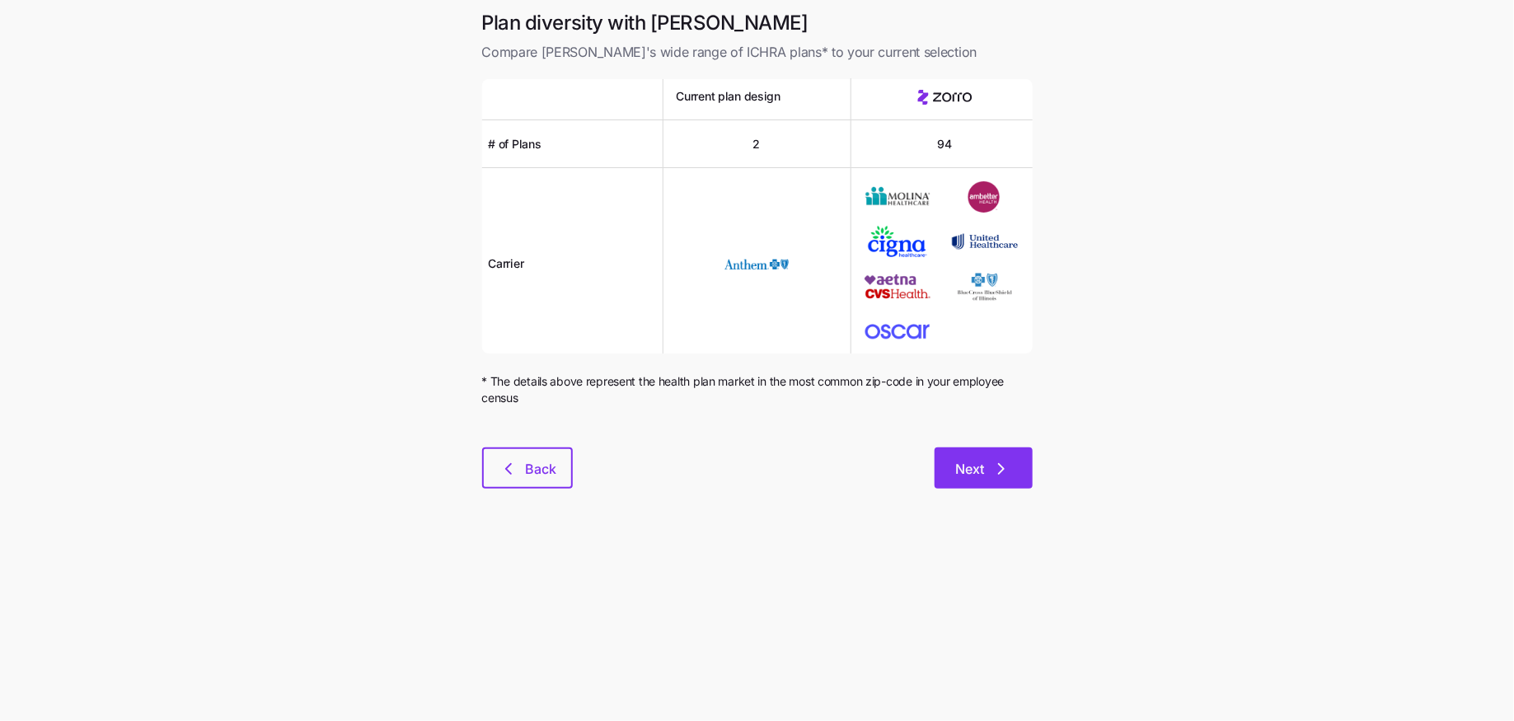
click at [990, 485] on button "Next" at bounding box center [983, 467] width 98 height 41
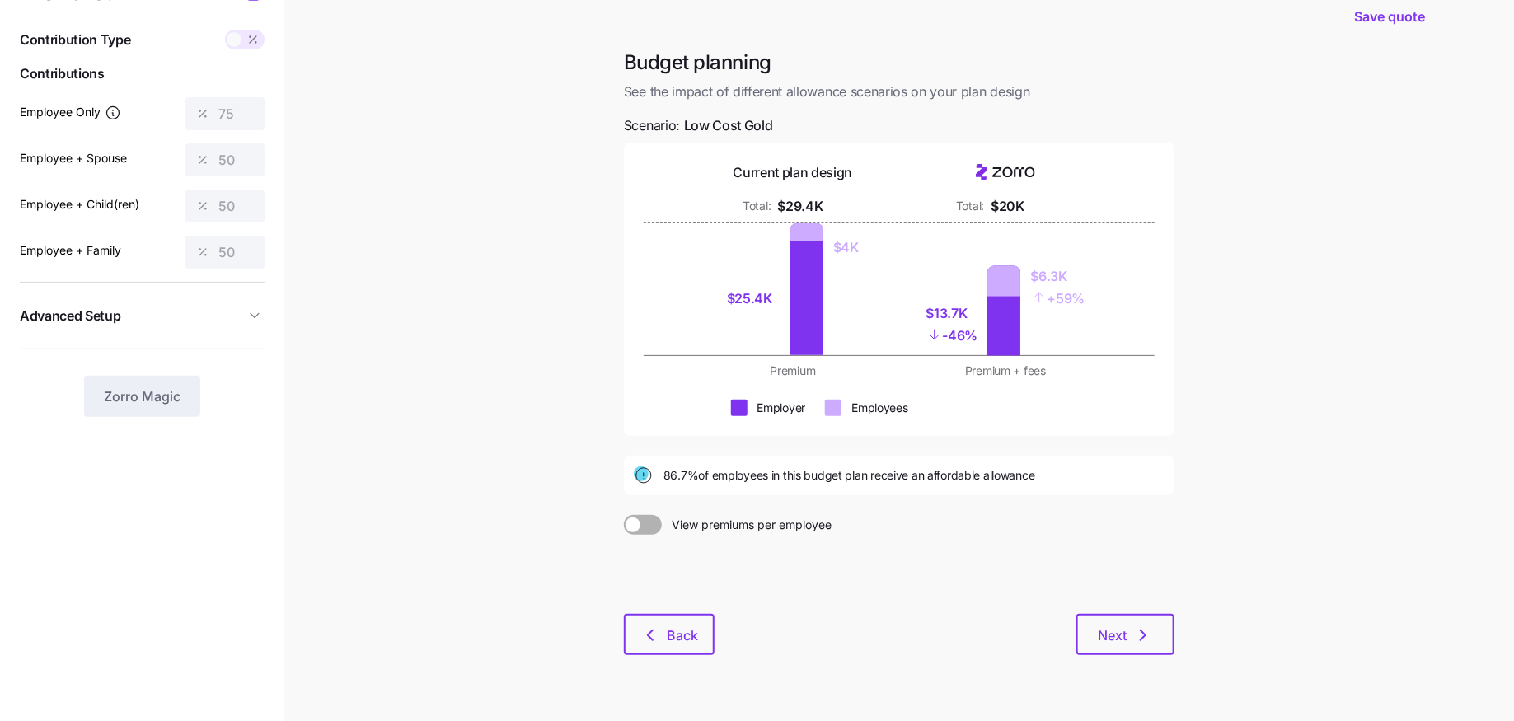
scroll to position [48, 0]
click at [672, 640] on span "Back" at bounding box center [682, 637] width 31 height 20
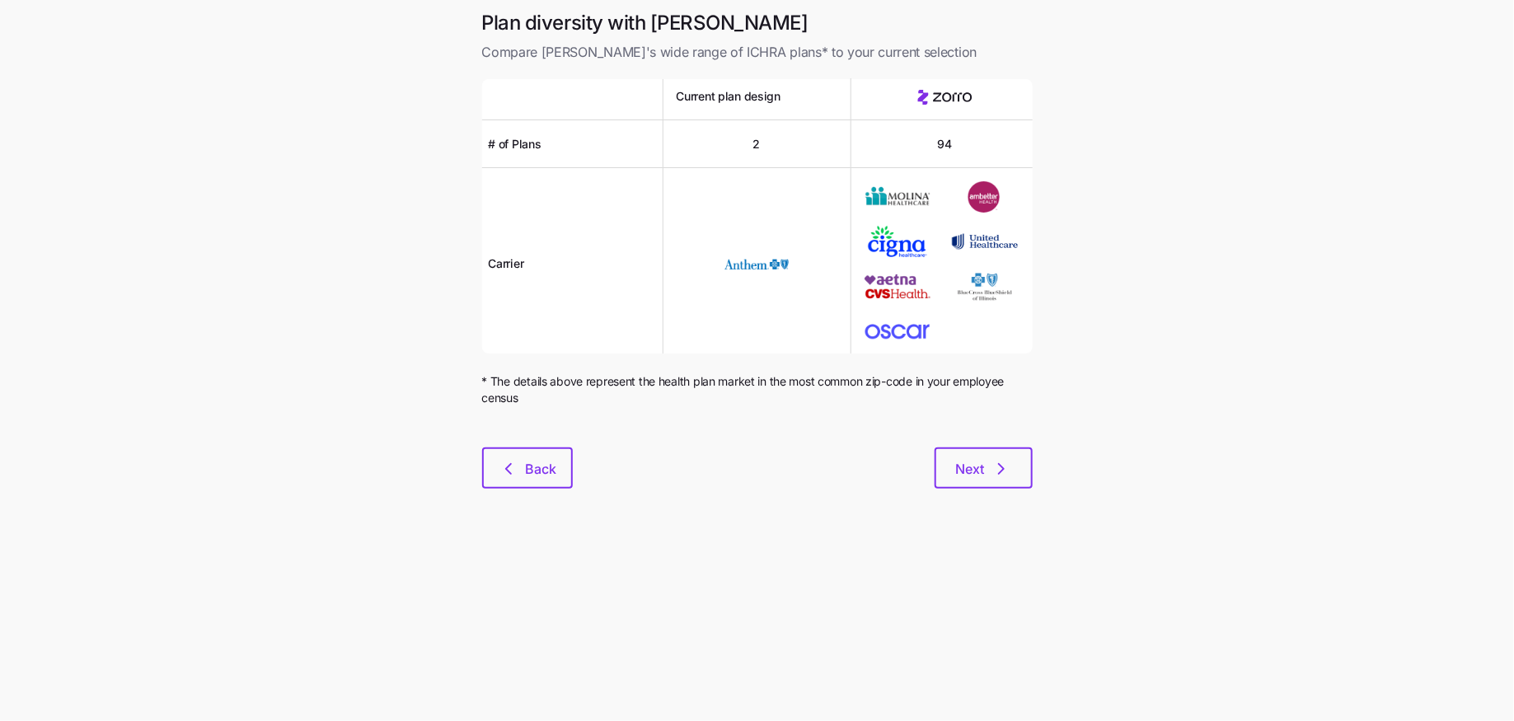
click at [953, 442] on div at bounding box center [757, 438] width 550 height 20
click at [955, 458] on button "Next" at bounding box center [983, 467] width 98 height 41
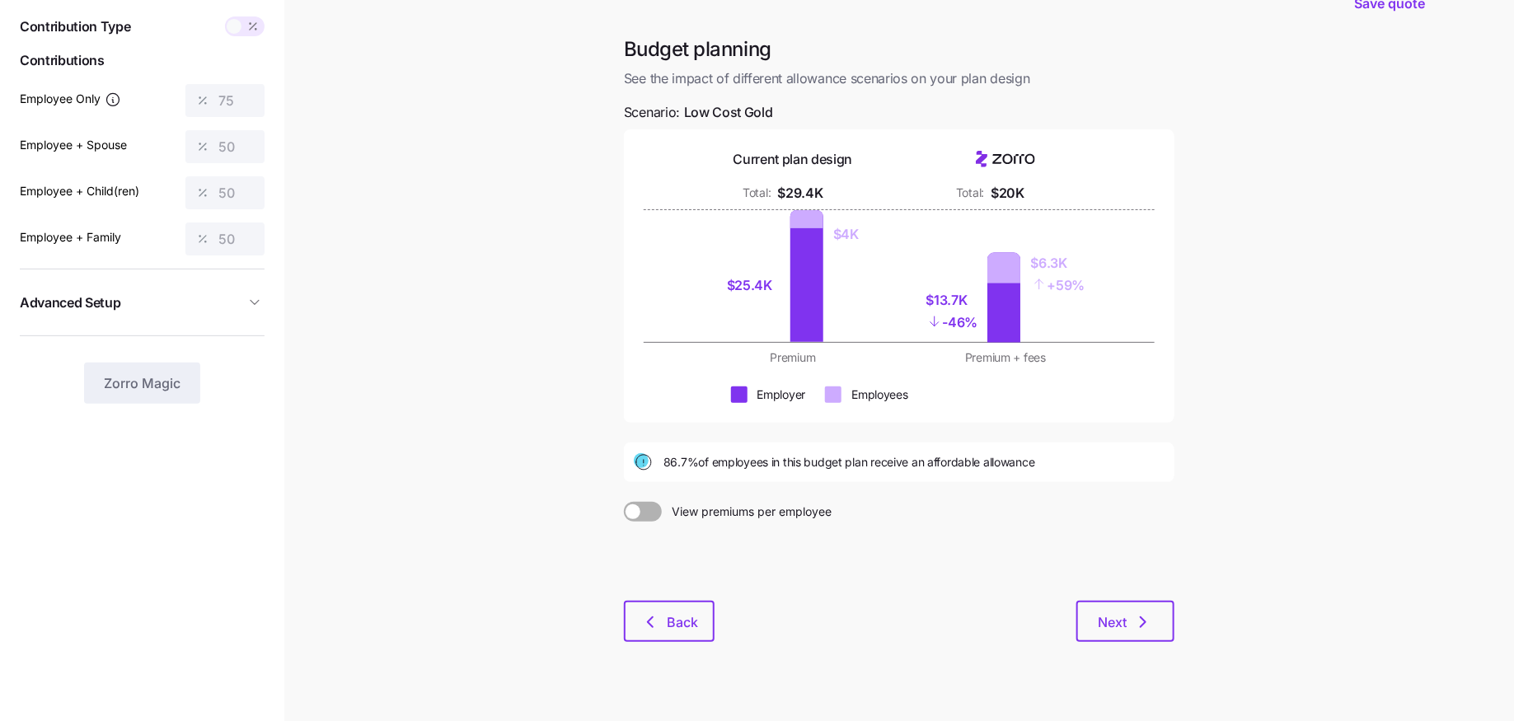
scroll to position [78, 0]
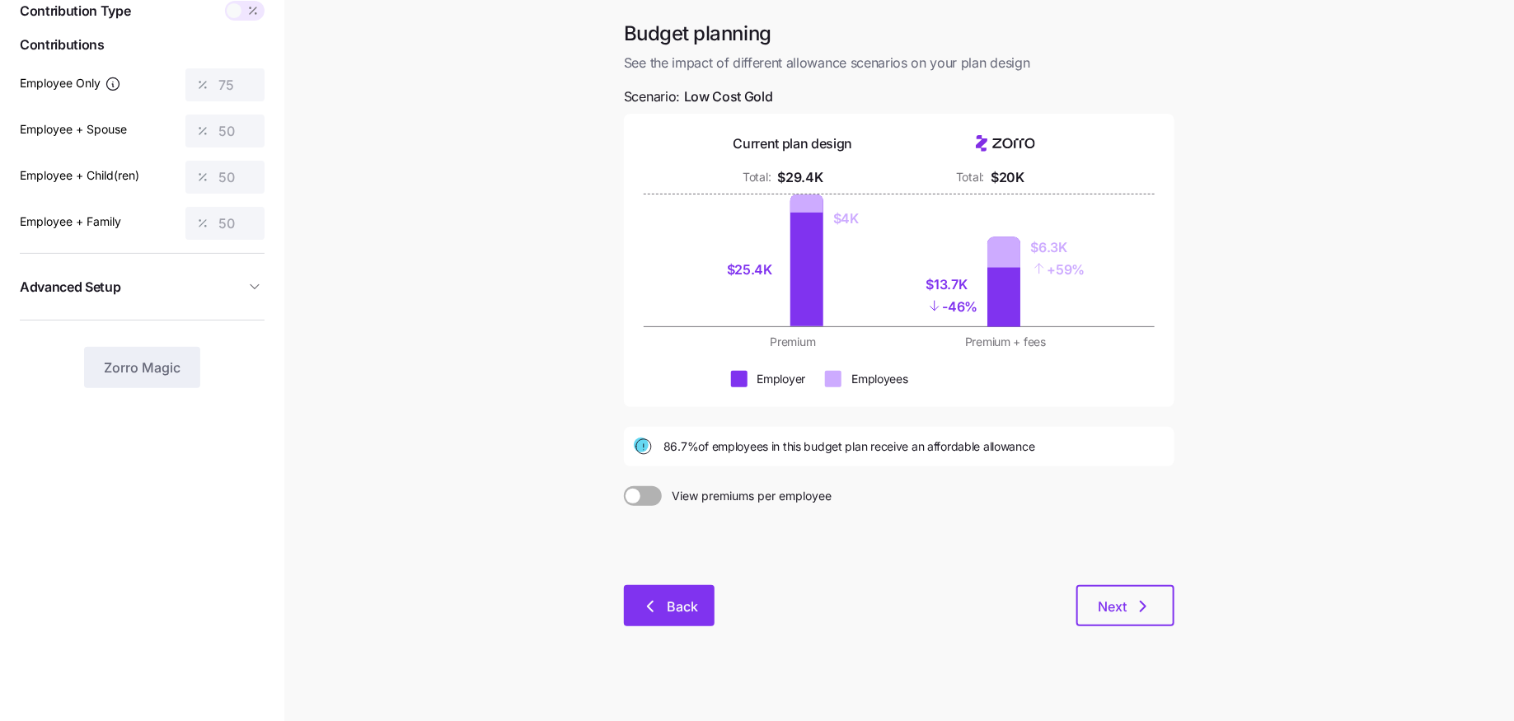
click at [659, 611] on icon "button" at bounding box center [650, 607] width 20 height 20
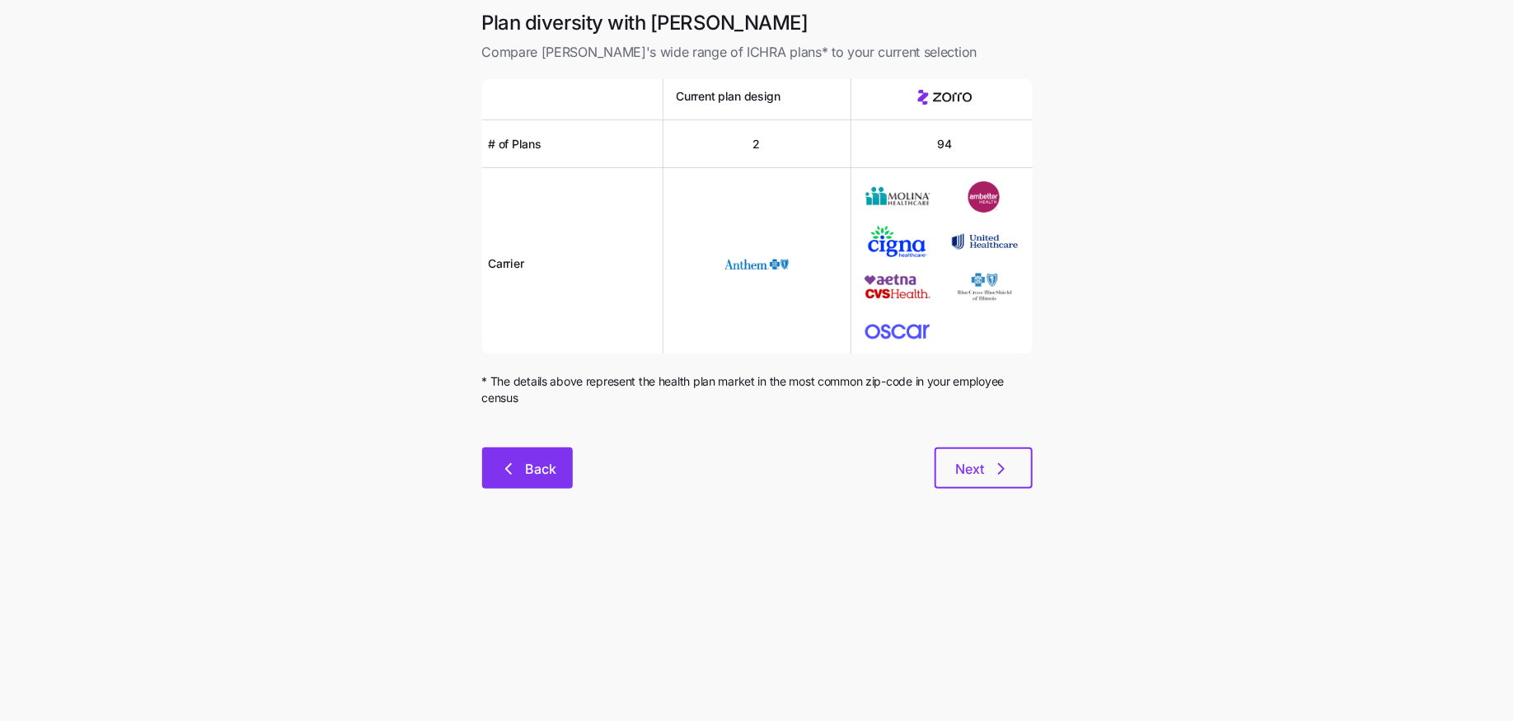
click at [520, 475] on span "Back" at bounding box center [527, 469] width 48 height 20
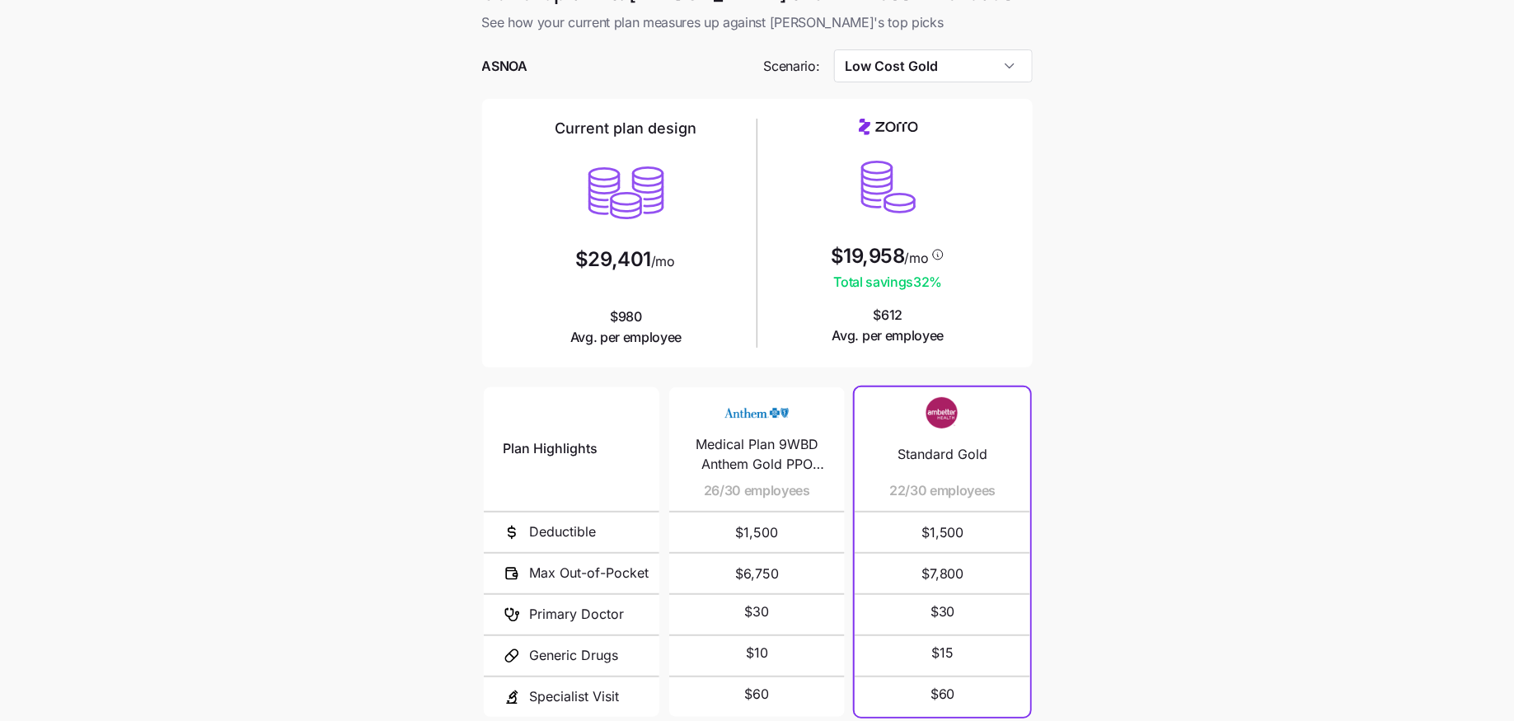
scroll to position [27, 0]
click at [920, 76] on input "Low Cost Gold" at bounding box center [933, 68] width 199 height 33
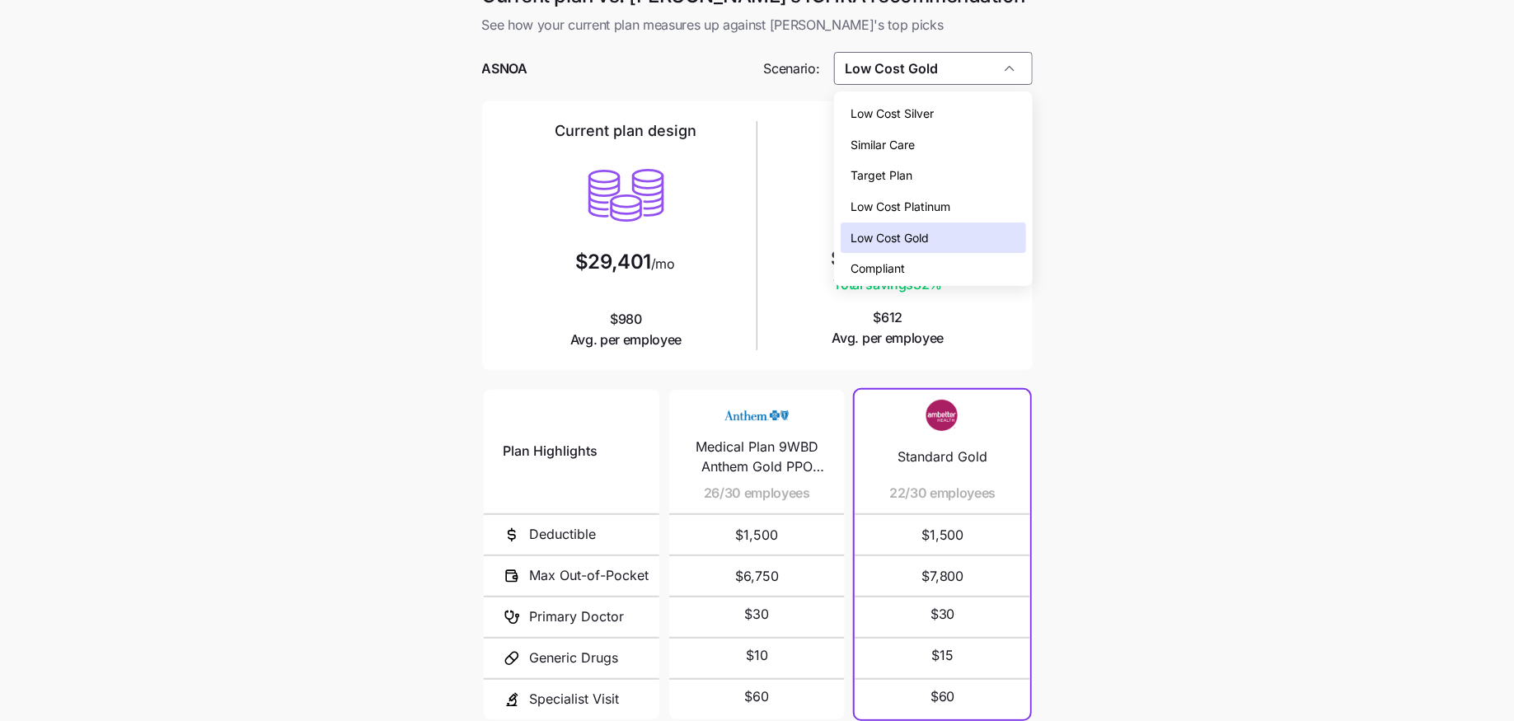
click at [913, 227] on div "Low Cost Gold" at bounding box center [932, 237] width 185 height 31
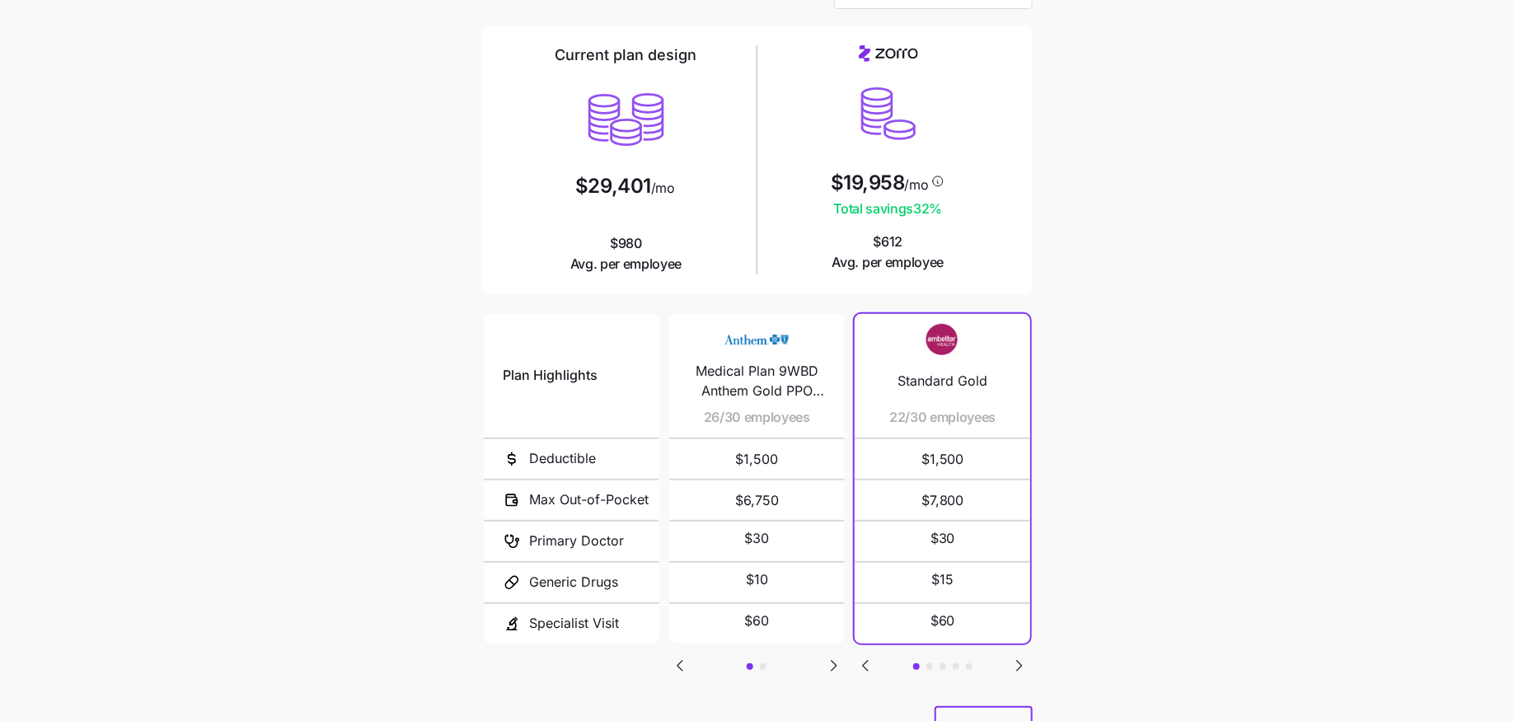
scroll to position [178, 0]
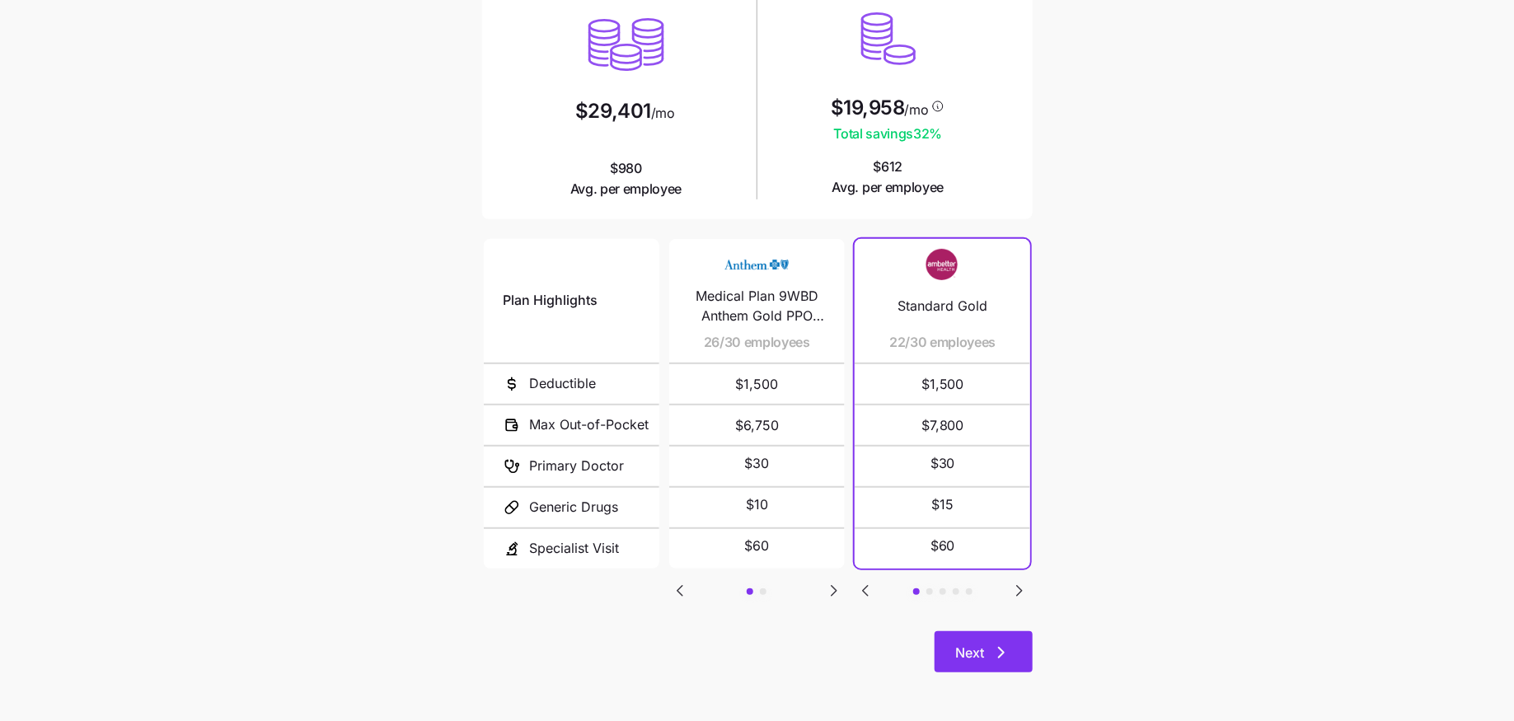
click at [984, 646] on span "Next" at bounding box center [970, 653] width 29 height 20
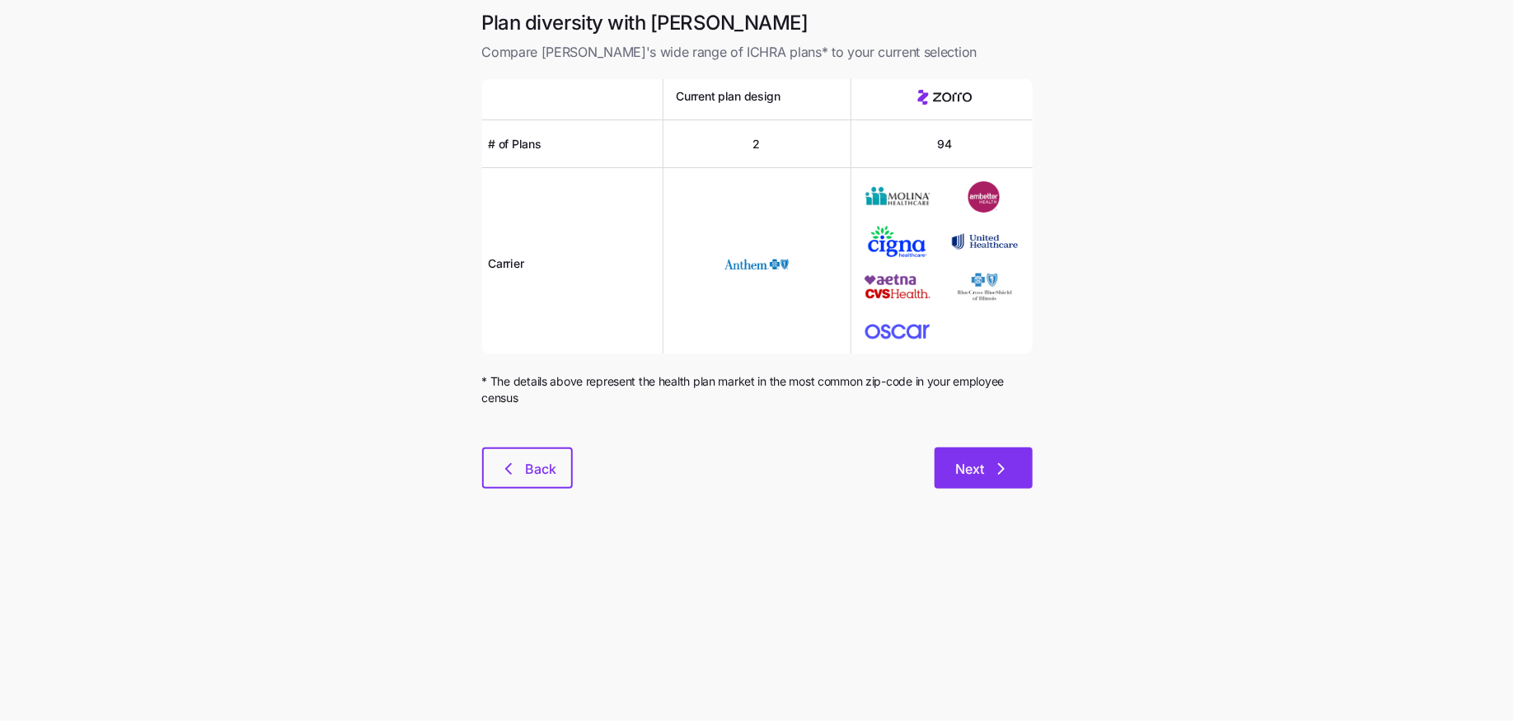
click at [981, 480] on button "Next" at bounding box center [983, 467] width 98 height 41
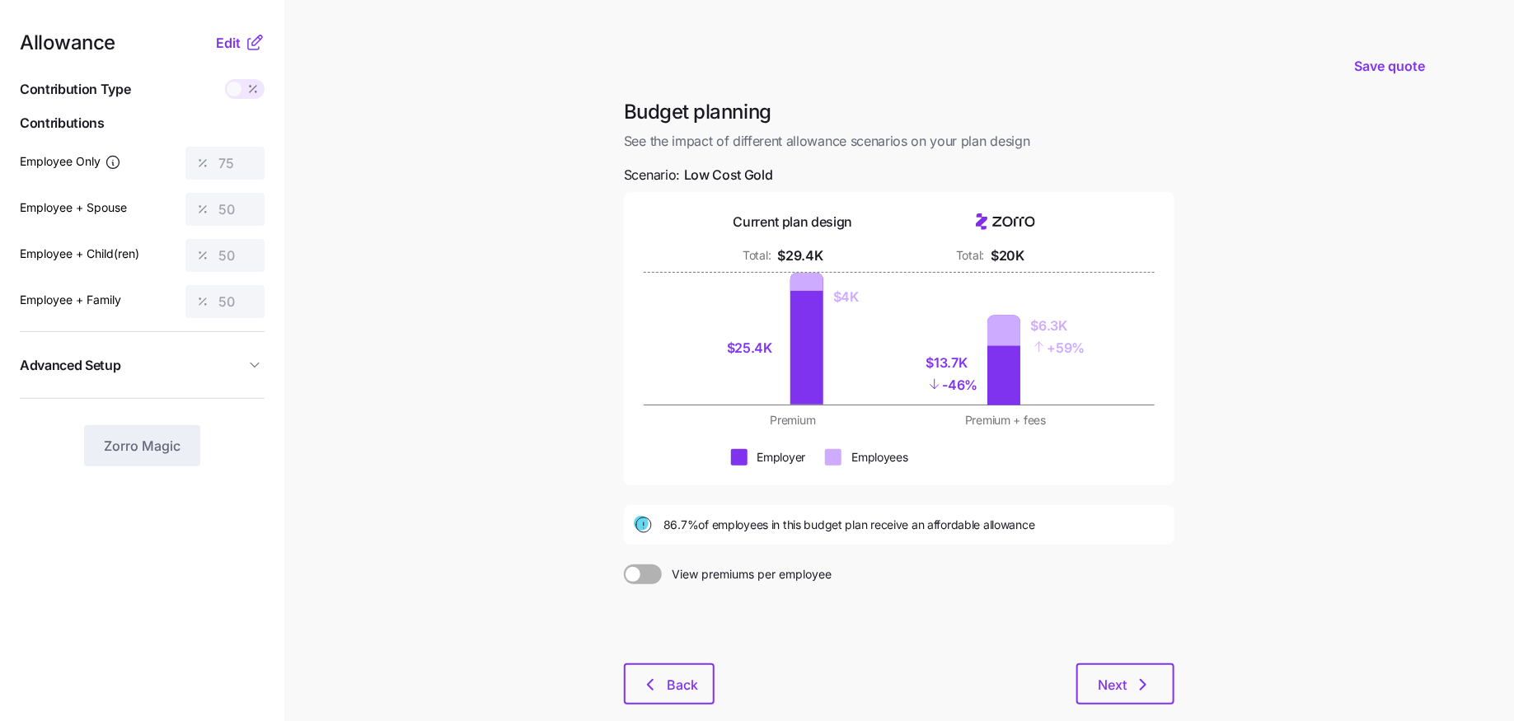
scroll to position [50, 0]
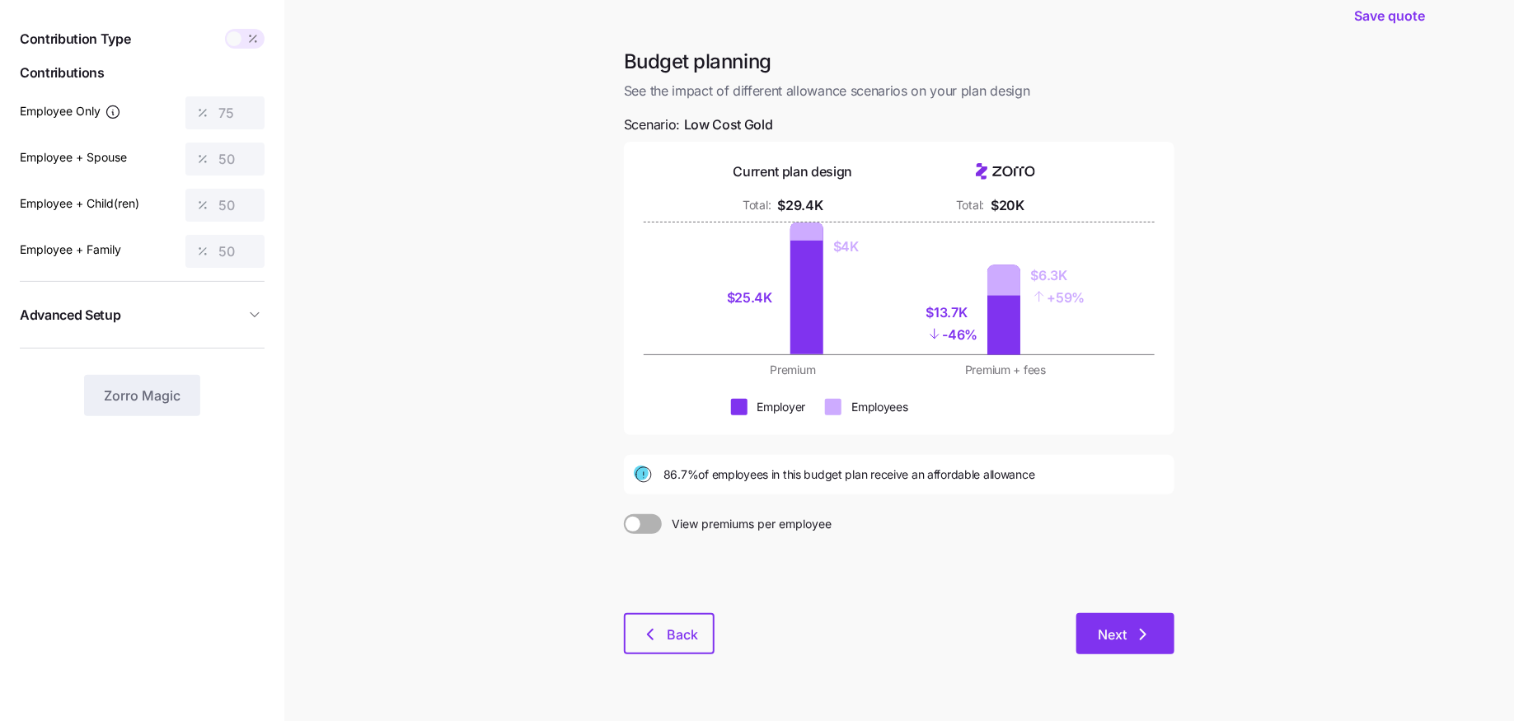
click at [1119, 619] on button "Next" at bounding box center [1125, 633] width 98 height 41
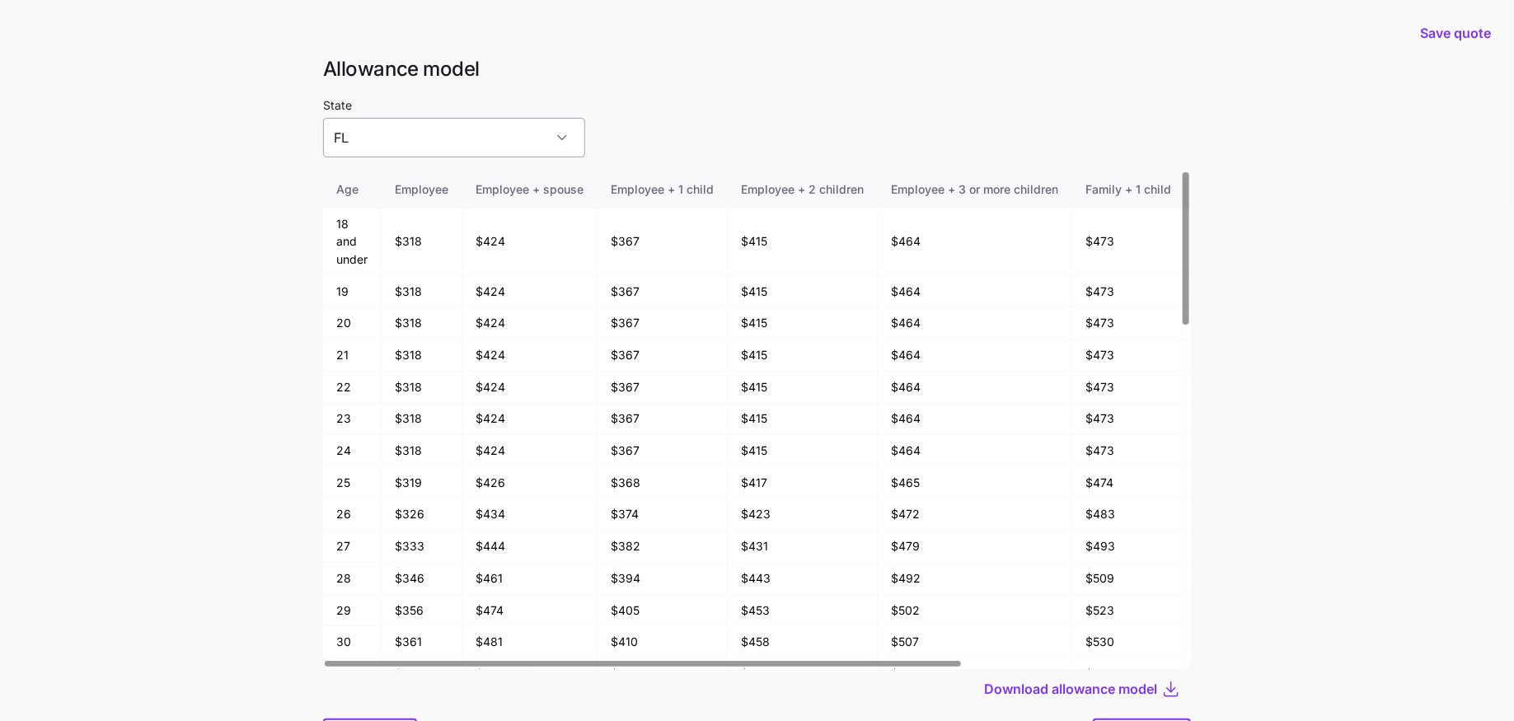
click at [494, 149] on input "FL" at bounding box center [454, 138] width 262 height 40
click at [582, 149] on div "State FL" at bounding box center [757, 126] width 868 height 63
click at [426, 147] on input "FL" at bounding box center [454, 138] width 262 height 40
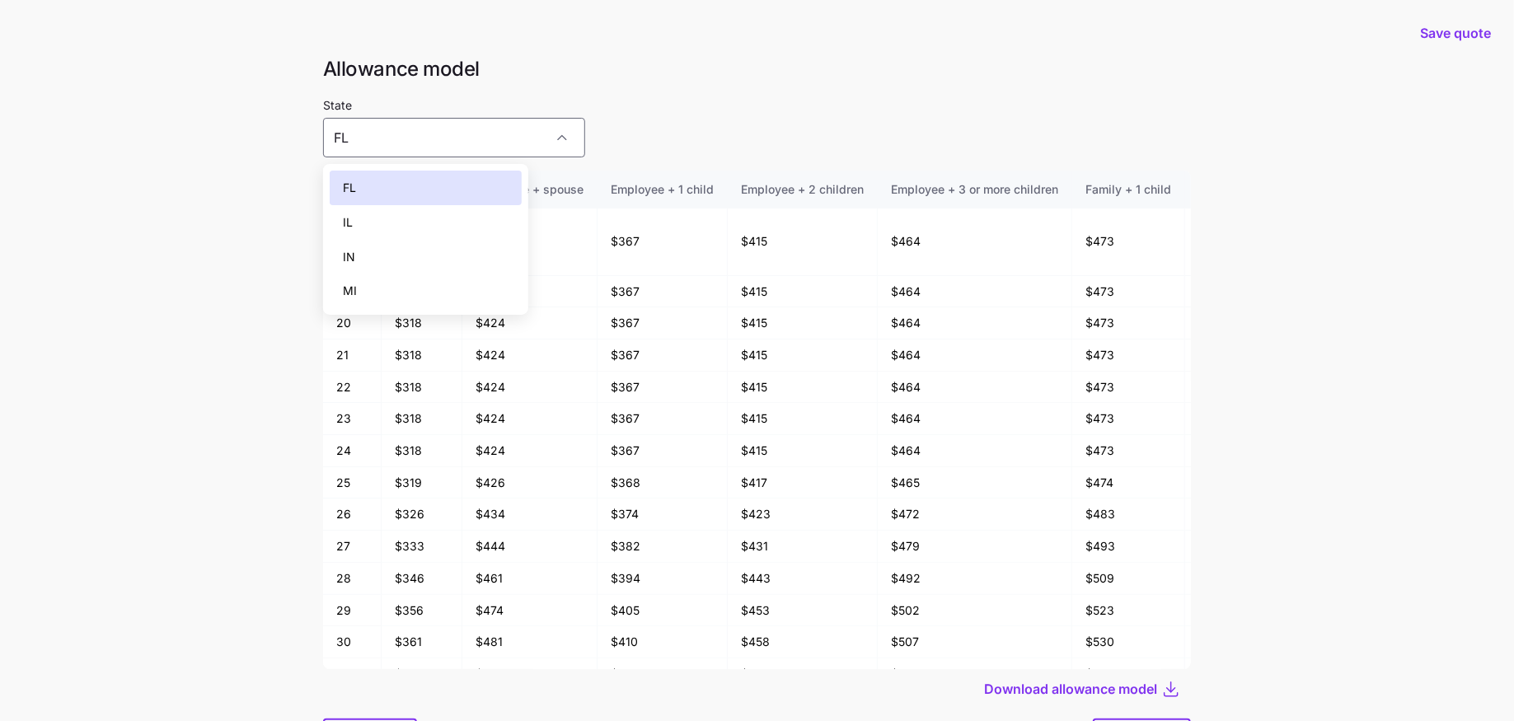
click at [559, 129] on div "State FL" at bounding box center [757, 126] width 868 height 63
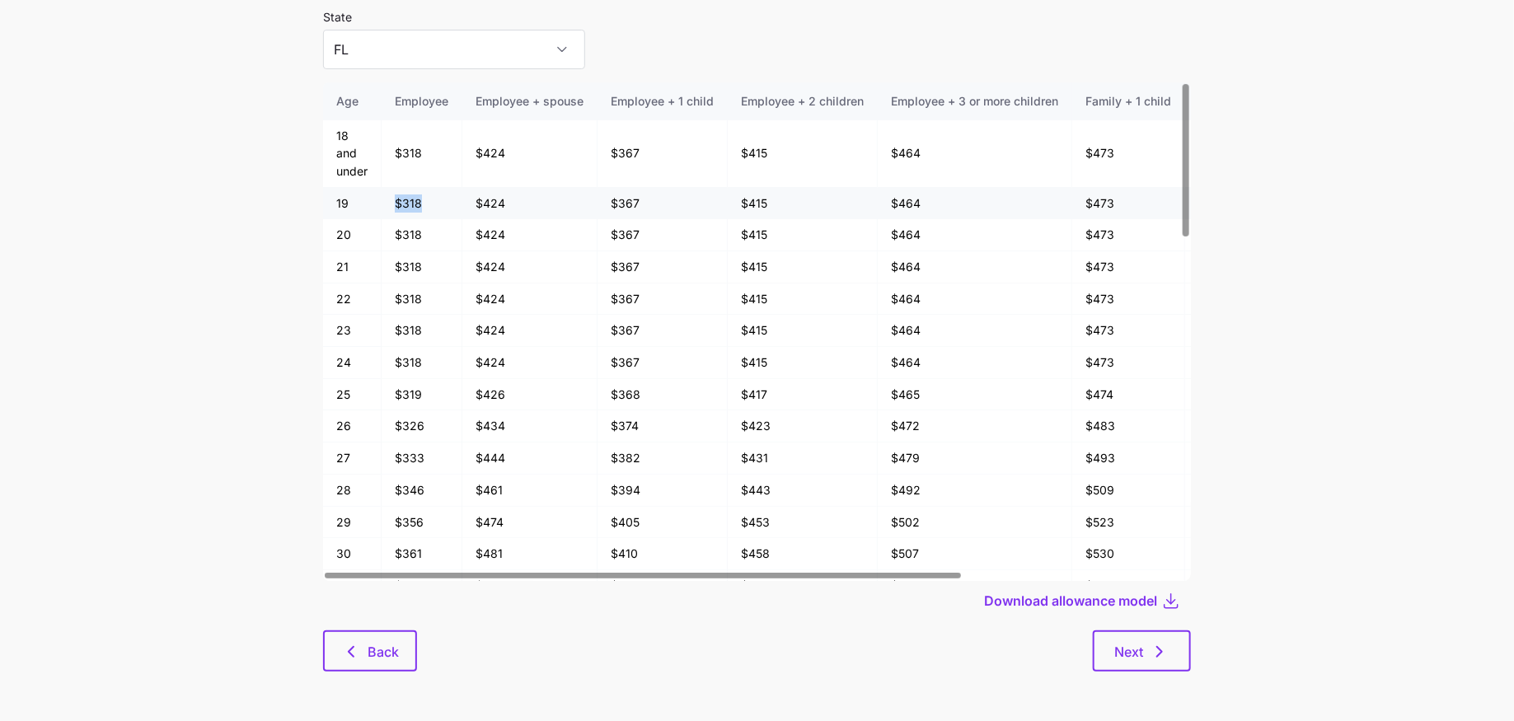
drag, startPoint x: 424, startPoint y: 198, endPoint x: 370, endPoint y: 198, distance: 53.6
click at [370, 198] on tr "19 $318 $424 $367 $415 $464 $473 $521 $570" at bounding box center [908, 204] width 1171 height 32
click at [446, 256] on td "$318" at bounding box center [421, 267] width 81 height 32
click at [422, 59] on input "FL" at bounding box center [454, 50] width 262 height 40
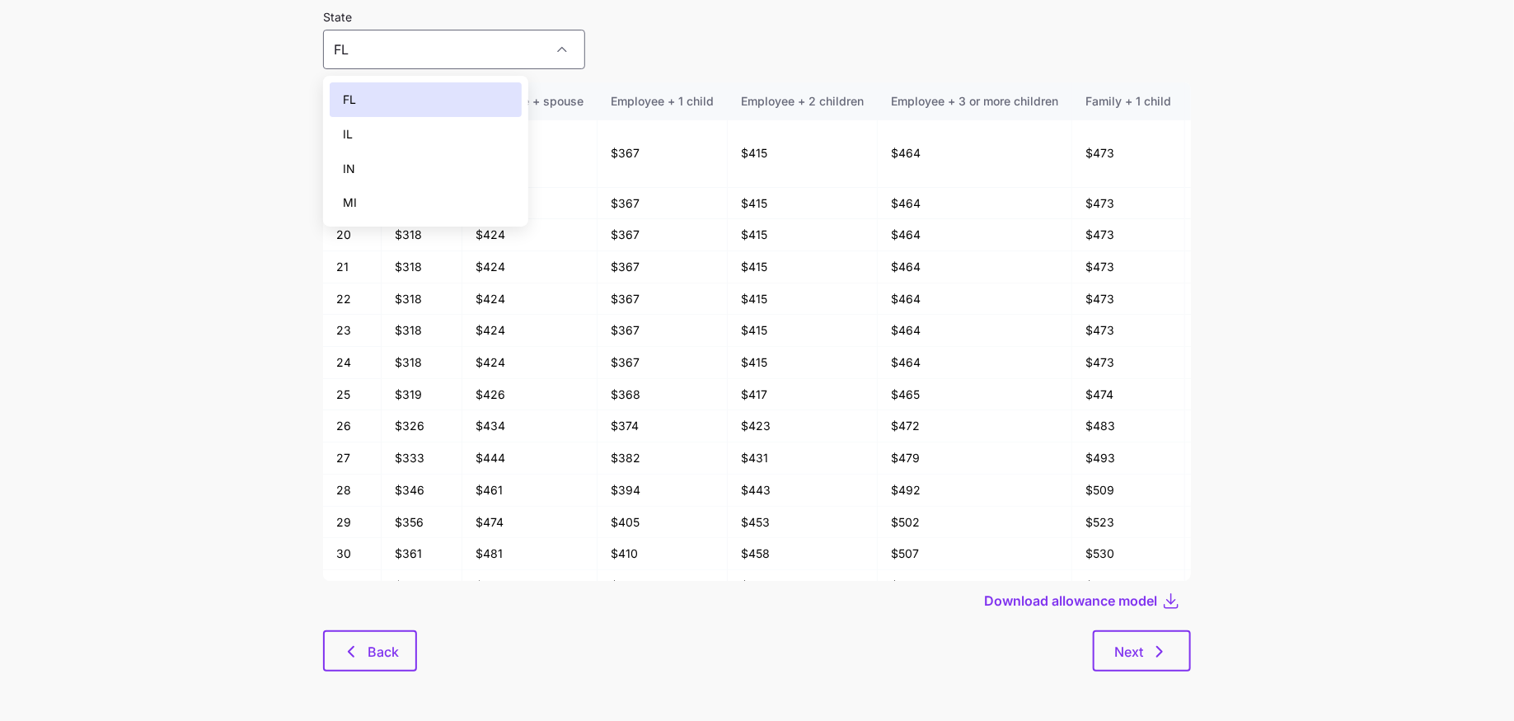
click at [384, 194] on div "MI" at bounding box center [426, 202] width 192 height 35
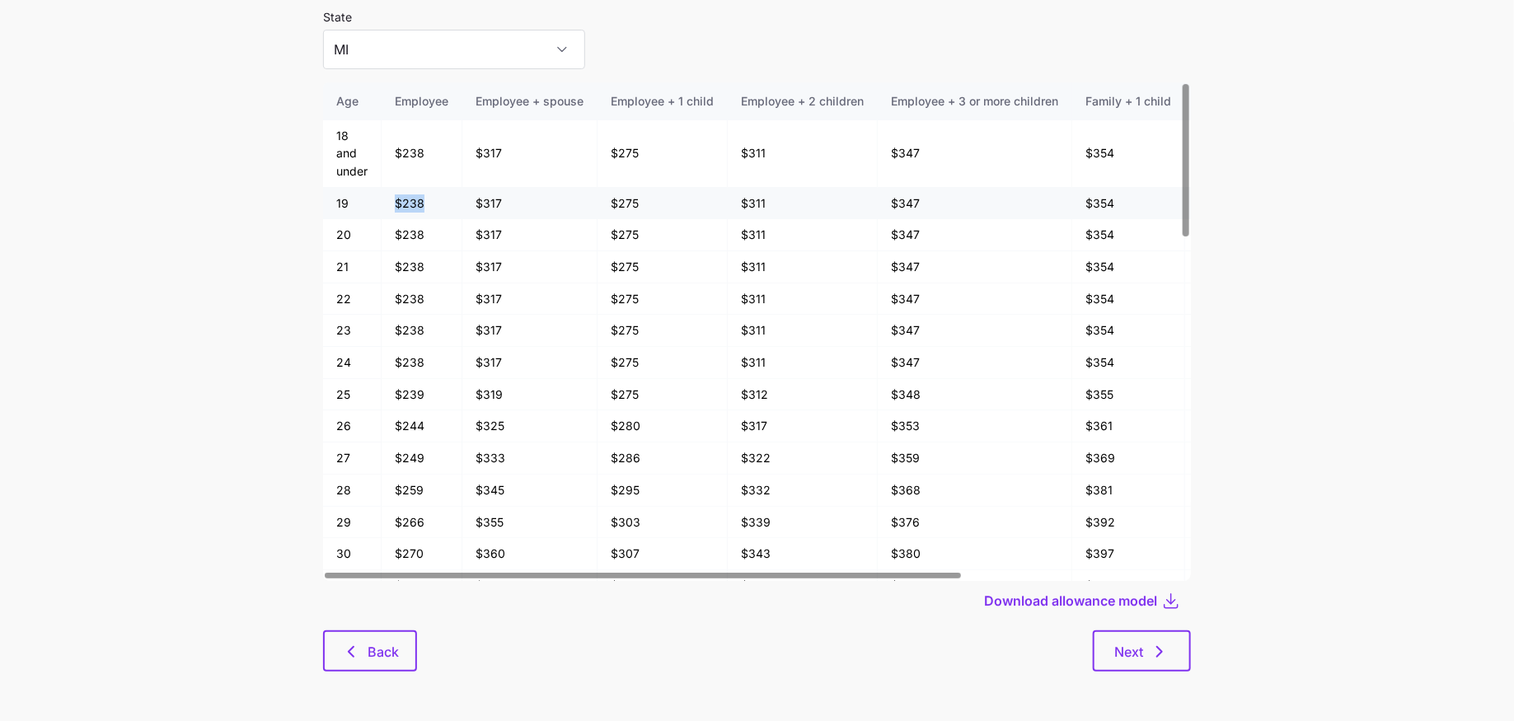
drag, startPoint x: 428, startPoint y: 199, endPoint x: 365, endPoint y: 199, distance: 62.6
click at [365, 199] on tr "19 $238 $317 $275 $311 $347 $354 $390 $427" at bounding box center [908, 204] width 1171 height 32
click at [432, 203] on td "$238" at bounding box center [421, 204] width 81 height 32
click at [386, 62] on input "MI" at bounding box center [454, 50] width 262 height 40
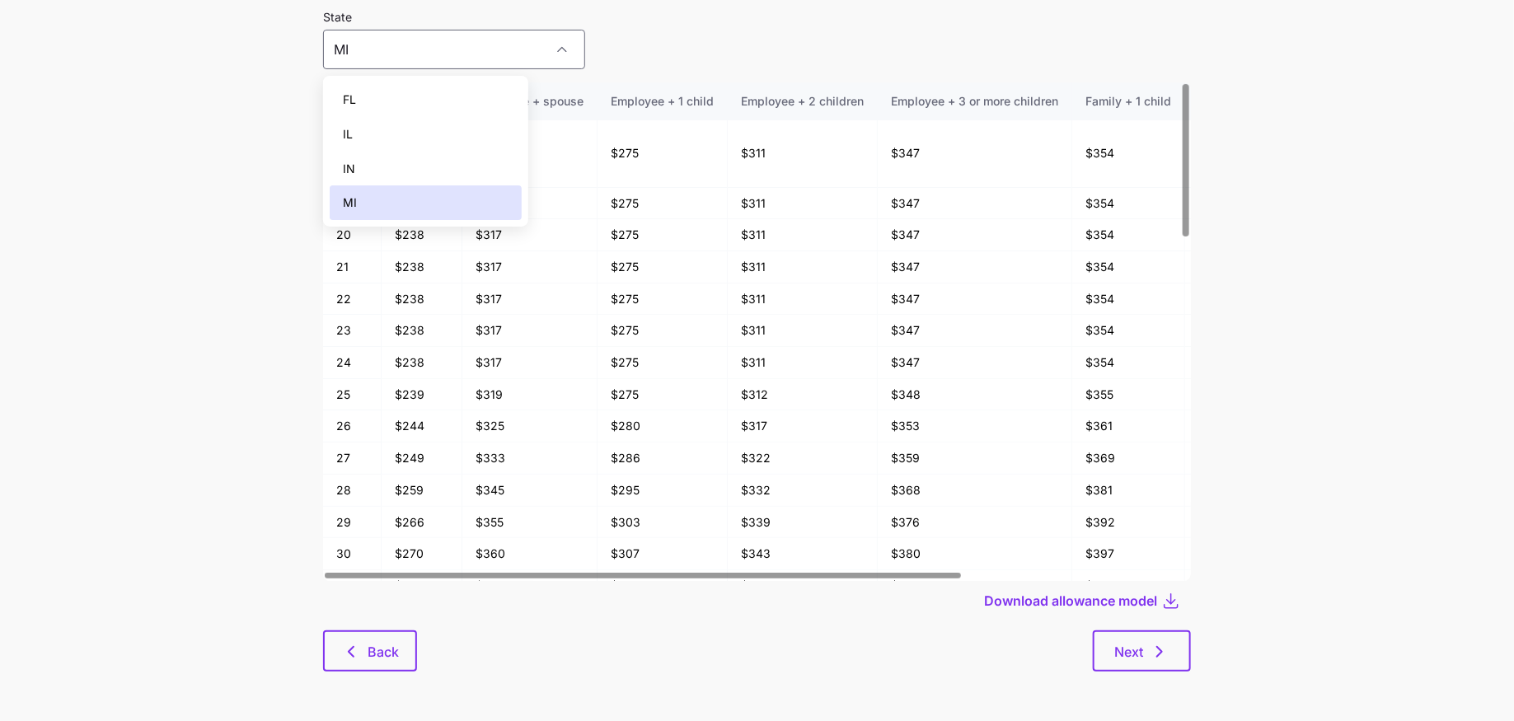
click at [433, 200] on div "MI" at bounding box center [426, 202] width 192 height 35
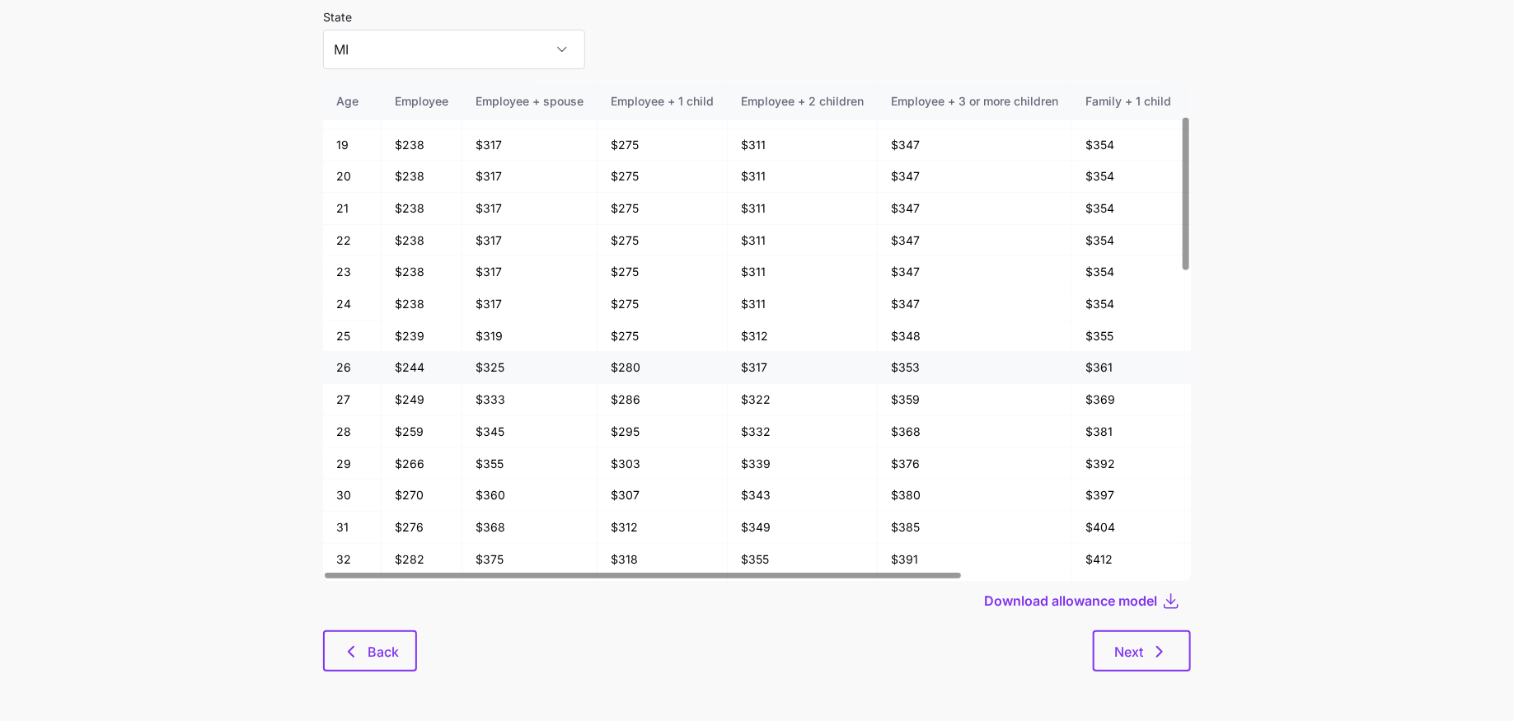
scroll to position [162, 0]
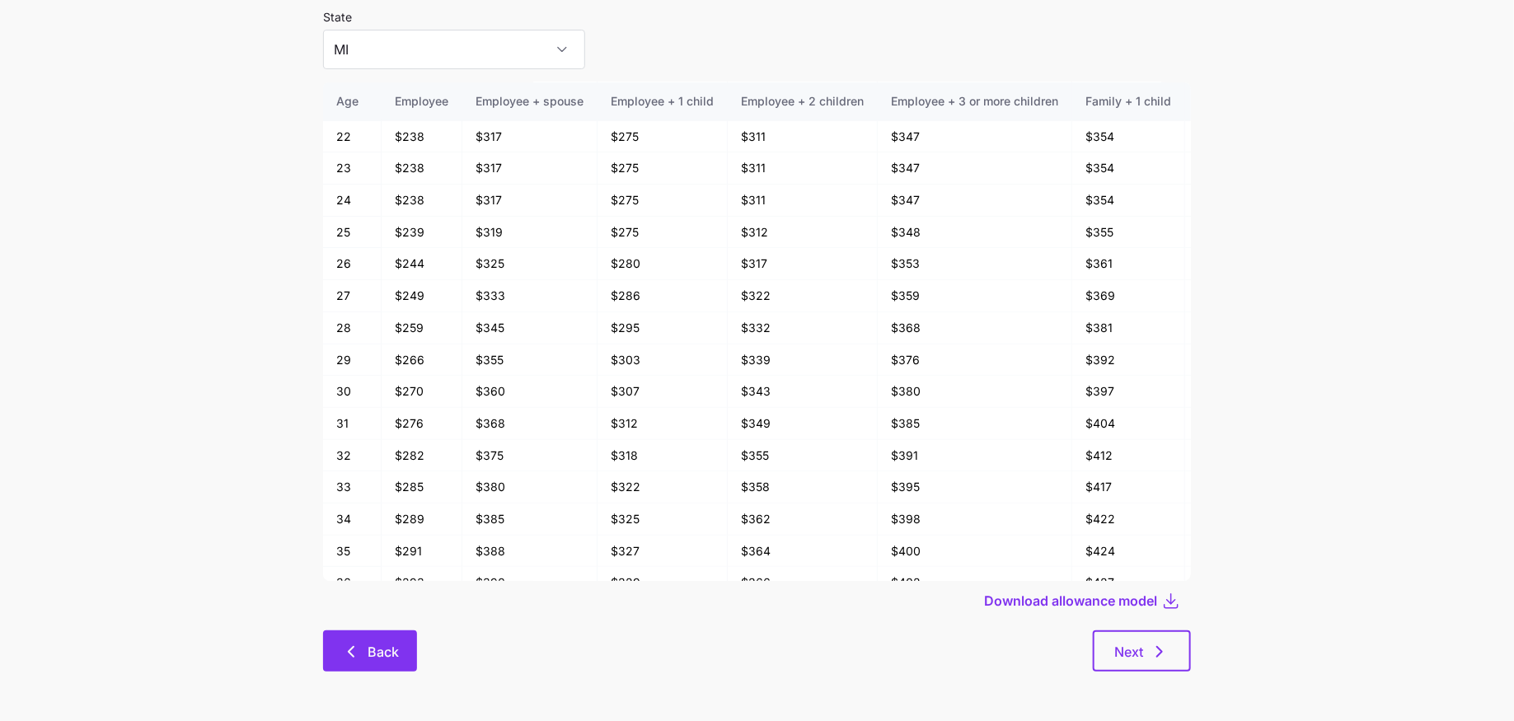
click at [345, 649] on icon "button" at bounding box center [351, 652] width 20 height 20
type input "FL"
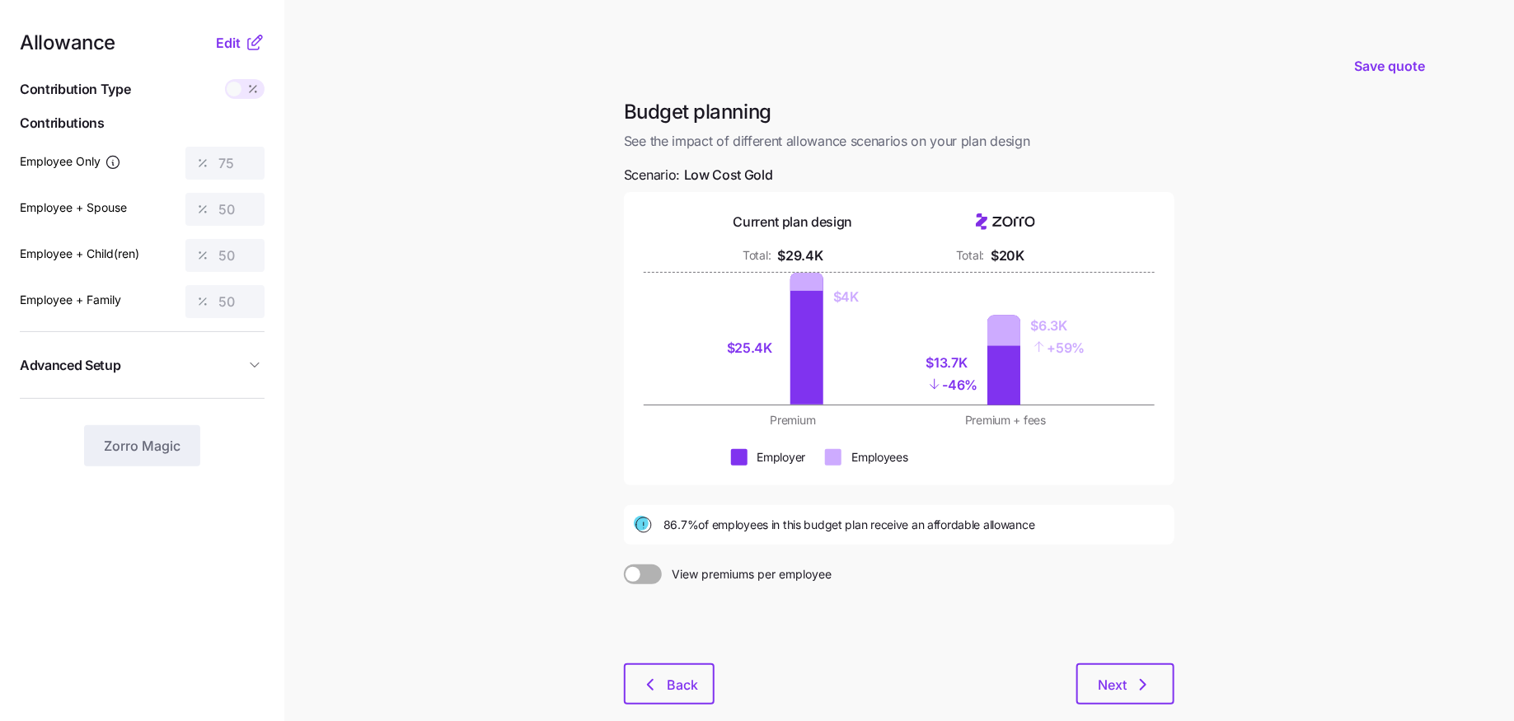
click at [251, 53] on div "Allowance Edit Contribution Type Use classes Contributions Employee Only 75 Emp…" at bounding box center [142, 249] width 245 height 433
click at [243, 43] on button "Edit" at bounding box center [230, 43] width 29 height 20
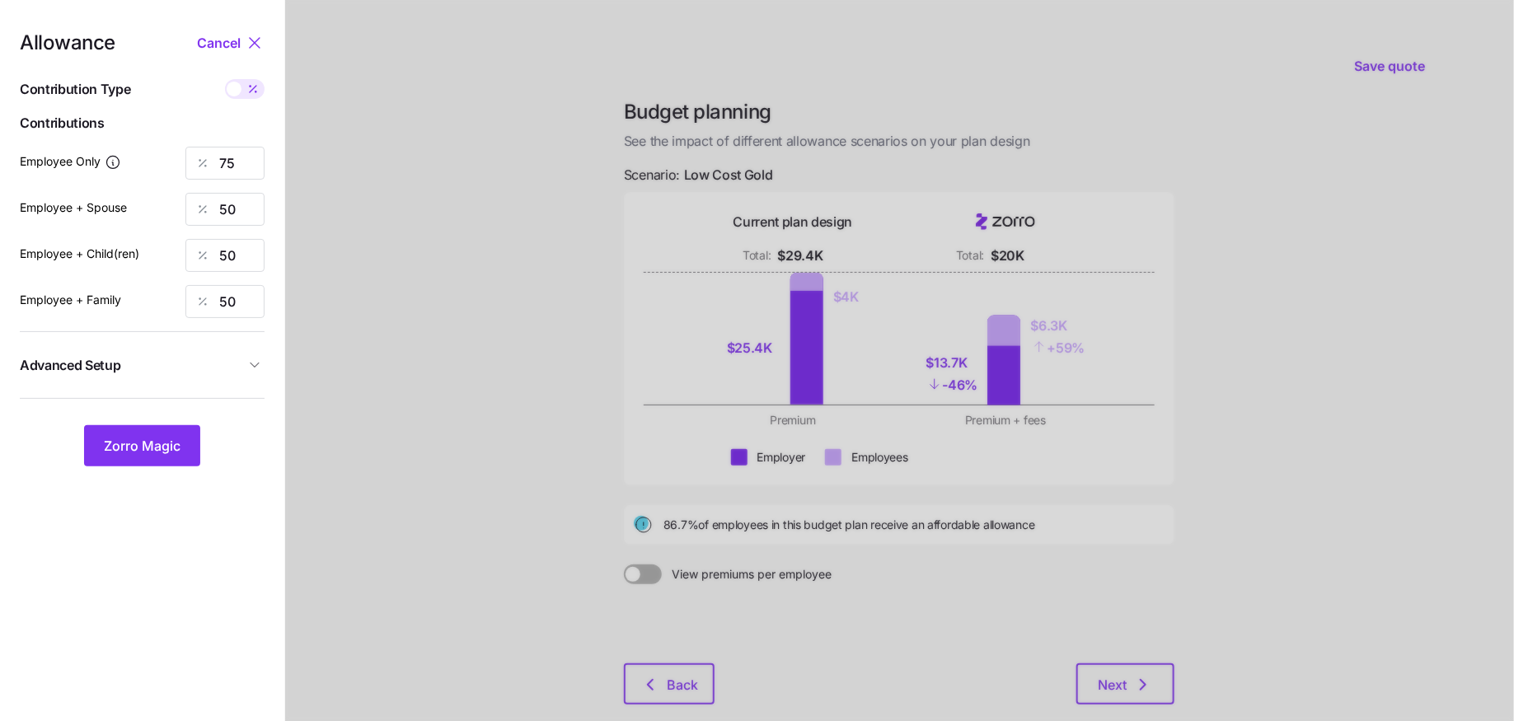
click at [440, 280] on div at bounding box center [899, 405] width 1229 height 810
click at [236, 52] on span "Cancel" at bounding box center [219, 43] width 44 height 20
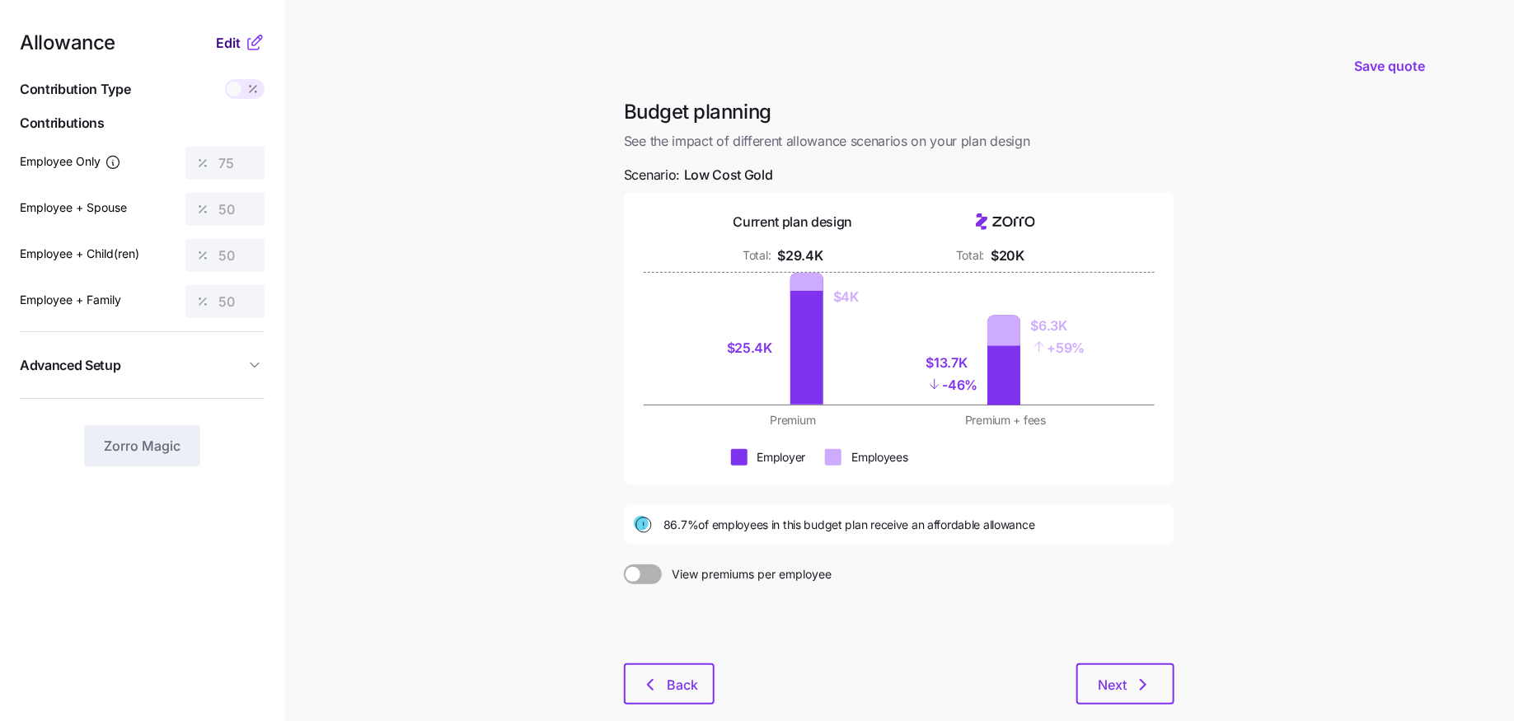
click at [218, 40] on span "Edit" at bounding box center [228, 43] width 25 height 20
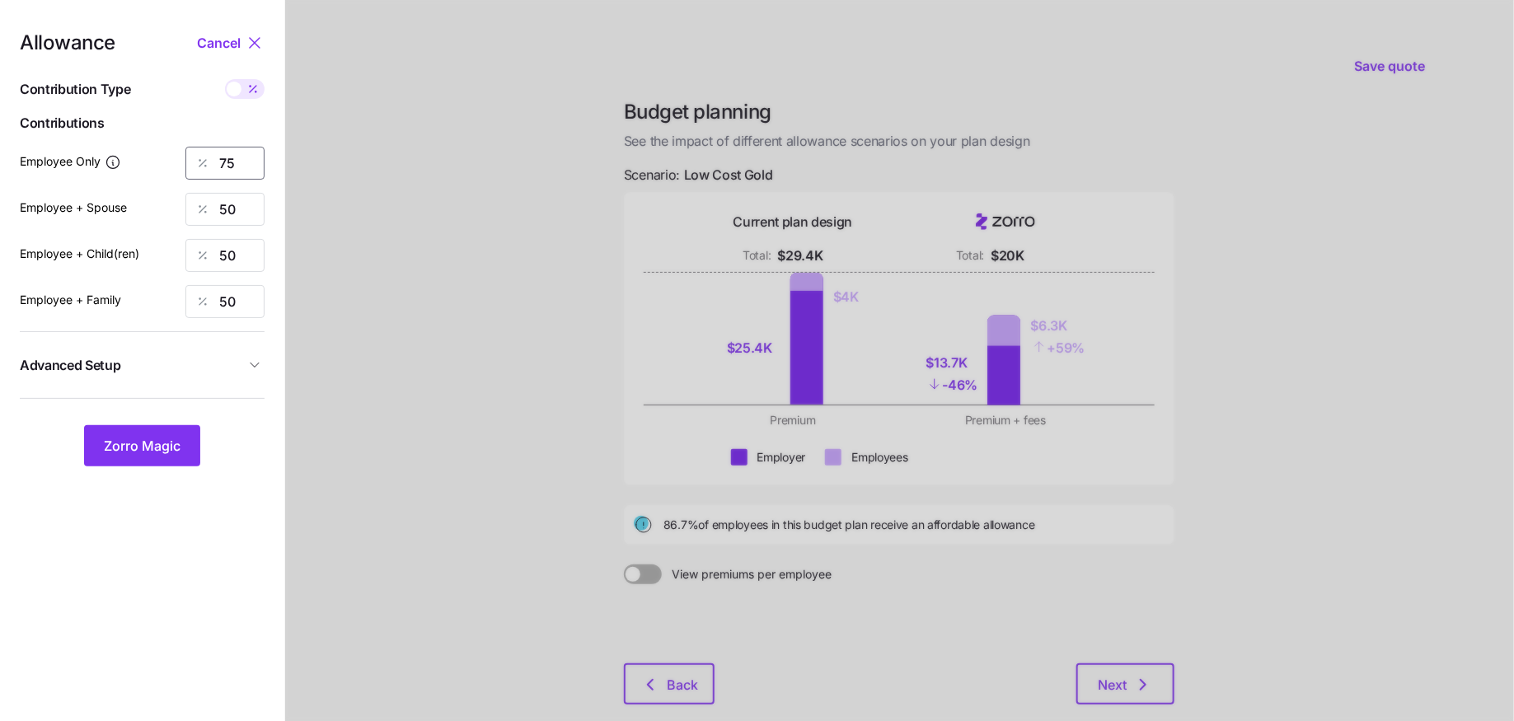
drag, startPoint x: 199, startPoint y: 164, endPoint x: 147, endPoint y: 164, distance: 51.9
click at [153, 164] on div "Employee Only 75" at bounding box center [142, 163] width 245 height 33
type input "80"
drag, startPoint x: 251, startPoint y: 212, endPoint x: 171, endPoint y: 212, distance: 79.9
click at [175, 212] on div "Employee + Spouse 50" at bounding box center [142, 209] width 245 height 33
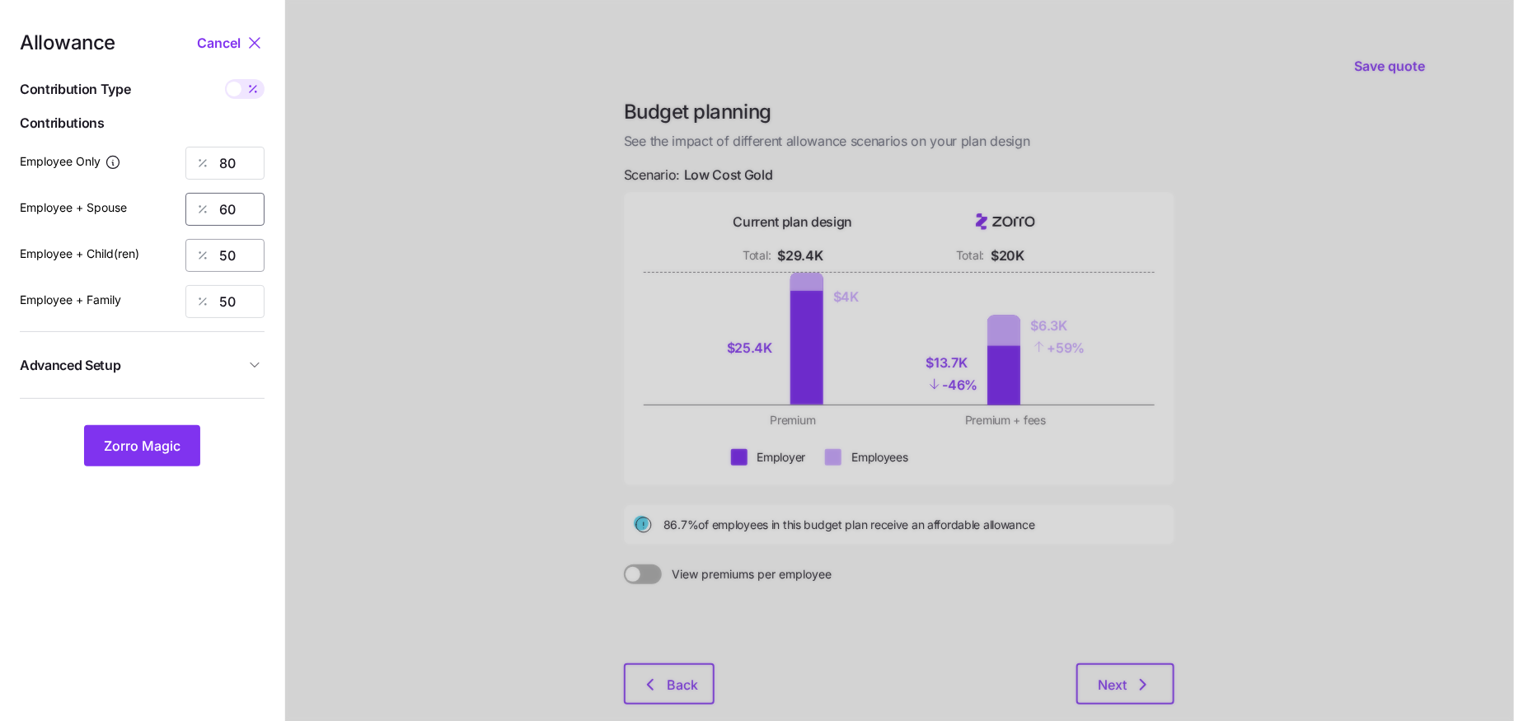
type input "60"
drag, startPoint x: 254, startPoint y: 254, endPoint x: 186, endPoint y: 254, distance: 67.6
click at [201, 254] on div "50" at bounding box center [224, 255] width 79 height 33
type input "60"
drag, startPoint x: 230, startPoint y: 307, endPoint x: 163, endPoint y: 307, distance: 66.7
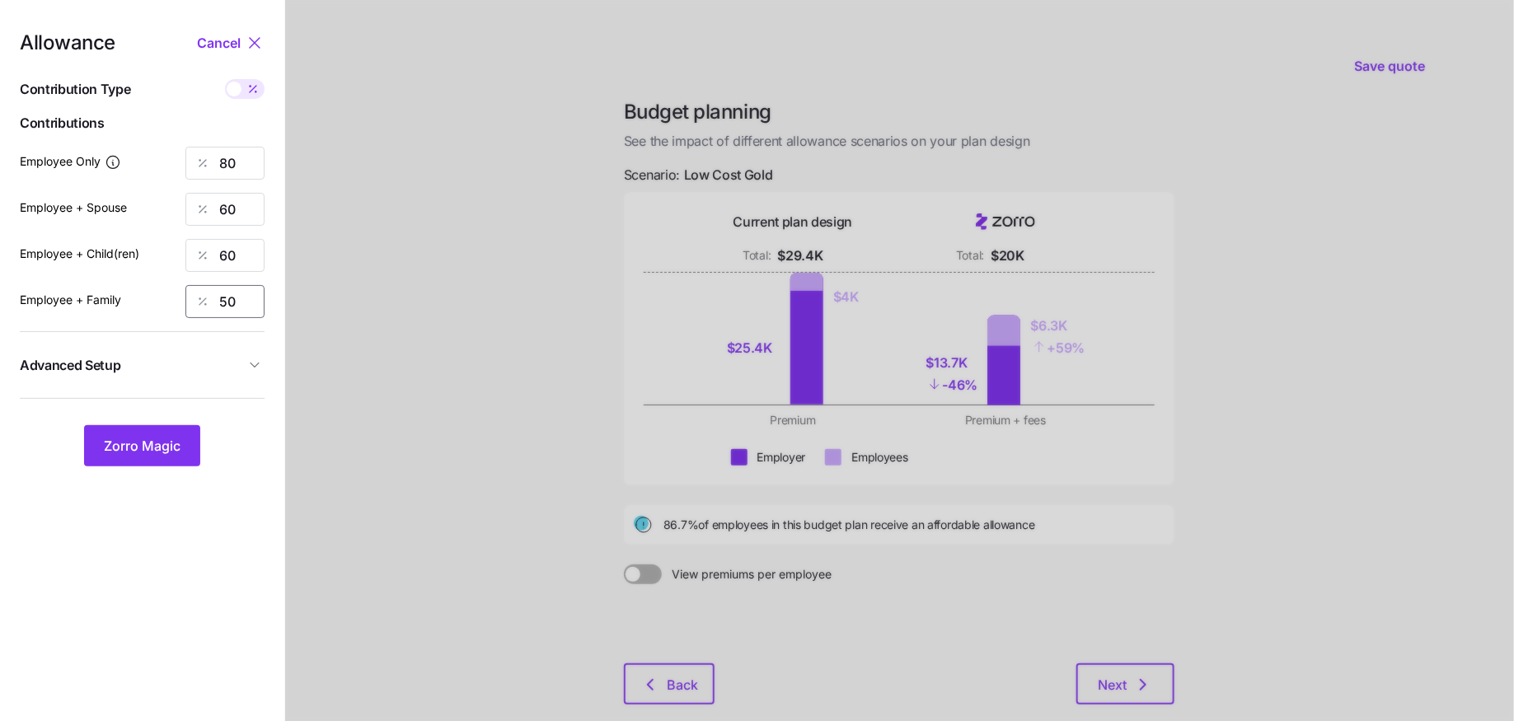
click at [186, 307] on div "50" at bounding box center [224, 301] width 79 height 33
type input "5"
type input "60"
click at [119, 446] on span "Zorro Magic" at bounding box center [142, 446] width 77 height 20
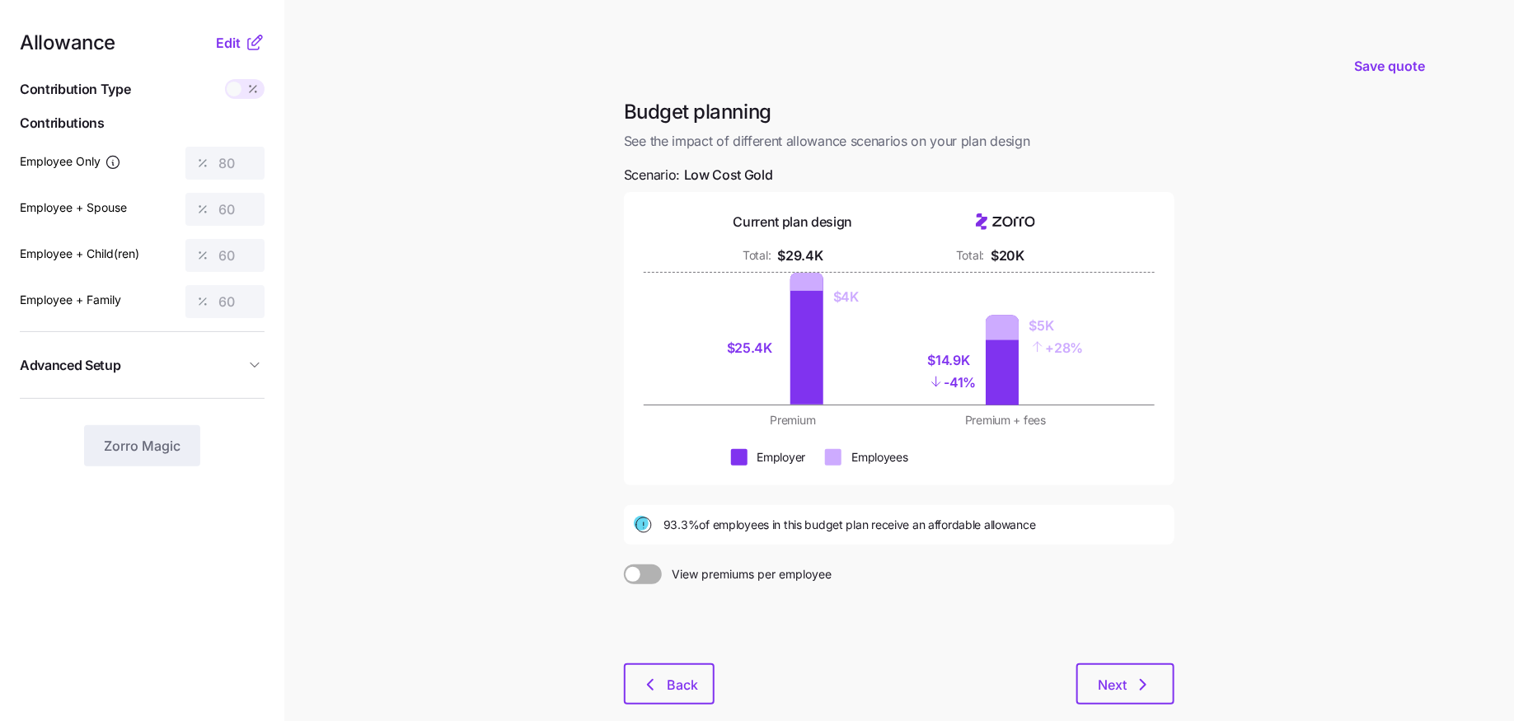
click at [241, 367] on span "Advanced Setup" at bounding box center [132, 365] width 225 height 21
click at [309, 422] on main "Save quote Budget planning See the impact of different allowance scenarios on y…" at bounding box center [757, 405] width 1514 height 810
click at [219, 42] on span "Edit" at bounding box center [228, 43] width 25 height 20
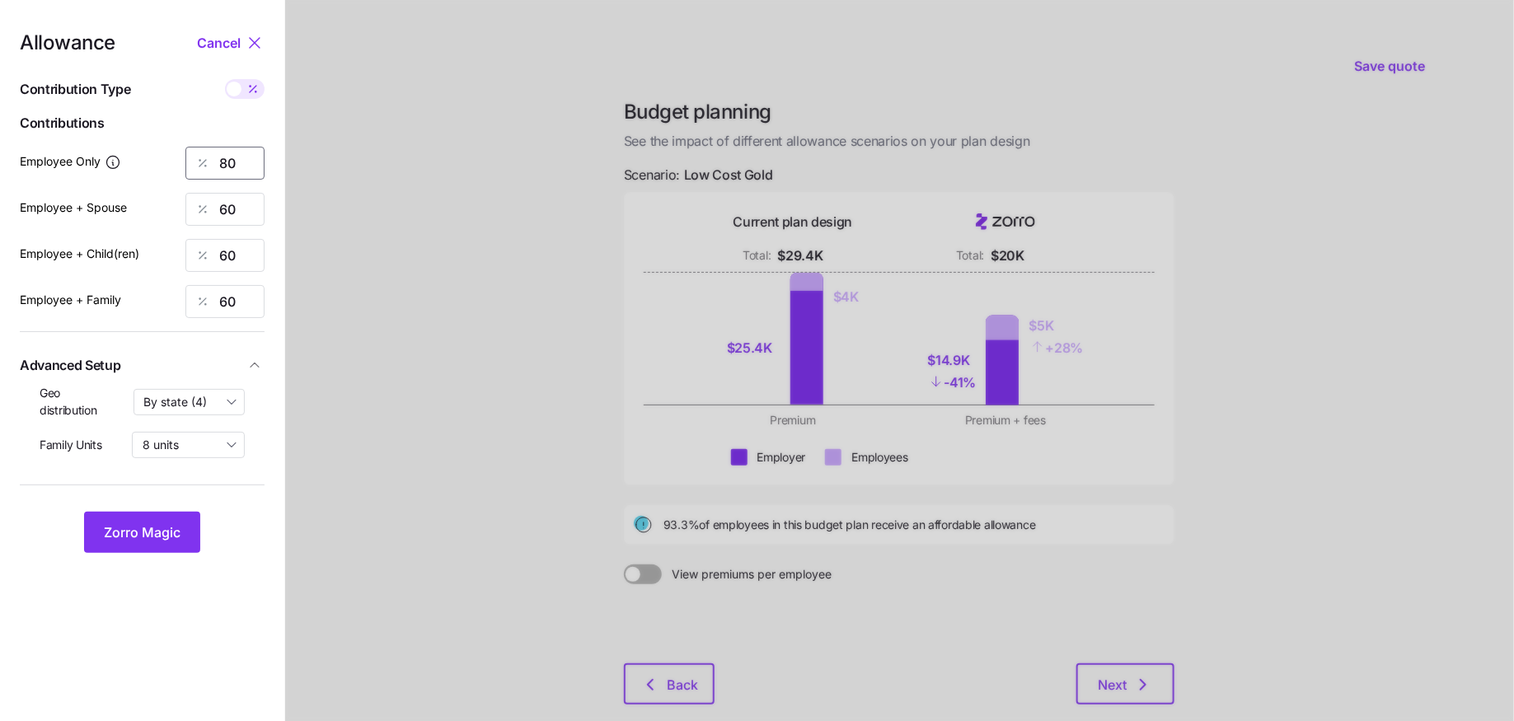
drag, startPoint x: 237, startPoint y: 171, endPoint x: 142, endPoint y: 171, distance: 95.6
click at [188, 171] on div "80" at bounding box center [224, 163] width 79 height 33
type input "100"
drag, startPoint x: 228, startPoint y: 210, endPoint x: 208, endPoint y: 210, distance: 20.6
click at [218, 210] on div "60" at bounding box center [224, 209] width 79 height 33
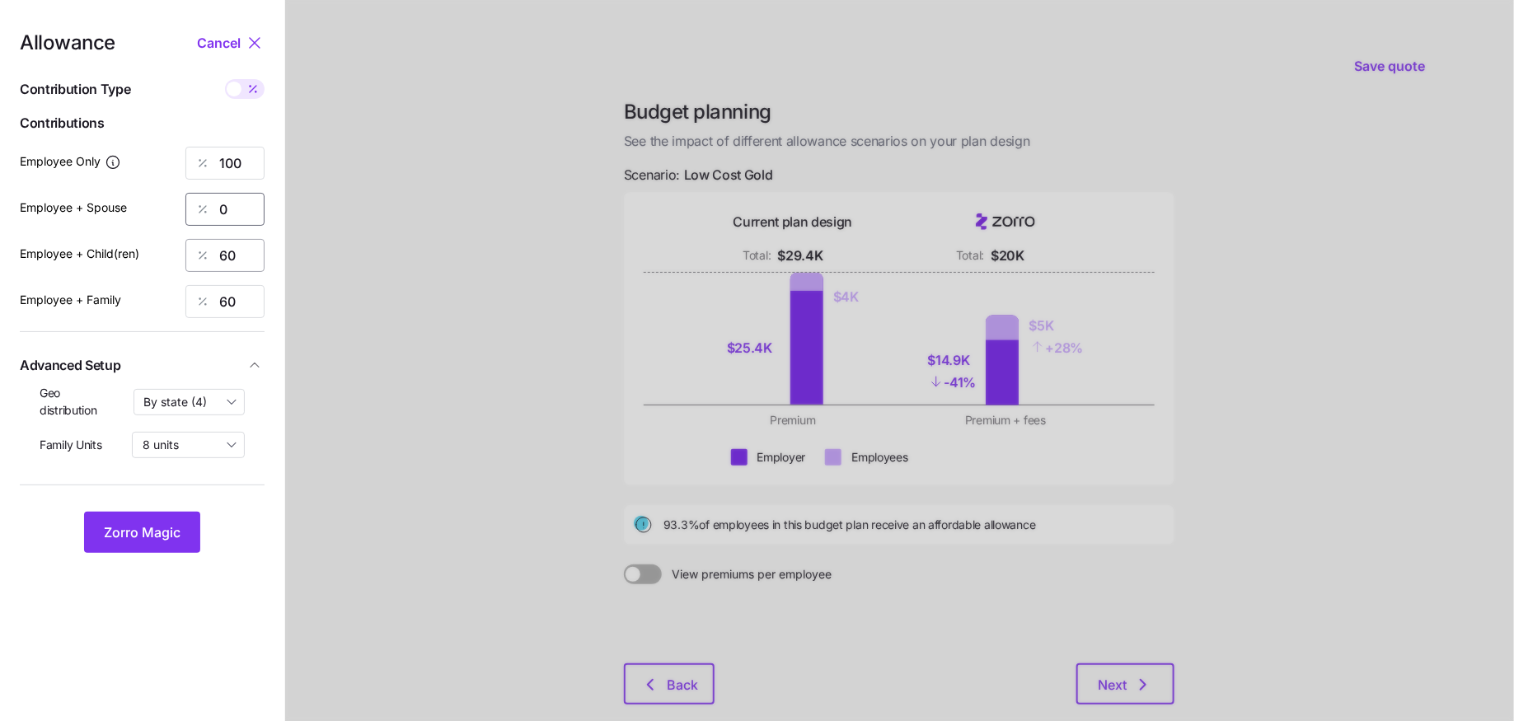
type input "0"
drag, startPoint x: 254, startPoint y: 257, endPoint x: 177, endPoint y: 257, distance: 76.6
click at [183, 257] on div "Employee + Child(ren) 60" at bounding box center [142, 255] width 245 height 33
type input "0"
drag, startPoint x: 241, startPoint y: 295, endPoint x: 199, endPoint y: 295, distance: 42.0
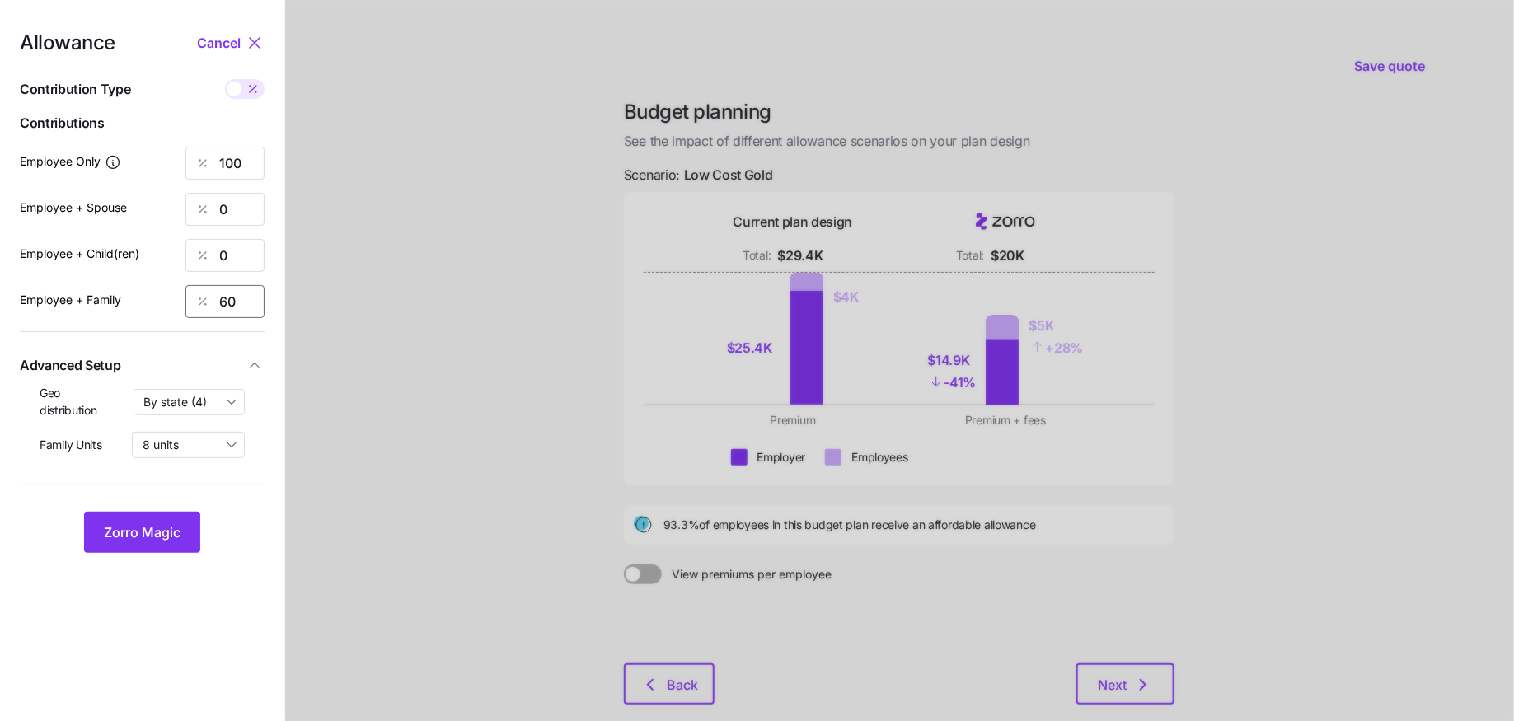
click at [214, 295] on div "60" at bounding box center [224, 301] width 79 height 33
type input "0"
click at [158, 529] on span "Zorro Magic" at bounding box center [142, 532] width 77 height 20
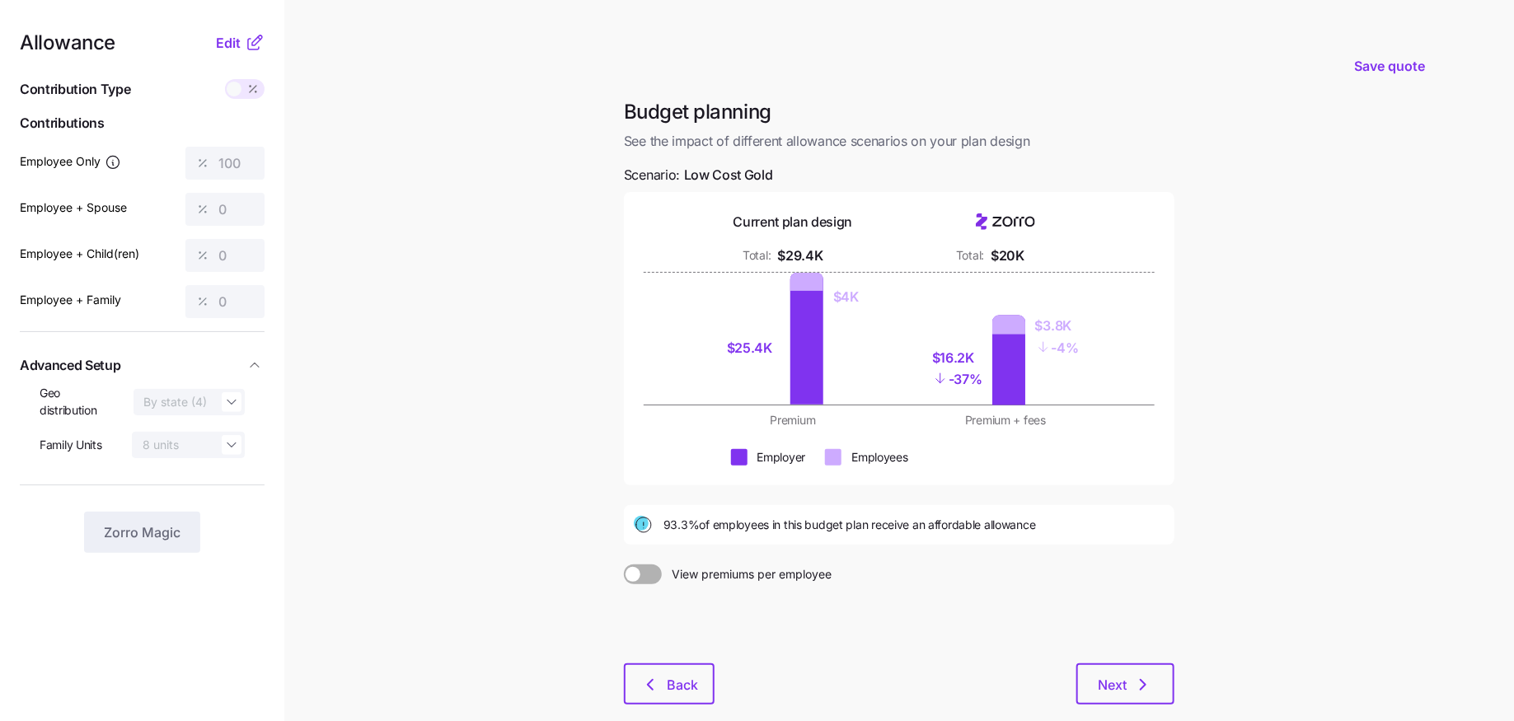
click at [1252, 517] on main "Save quote Budget planning See the impact of different allowance scenarios on y…" at bounding box center [757, 405] width 1514 height 810
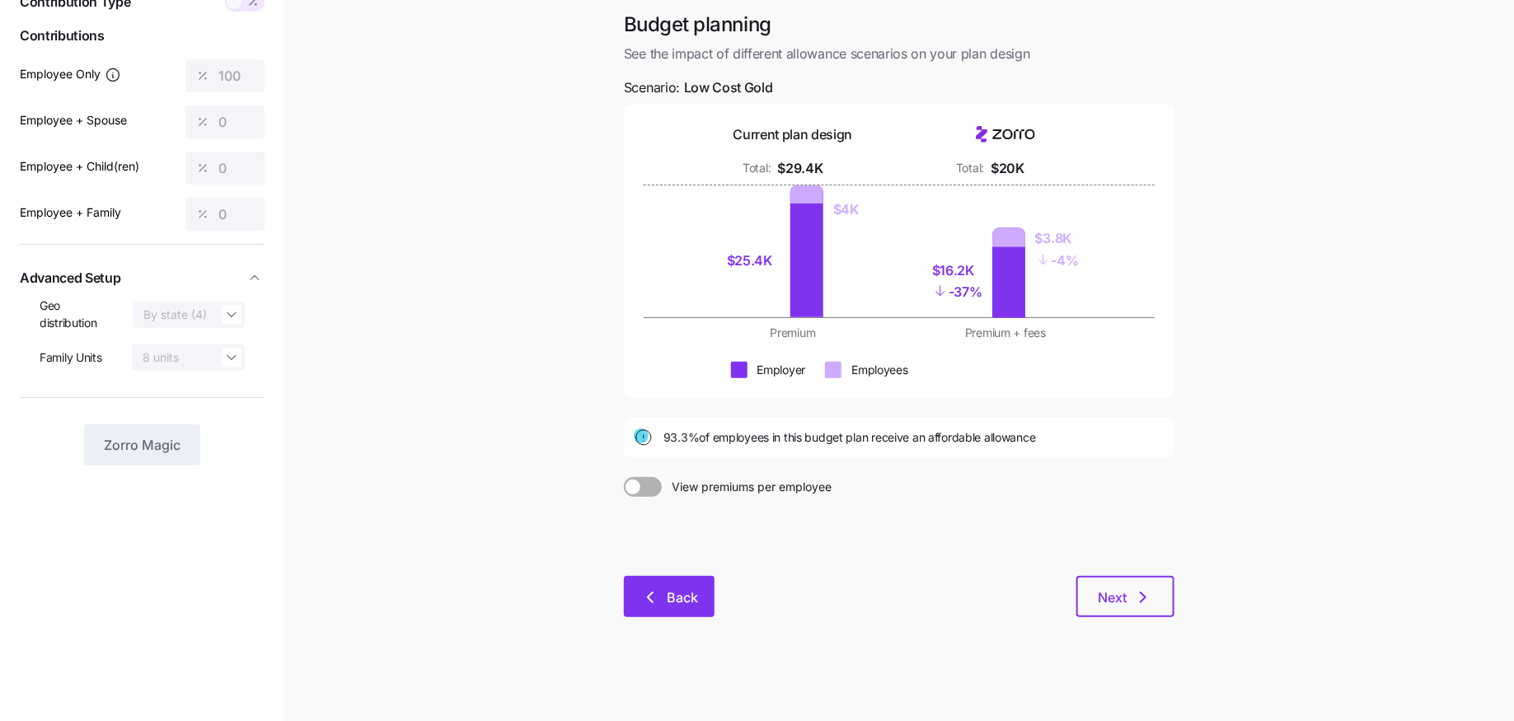
click at [678, 611] on button "Back" at bounding box center [669, 596] width 91 height 41
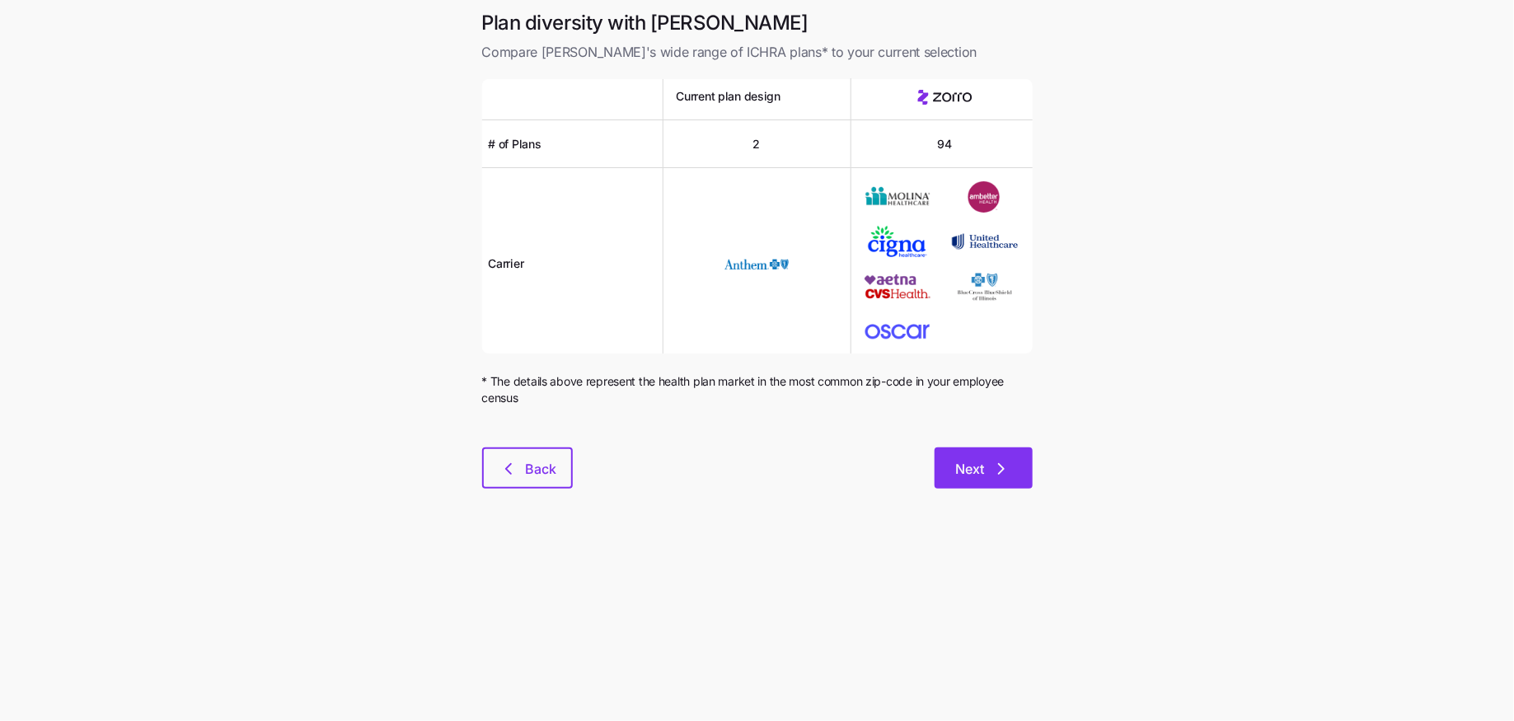
click at [989, 485] on button "Next" at bounding box center [983, 467] width 98 height 41
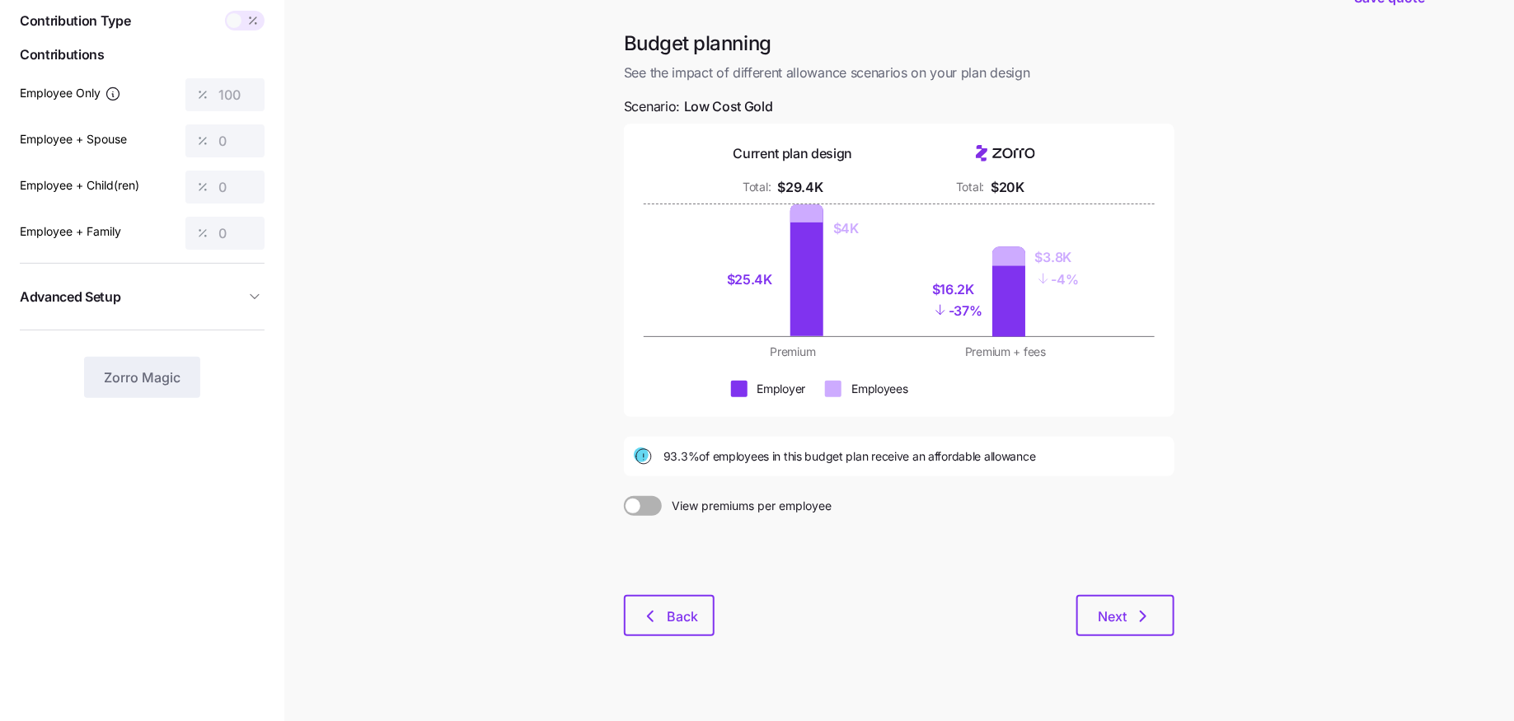
scroll to position [87, 0]
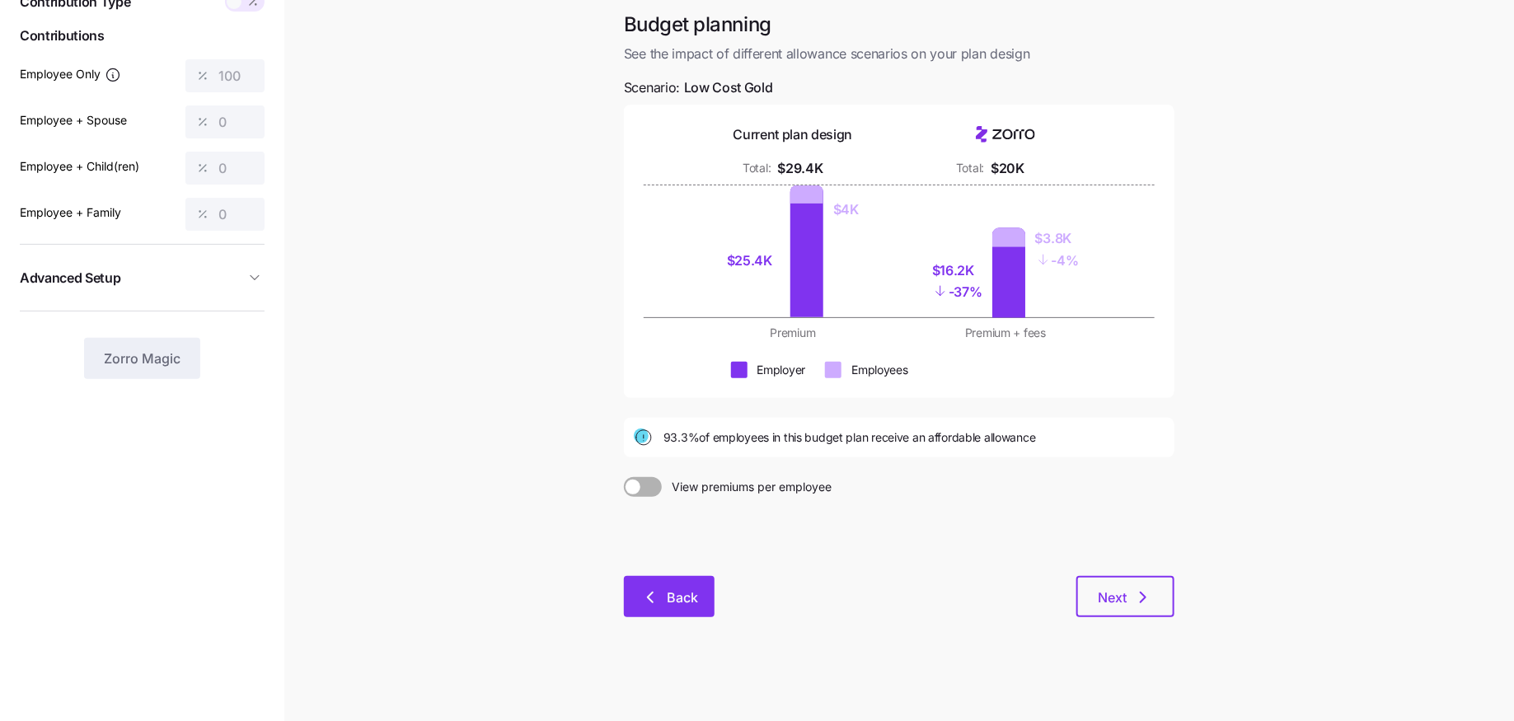
click at [675, 605] on span "Back" at bounding box center [682, 597] width 31 height 20
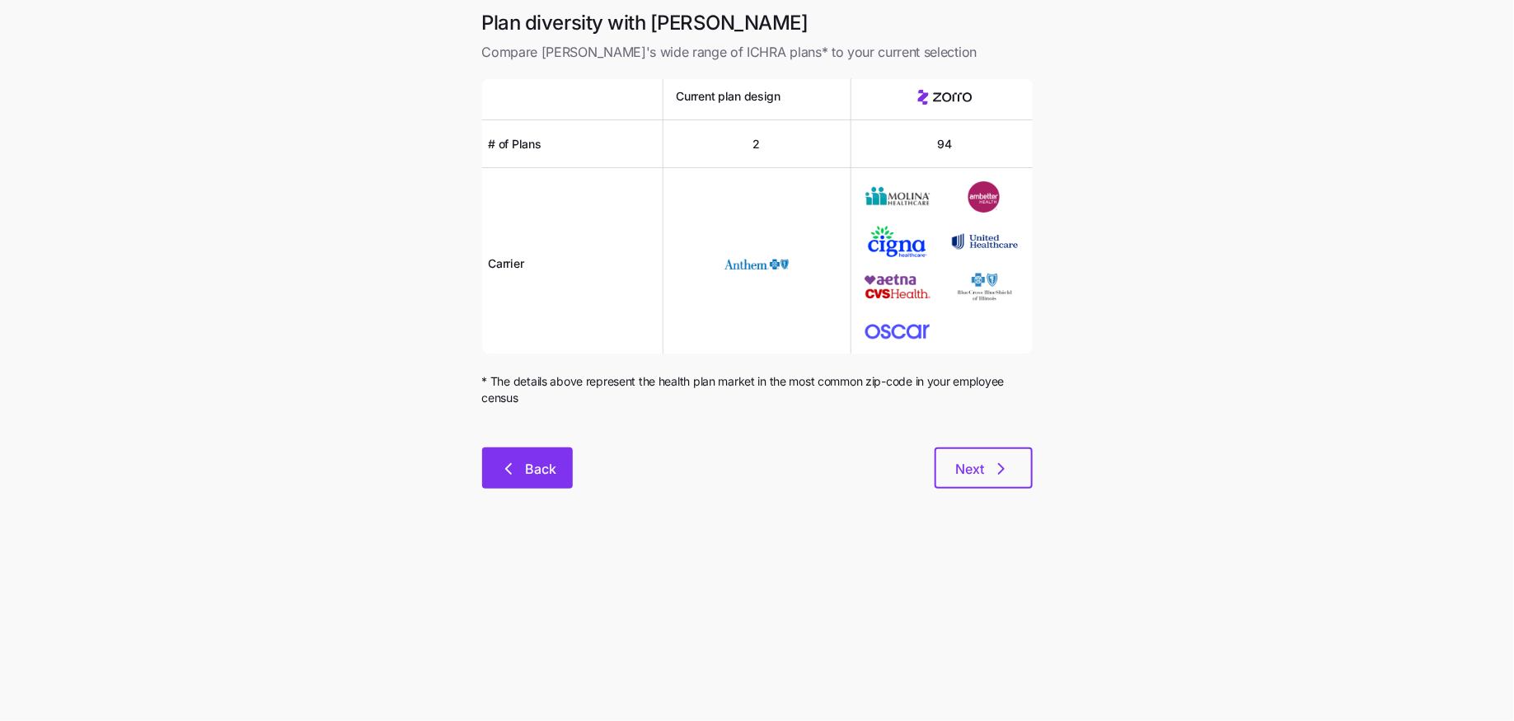
click at [529, 476] on span "Back" at bounding box center [540, 469] width 31 height 20
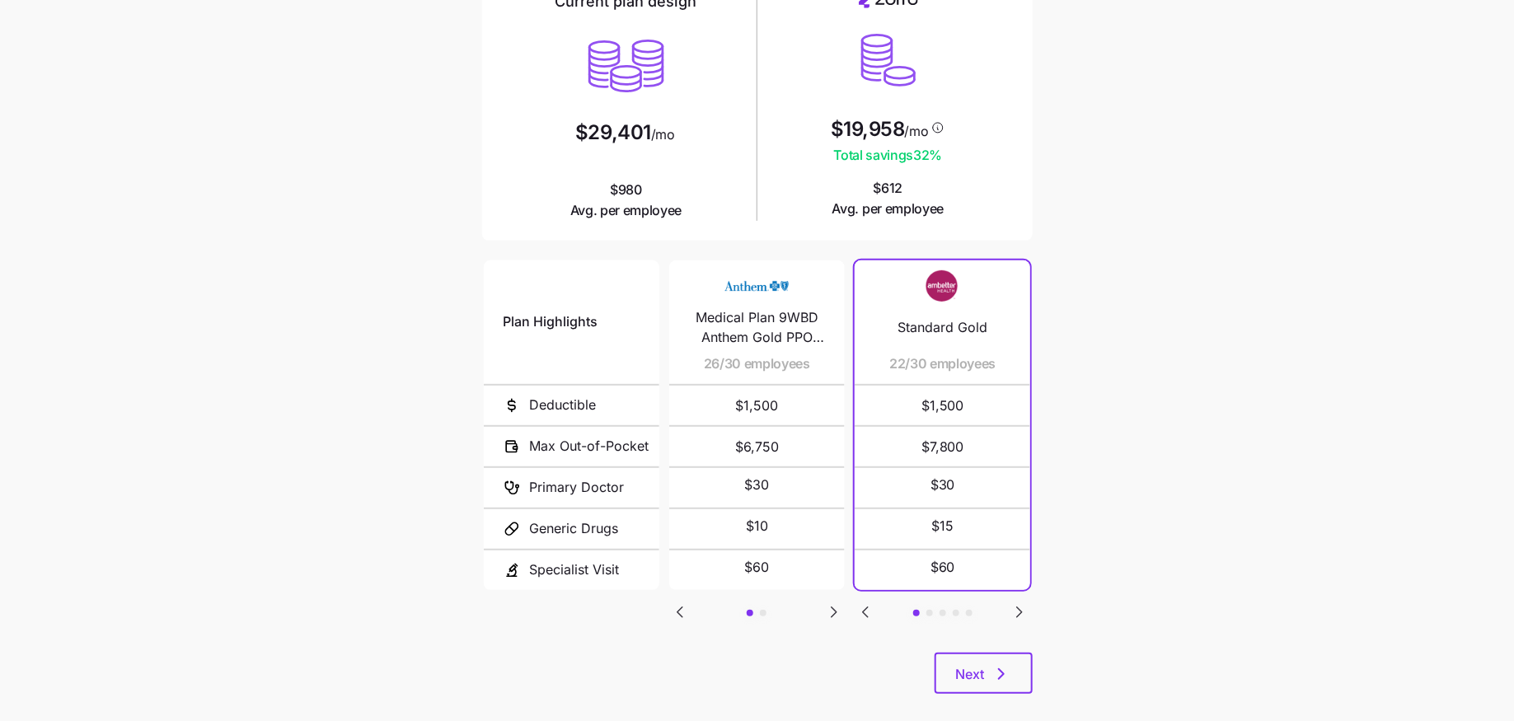
scroll to position [161, 0]
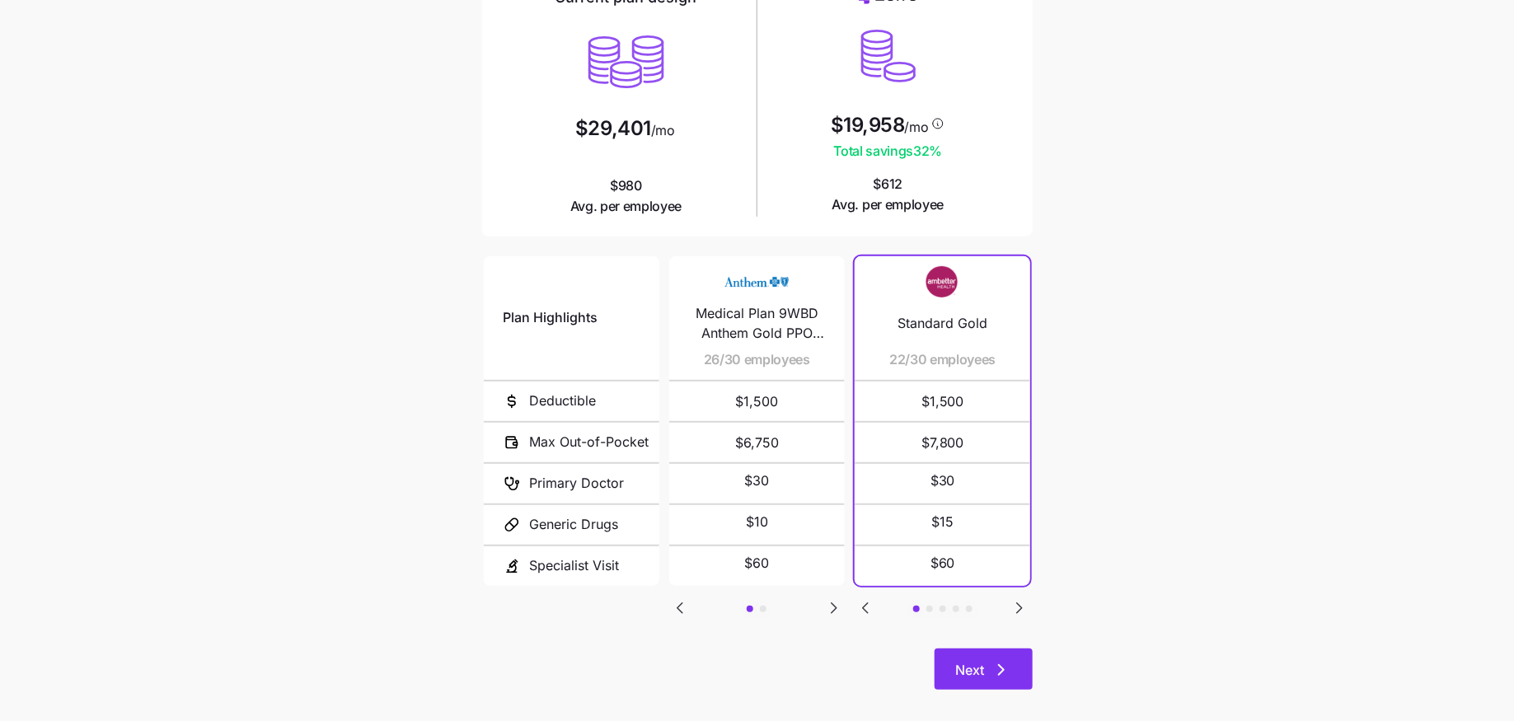
click at [1008, 657] on button "Next" at bounding box center [983, 668] width 98 height 41
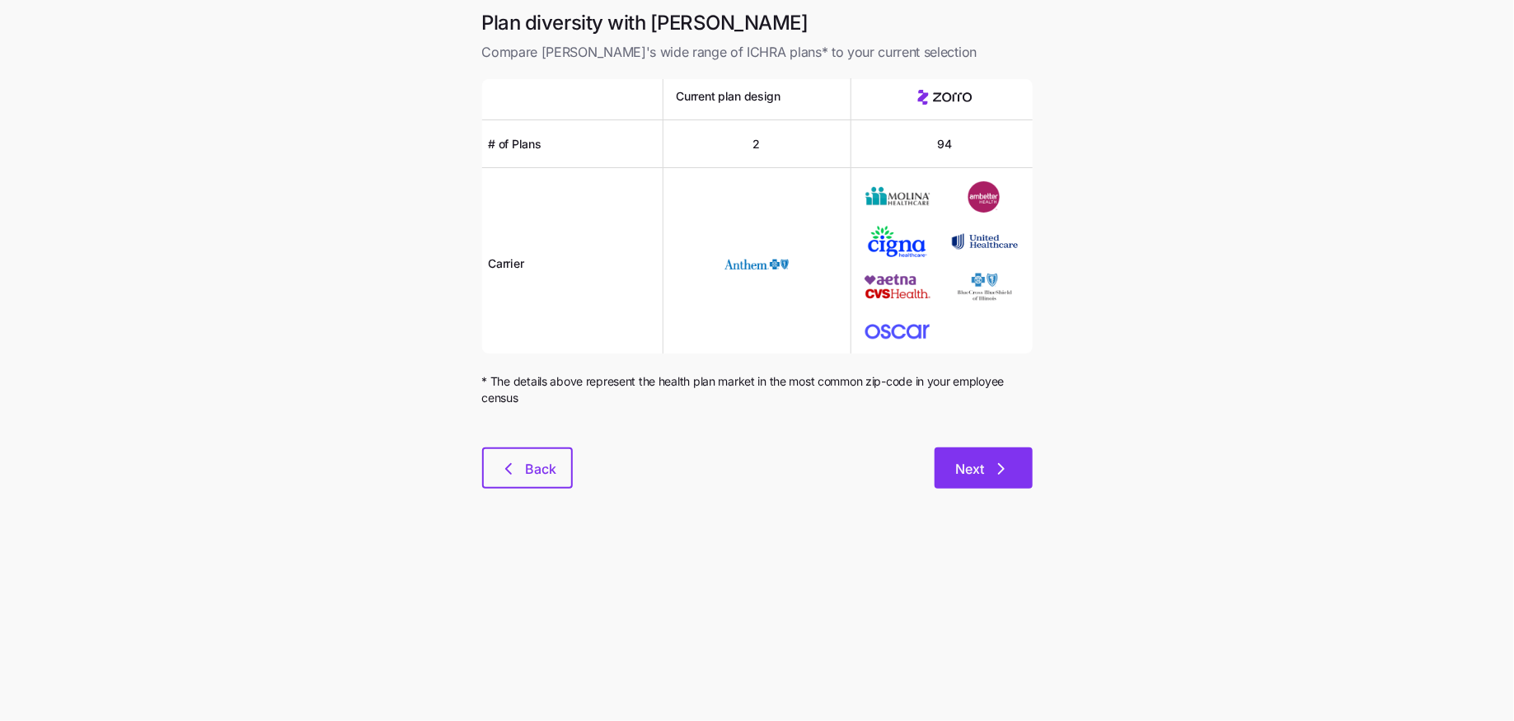
click at [1022, 477] on button "Next" at bounding box center [983, 467] width 98 height 41
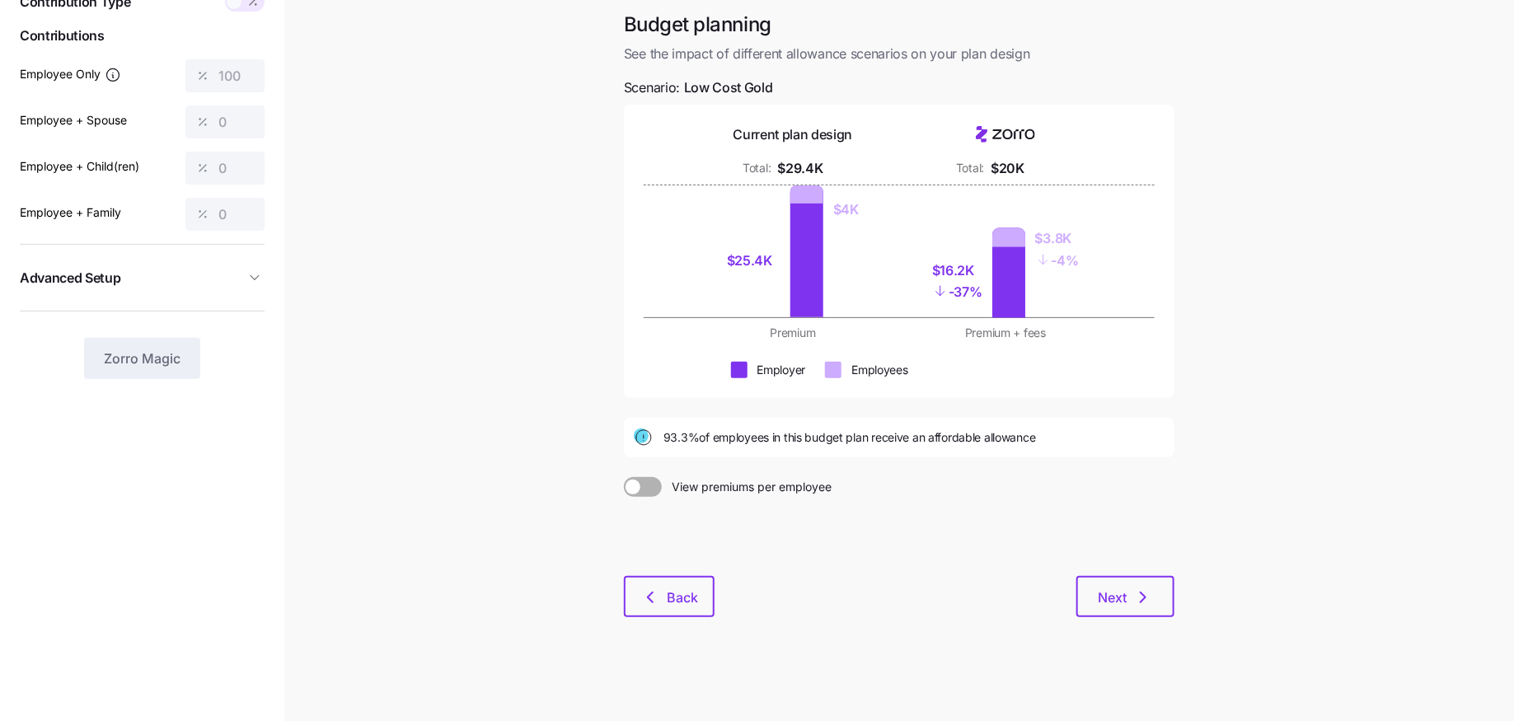
scroll to position [87, 0]
click at [1144, 603] on icon "button" at bounding box center [1143, 597] width 20 height 20
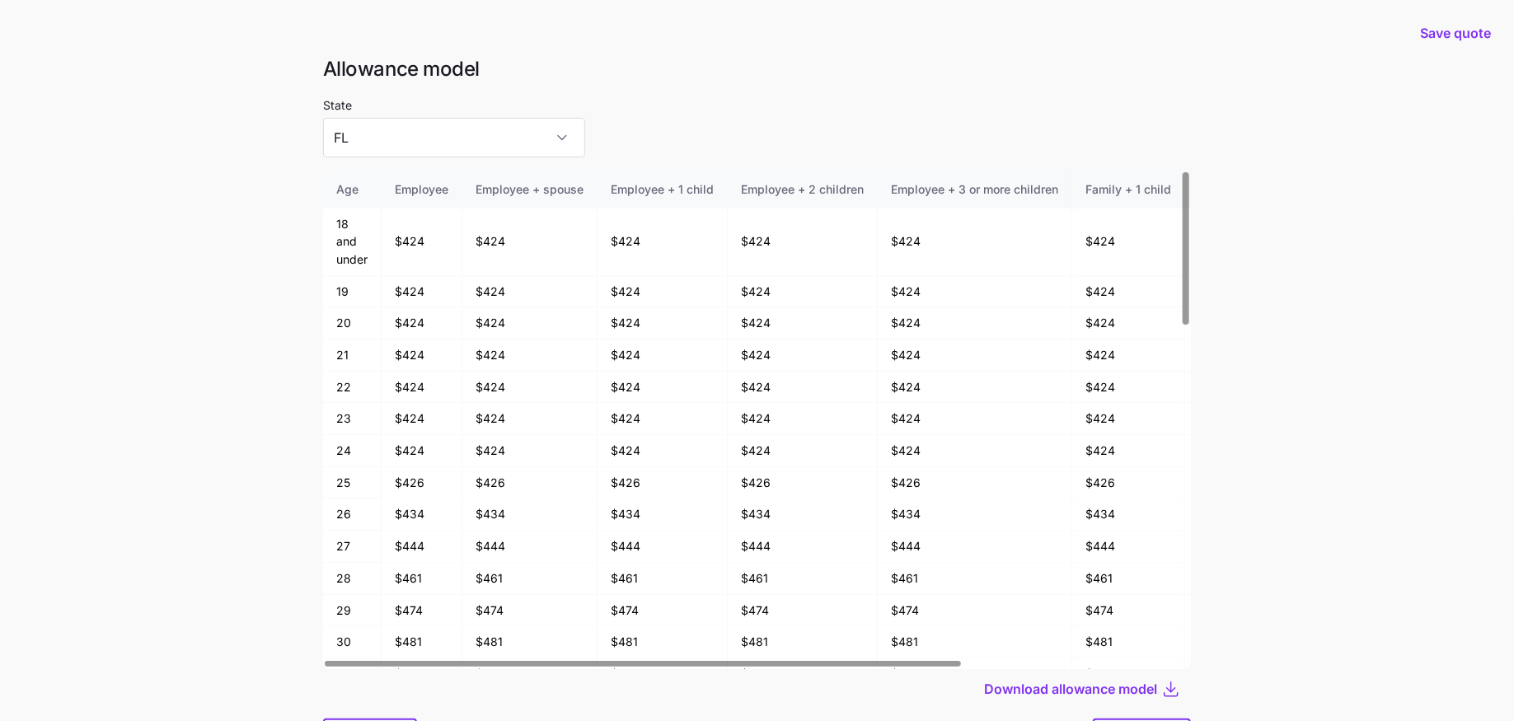
scroll to position [88, 0]
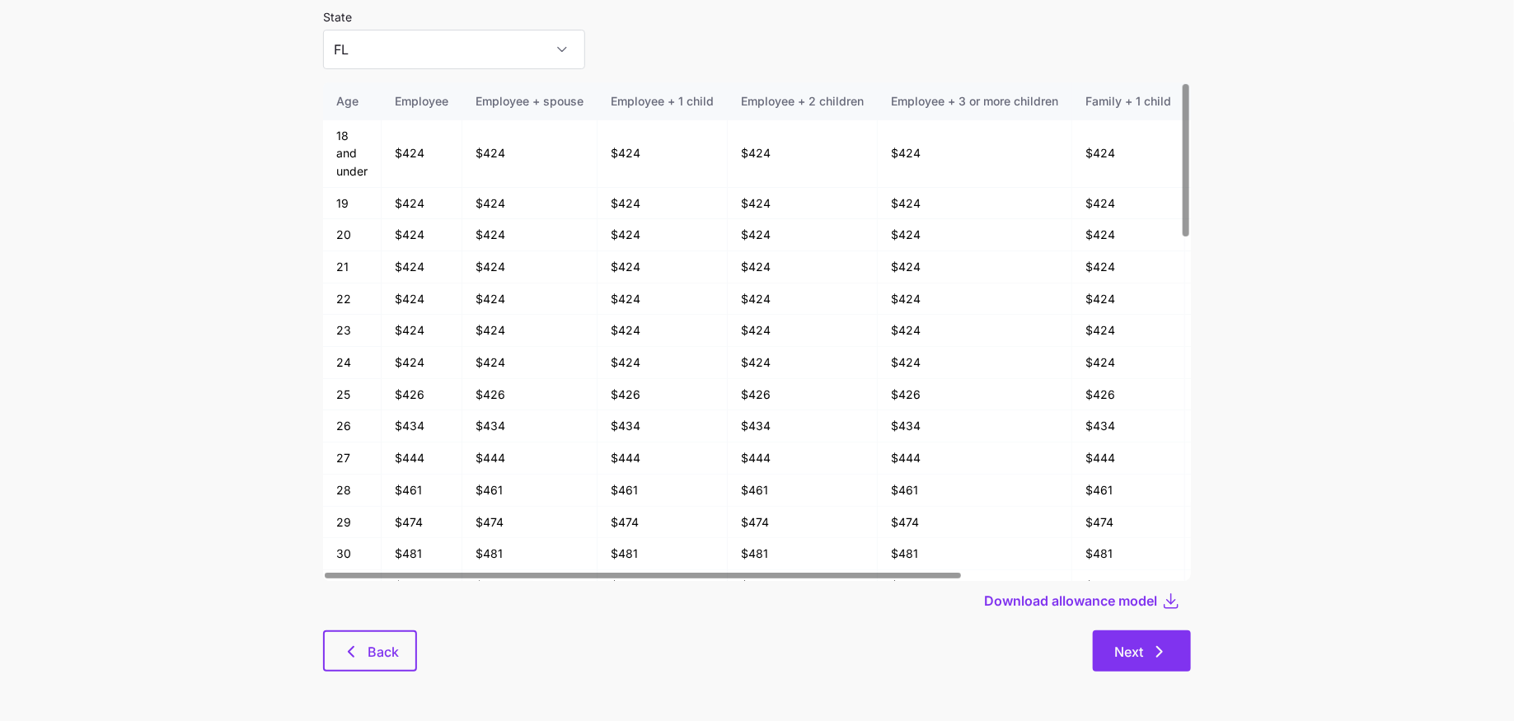
click at [1153, 639] on button "Next" at bounding box center [1142, 650] width 98 height 41
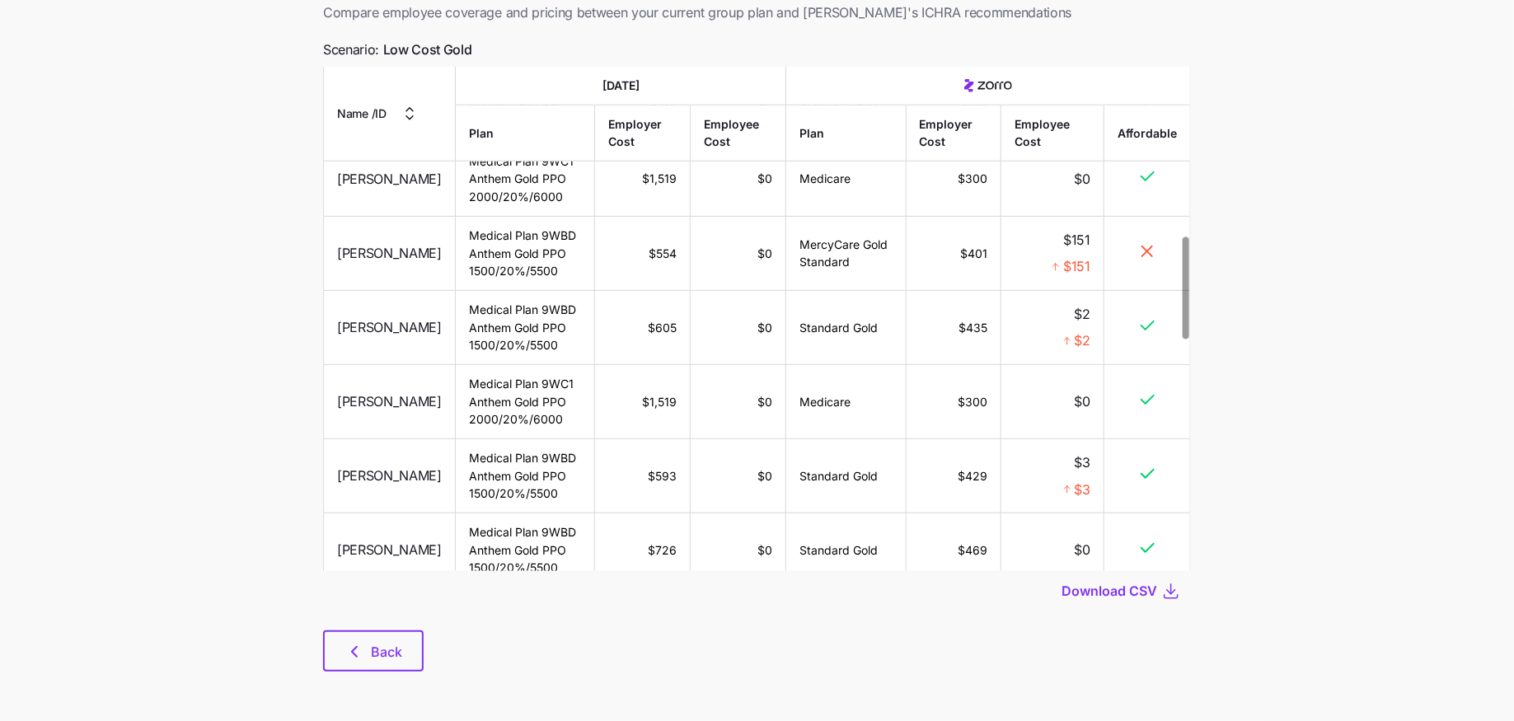
scroll to position [917, 0]
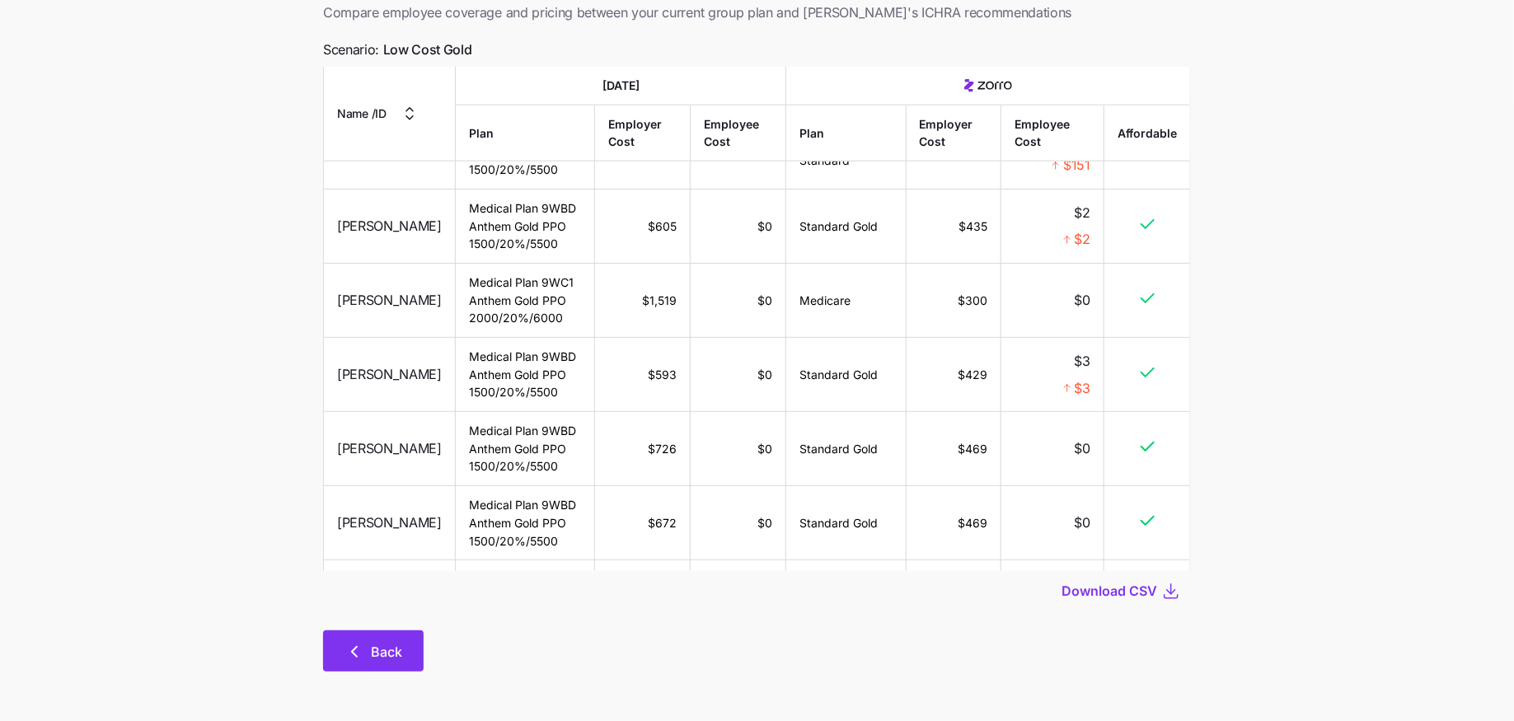
click at [355, 654] on icon "button" at bounding box center [354, 652] width 5 height 10
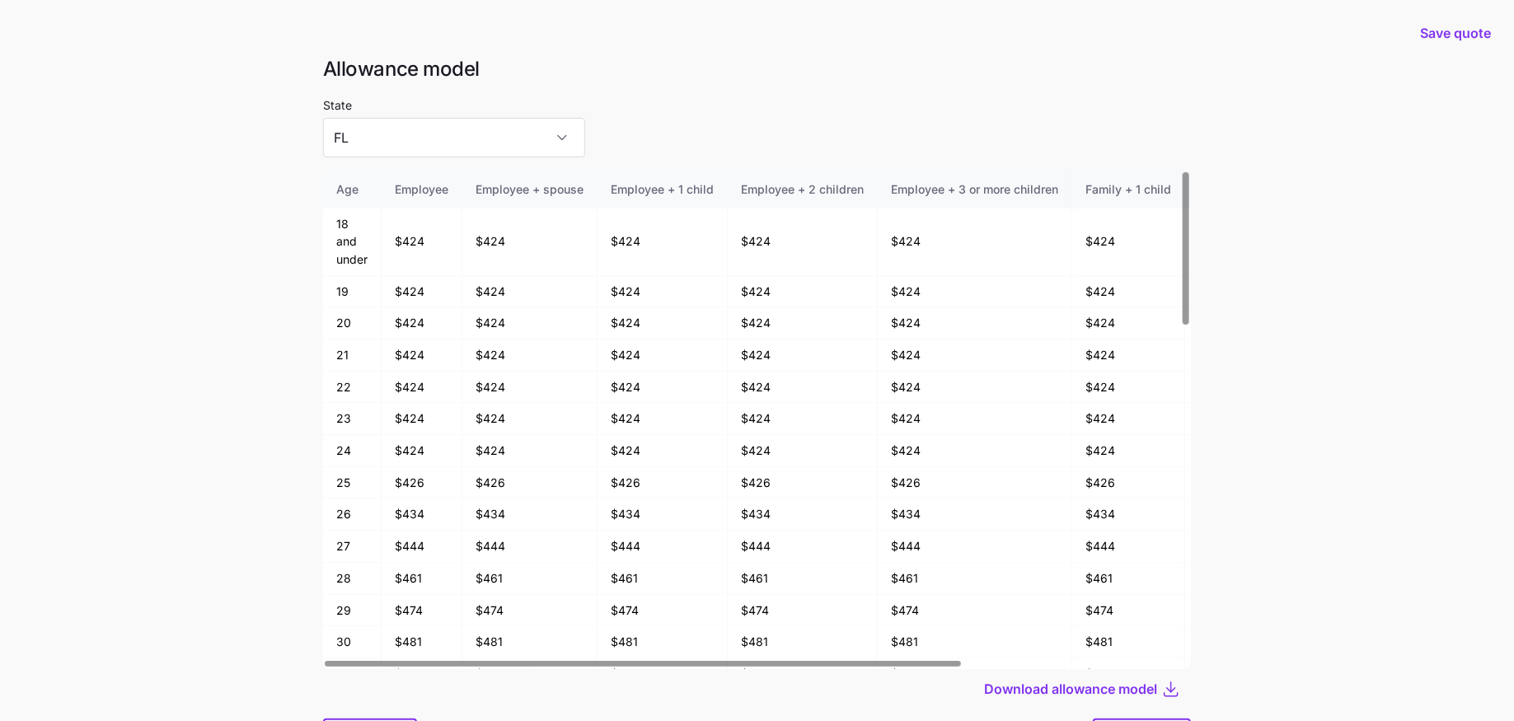
scroll to position [88, 0]
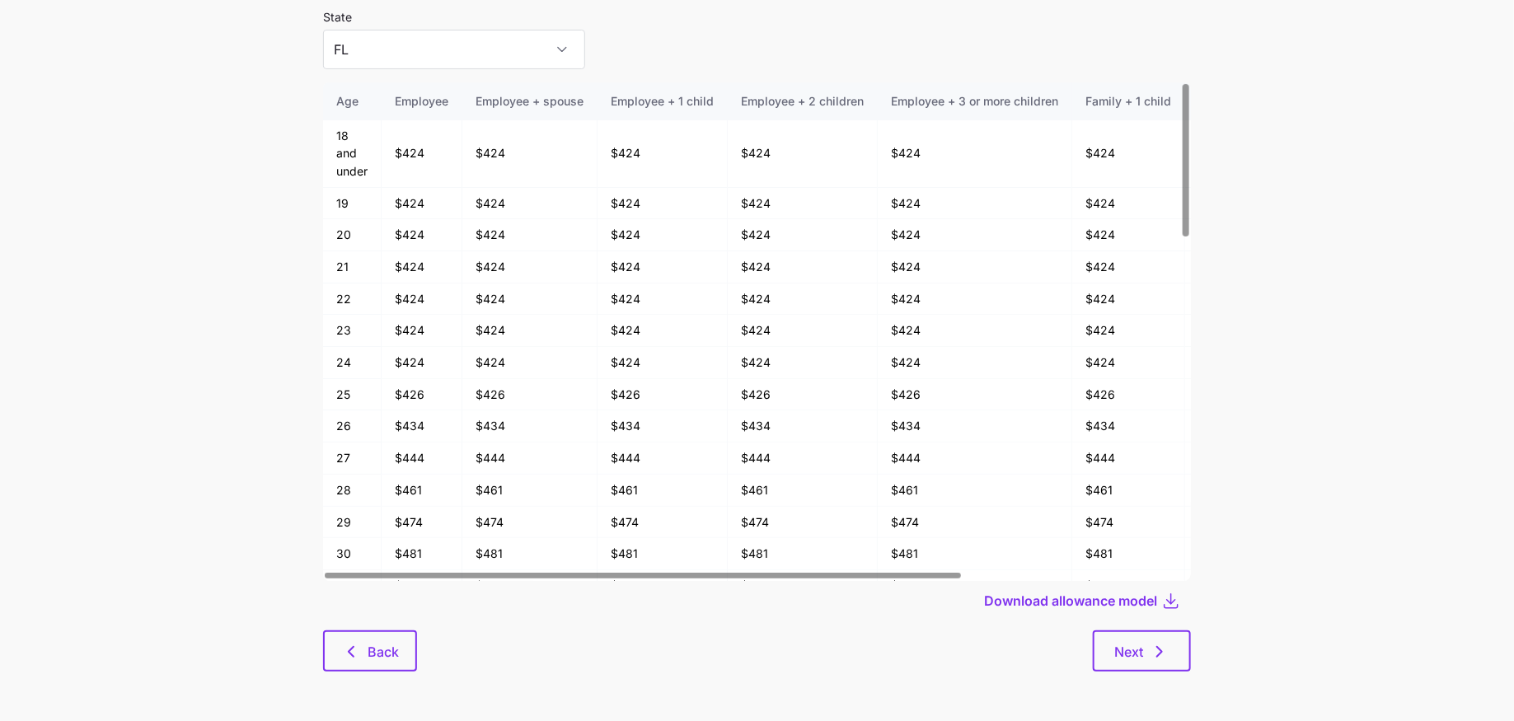
click at [400, 675] on div "Allowance model State FL Age Employee Employee + spouse Employee + 1 child Empl…" at bounding box center [757, 329] width 894 height 723
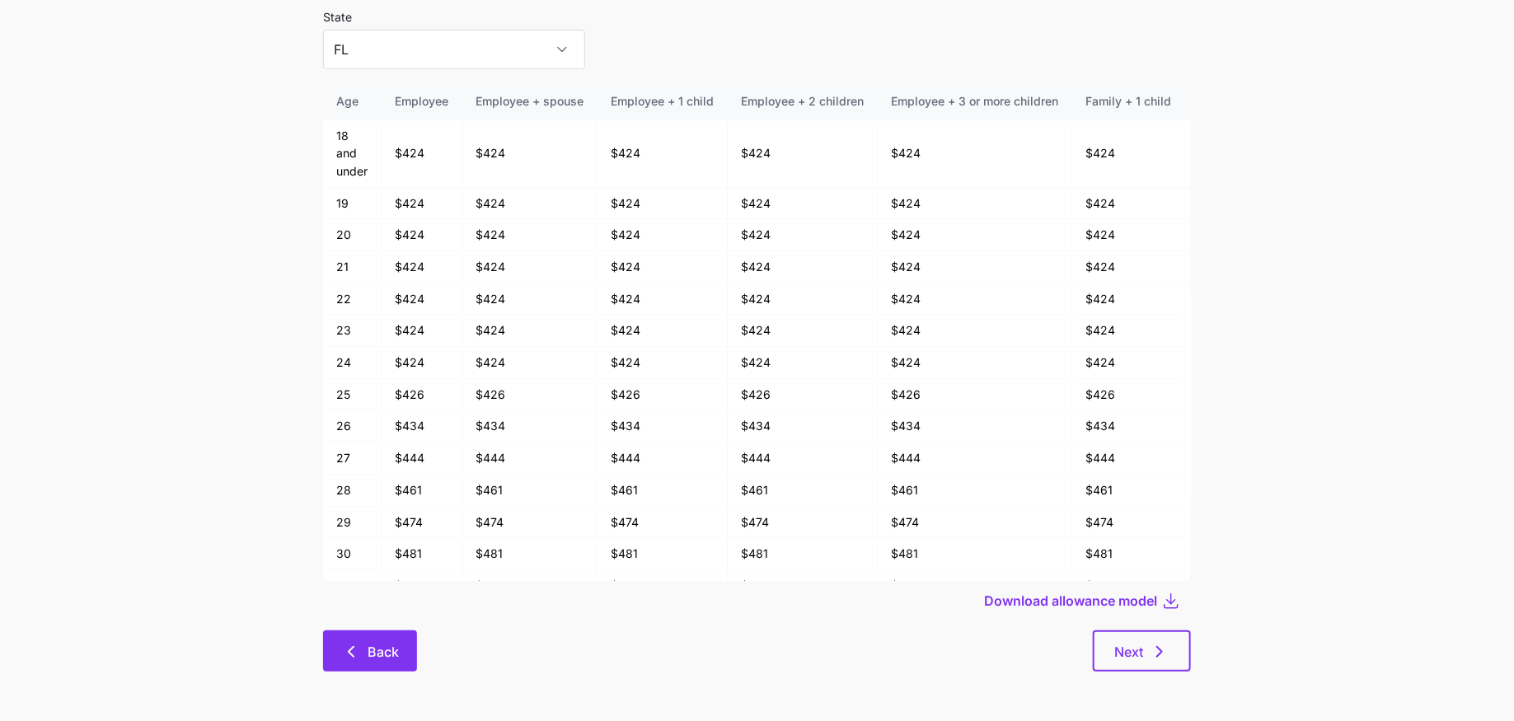
click at [386, 664] on button "Back" at bounding box center [370, 650] width 94 height 41
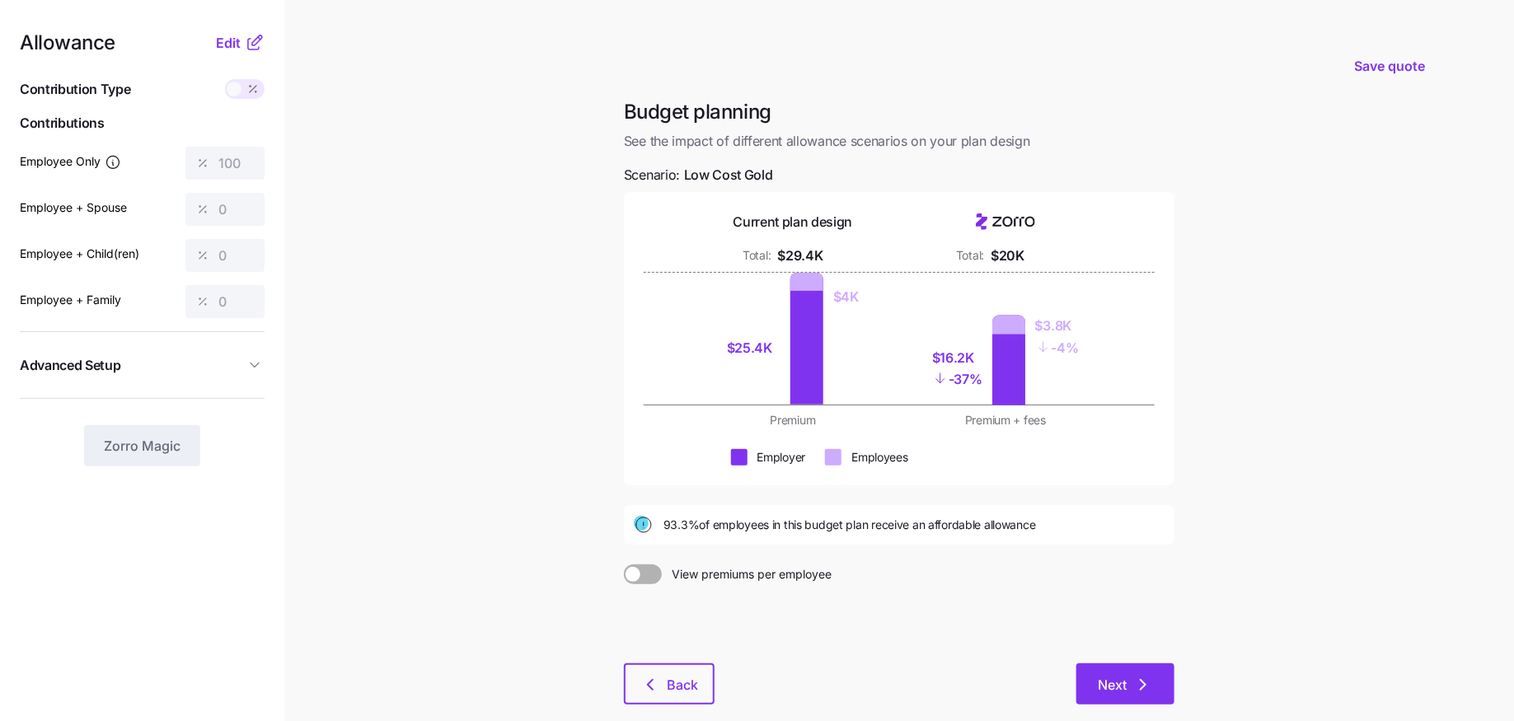
click at [1088, 665] on button "Next" at bounding box center [1125, 683] width 98 height 41
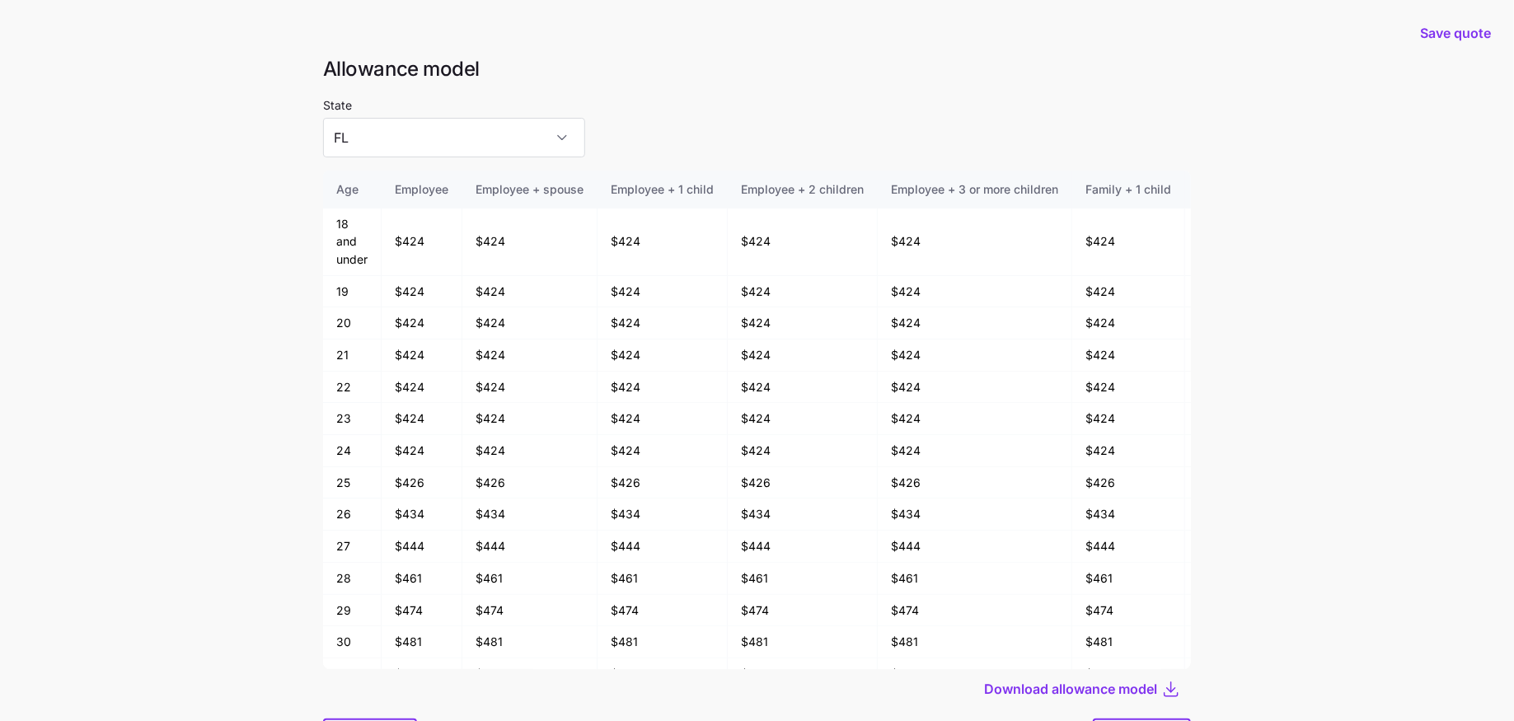
scroll to position [88, 0]
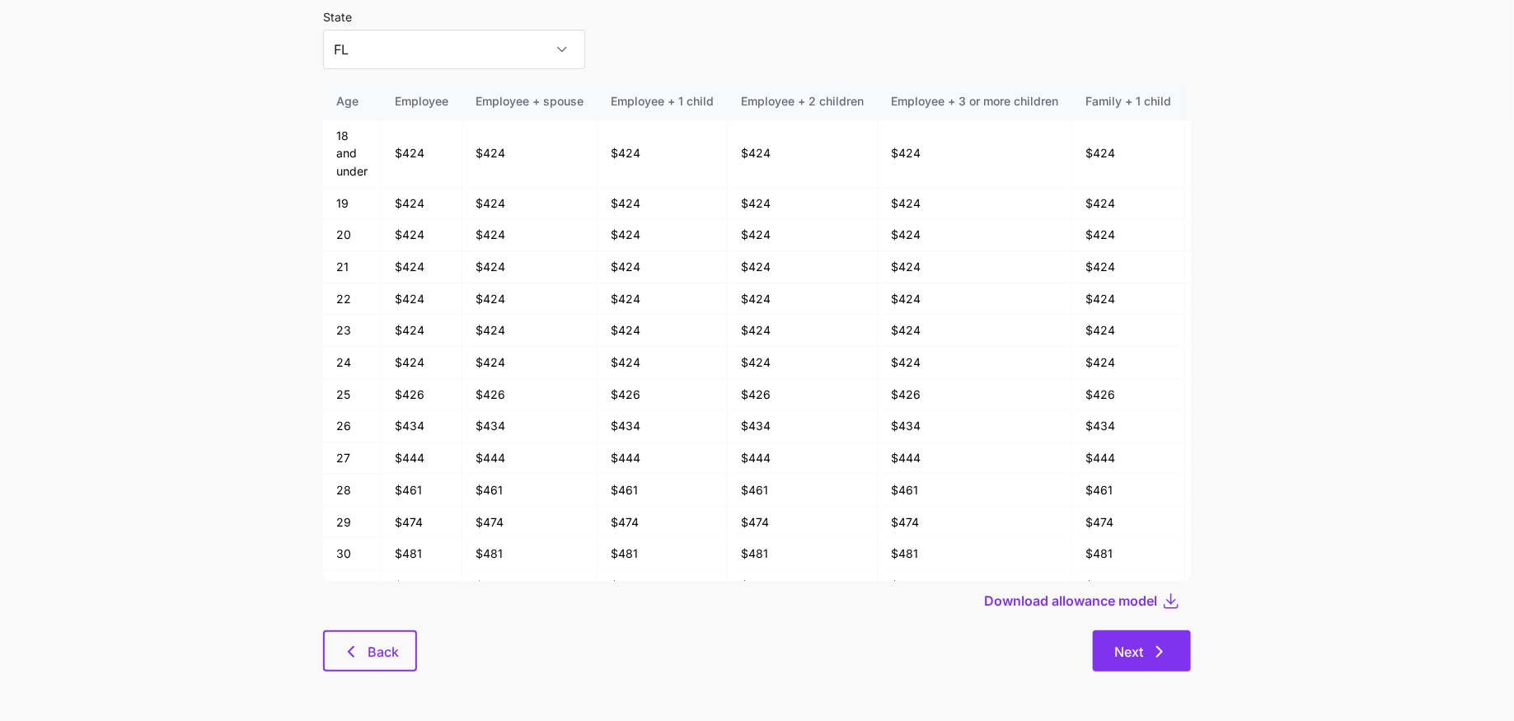
click at [1163, 663] on button "Next" at bounding box center [1142, 650] width 98 height 41
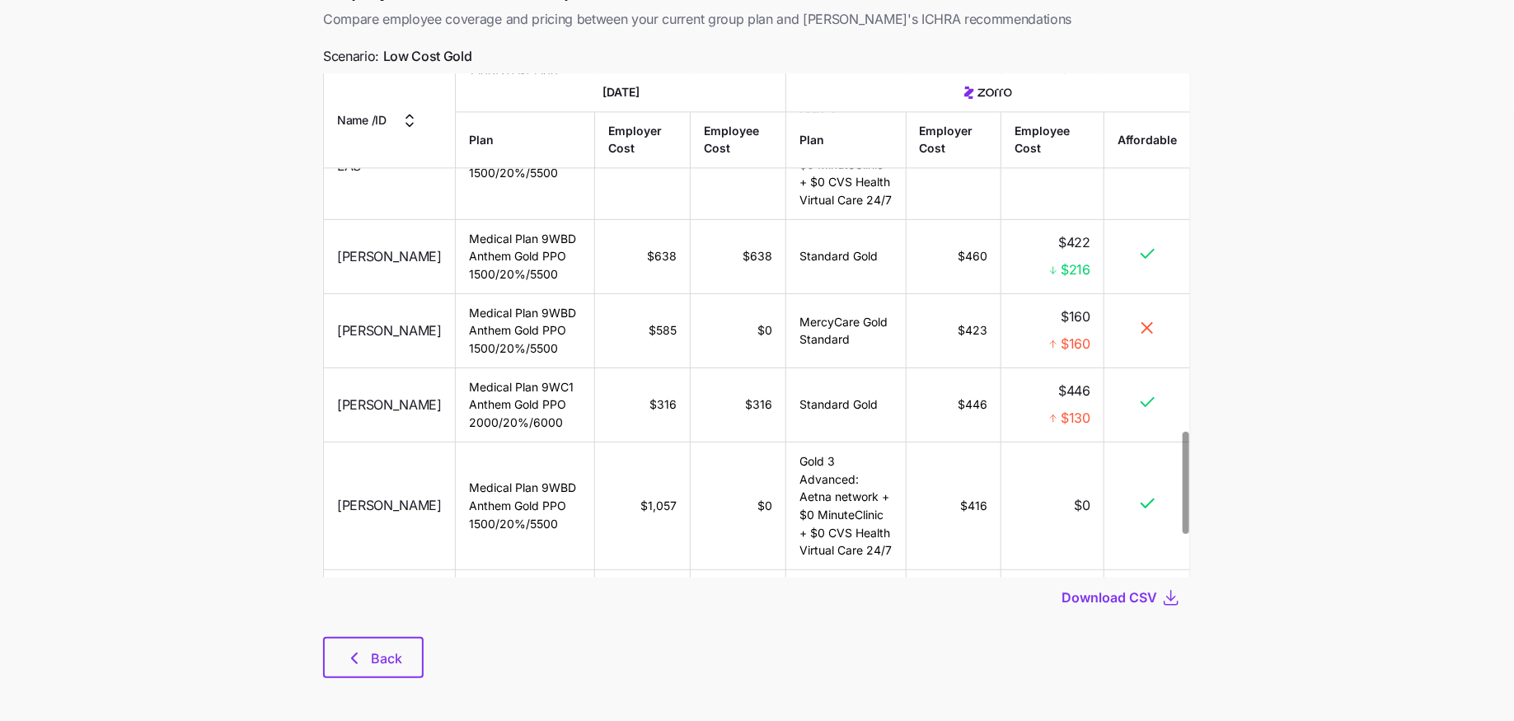
scroll to position [1758, 0]
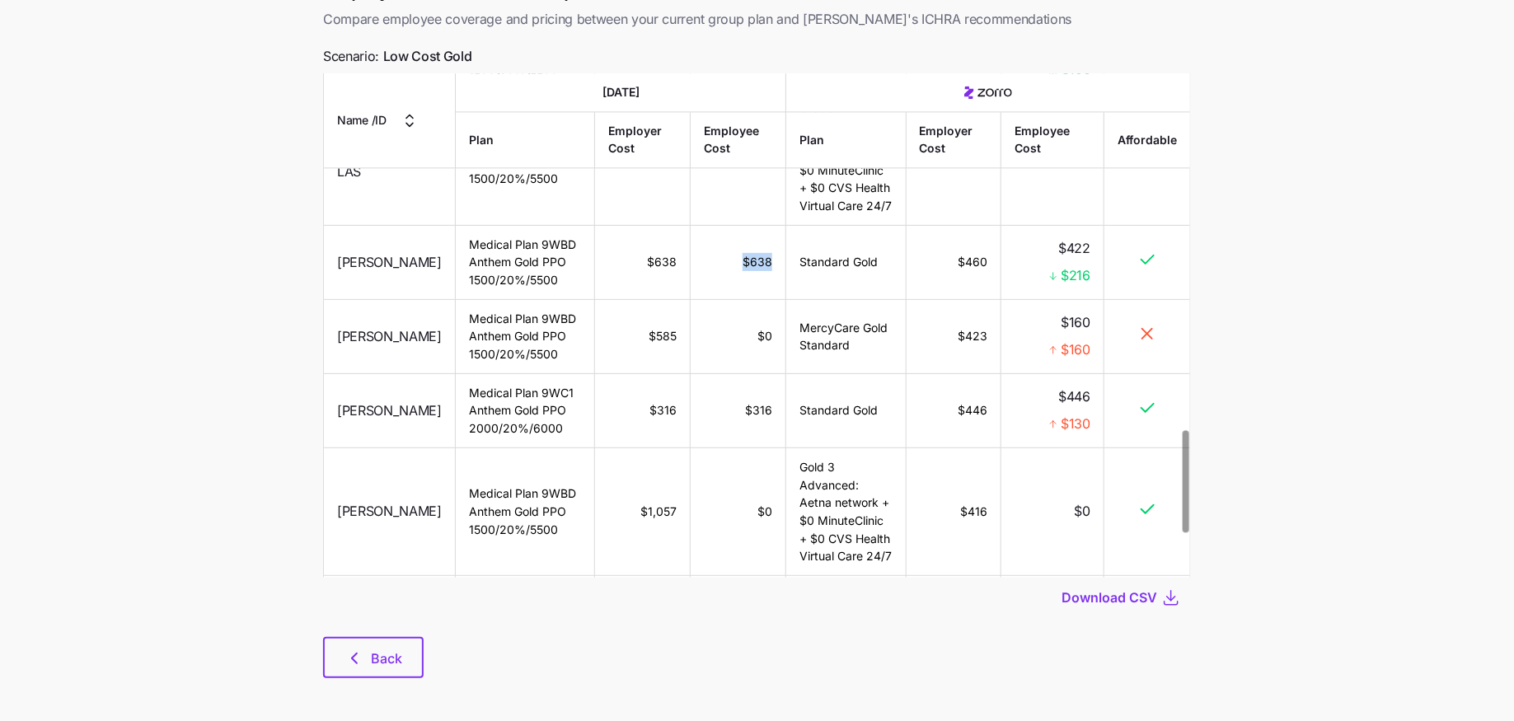
drag, startPoint x: 770, startPoint y: 255, endPoint x: 712, endPoint y: 255, distance: 57.7
click at [734, 255] on td "$638" at bounding box center [738, 262] width 96 height 74
click at [711, 258] on td "$638" at bounding box center [738, 262] width 96 height 74
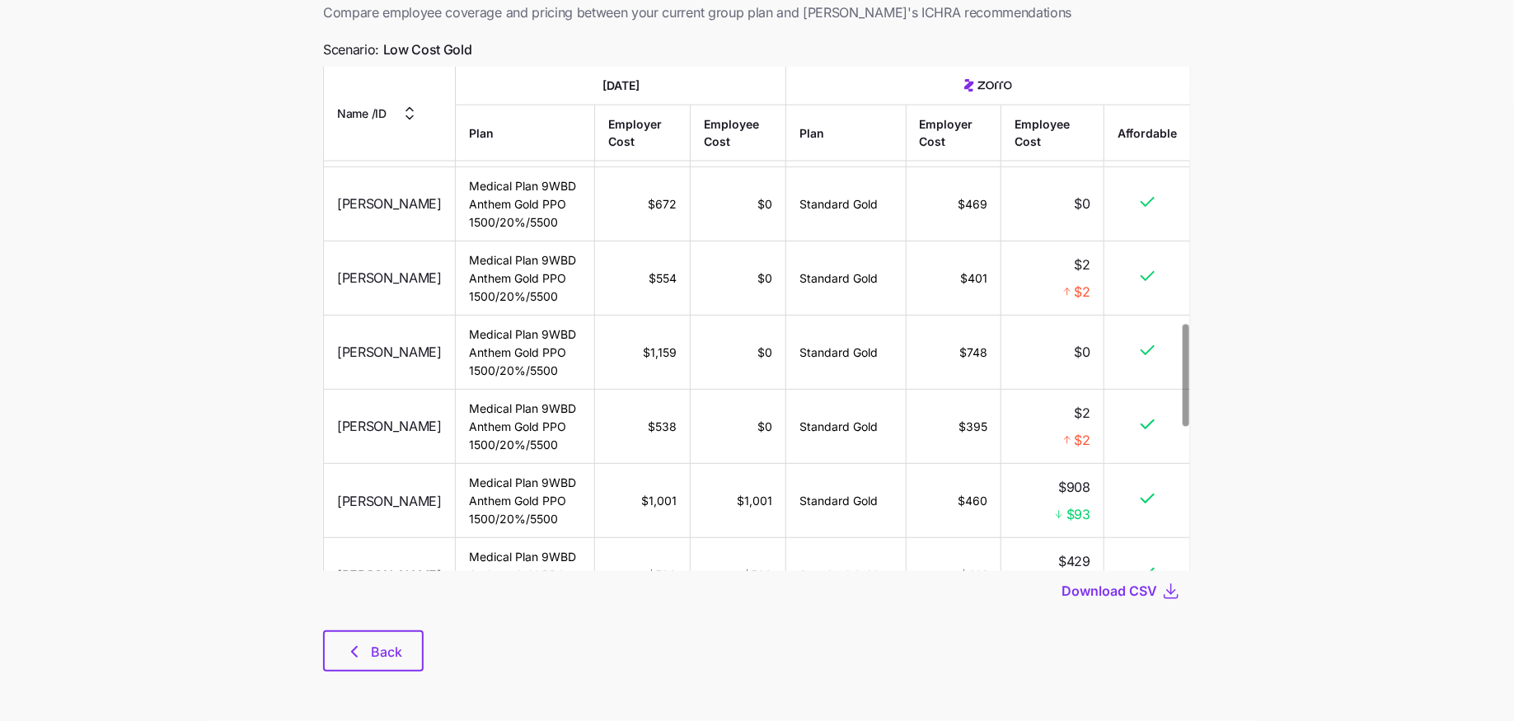
scroll to position [1235, 0]
click at [384, 638] on button "Back" at bounding box center [373, 650] width 101 height 41
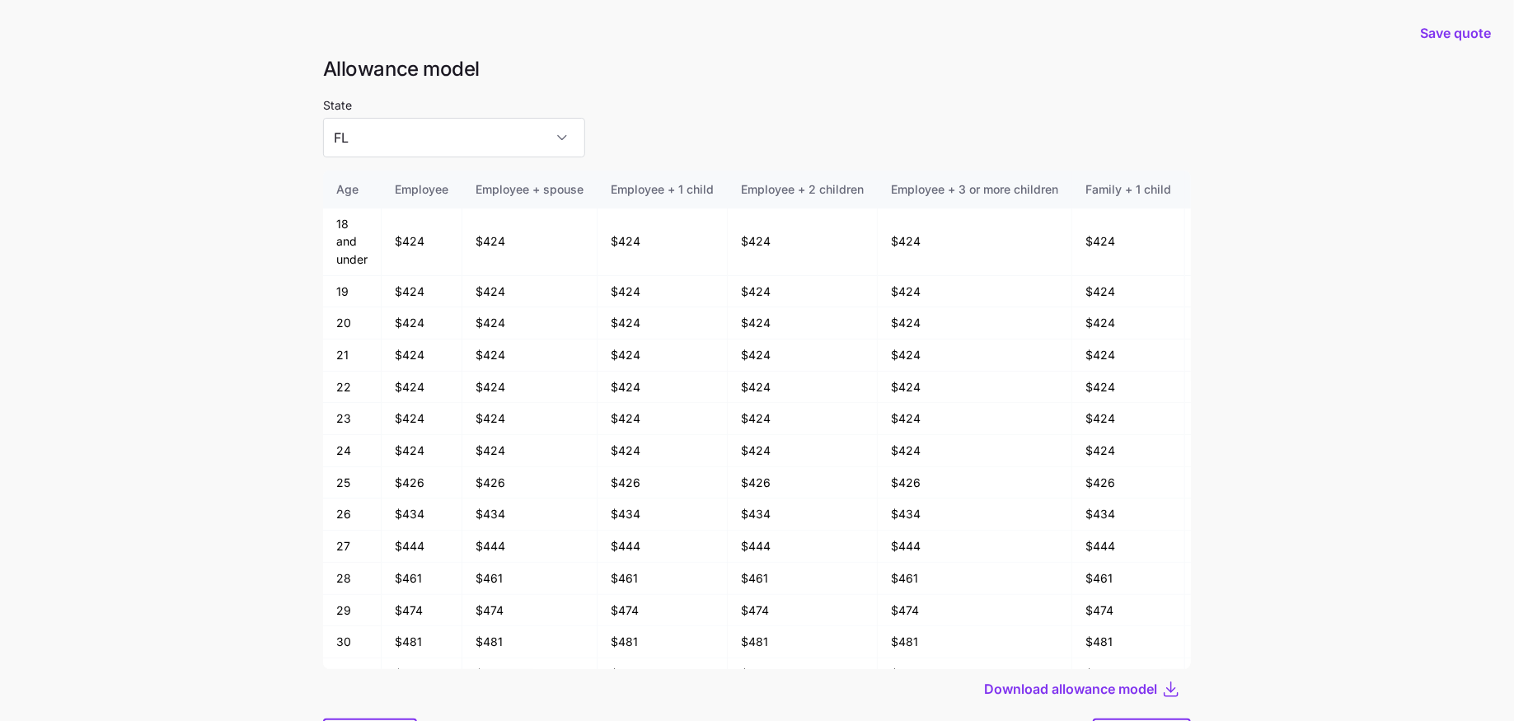
scroll to position [88, 0]
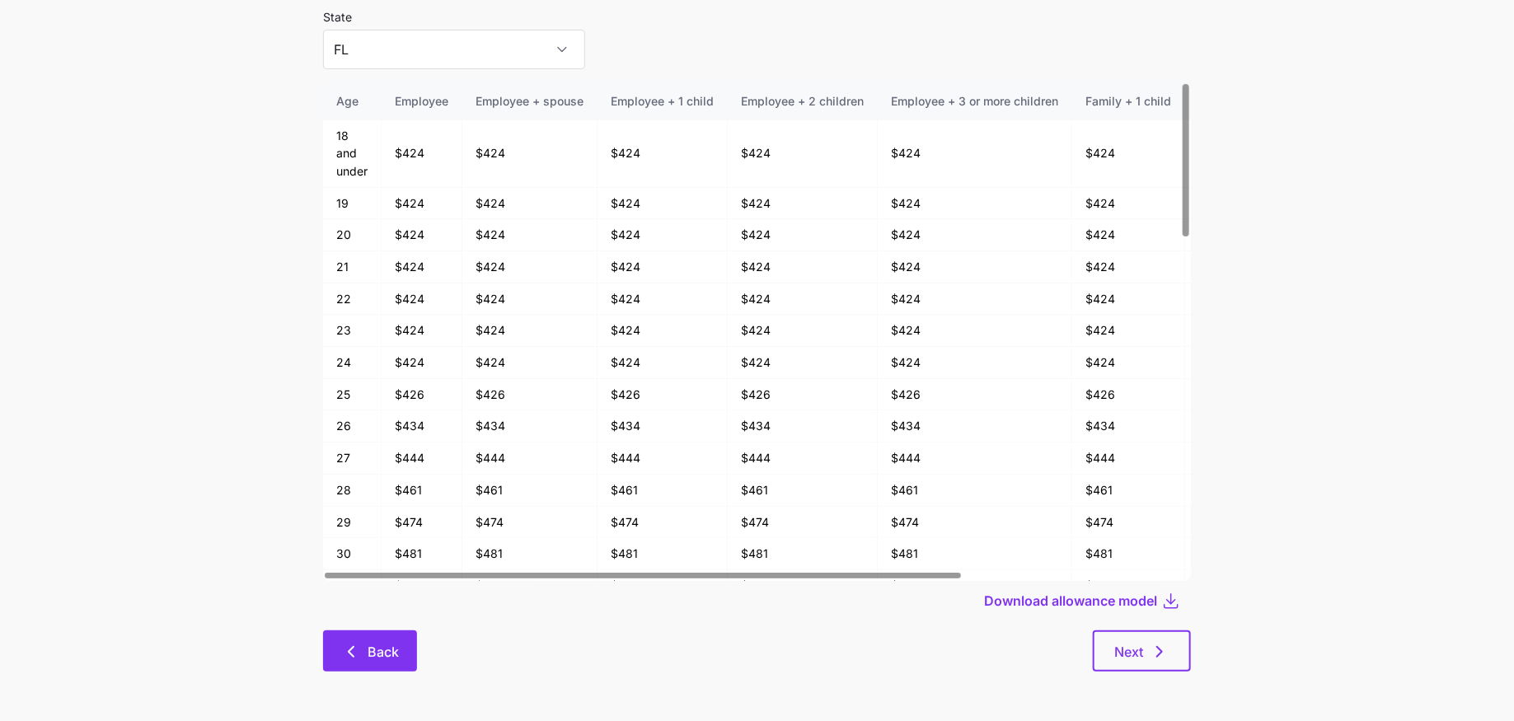
click at [360, 662] on button "Back" at bounding box center [370, 650] width 94 height 41
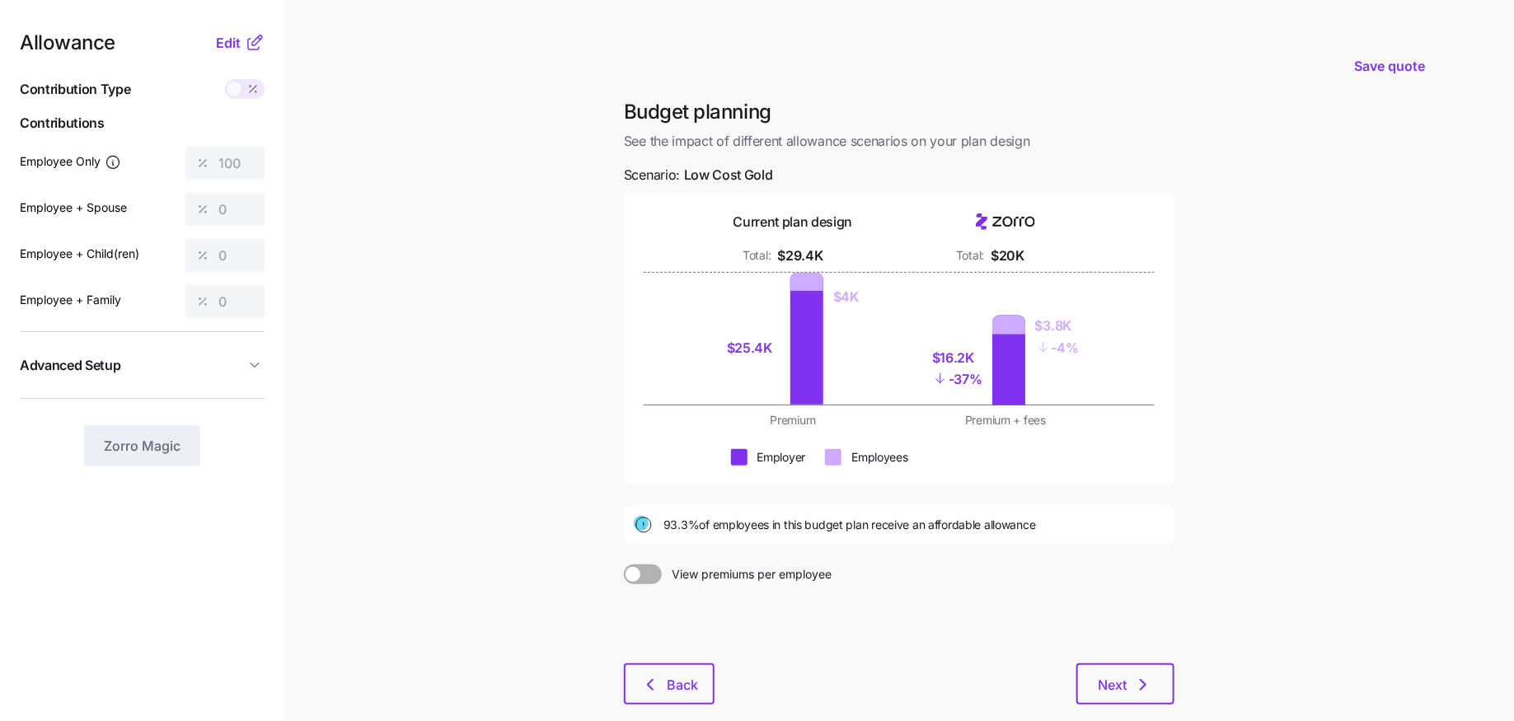
scroll to position [87, 0]
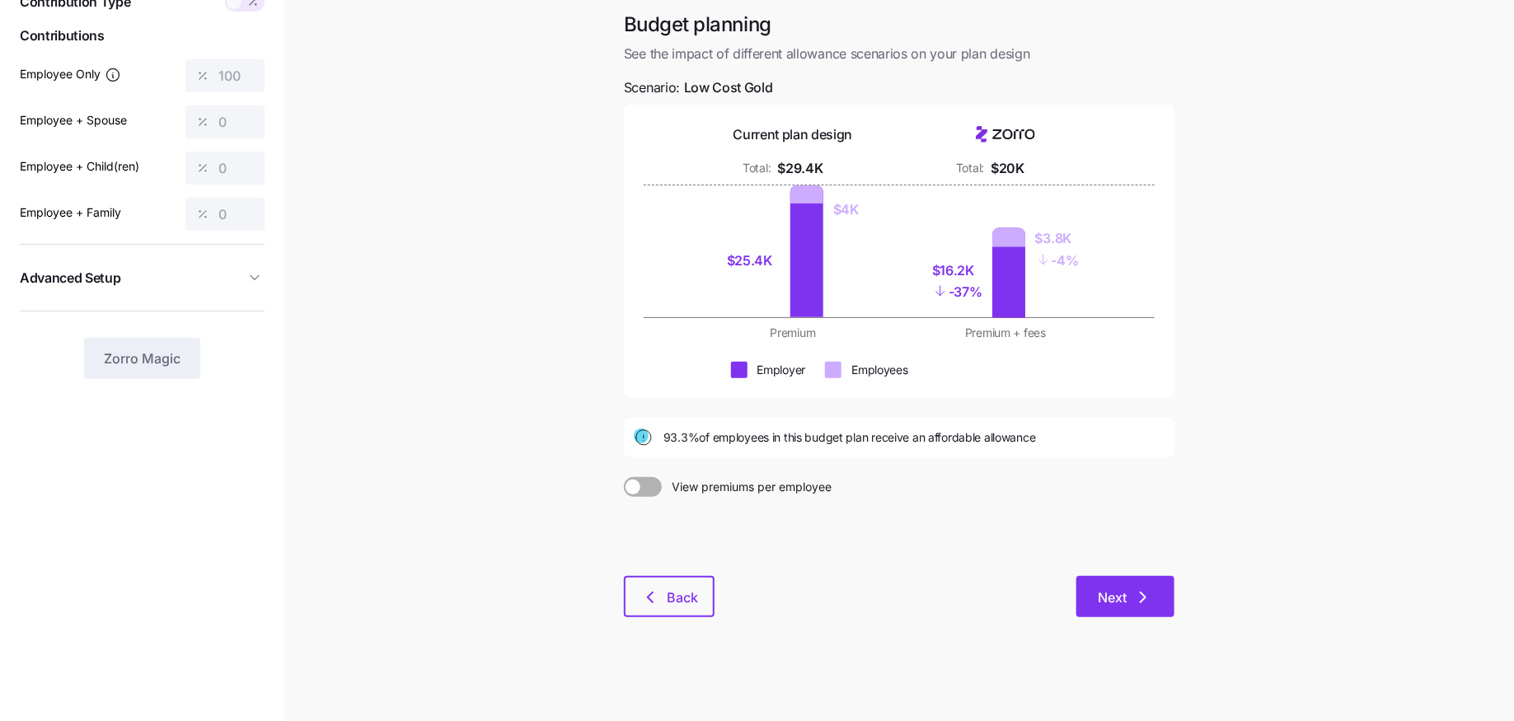
click at [1125, 597] on span "Next" at bounding box center [1112, 597] width 29 height 20
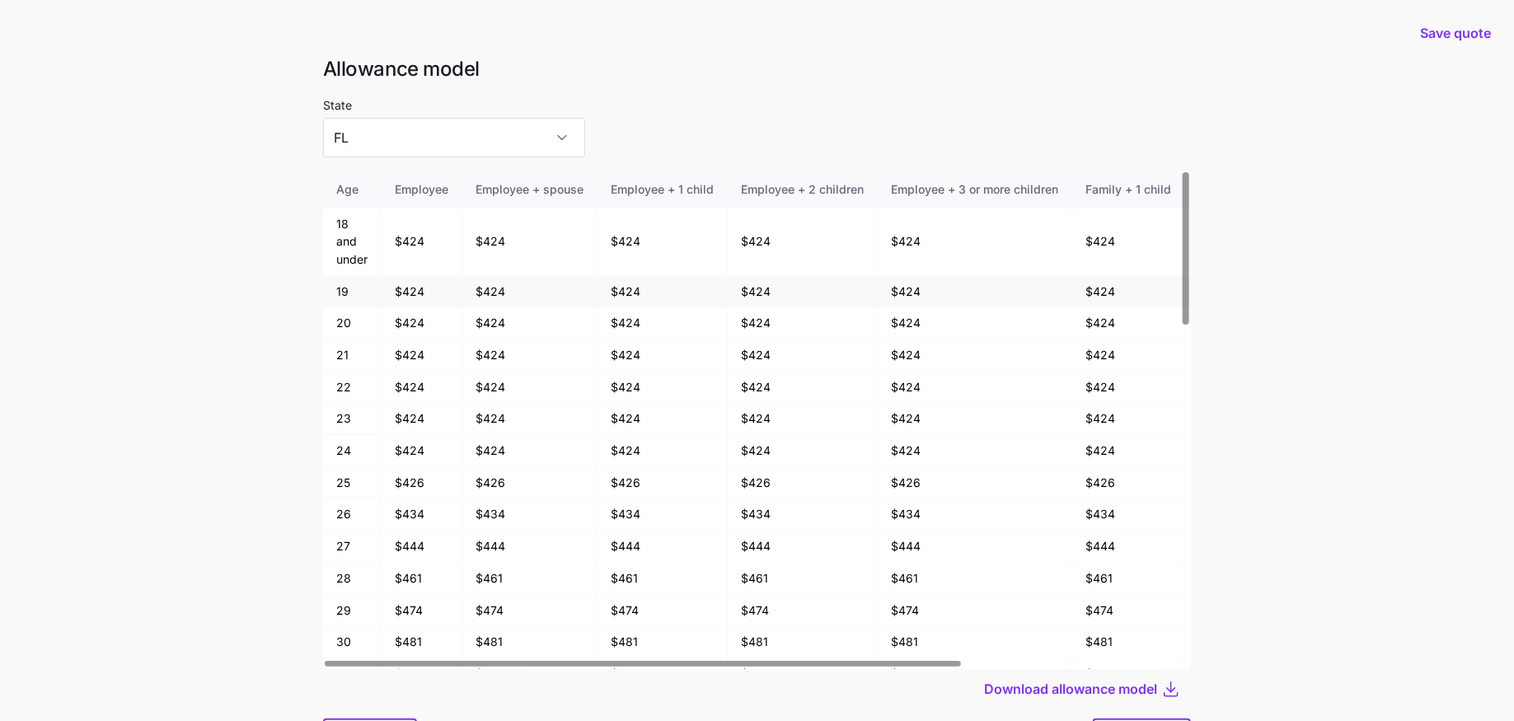
drag, startPoint x: 428, startPoint y: 293, endPoint x: 353, endPoint y: 293, distance: 74.2
click at [396, 293] on td "$424" at bounding box center [421, 292] width 81 height 32
click at [428, 300] on td "$424" at bounding box center [421, 292] width 81 height 32
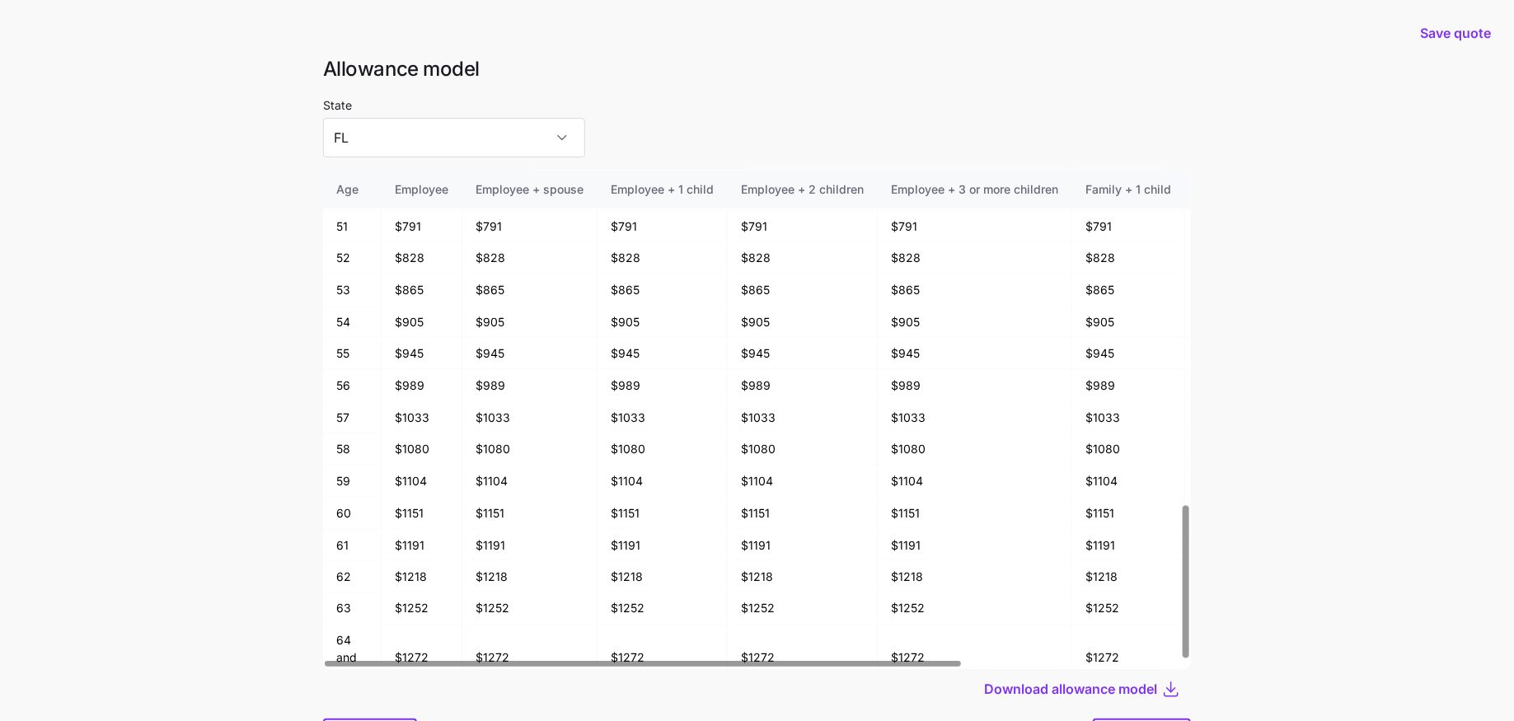
scroll to position [1093, 0]
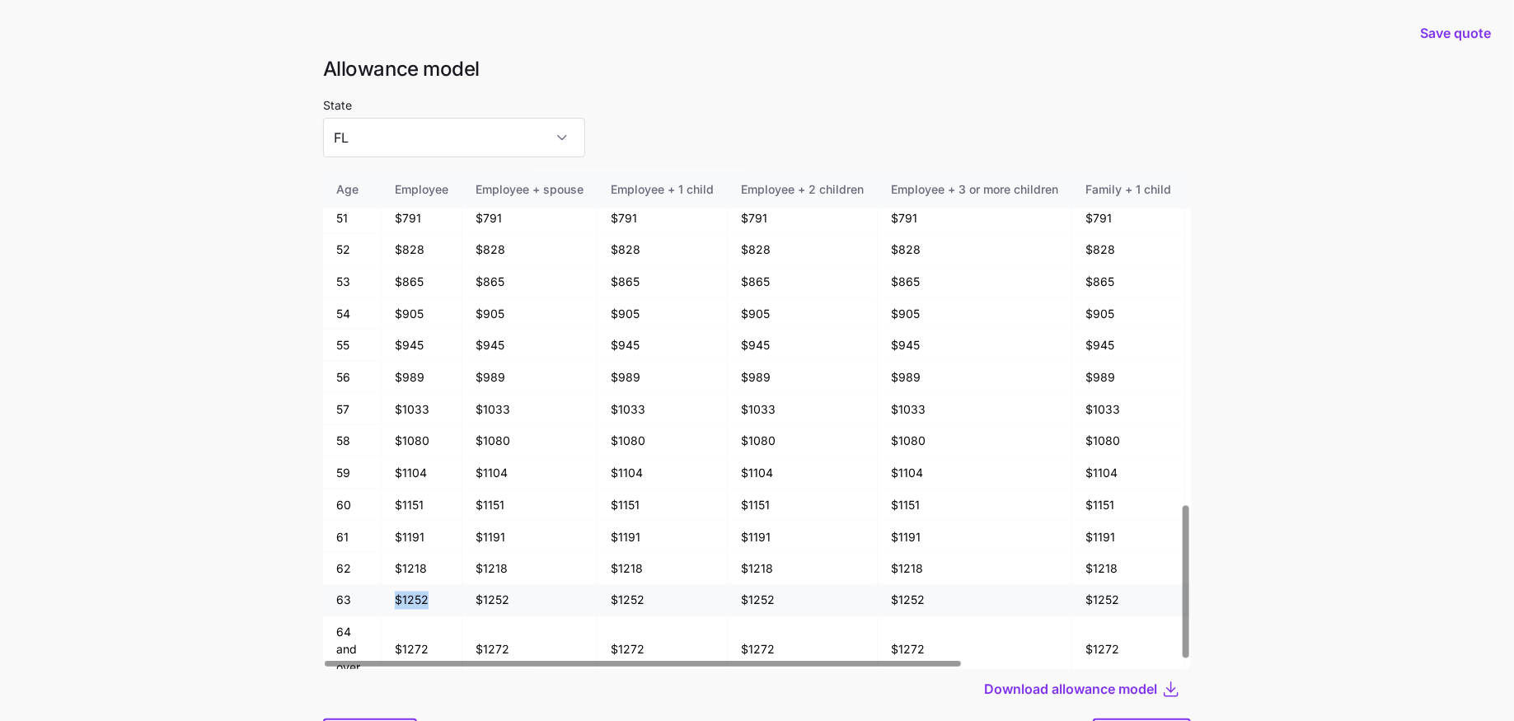
drag, startPoint x: 434, startPoint y: 587, endPoint x: 373, endPoint y: 587, distance: 61.0
click at [373, 587] on tr "63 $1252 $1252 $1252 $1252 $1252 $1252 $1252 $1252" at bounding box center [908, 601] width 1171 height 32
click at [423, 585] on td "$1252" at bounding box center [421, 601] width 81 height 32
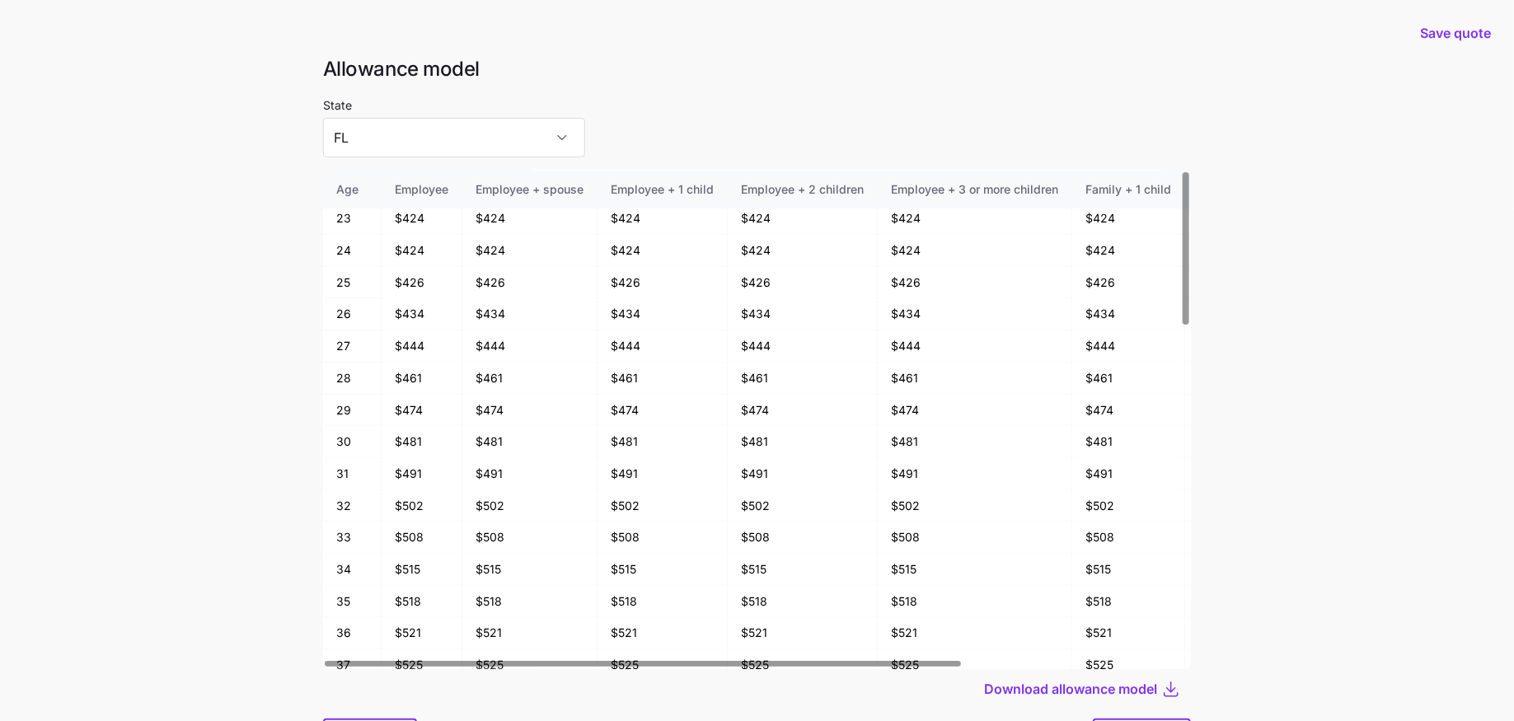
scroll to position [0, 0]
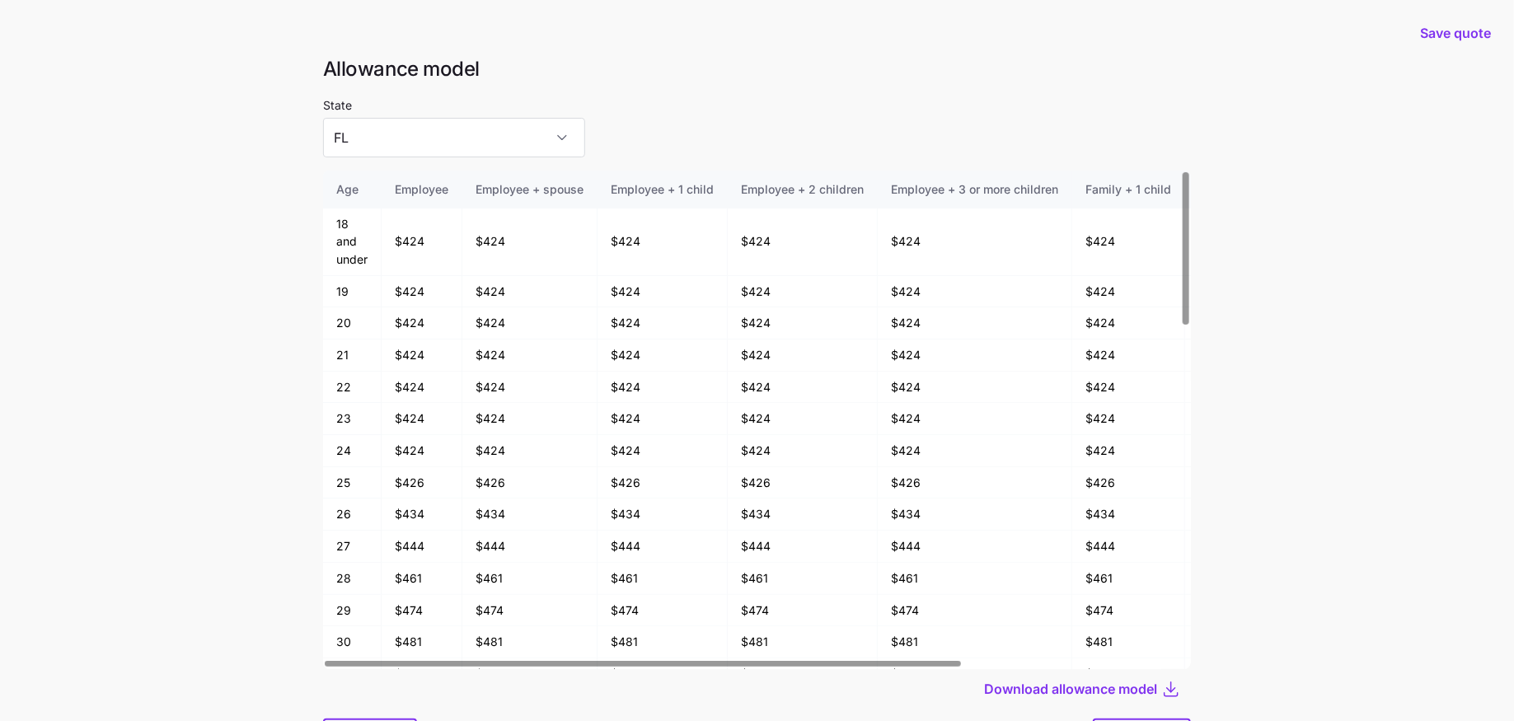
click at [253, 353] on main "Save quote Allowance model State FL Age Employee Employee + spouse Employee + 1…" at bounding box center [757, 404] width 1514 height 809
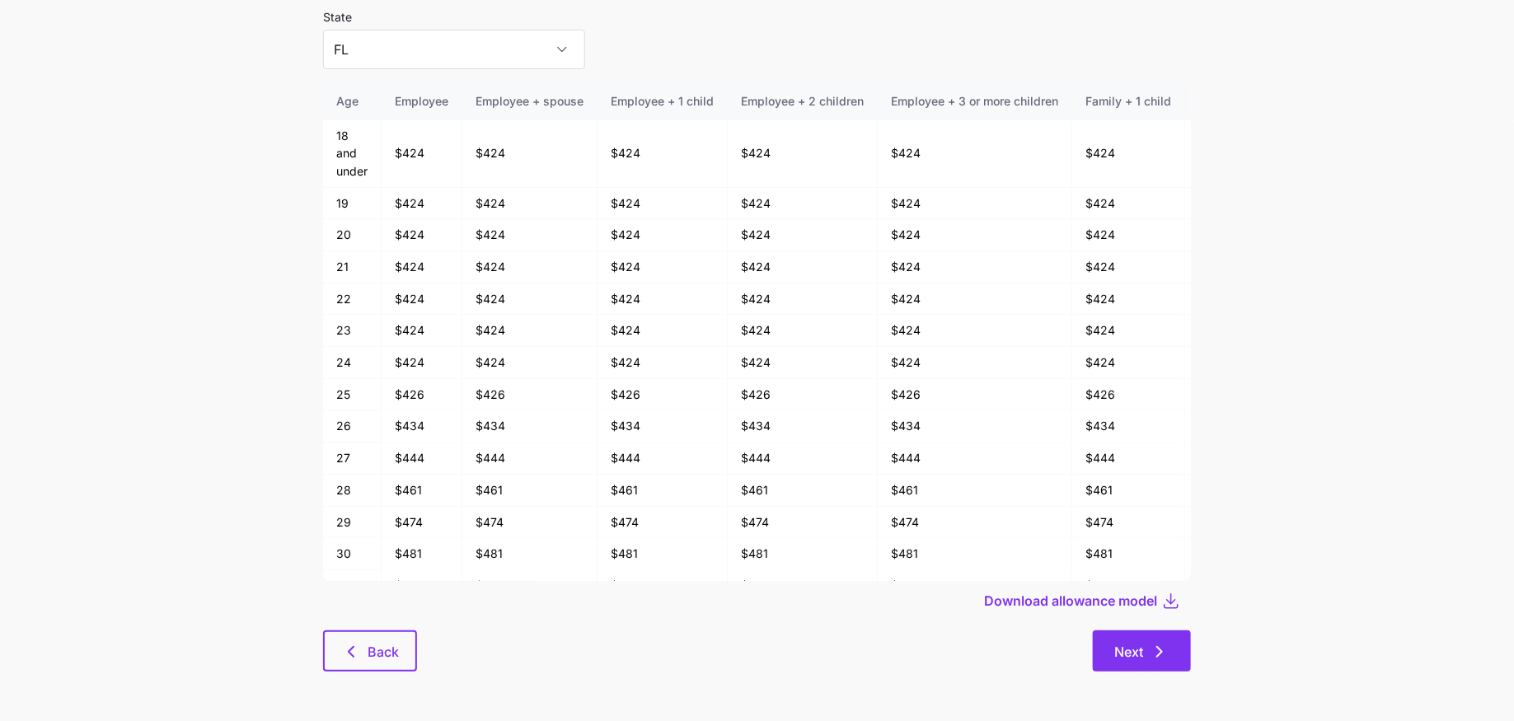
click at [1168, 662] on button "Next" at bounding box center [1142, 650] width 98 height 41
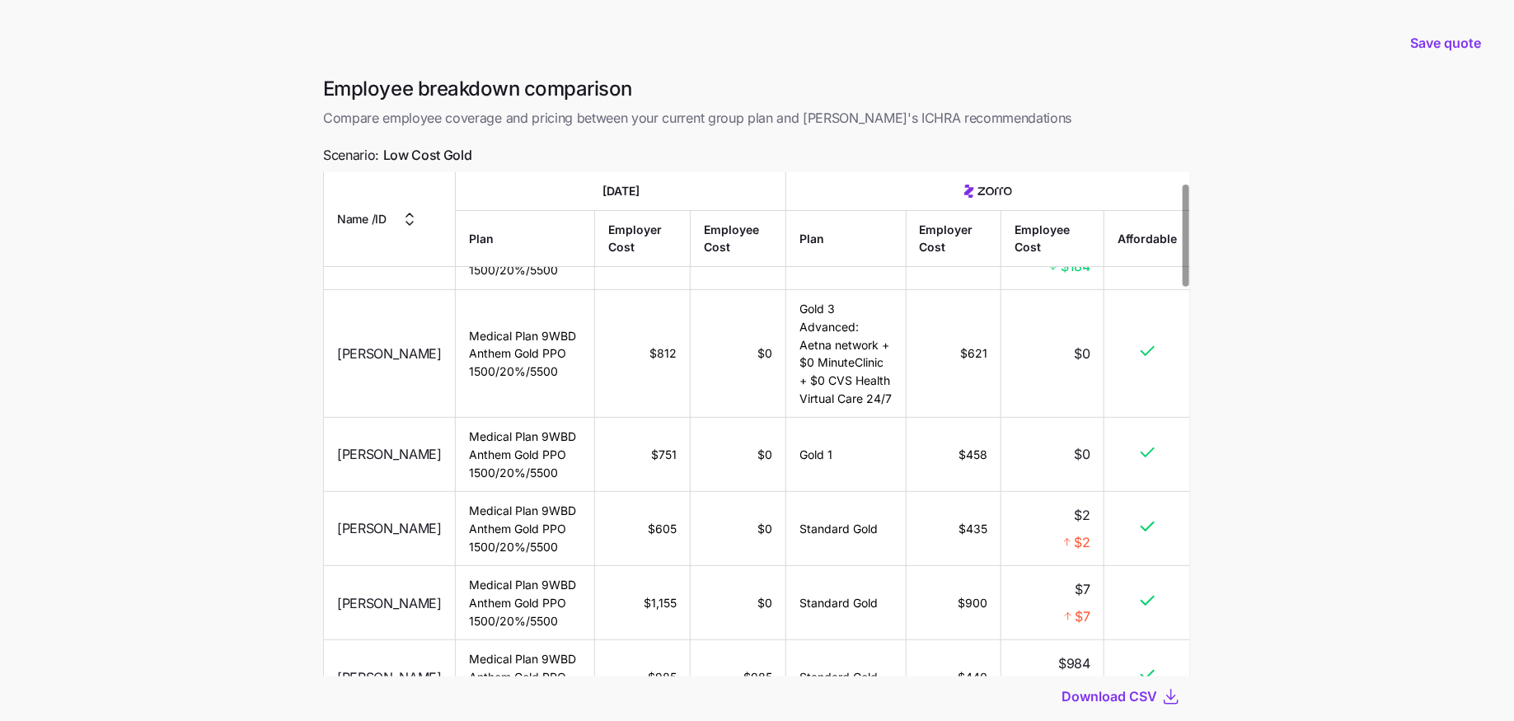
scroll to position [105, 0]
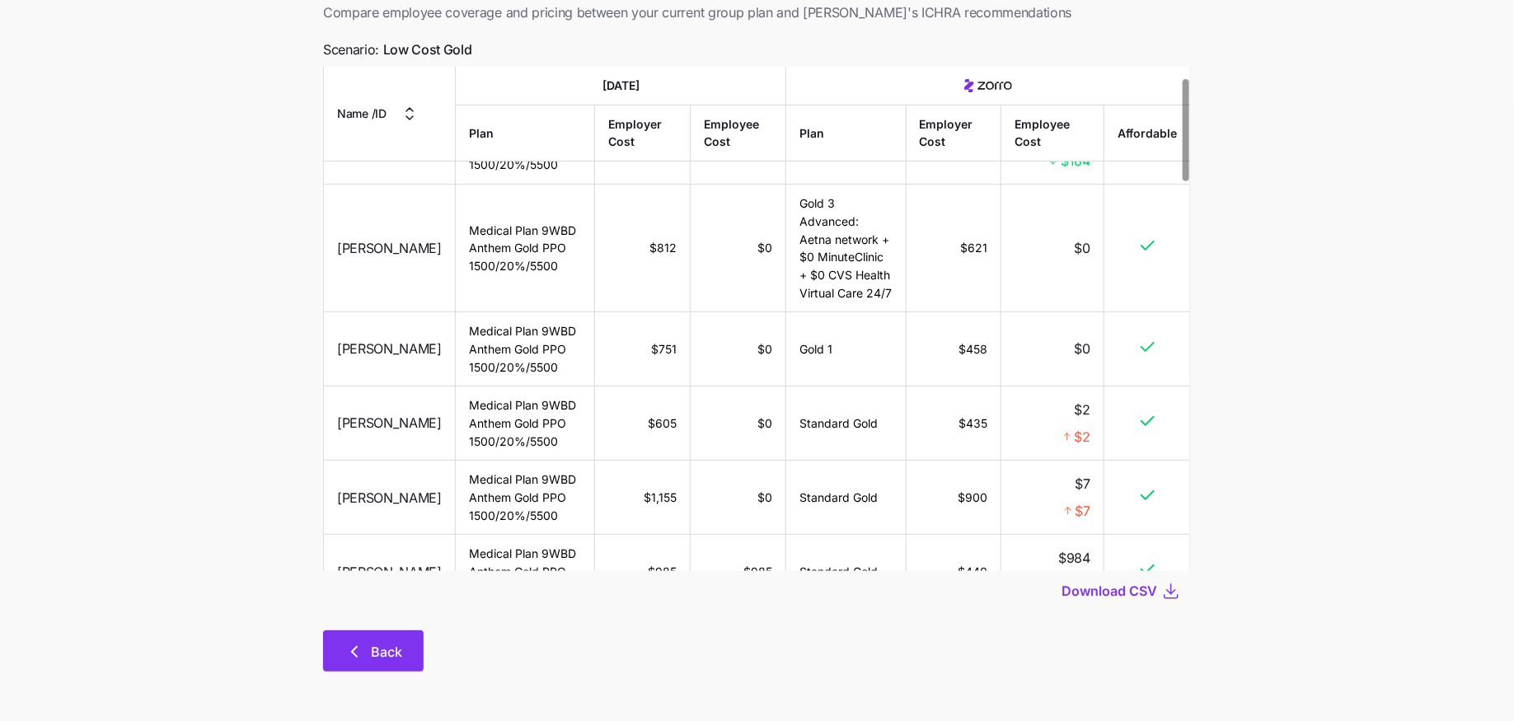
click at [362, 638] on button "Back" at bounding box center [373, 650] width 101 height 41
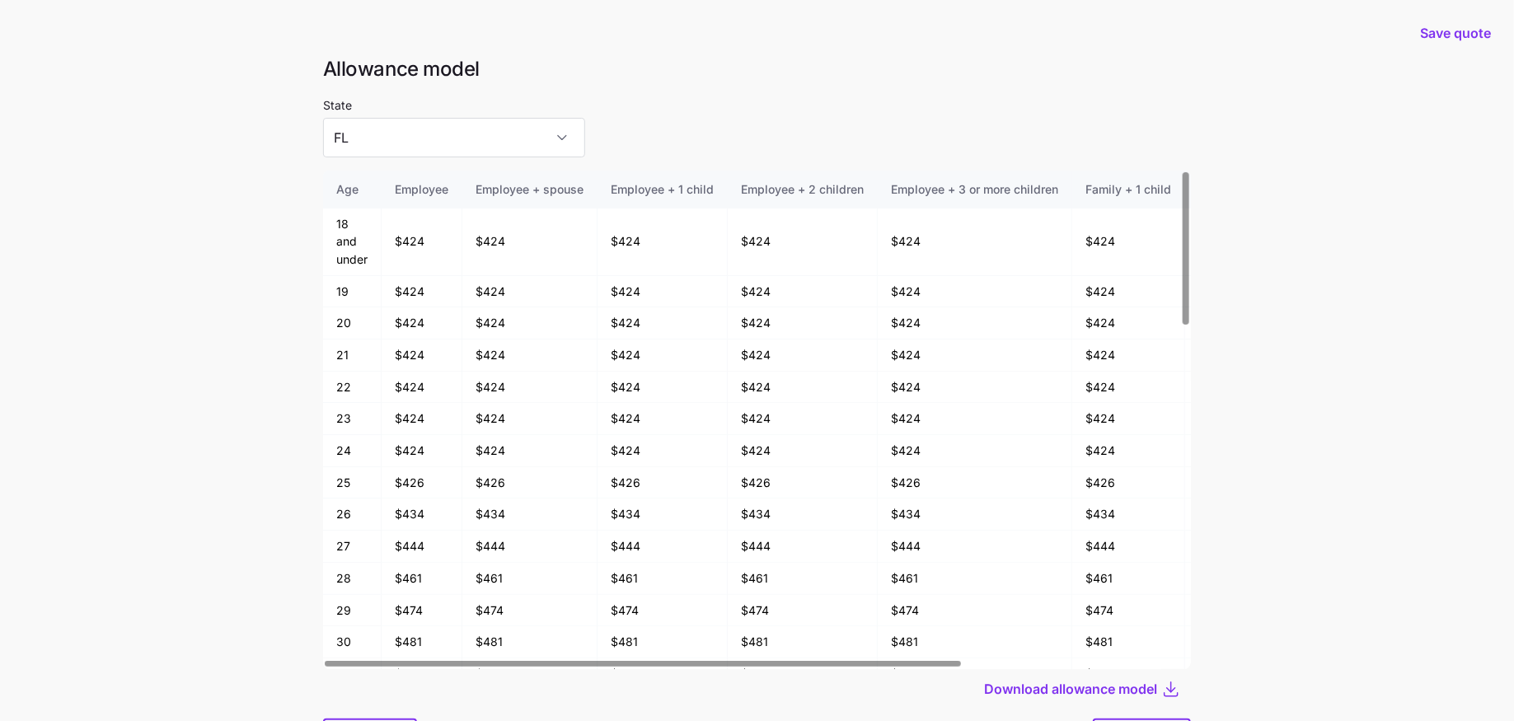
scroll to position [88, 0]
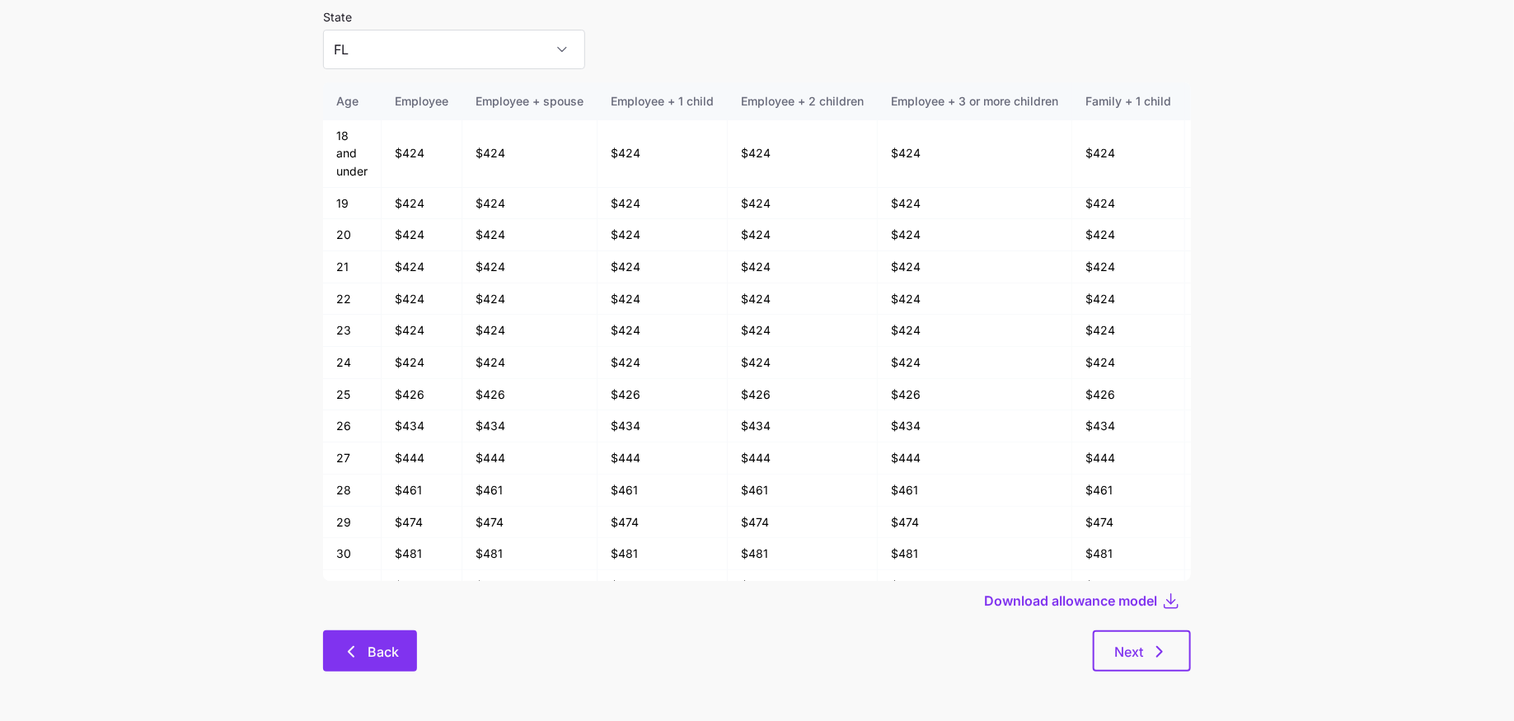
click at [401, 669] on button "Back" at bounding box center [370, 650] width 94 height 41
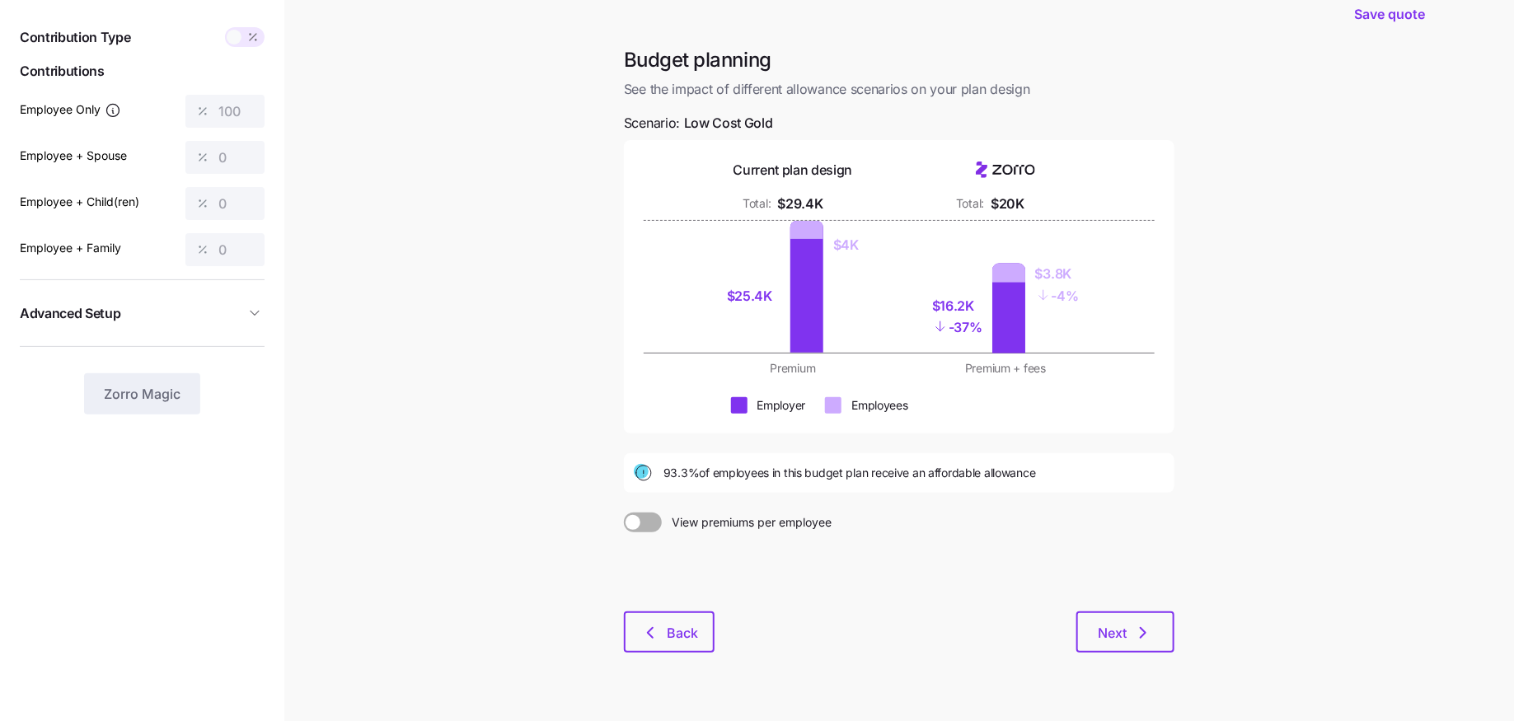
scroll to position [54, 0]
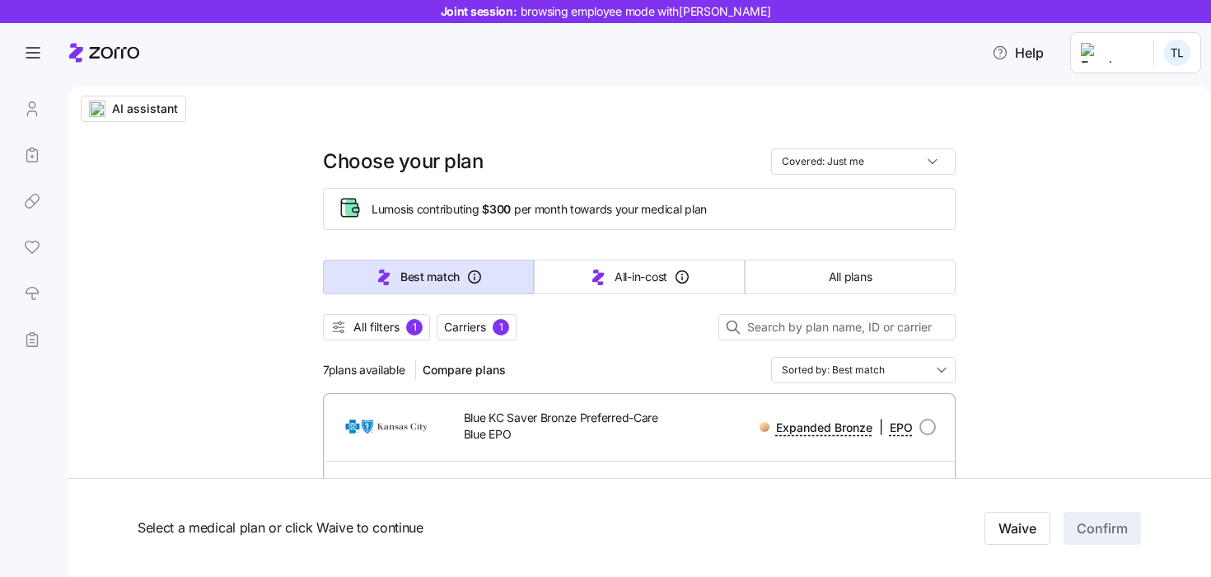
scroll to position [220, 0]
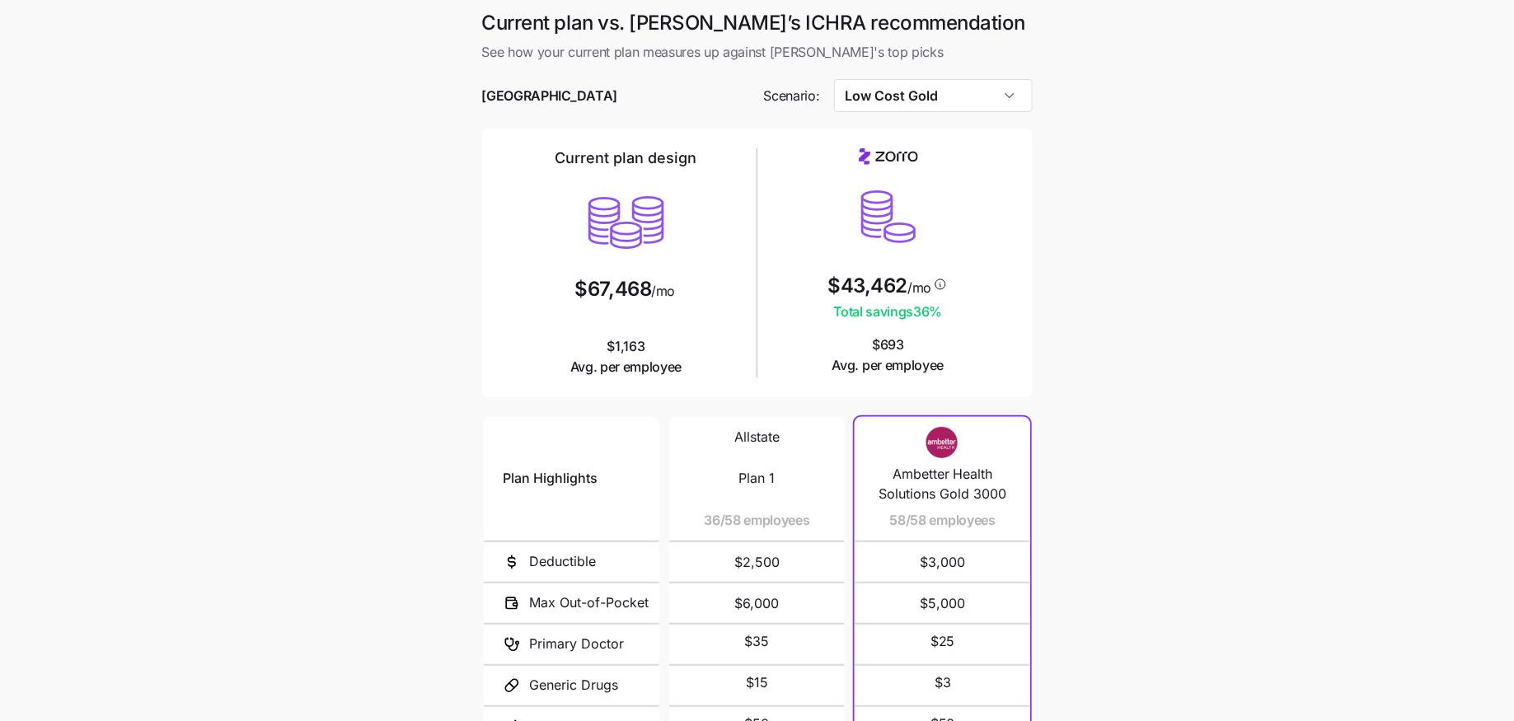
scroll to position [178, 0]
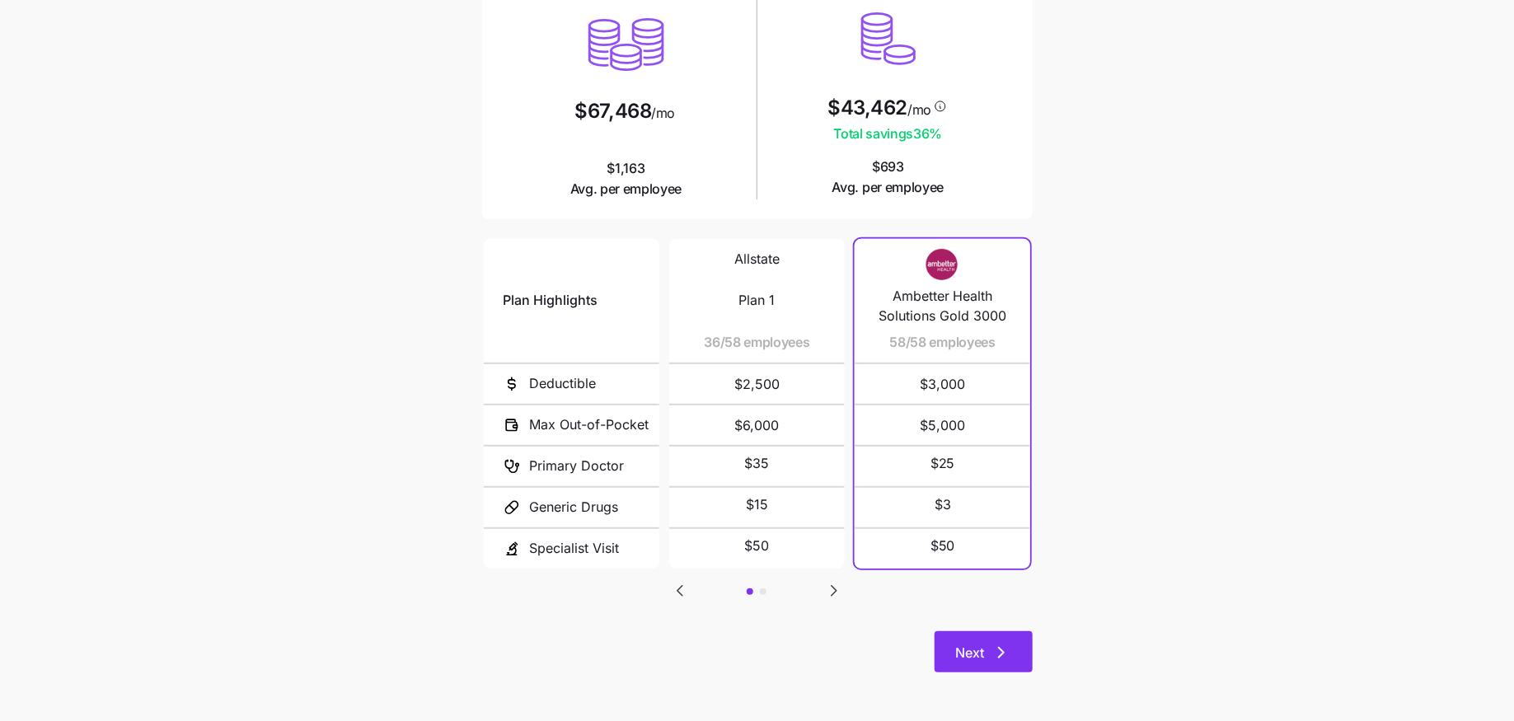
click at [960, 639] on button "Next" at bounding box center [983, 651] width 98 height 41
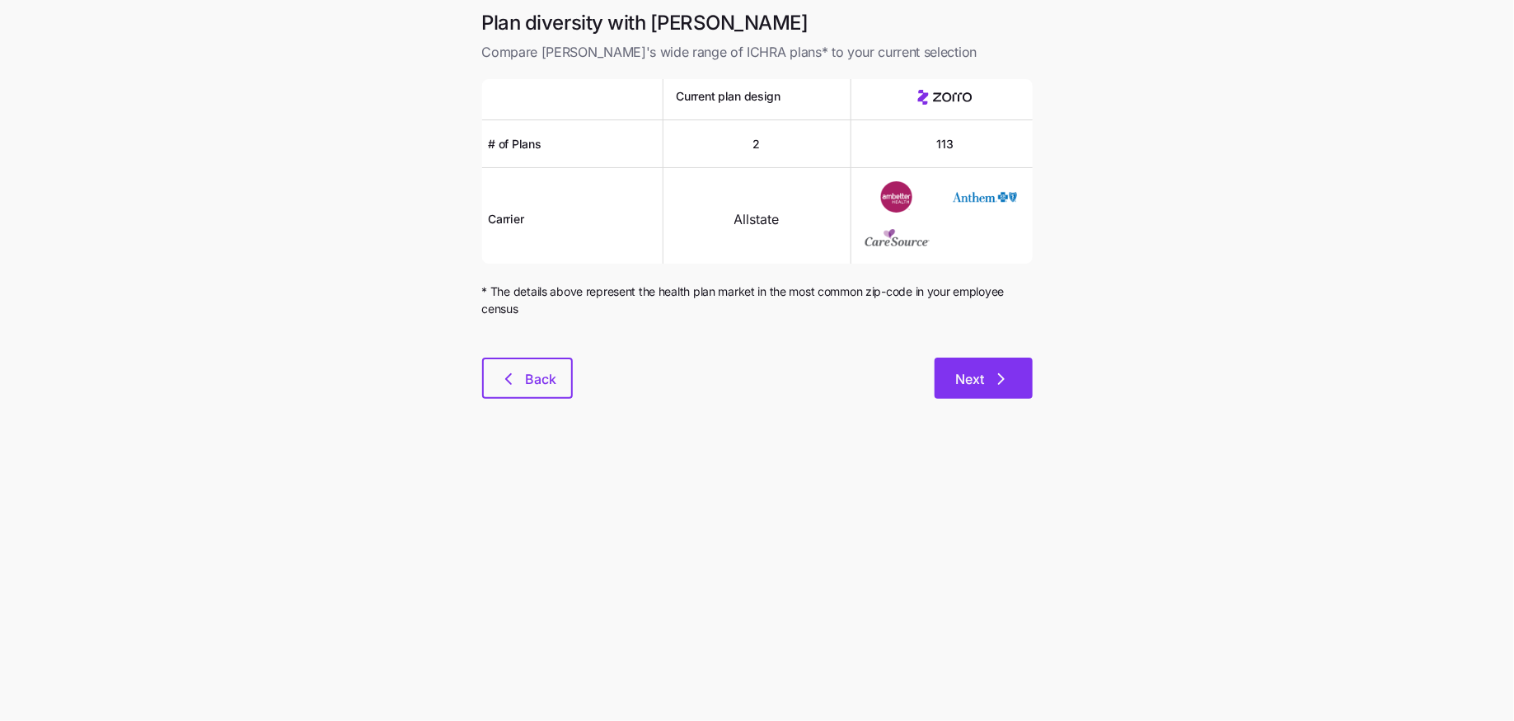
click at [969, 397] on button "Next" at bounding box center [983, 378] width 98 height 41
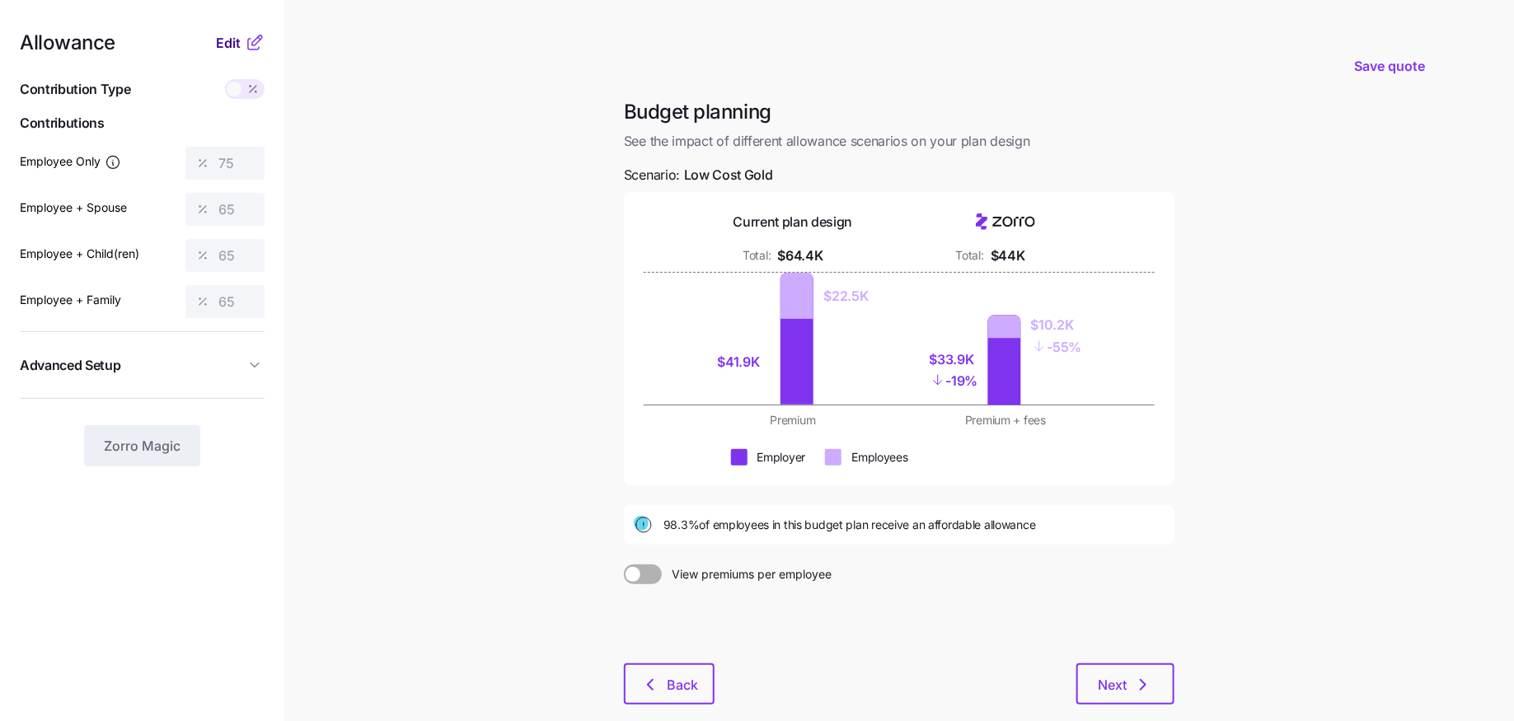
click at [227, 44] on span "Edit" at bounding box center [228, 43] width 25 height 20
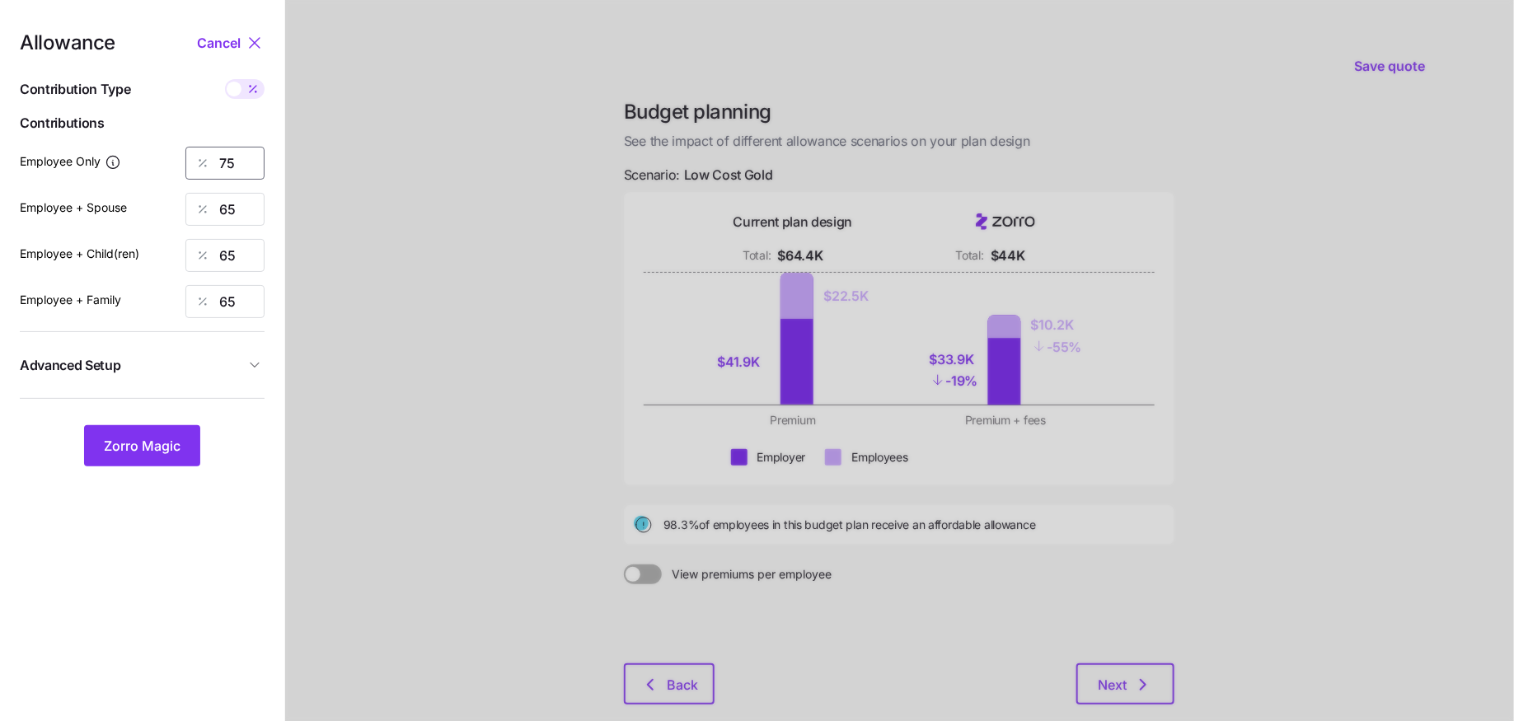
drag, startPoint x: 250, startPoint y: 174, endPoint x: 182, endPoint y: 173, distance: 67.6
click at [194, 173] on div "75" at bounding box center [224, 163] width 79 height 33
type input "67"
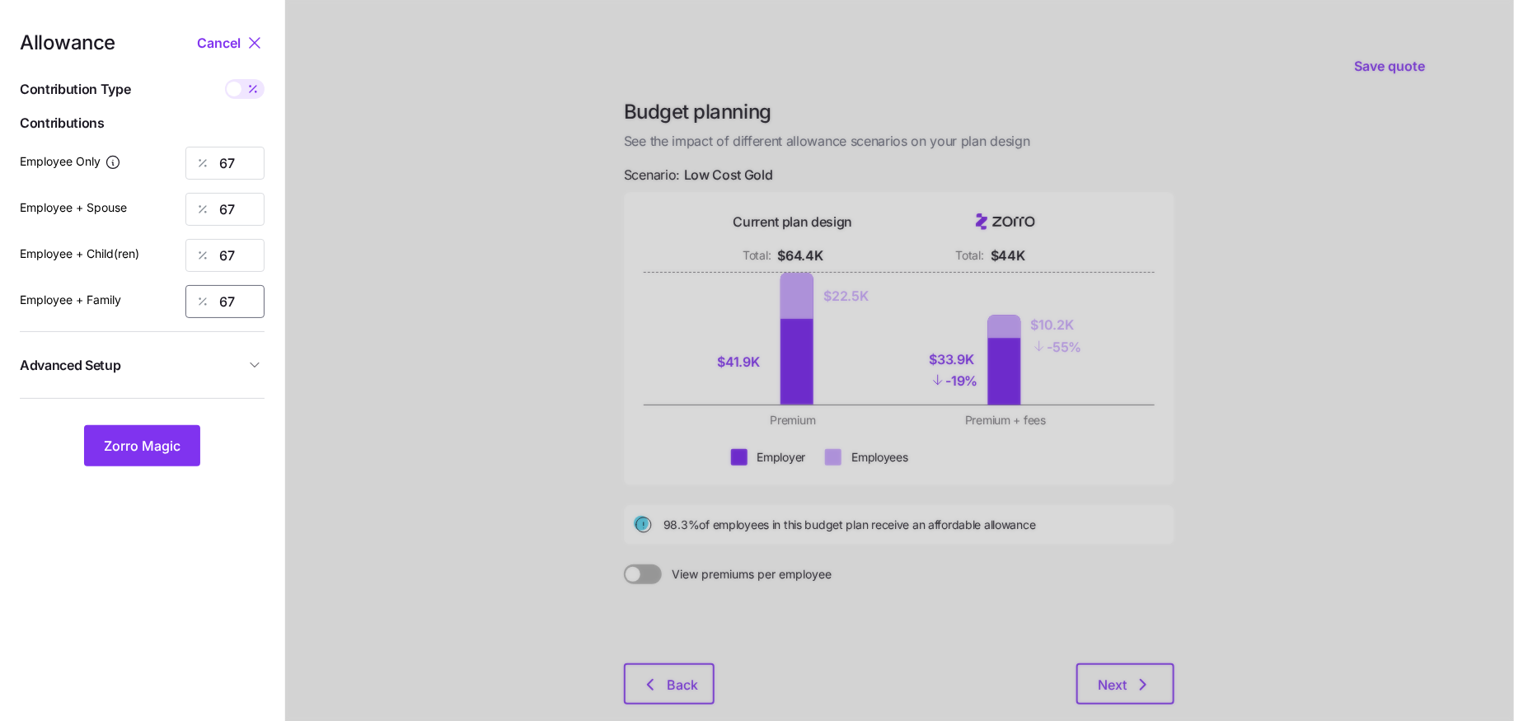
type input "67"
click at [243, 360] on span "Advanced Setup" at bounding box center [132, 365] width 225 height 21
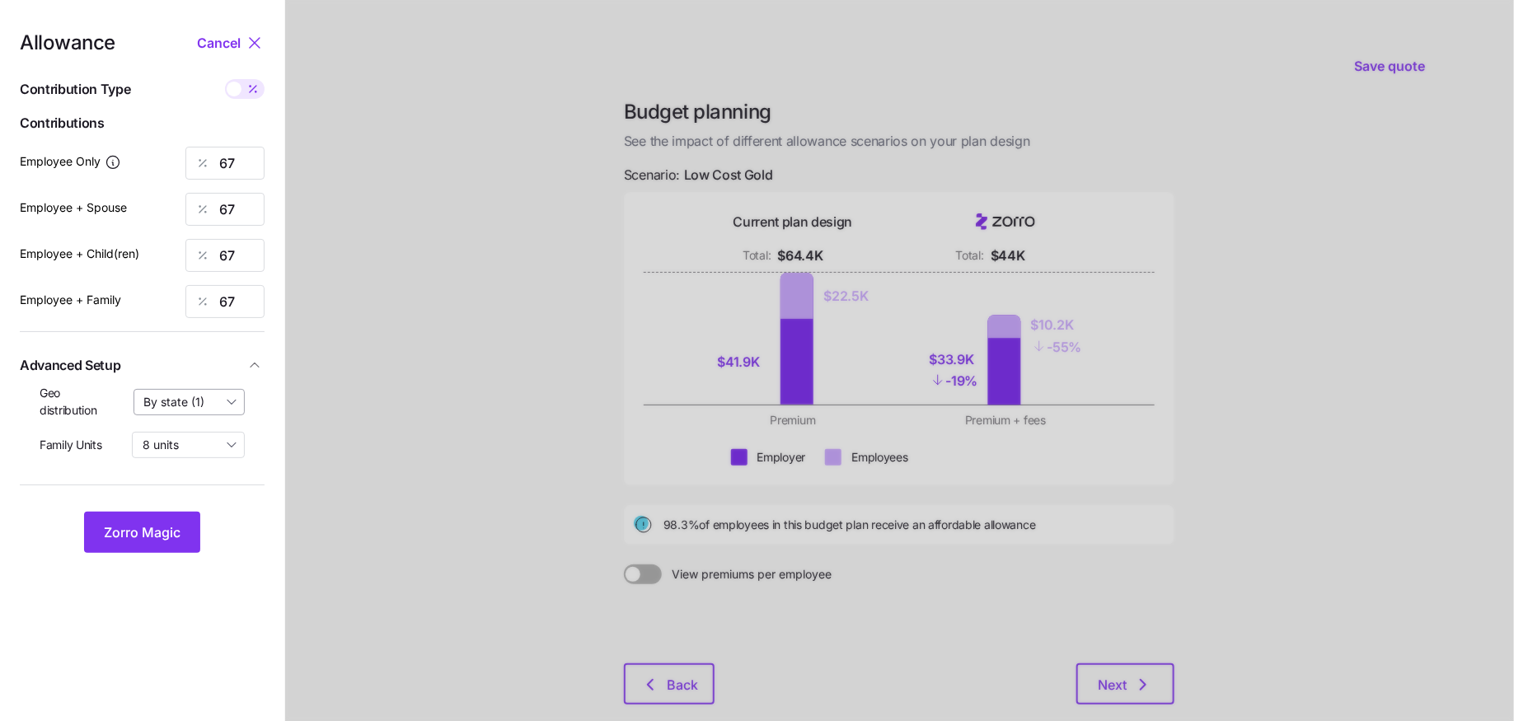
click at [199, 408] on input "By state (1)" at bounding box center [189, 402] width 112 height 26
click at [184, 500] on span "By state (1)" at bounding box center [179, 498] width 61 height 18
click at [160, 532] on span "Zorro Magic" at bounding box center [142, 532] width 77 height 20
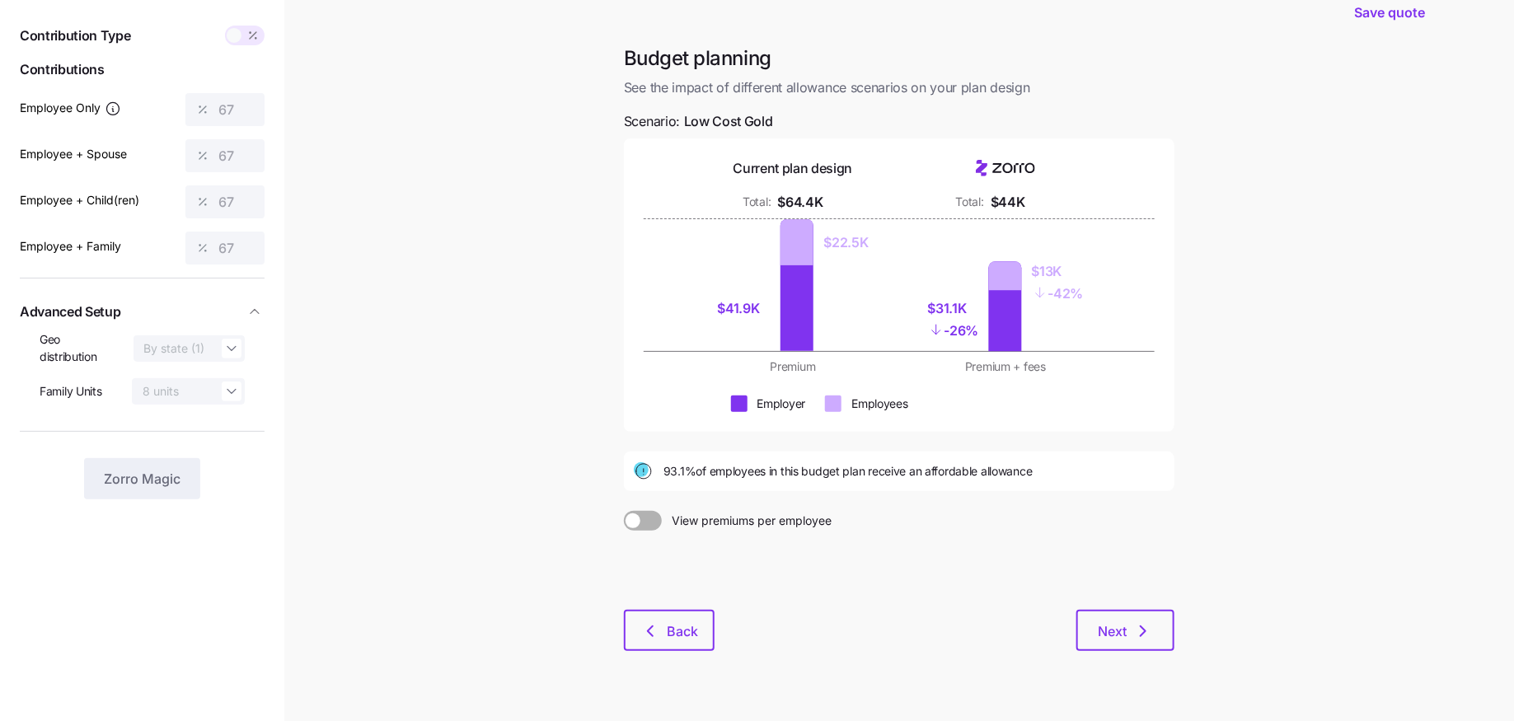
scroll to position [58, 0]
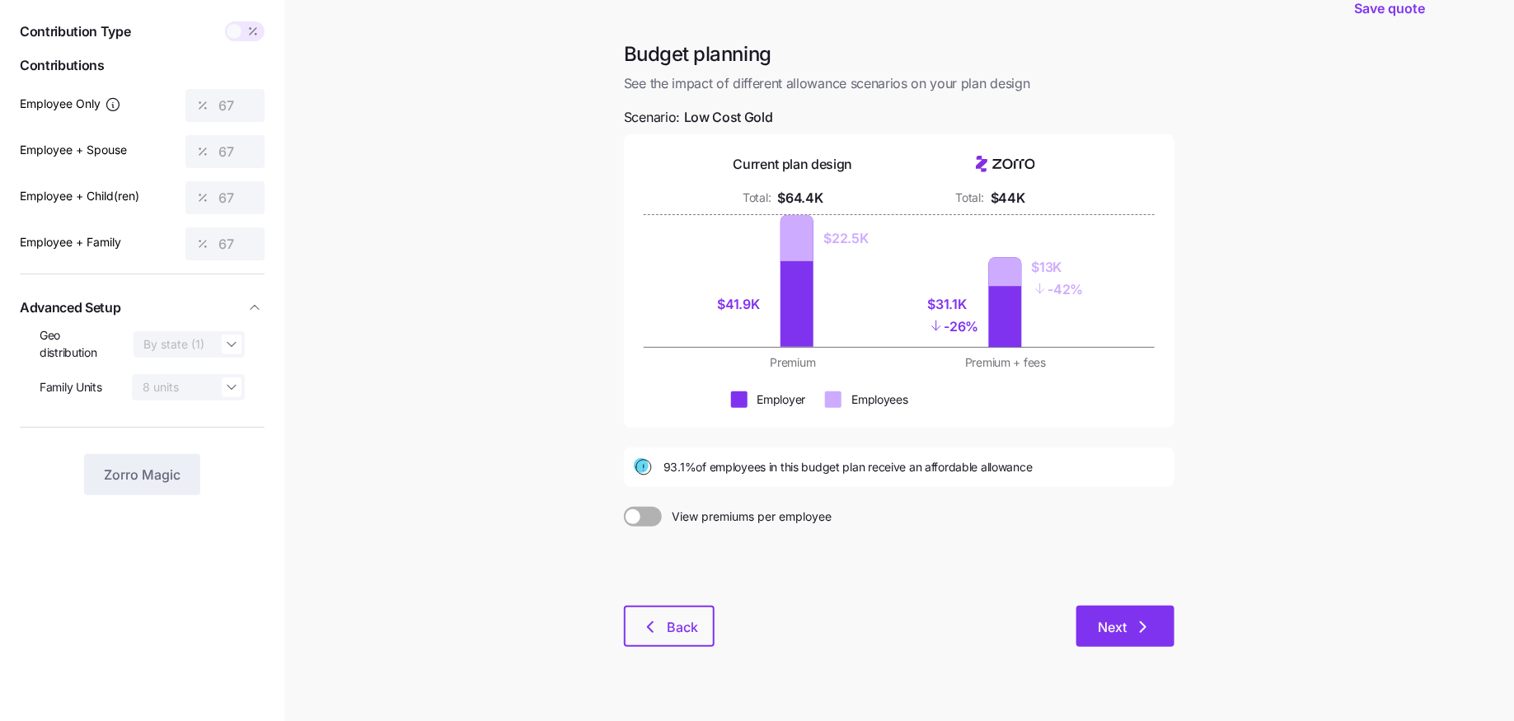
click at [1126, 629] on span "Next" at bounding box center [1112, 627] width 29 height 20
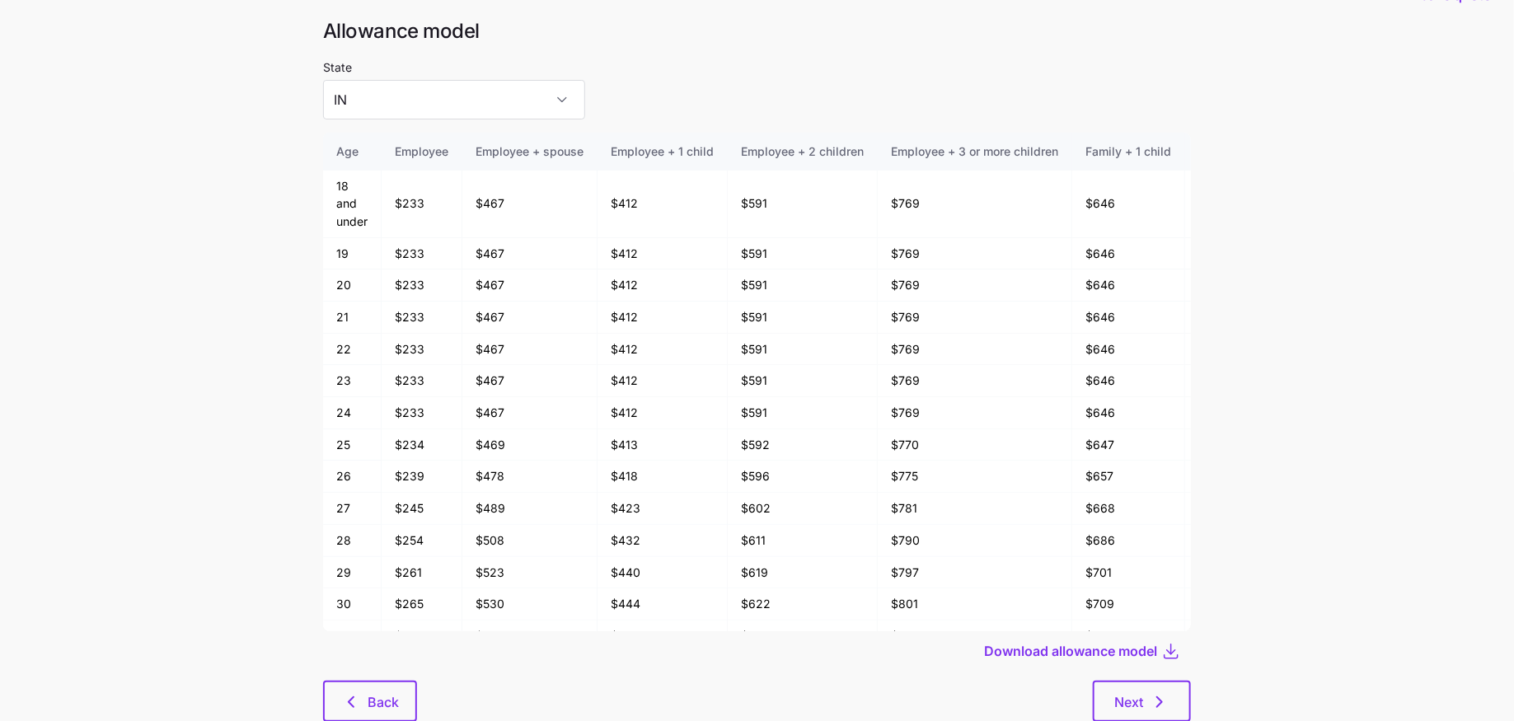
scroll to position [46, 0]
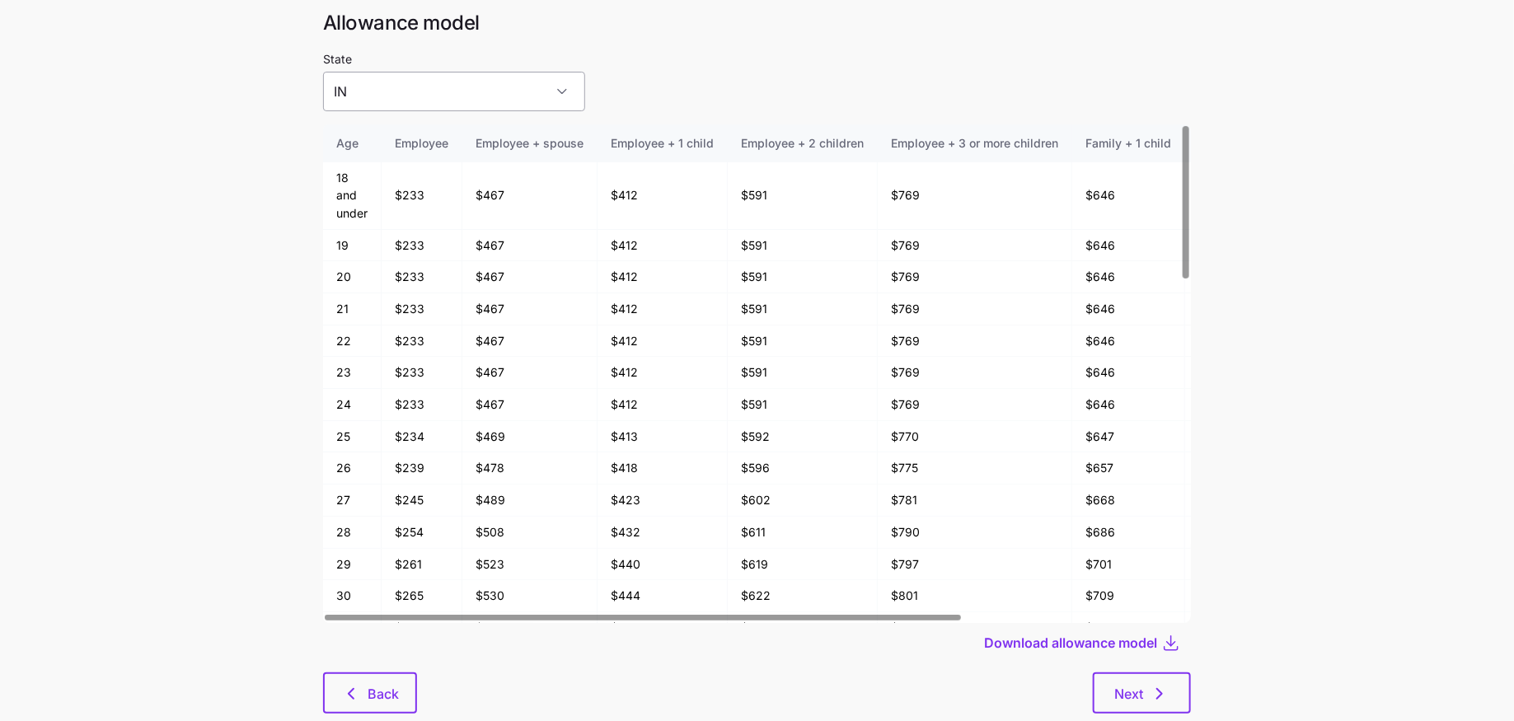
click at [415, 82] on input "IN" at bounding box center [454, 92] width 262 height 40
click at [409, 152] on div "IN" at bounding box center [426, 141] width 192 height 35
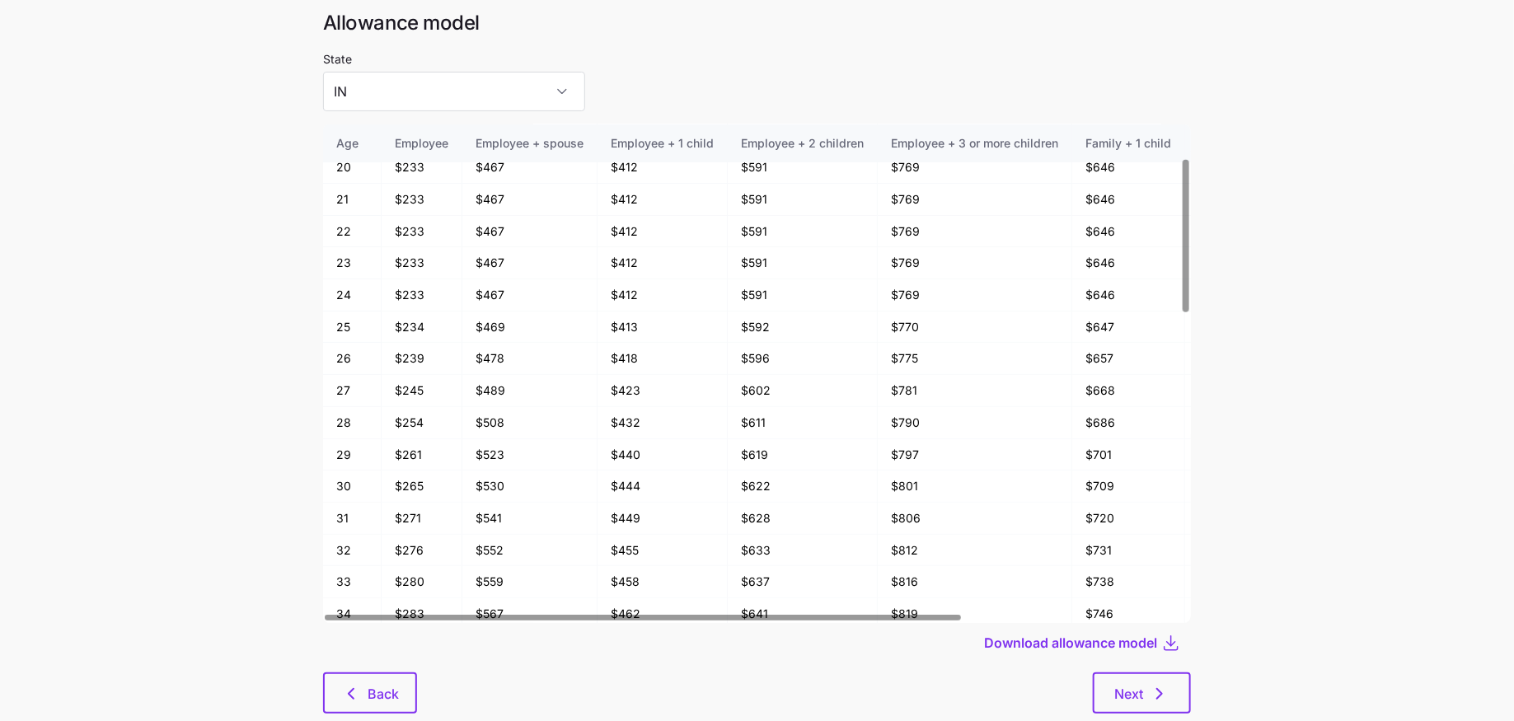
scroll to position [88, 0]
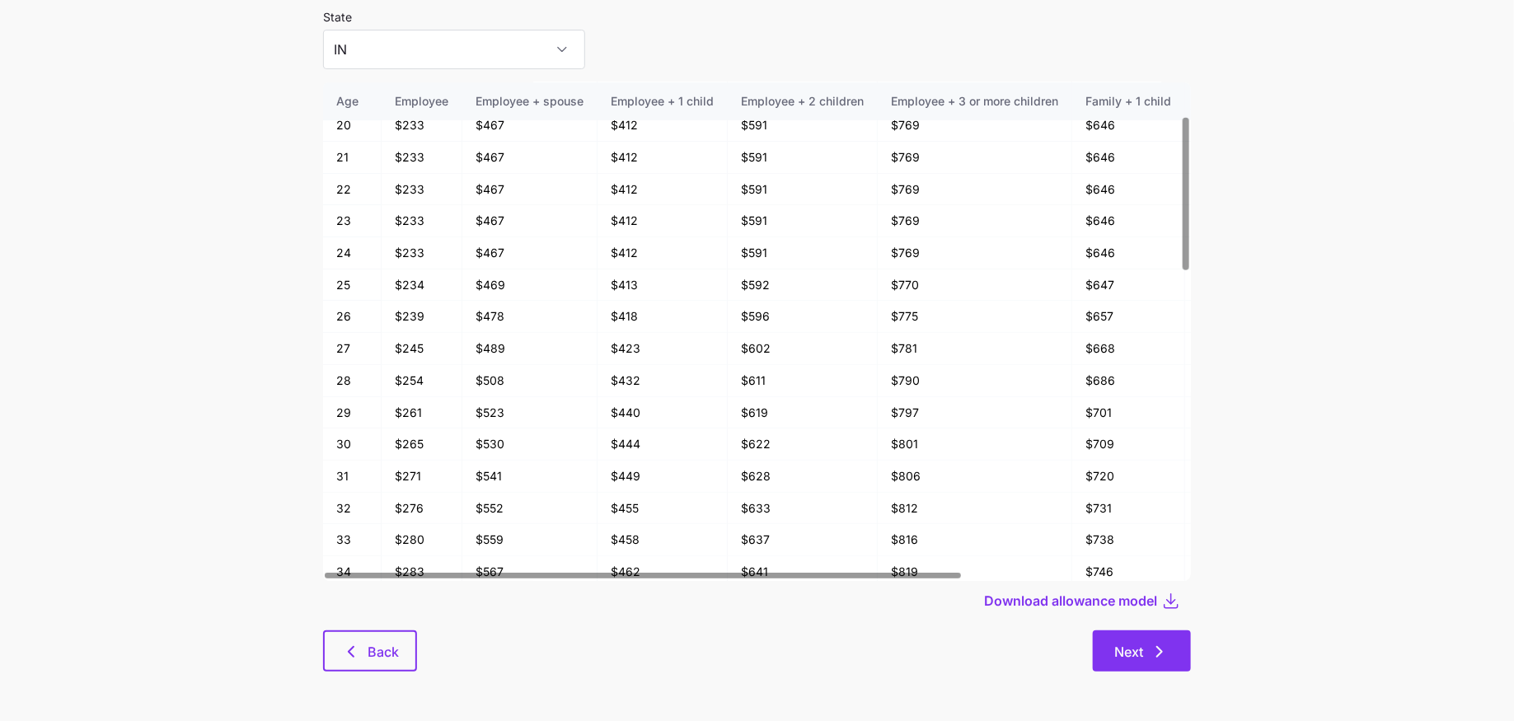
click at [1138, 659] on span "Next" at bounding box center [1128, 652] width 29 height 20
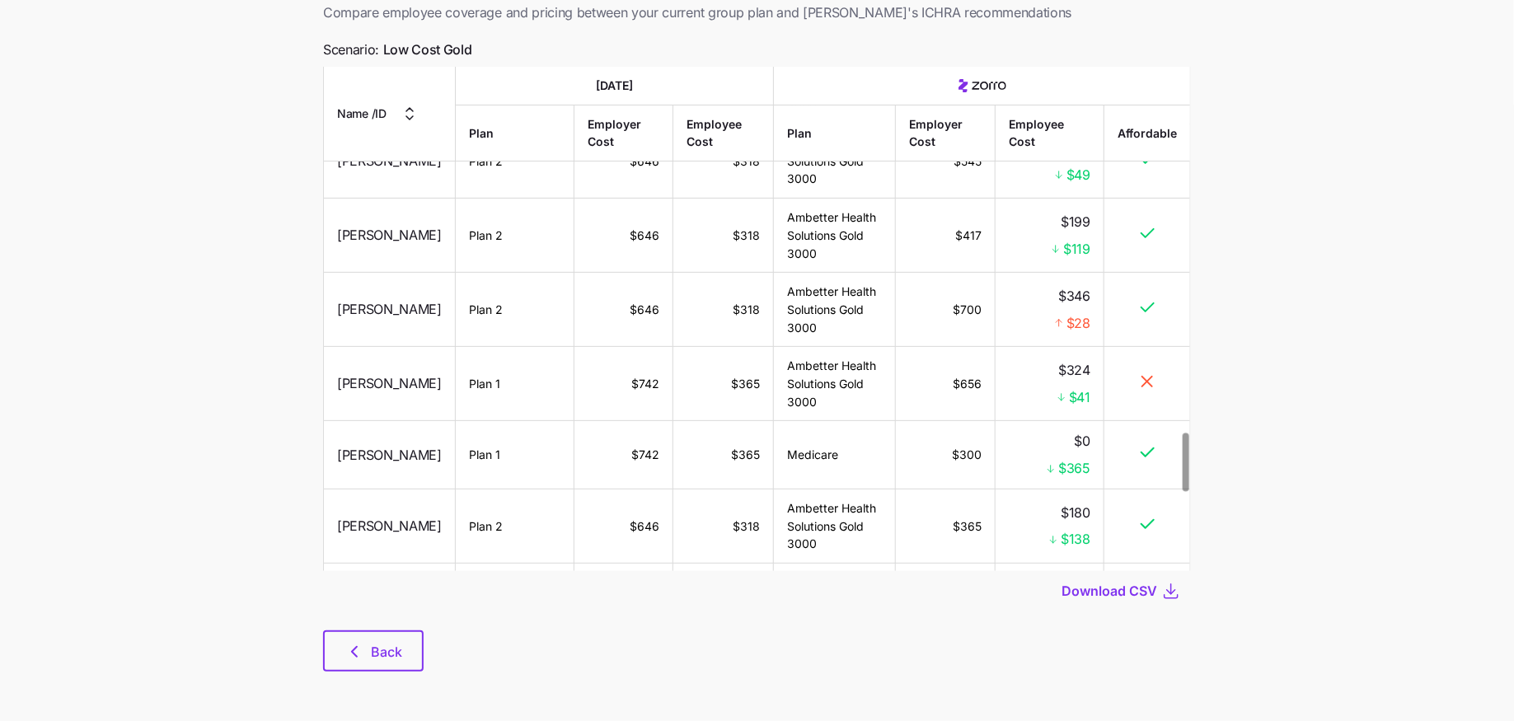
scroll to position [3146, 0]
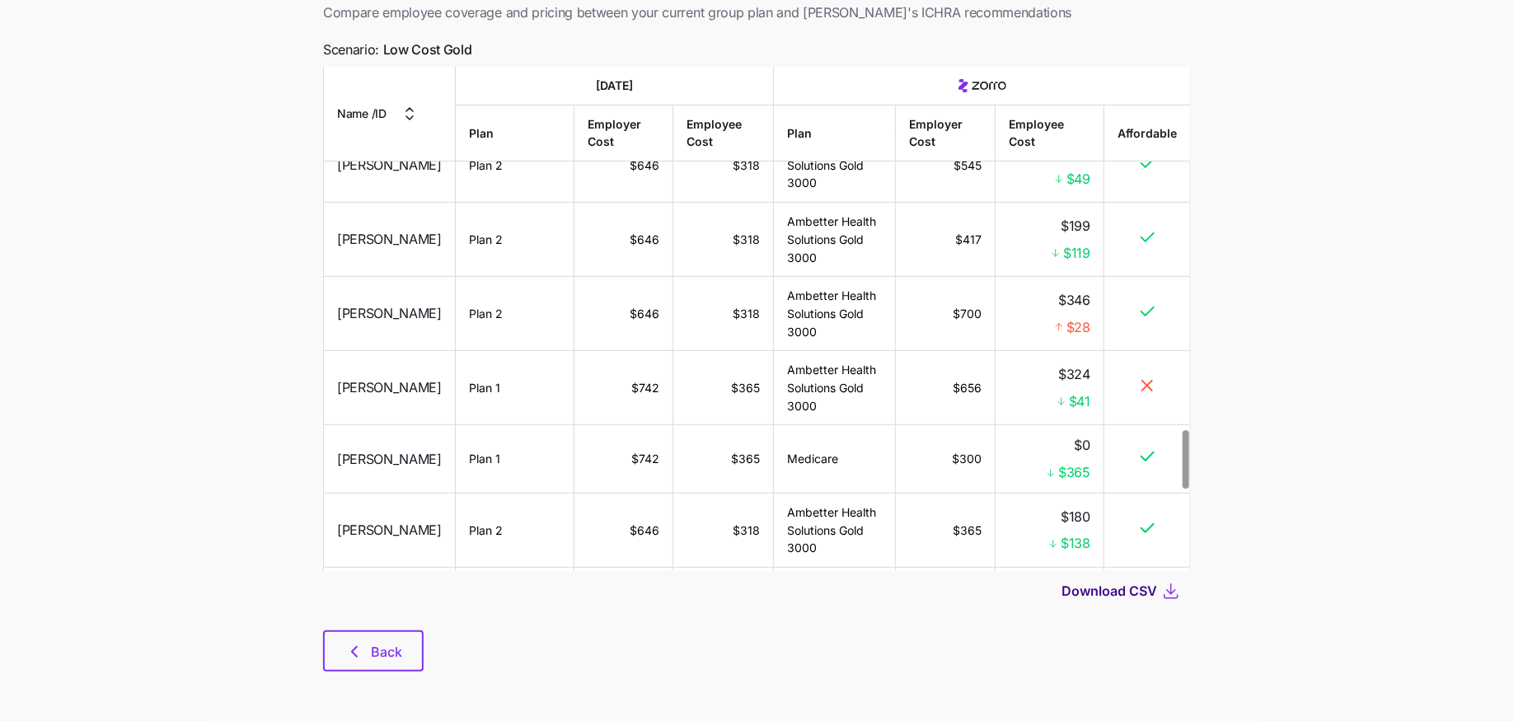
click at [1116, 587] on span "Download CSV" at bounding box center [1109, 591] width 96 height 20
